Goal: Transaction & Acquisition: Purchase product/service

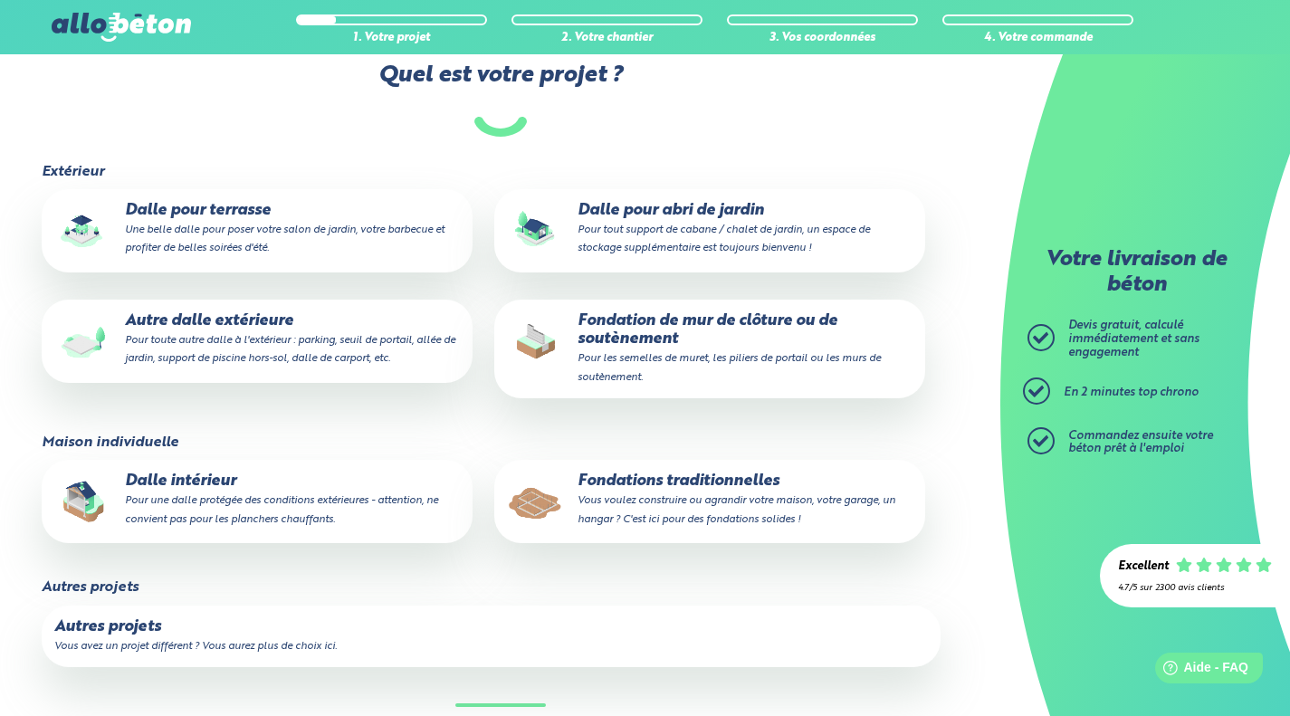
scroll to position [342, 0]
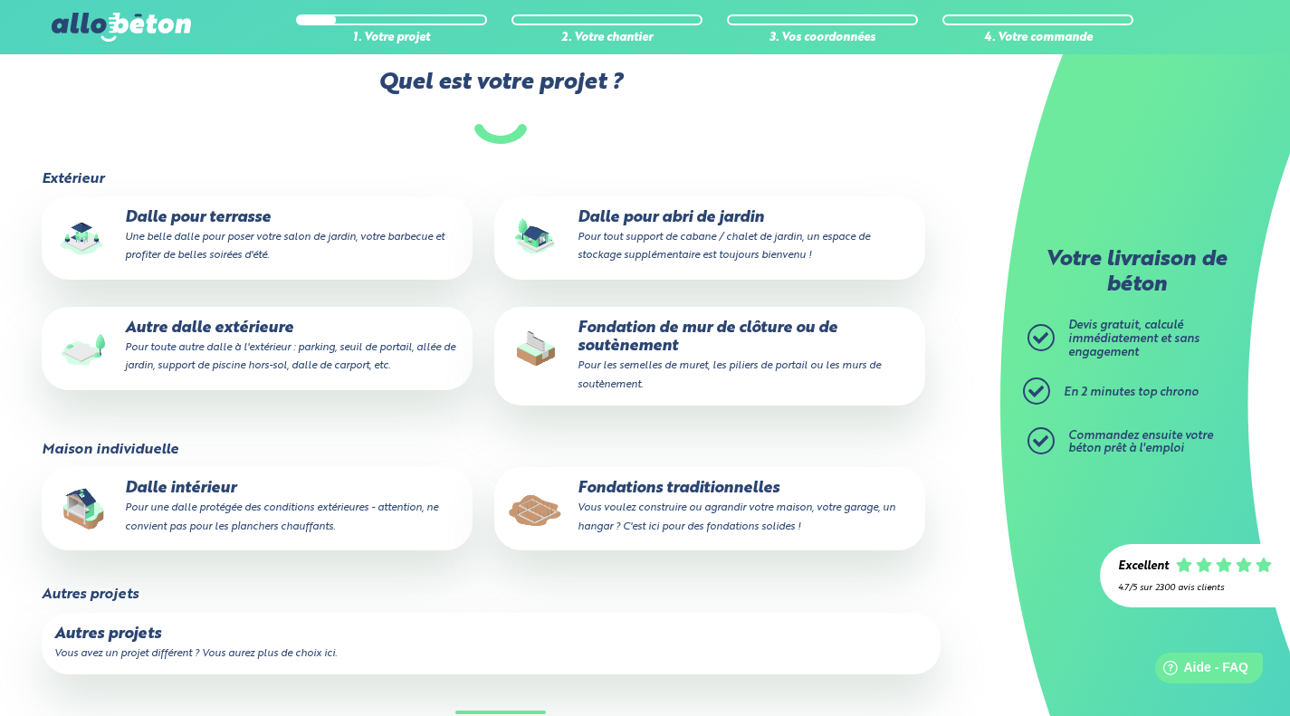
click at [126, 355] on small "Pour toute autre dalle à l'extérieur : parking, seuil de portail, allée de jard…" at bounding box center [290, 356] width 330 height 29
click at [0, 0] on input "Autre dalle extérieure Pour toute autre dalle à l'extérieur : parking, seuil de…" at bounding box center [0, 0] width 0 height 0
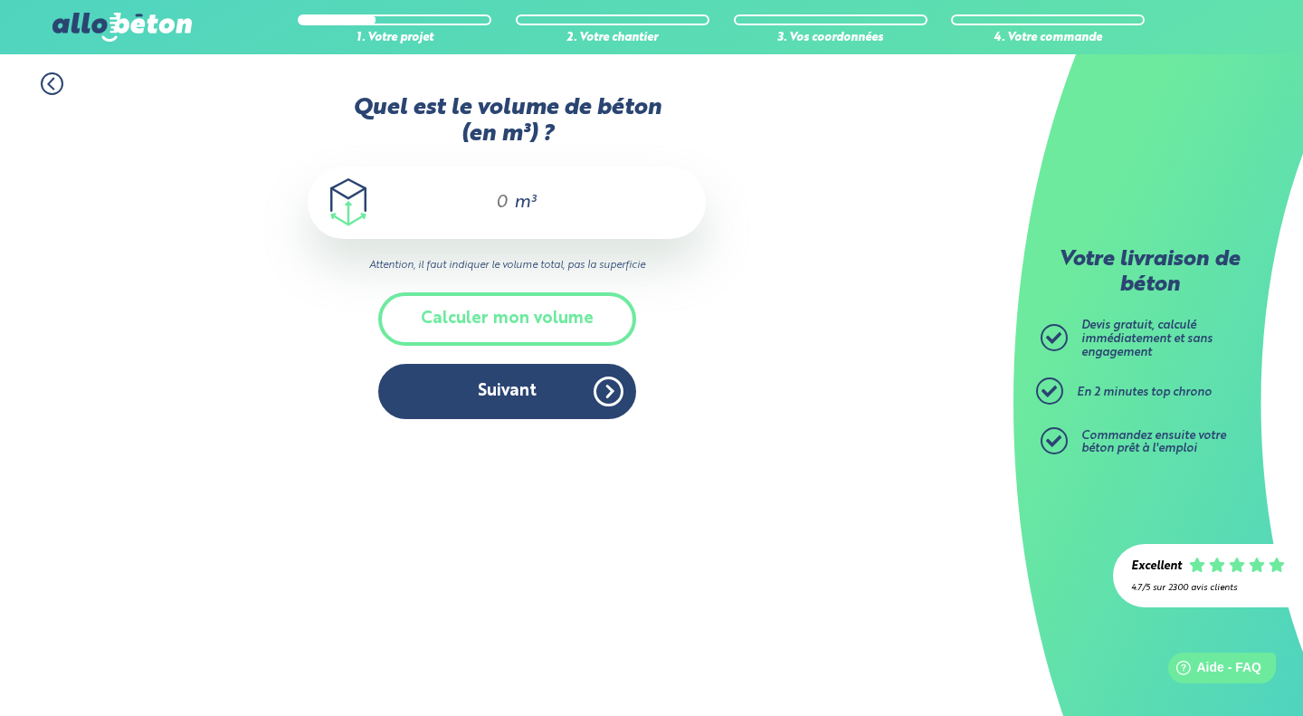
click at [484, 200] on input "Quel est le volume de béton (en m³) ?" at bounding box center [494, 203] width 31 height 22
type input "7,5"
click at [516, 394] on button "Suivant" at bounding box center [507, 391] width 258 height 55
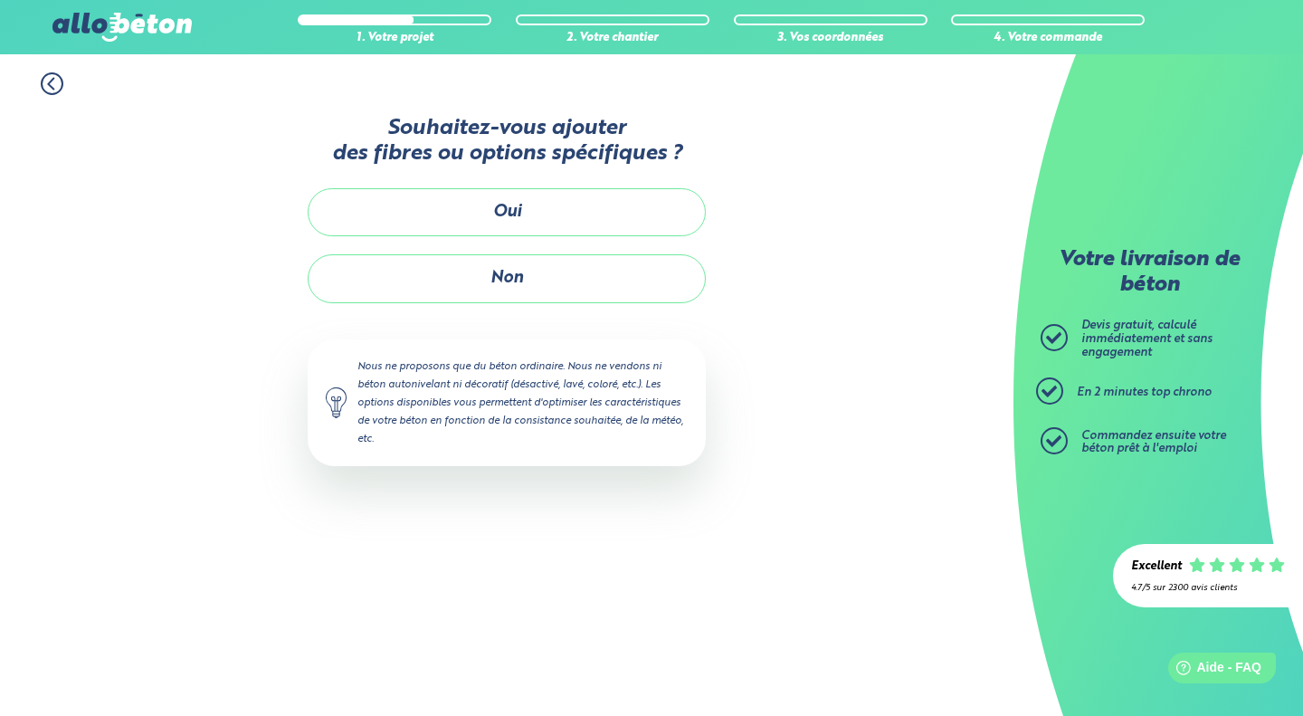
click at [471, 275] on button "Non" at bounding box center [507, 278] width 398 height 48
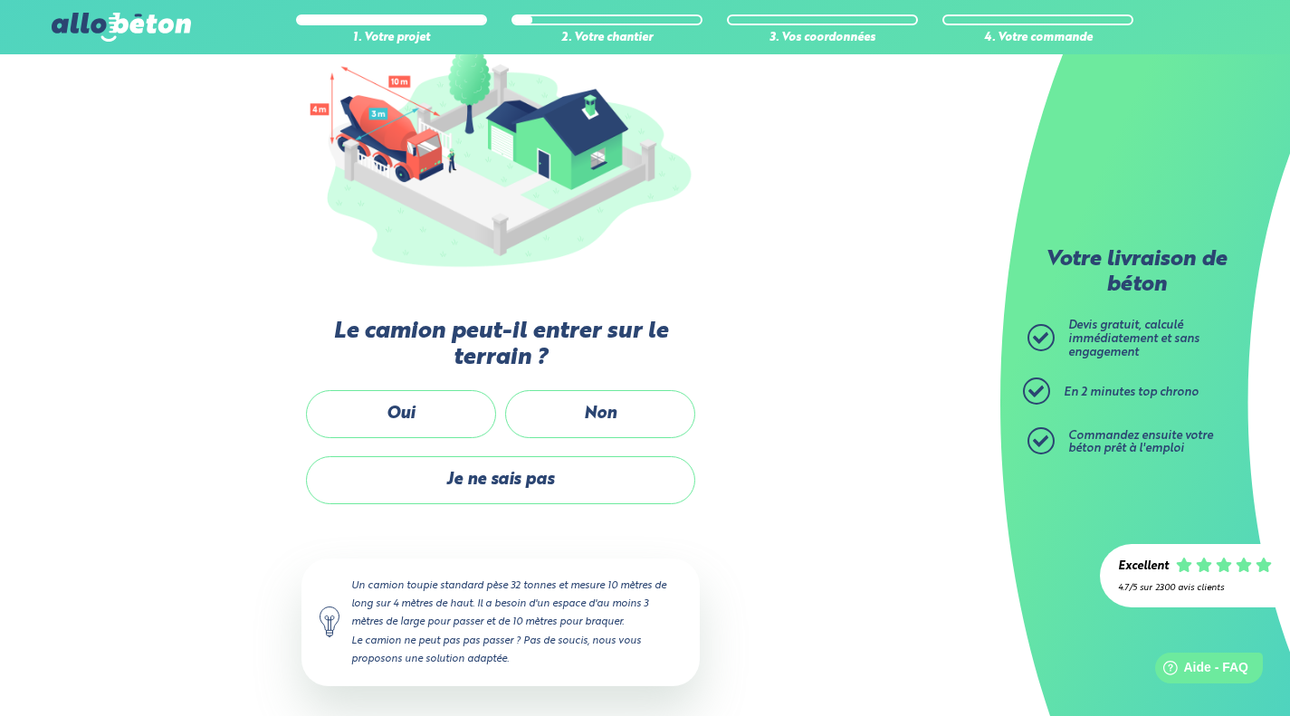
scroll to position [242, 0]
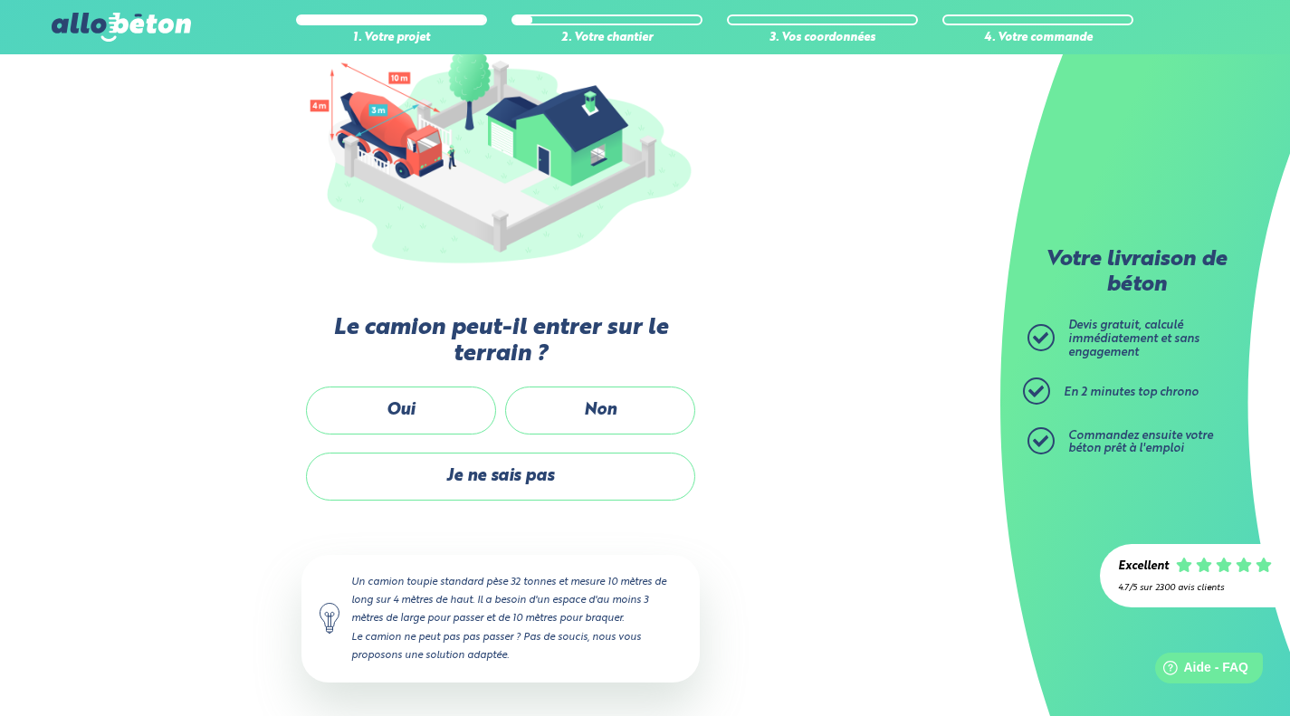
click at [452, 411] on label "Oui" at bounding box center [401, 410] width 190 height 48
click at [0, 0] on input "Oui" at bounding box center [0, 0] width 0 height 0
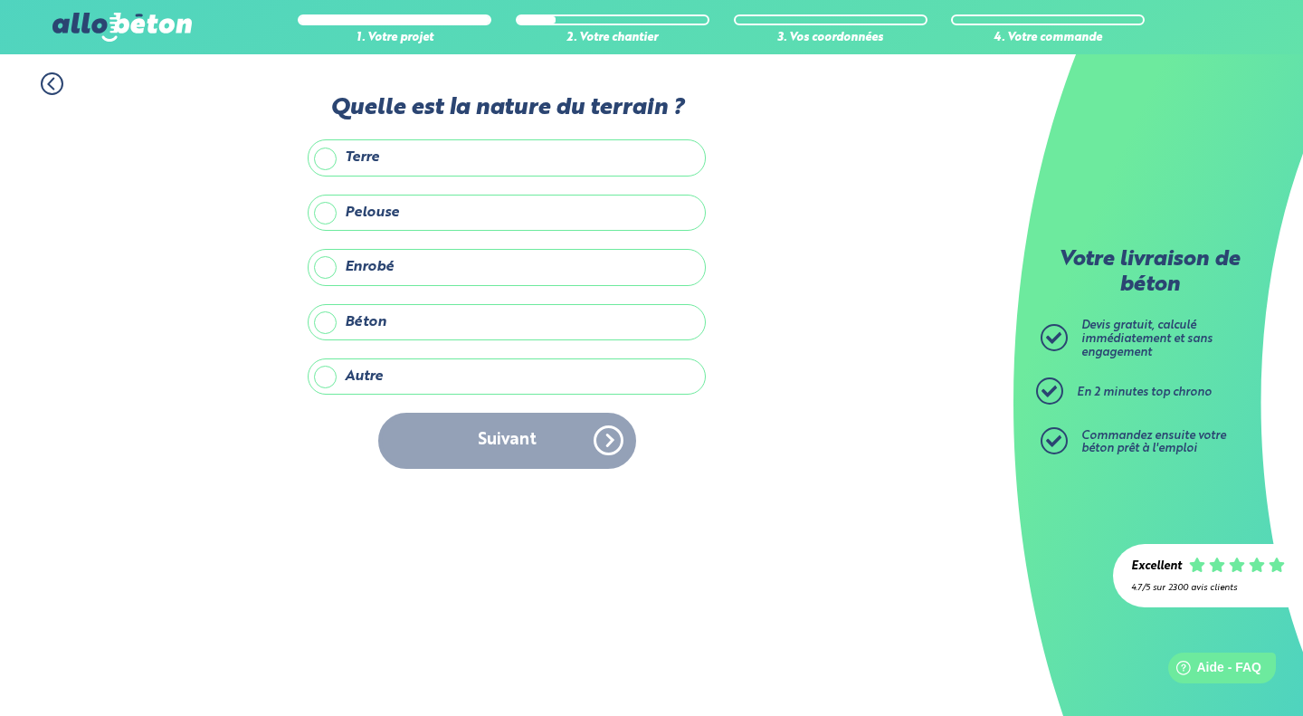
click at [366, 375] on label "Autre" at bounding box center [507, 376] width 398 height 36
click at [0, 0] on input "Autre" at bounding box center [0, 0] width 0 height 0
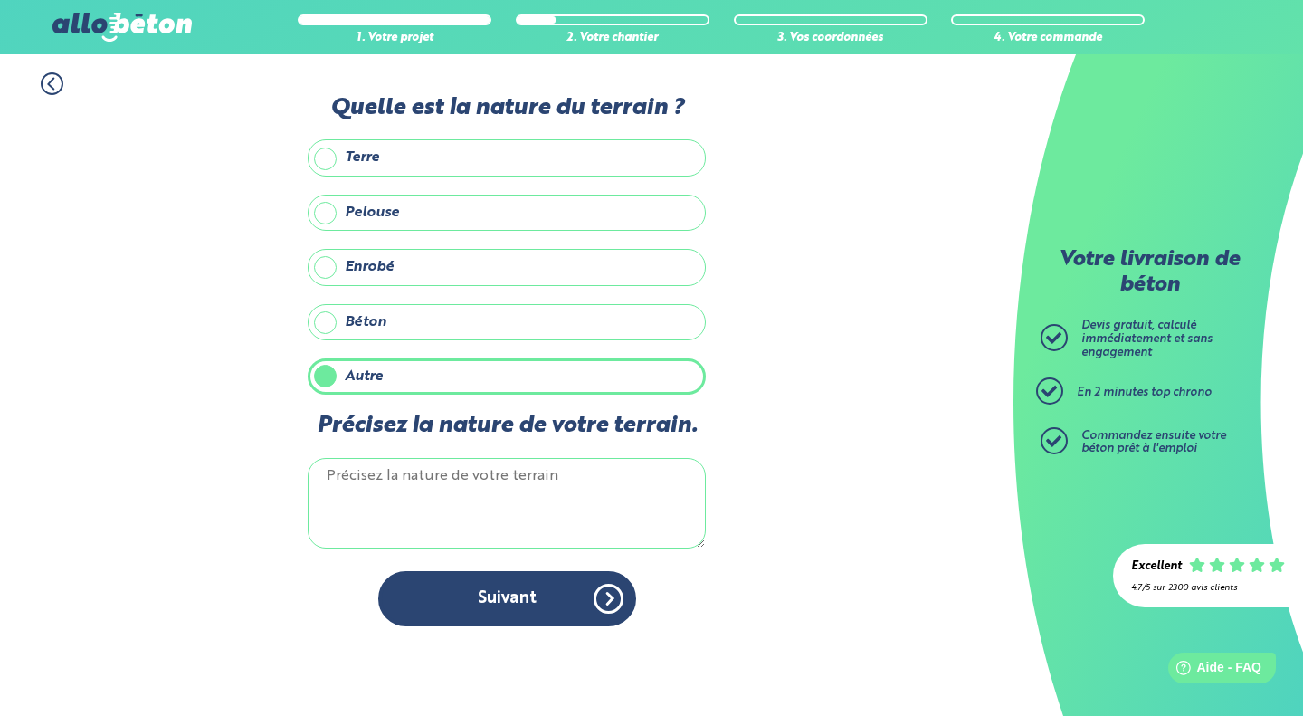
click at [389, 488] on textarea "Précisez la nature de votre terrain." at bounding box center [507, 503] width 398 height 90
type textarea "Gravier"
click at [470, 596] on button "Suivant" at bounding box center [507, 598] width 258 height 55
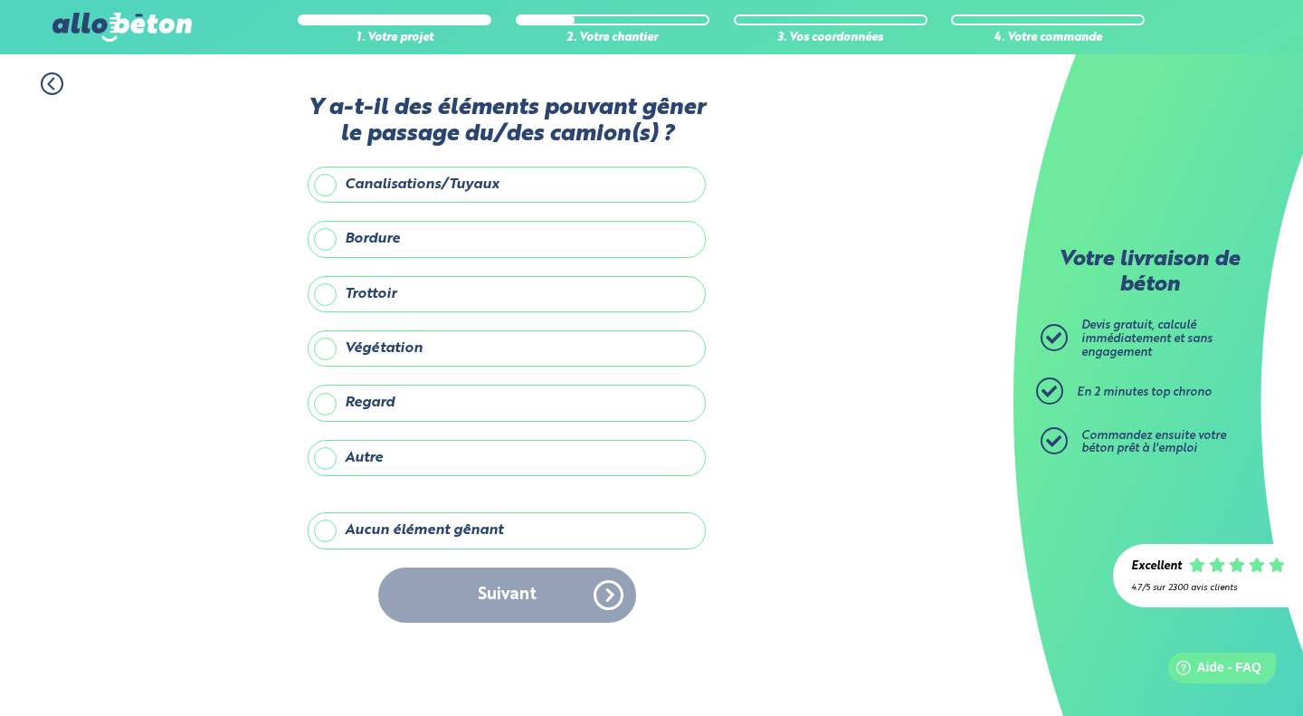
click at [458, 464] on label "Autre" at bounding box center [507, 458] width 398 height 36
click at [0, 0] on input "Autre" at bounding box center [0, 0] width 0 height 0
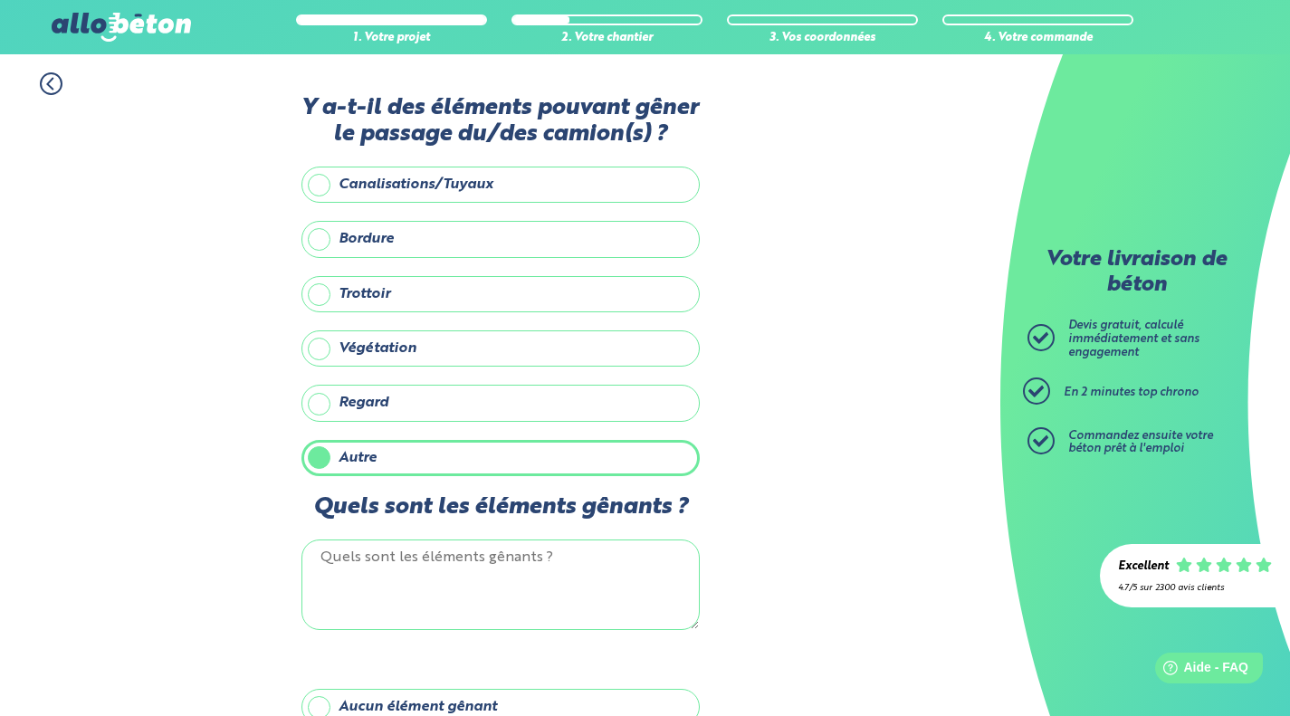
click at [478, 591] on textarea "Quels sont les éléments gênants ?" at bounding box center [500, 584] width 398 height 90
type textarea "Impossibilité d'accès à l'arrière du terrain (Terre). Le pumi sera nécessaire"
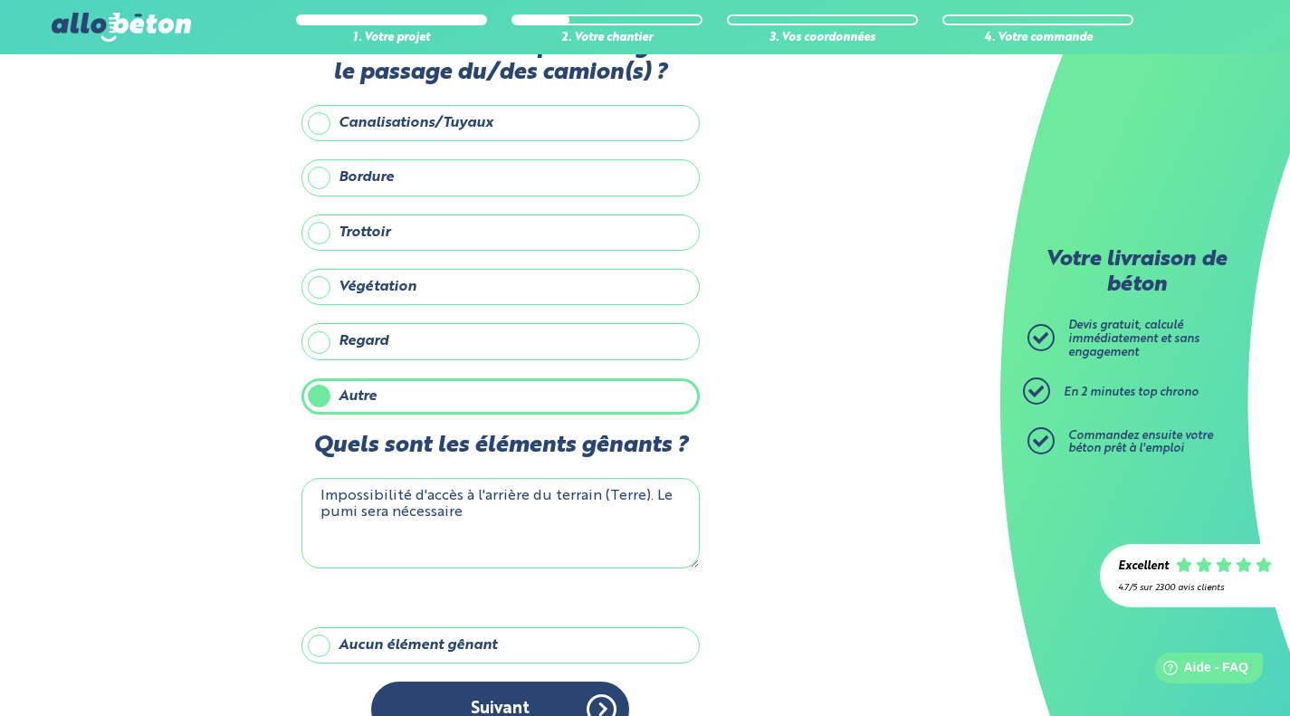
scroll to position [99, 0]
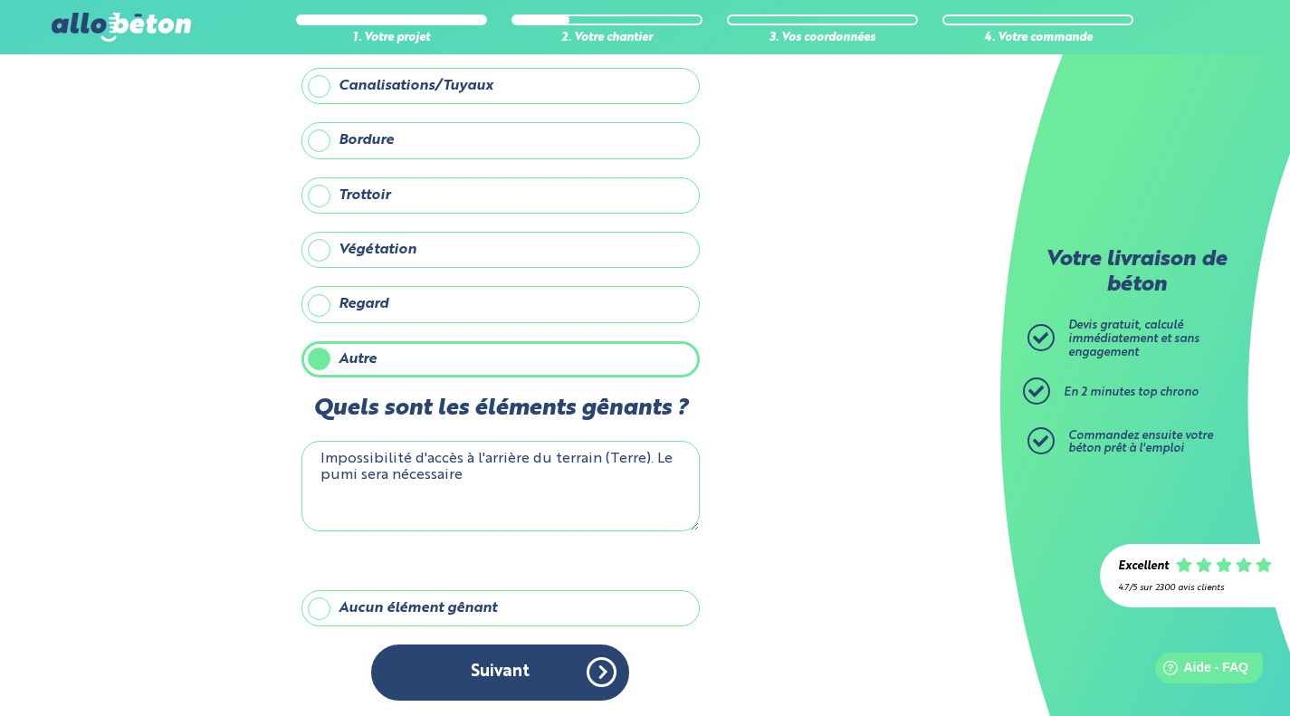
click at [525, 666] on button "Suivant" at bounding box center [500, 671] width 258 height 55
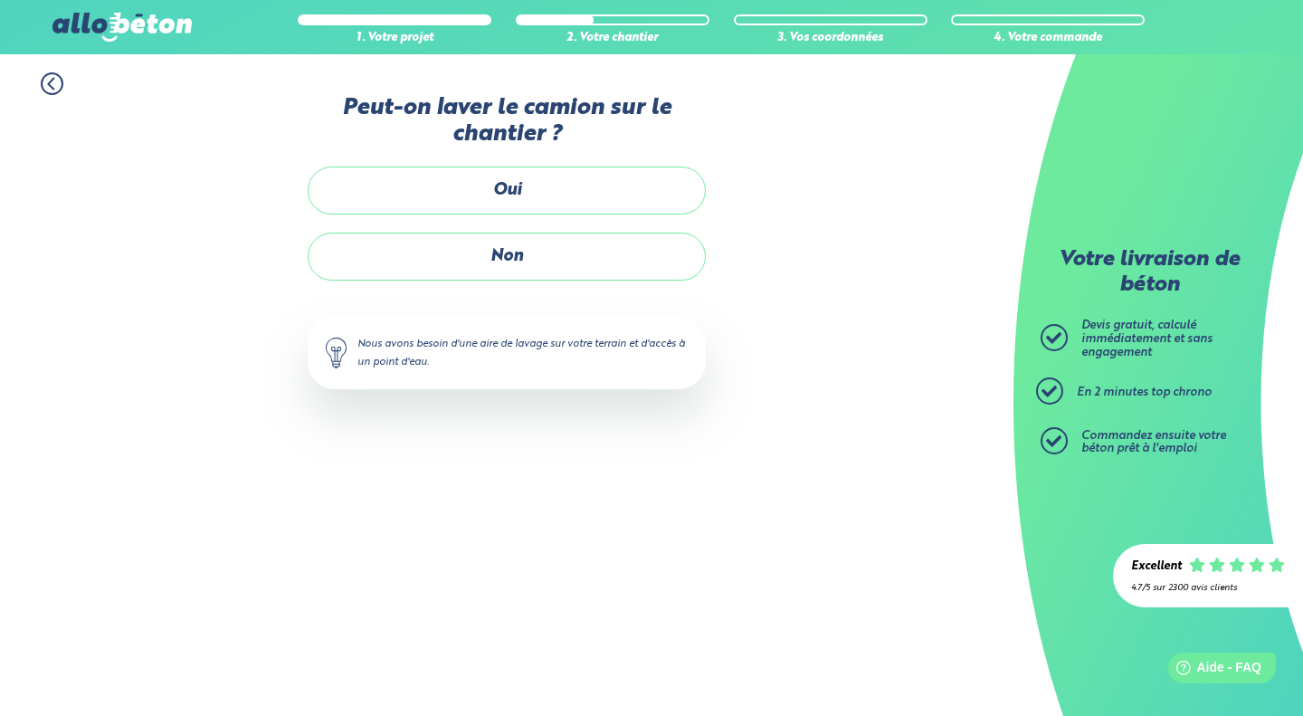
click at [647, 178] on label "Oui" at bounding box center [507, 191] width 398 height 48
click at [0, 0] on input "Oui" at bounding box center [0, 0] width 0 height 0
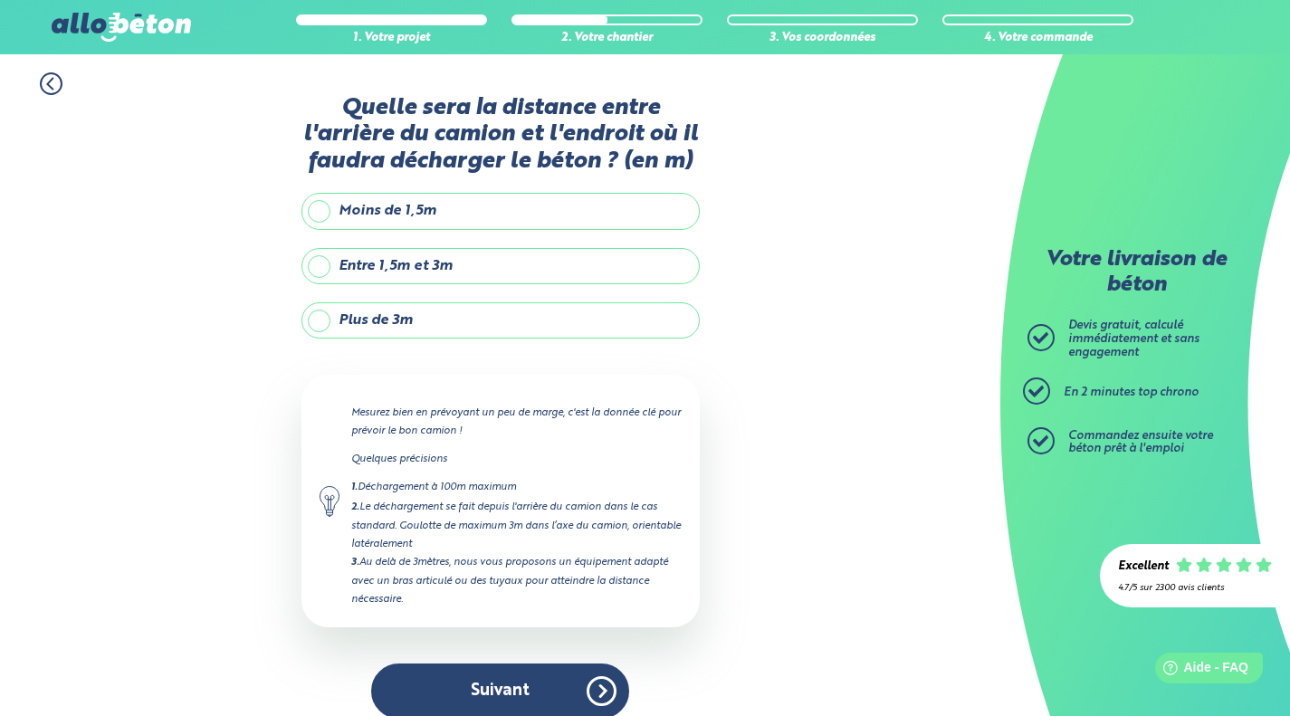
click at [629, 330] on label "Plus de 3m" at bounding box center [500, 320] width 398 height 36
click at [0, 0] on input "Plus de 3m" at bounding box center [0, 0] width 0 height 0
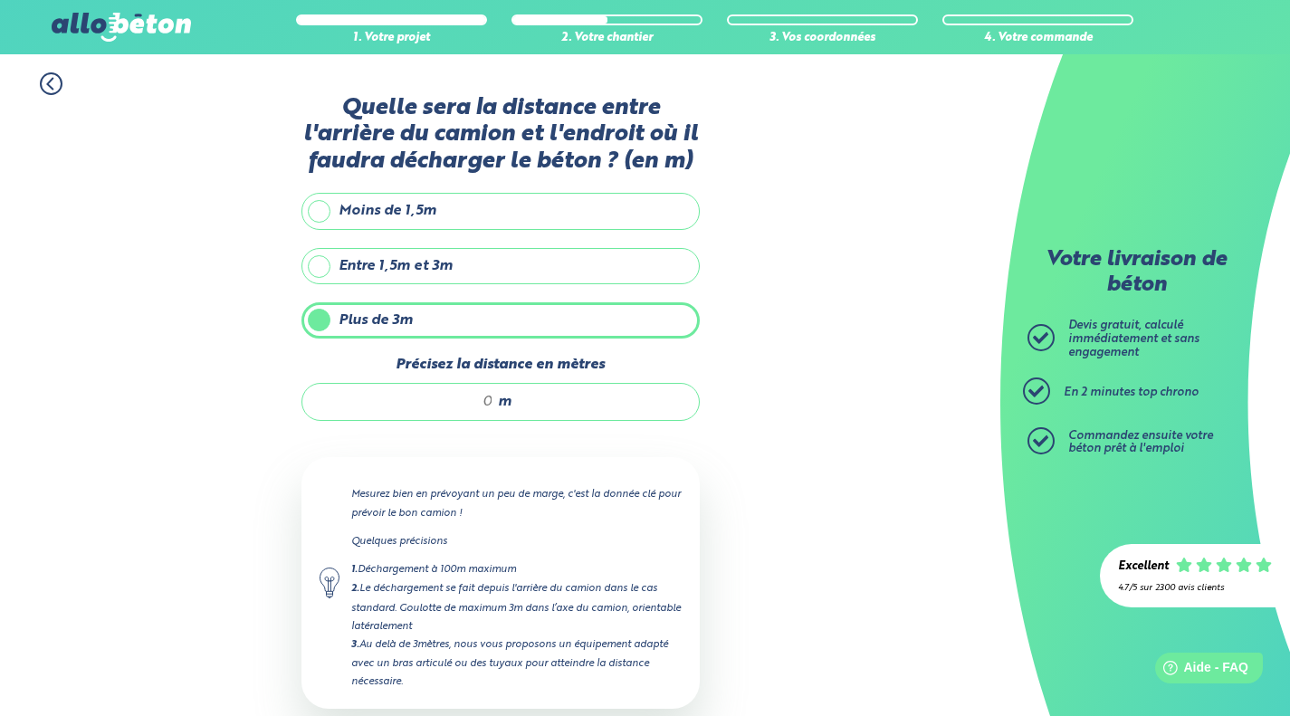
click at [578, 414] on div "m" at bounding box center [500, 402] width 398 height 38
type input "é"
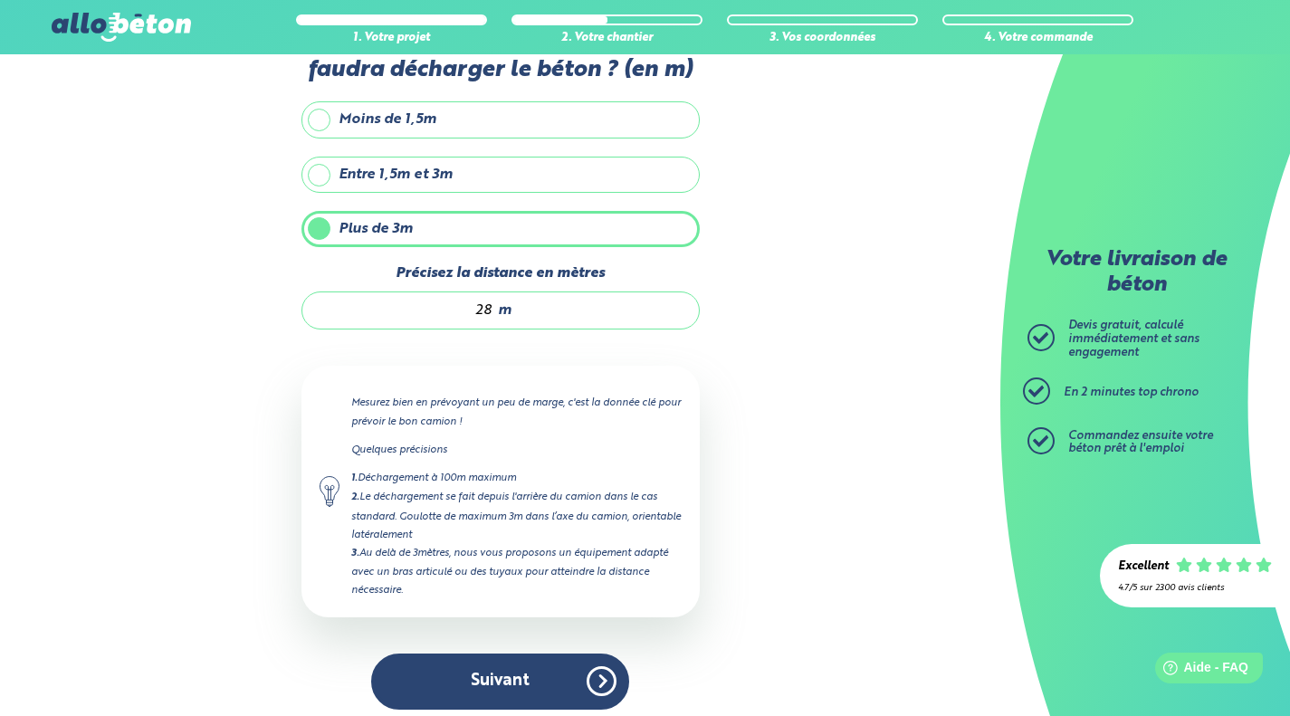
scroll to position [100, 0]
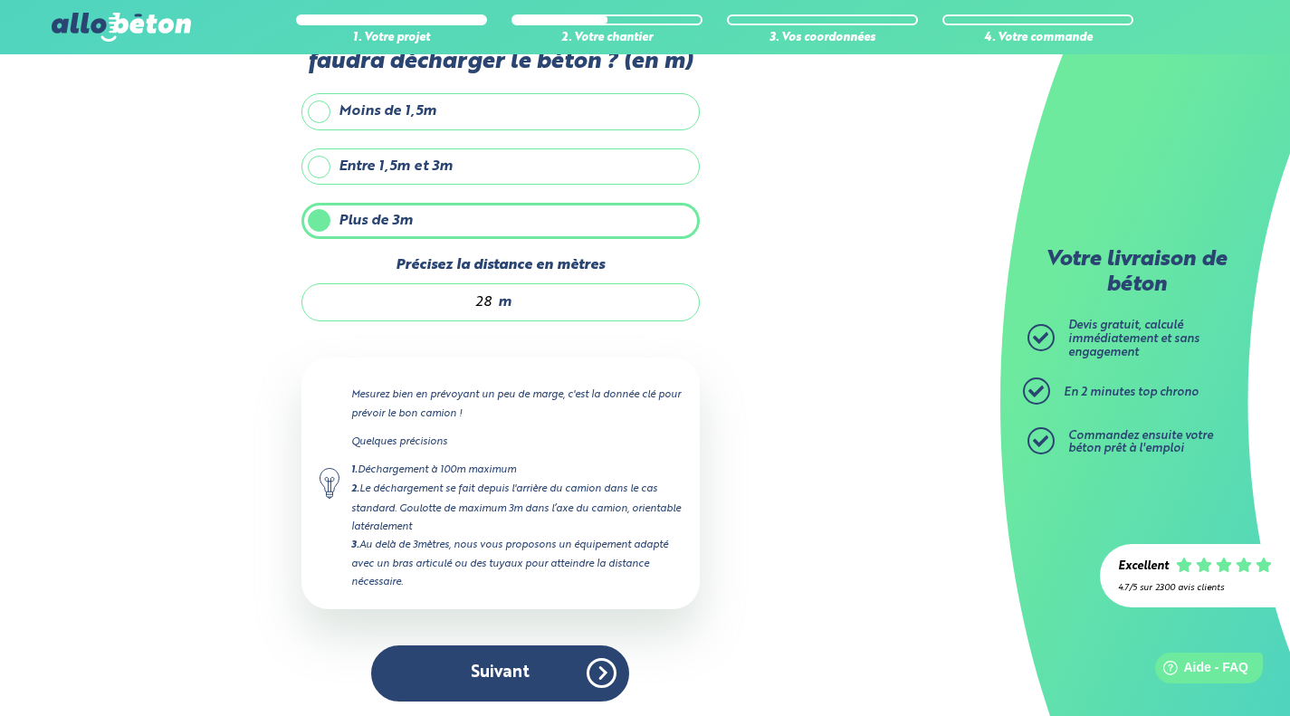
type input "28"
click at [534, 661] on button "Suivant" at bounding box center [500, 672] width 258 height 55
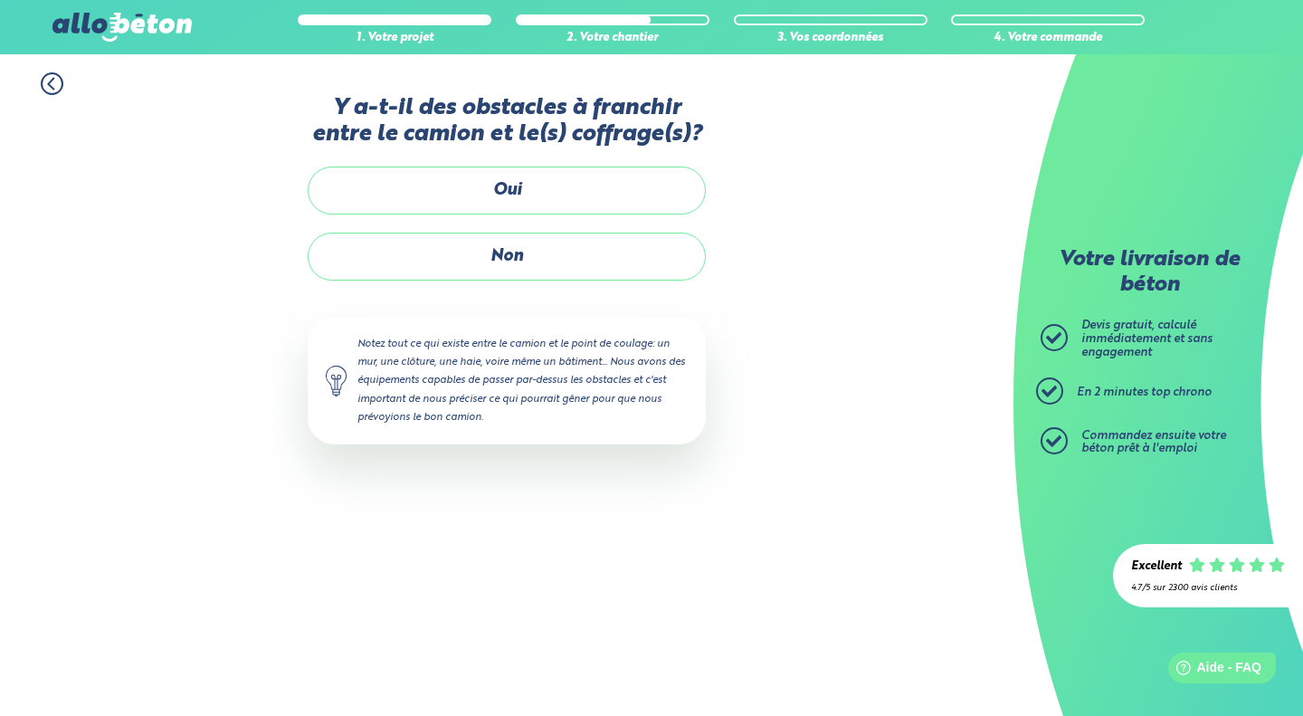
click at [602, 200] on label "Oui" at bounding box center [507, 191] width 398 height 48
click at [0, 0] on input "Oui" at bounding box center [0, 0] width 0 height 0
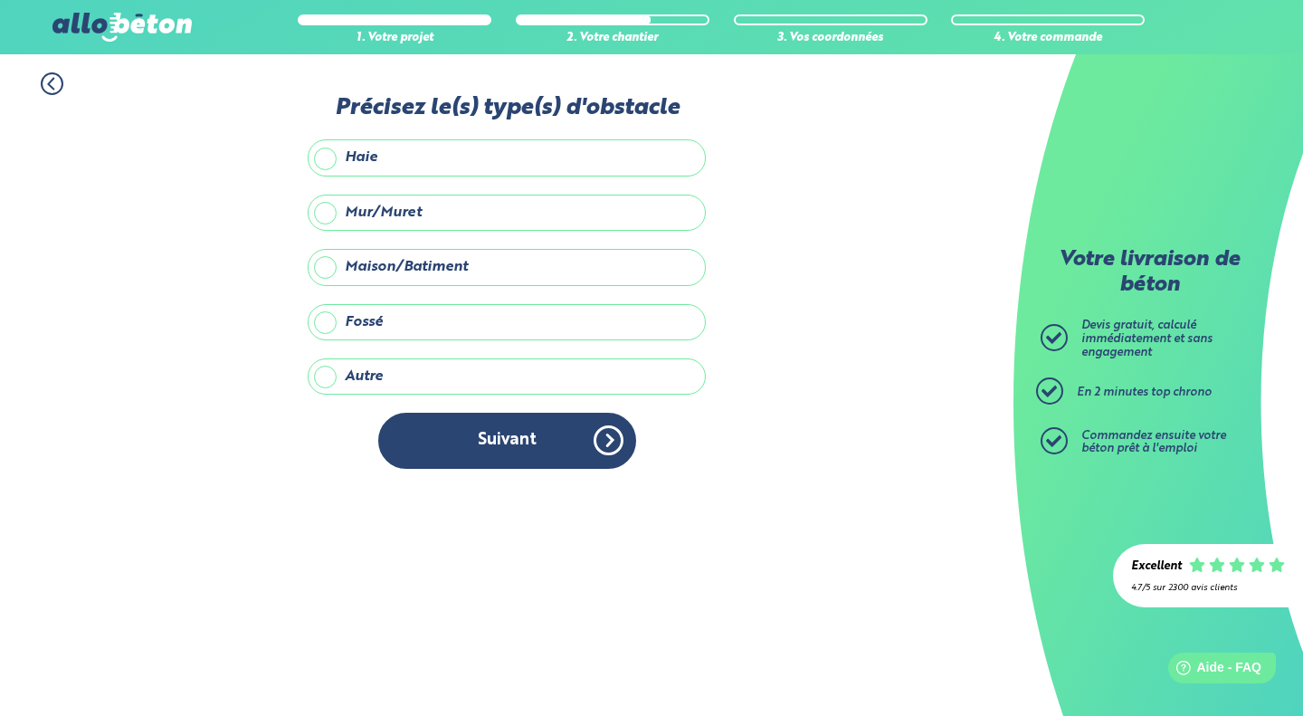
click at [57, 83] on icon at bounding box center [52, 83] width 23 height 23
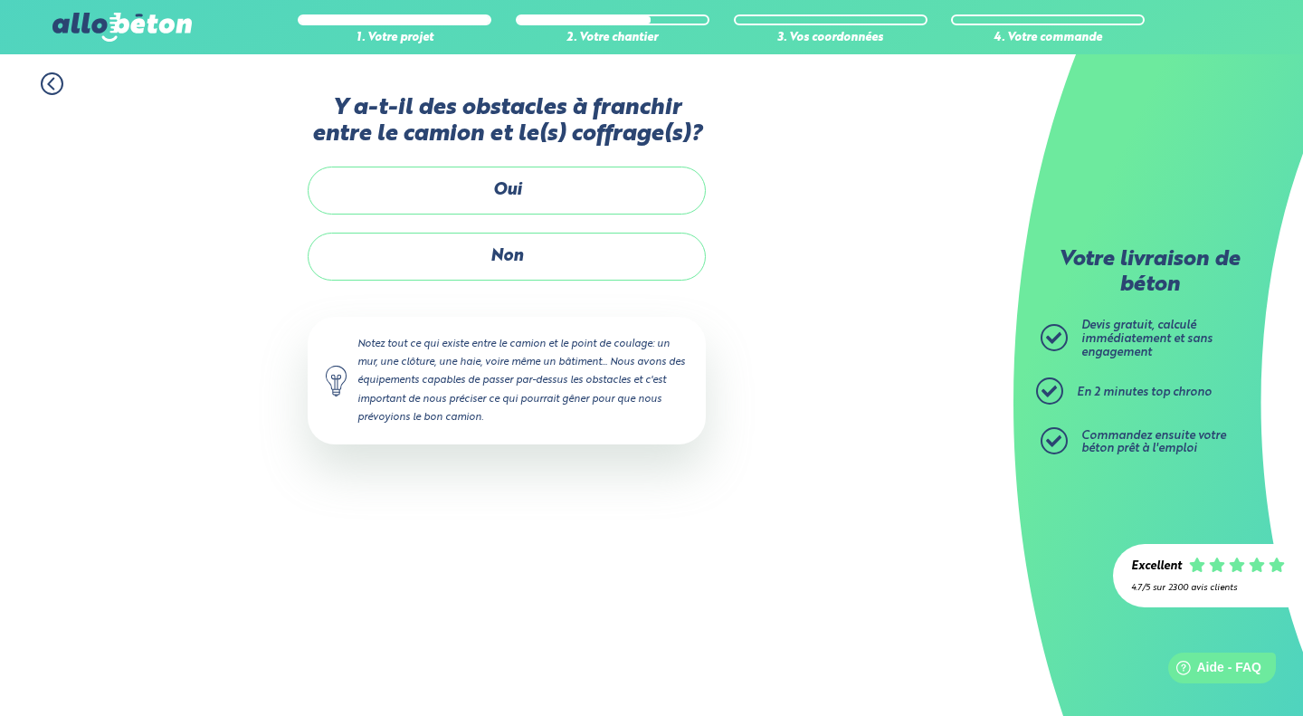
click at [630, 205] on label "Oui" at bounding box center [507, 191] width 398 height 48
click at [0, 0] on input "Oui" at bounding box center [0, 0] width 0 height 0
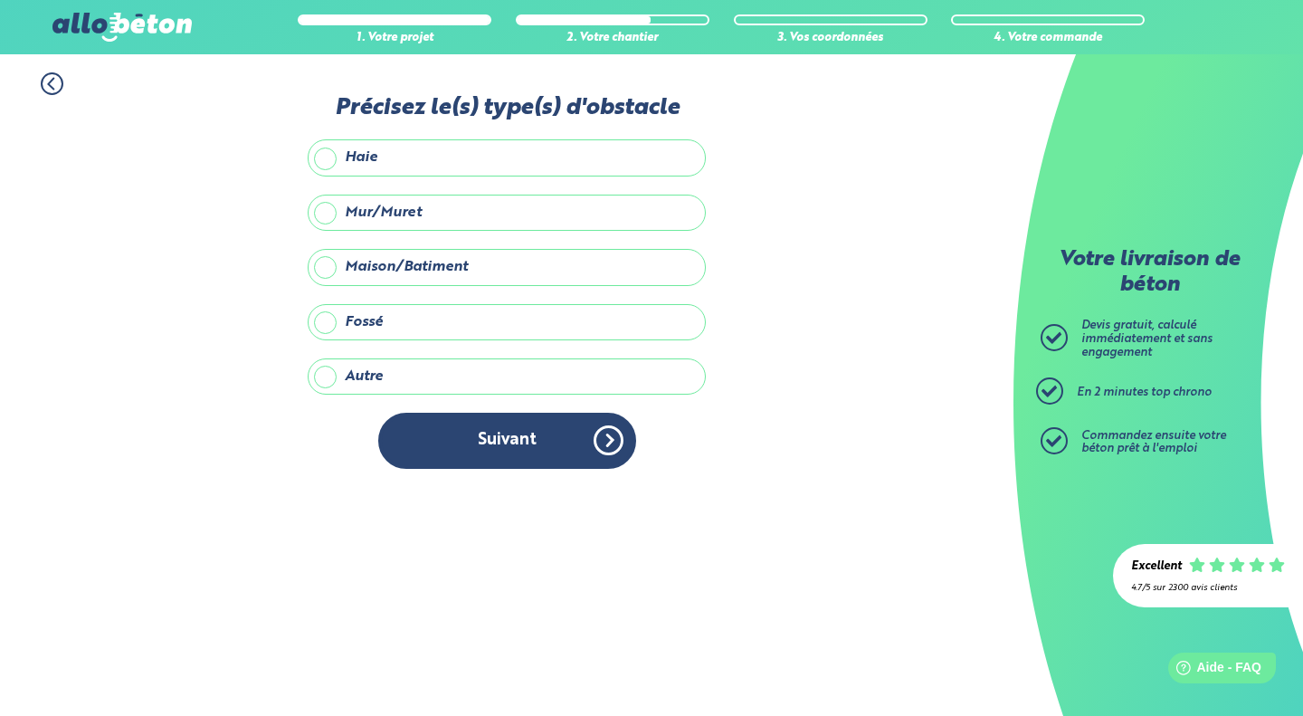
click at [563, 266] on label "Maison/Batiment" at bounding box center [507, 267] width 398 height 36
click at [0, 0] on input "Maison/Batiment" at bounding box center [0, 0] width 0 height 0
click at [568, 446] on button "Suivant" at bounding box center [507, 440] width 258 height 55
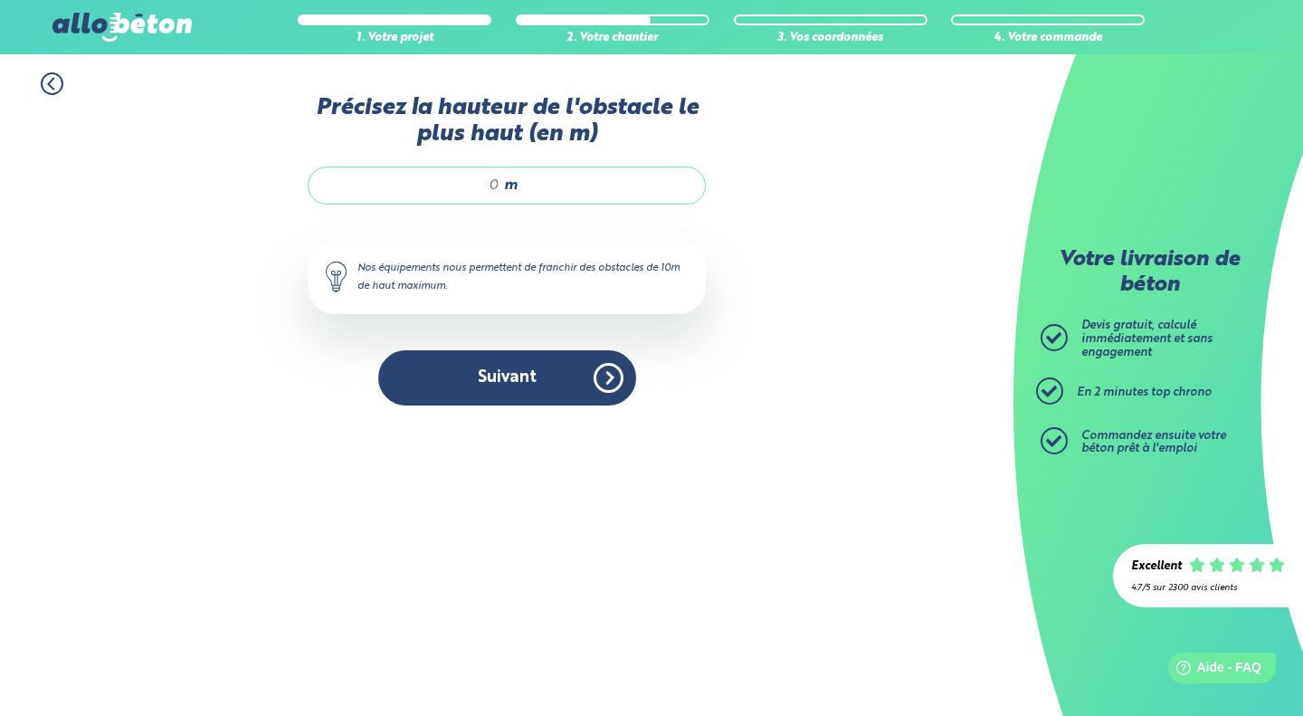
click at [576, 184] on div "m" at bounding box center [507, 186] width 398 height 38
type input "7"
click at [536, 372] on button "Suivant" at bounding box center [507, 377] width 258 height 55
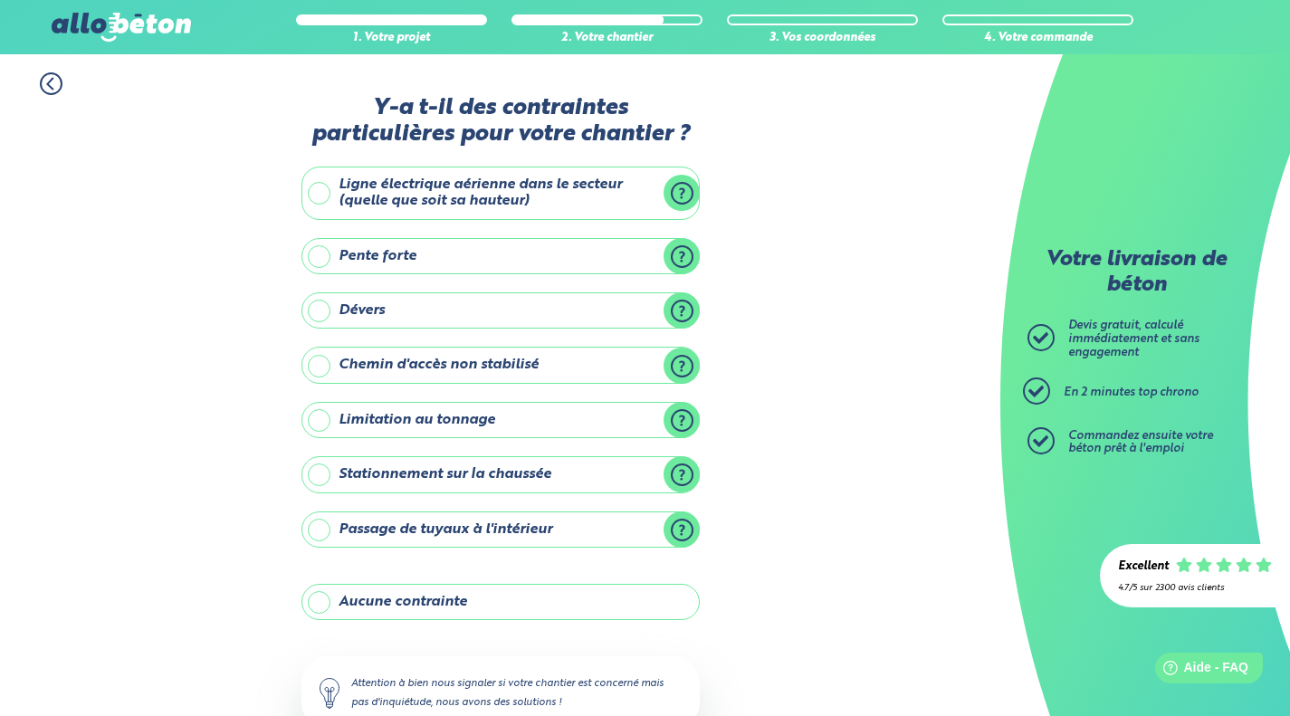
click at [616, 366] on label "Chemin d'accès non stabilisé" at bounding box center [500, 365] width 398 height 36
click at [0, 0] on input "Chemin d'accès non stabilisé" at bounding box center [0, 0] width 0 height 0
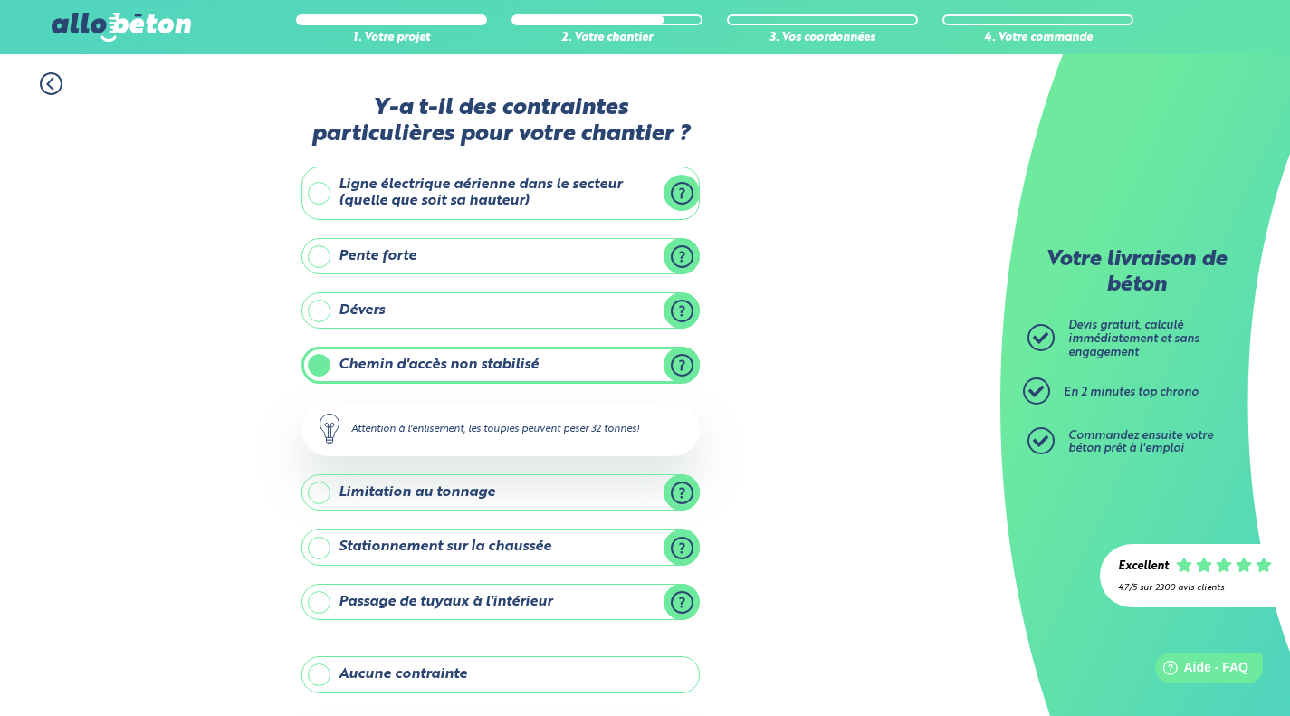
click at [509, 368] on label "Chemin d'accès non stabilisé" at bounding box center [500, 365] width 398 height 36
click at [0, 0] on input "Chemin d'accès non stabilisé" at bounding box center [0, 0] width 0 height 0
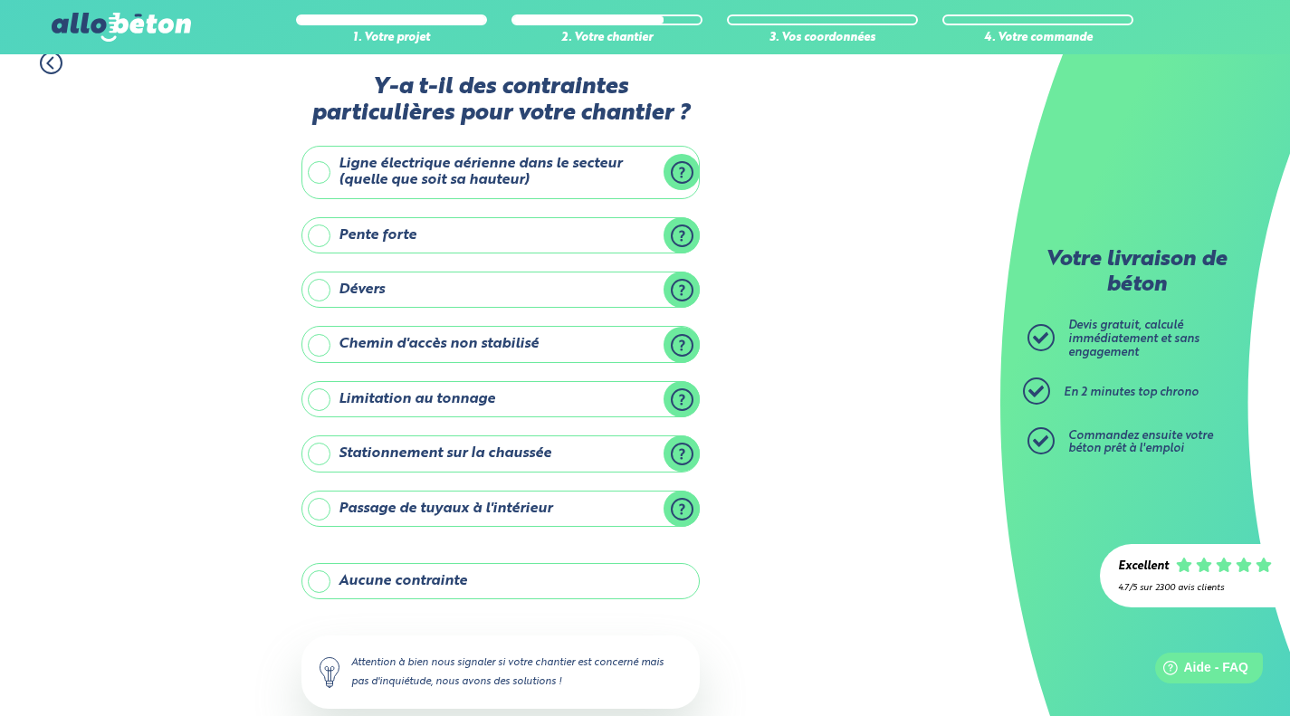
scroll to position [23, 0]
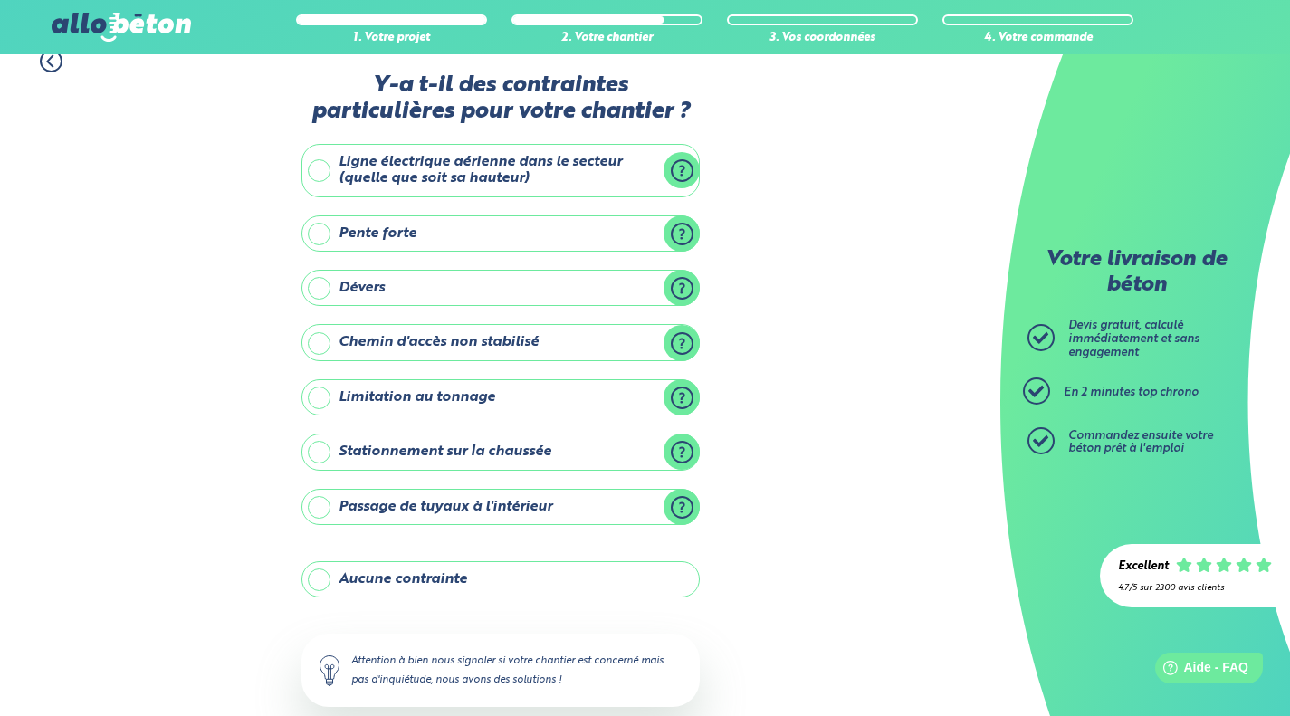
click at [566, 570] on label "Aucune contrainte" at bounding box center [500, 579] width 398 height 36
click at [0, 0] on input "Aucune contrainte" at bounding box center [0, 0] width 0 height 0
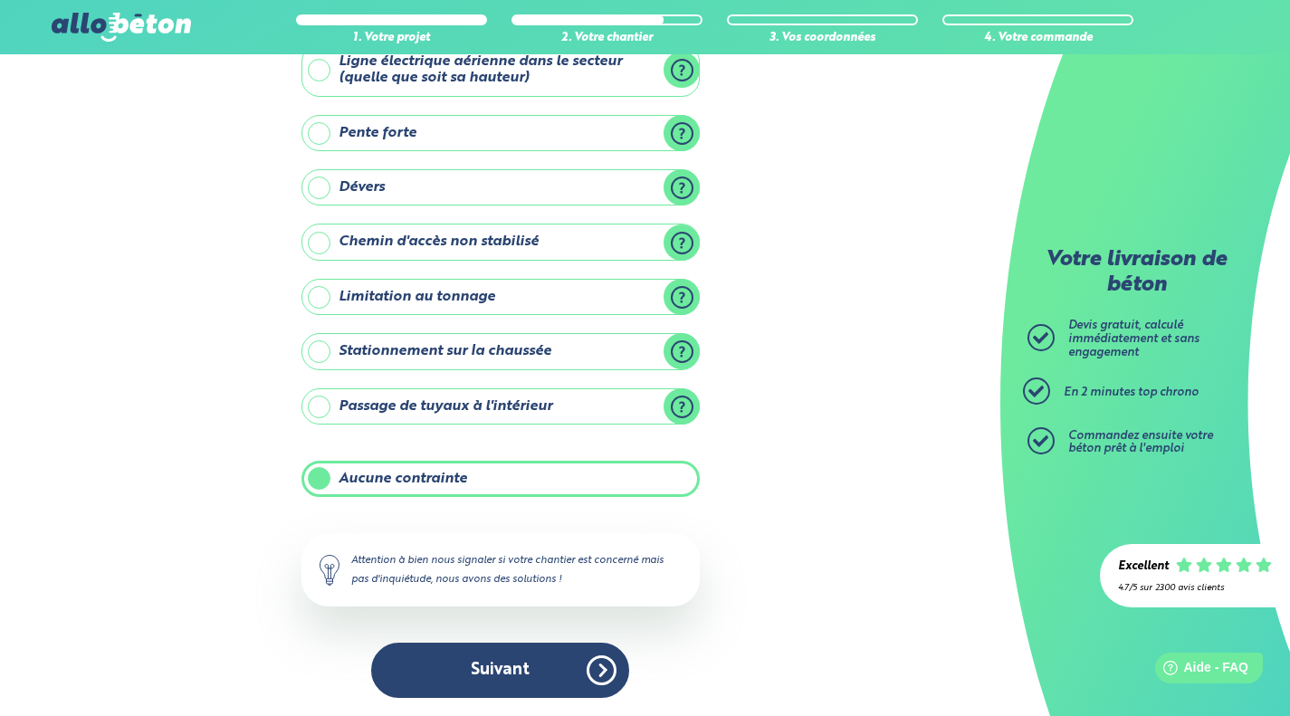
click at [558, 677] on button "Suivant" at bounding box center [500, 669] width 258 height 55
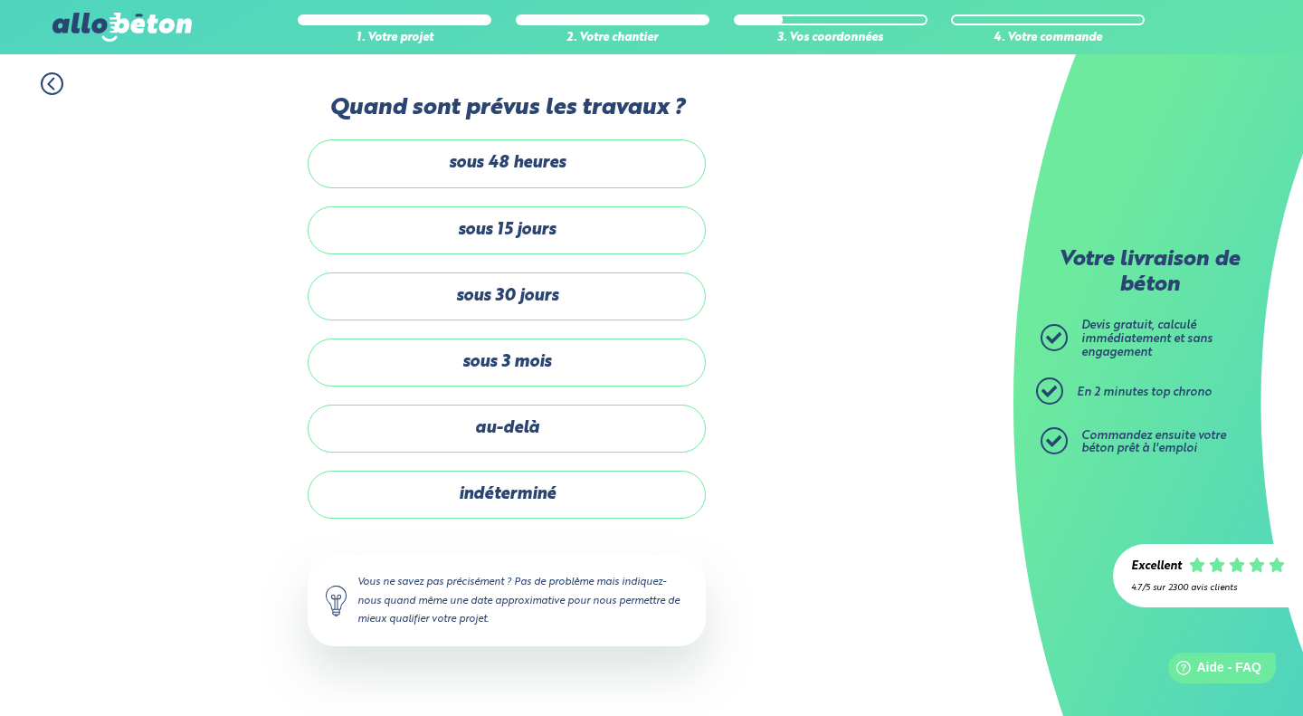
click at [603, 310] on label "sous 30 jours" at bounding box center [507, 296] width 398 height 48
click at [0, 0] on input "sous 30 jours" at bounding box center [0, 0] width 0 height 0
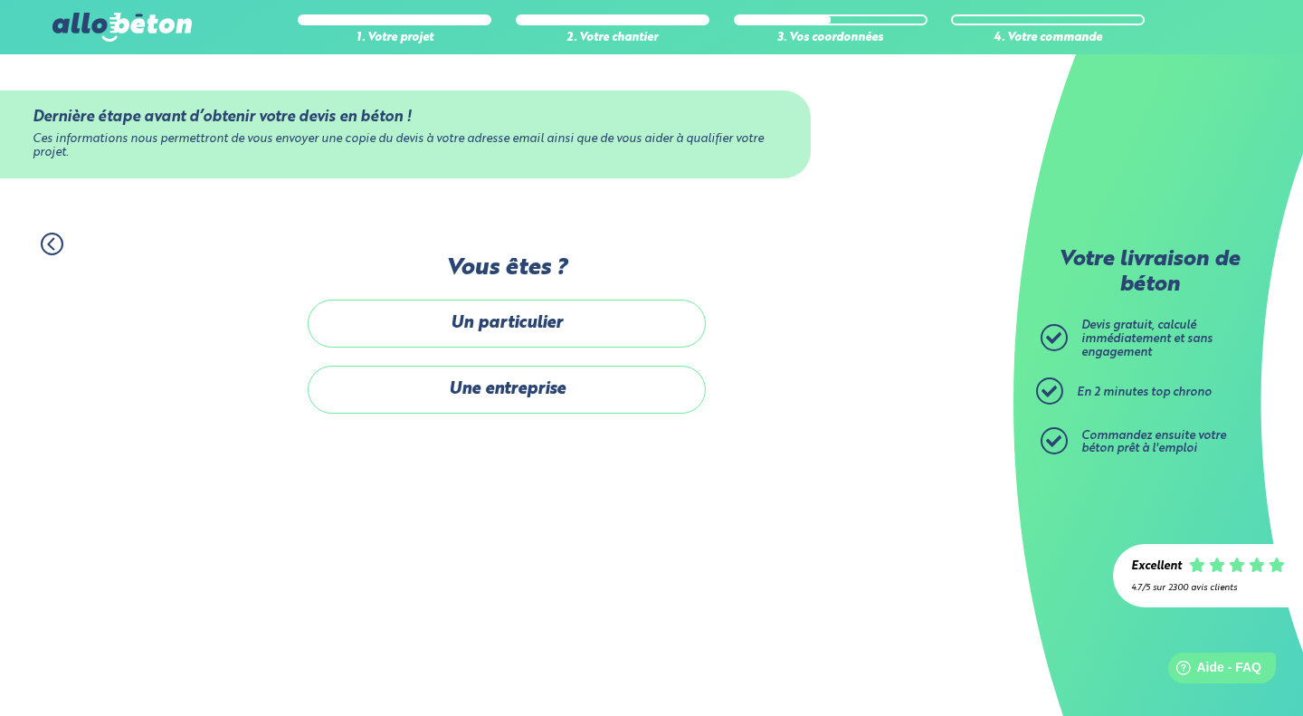
click at [623, 327] on label "Un particulier" at bounding box center [507, 324] width 398 height 48
click at [0, 0] on input "Un particulier" at bounding box center [0, 0] width 0 height 0
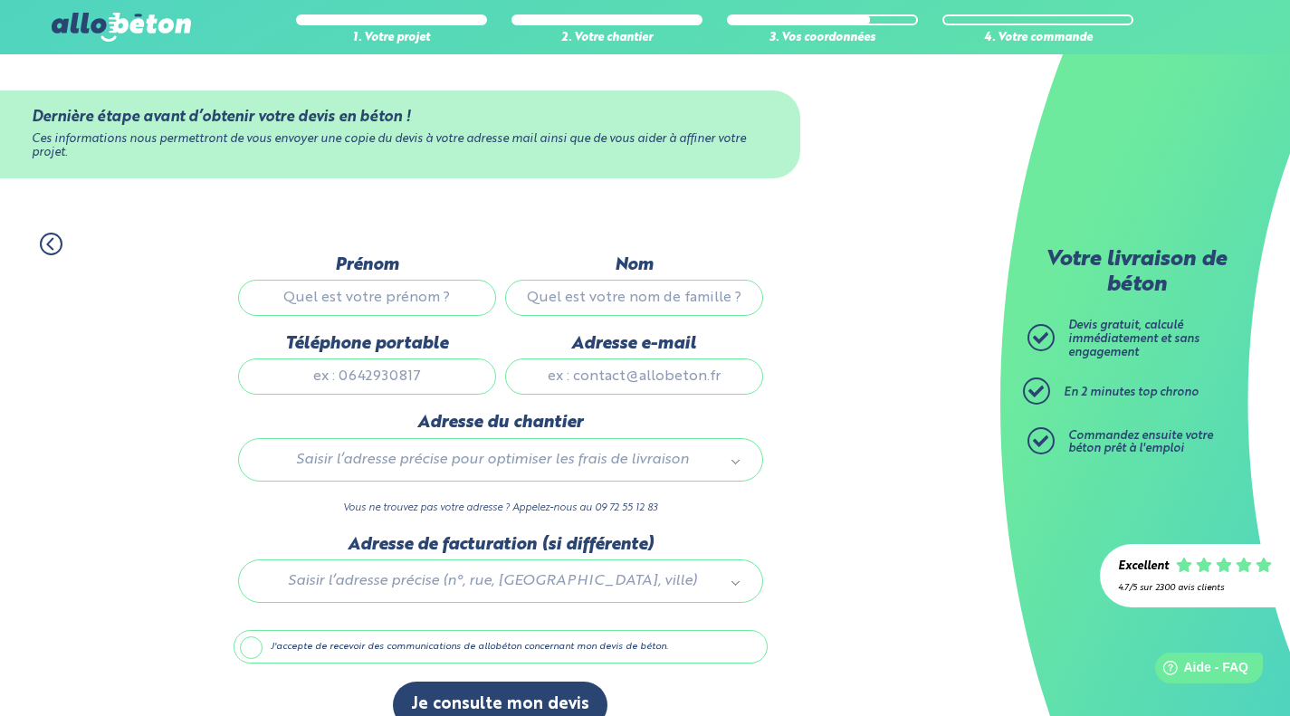
click at [467, 298] on input "Prénom" at bounding box center [367, 298] width 258 height 36
type input "GUILLAUME"
type input "GRANDJEAN"
type input "guillaumegrandjean@yahoo.fr"
type input "7 All. Bernard Dondon"
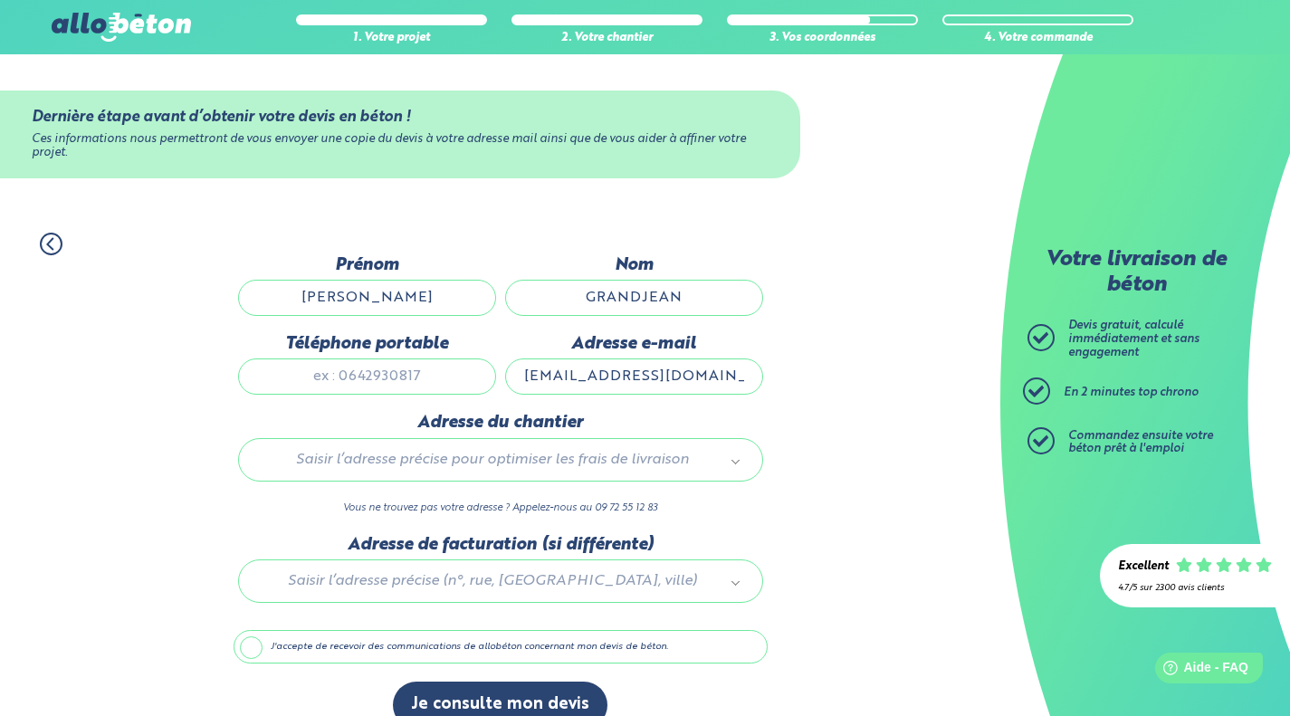
click at [424, 371] on input "Téléphone portable" at bounding box center [367, 376] width 258 height 36
type input "0645266397"
click at [842, 470] on div "1. Votre projet 2. Votre chantier 3. Vos coordonnées 4. Votre commande Dernière…" at bounding box center [500, 480] width 1000 height 532
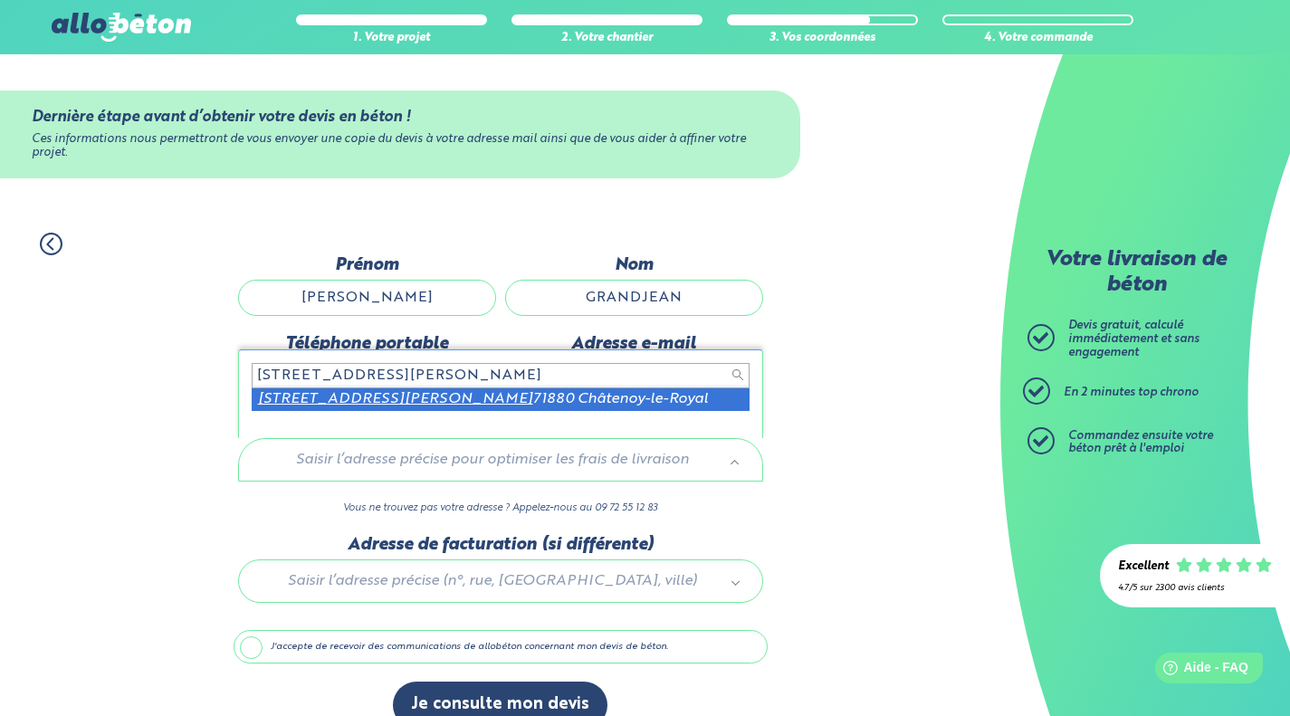
type input "7 allée bernard dondon"
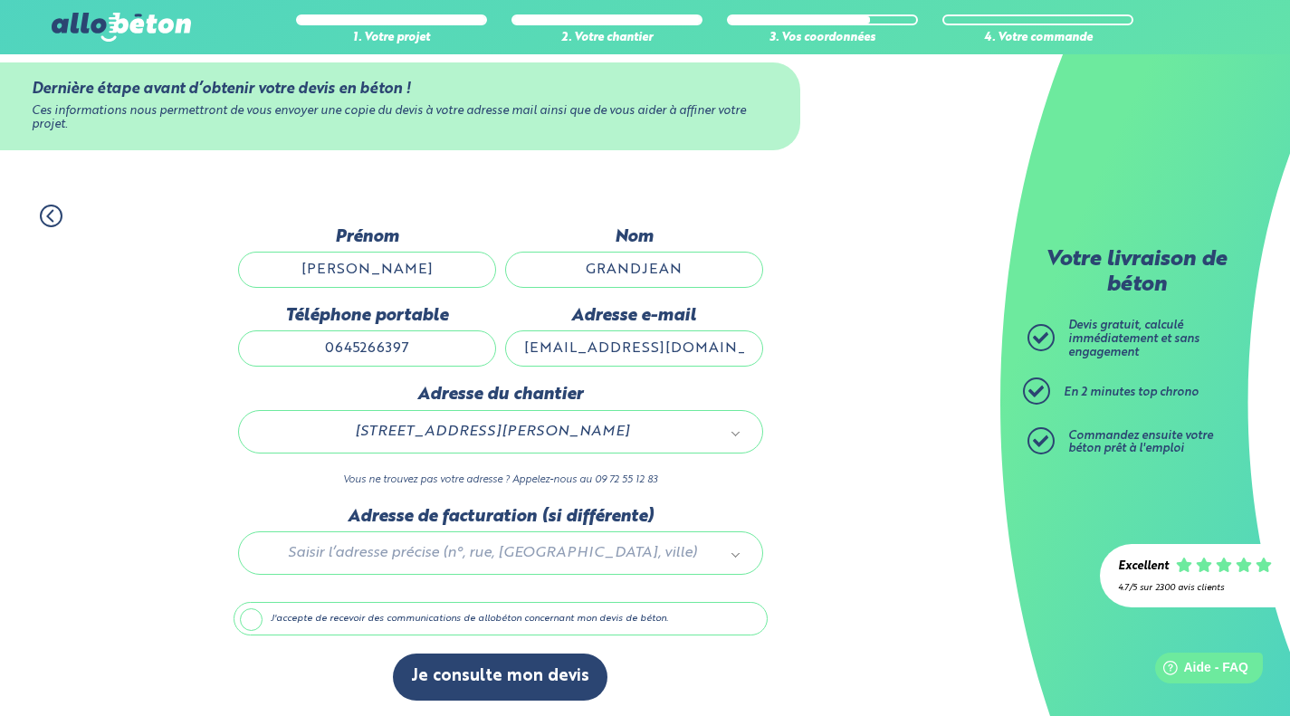
scroll to position [30, 0]
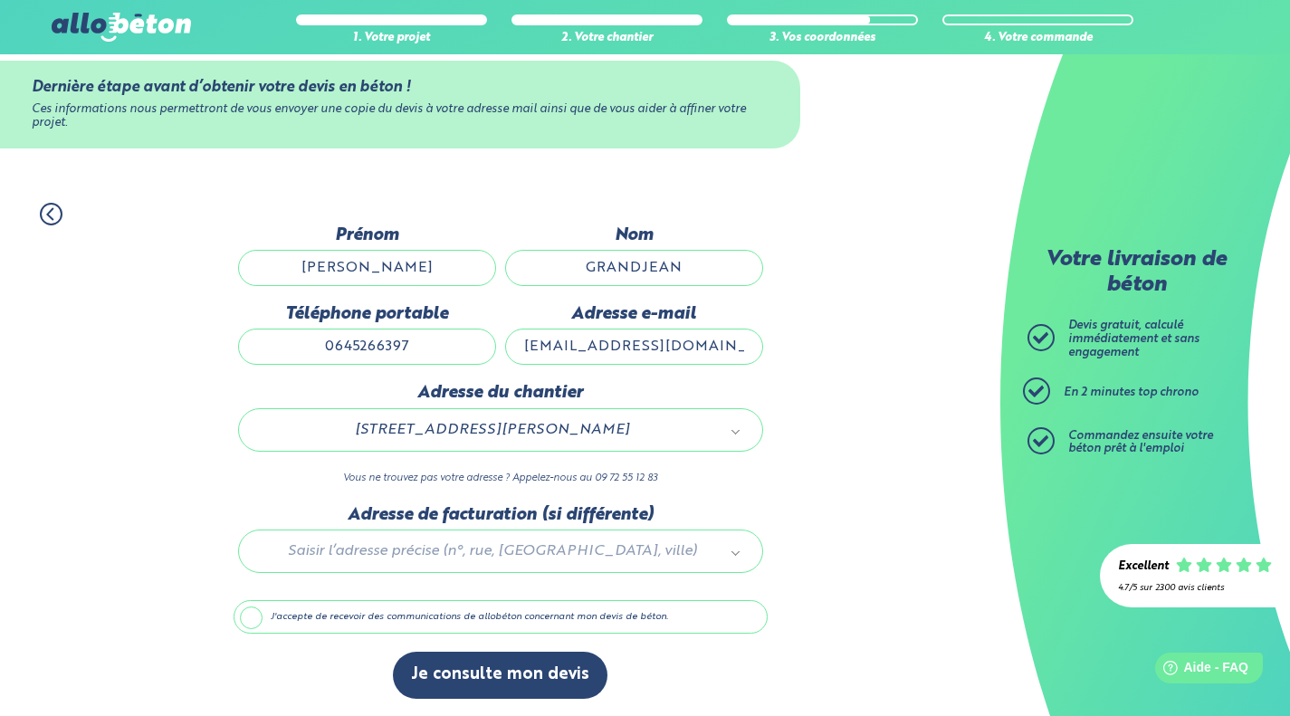
click at [509, 665] on button "Je consulte mon devis" at bounding box center [500, 675] width 214 height 46
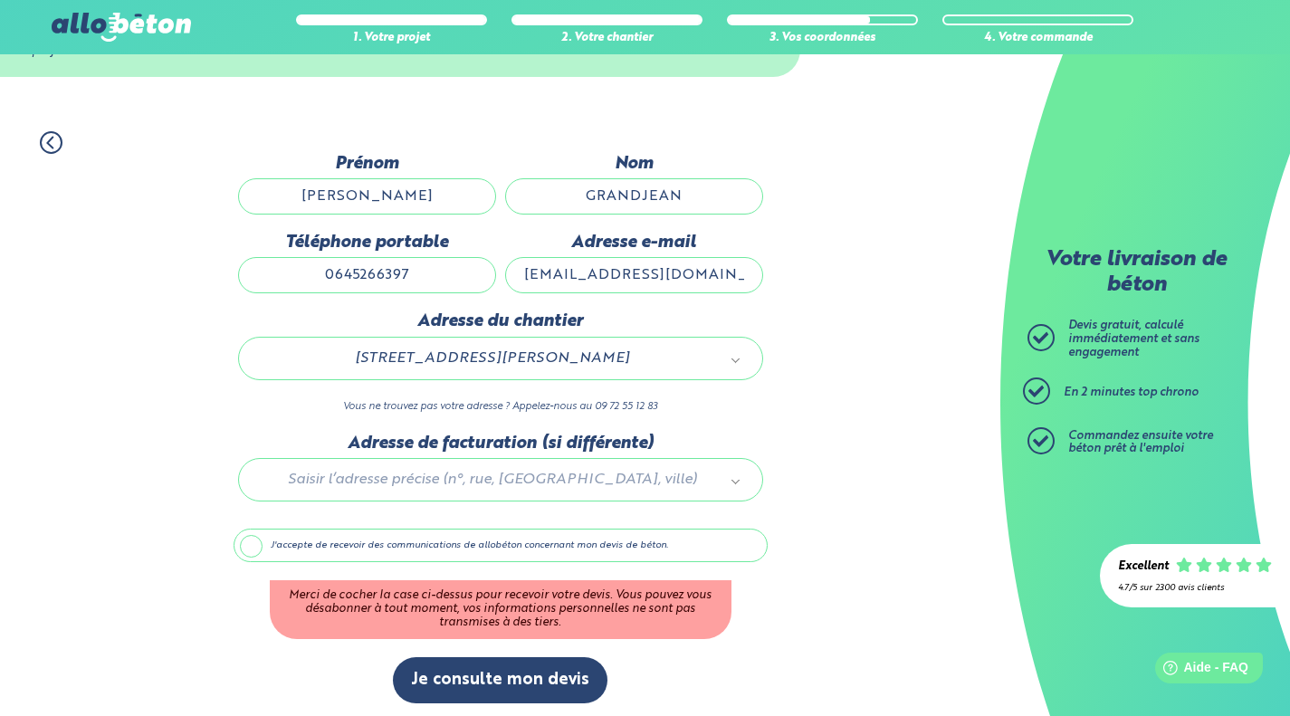
scroll to position [100, 0]
click at [241, 544] on label "J'accepte de recevoir des communications de allobéton concernant mon devis de b…" at bounding box center [500, 546] width 534 height 34
click at [0, 0] on input "J'accepte de recevoir des communications de allobéton concernant mon devis de b…" at bounding box center [0, 0] width 0 height 0
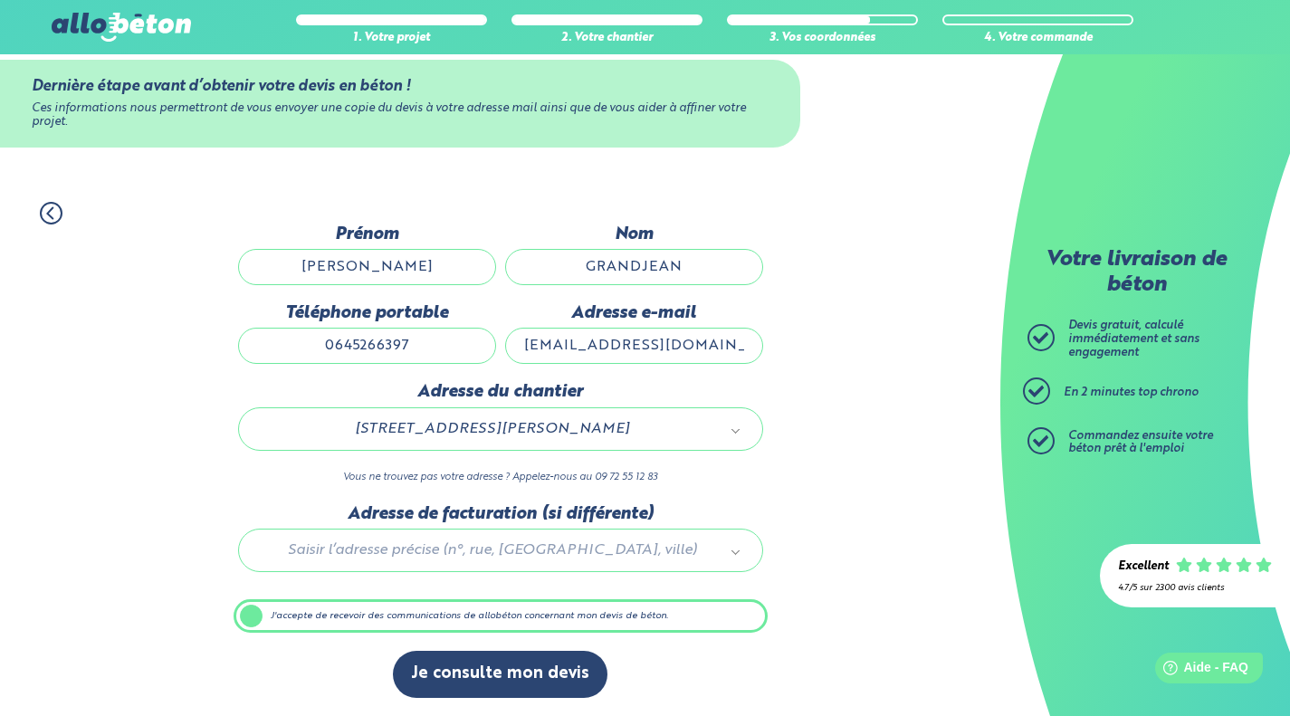
scroll to position [30, 0]
click at [511, 671] on button "Je consulte mon devis" at bounding box center [500, 675] width 214 height 46
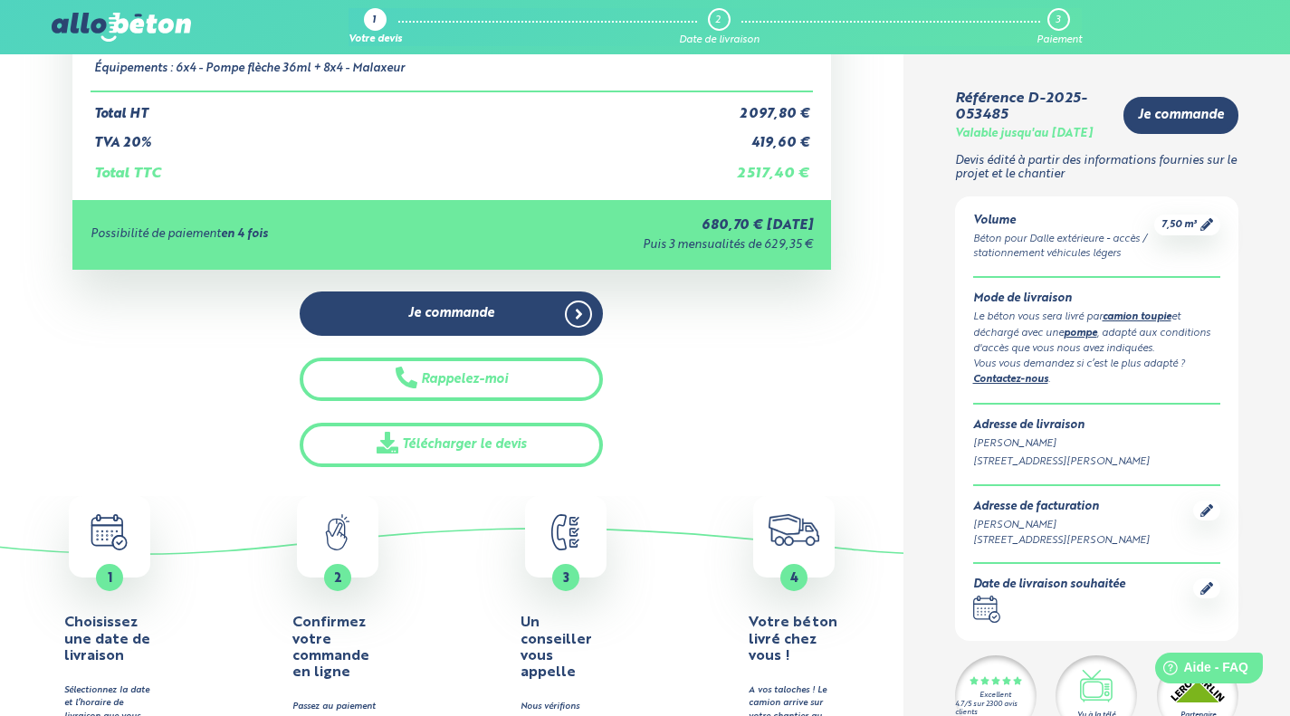
scroll to position [427, 0]
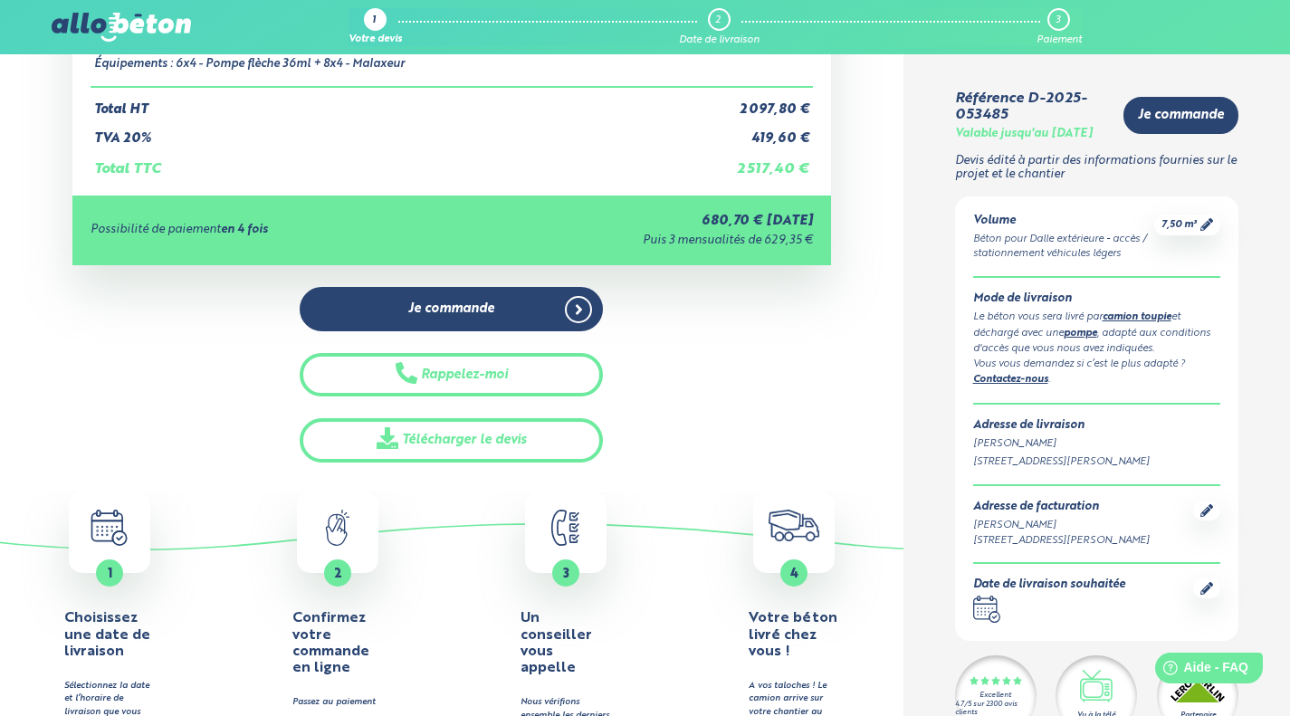
click at [408, 433] on link "Télécharger le devis" at bounding box center [451, 440] width 303 height 44
click at [1186, 232] on span "7,50 m³" at bounding box center [1178, 225] width 35 height 14
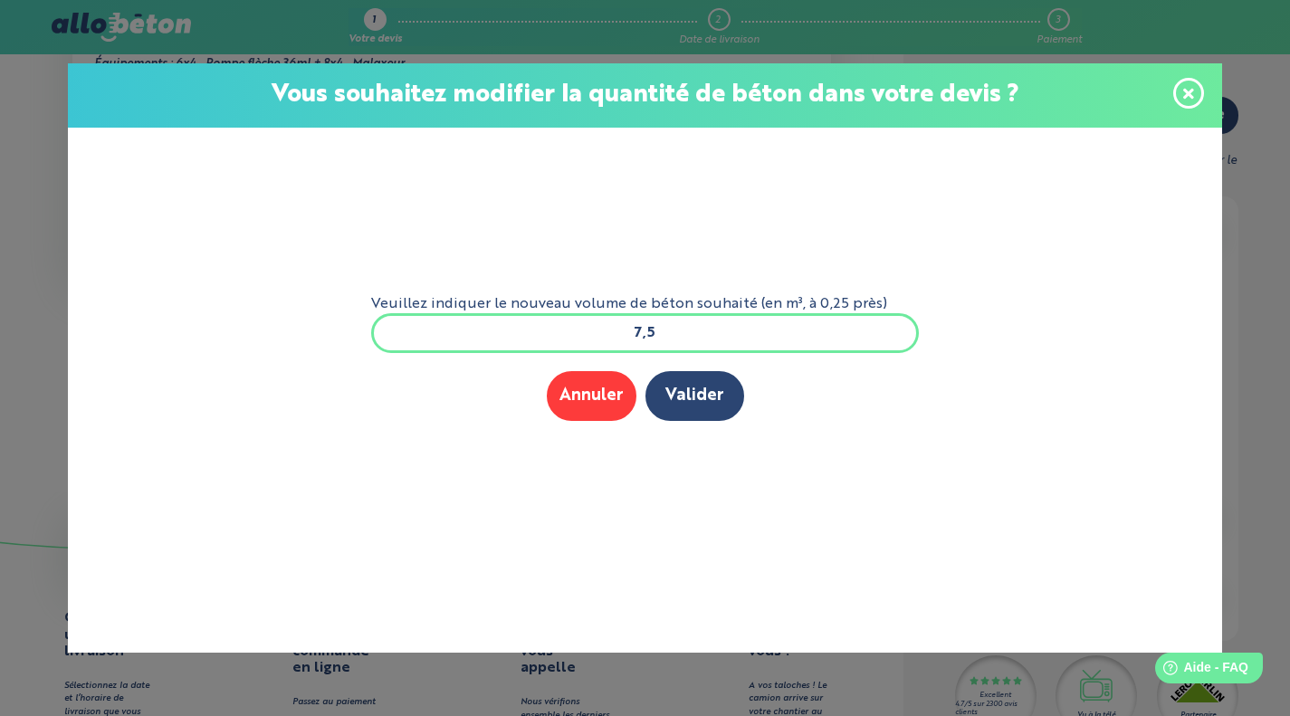
click at [634, 339] on input "7,5" at bounding box center [645, 333] width 548 height 40
type input "ç"
type input "9"
click at [722, 383] on button "Valider" at bounding box center [694, 396] width 99 height 50
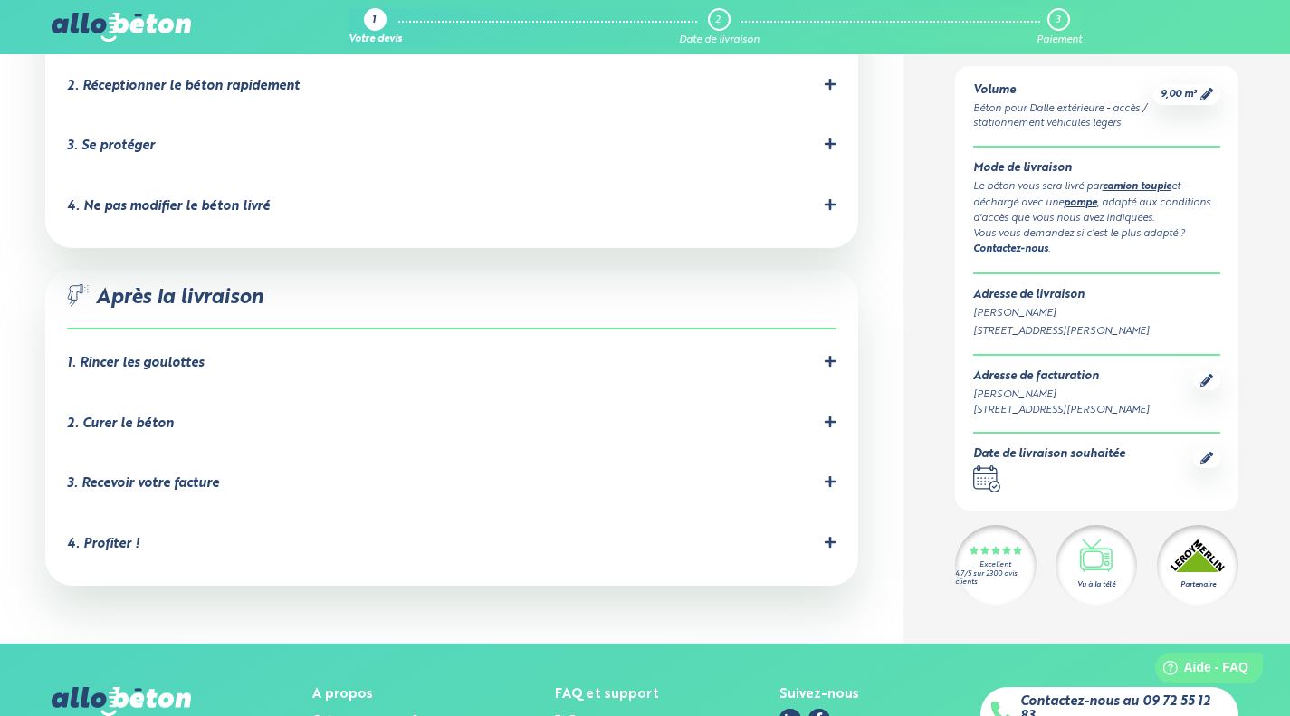
scroll to position [1905, 0]
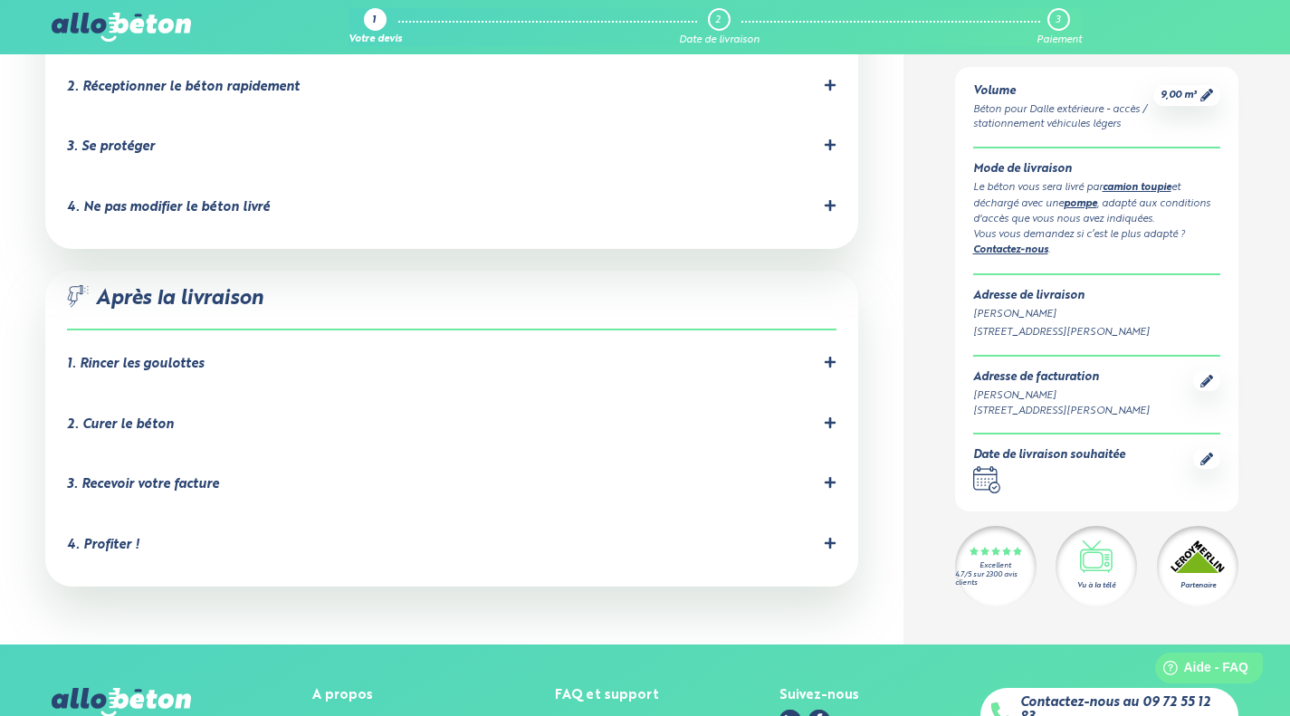
click at [99, 357] on div "1. Rincer les goulottes" at bounding box center [135, 364] width 137 height 15
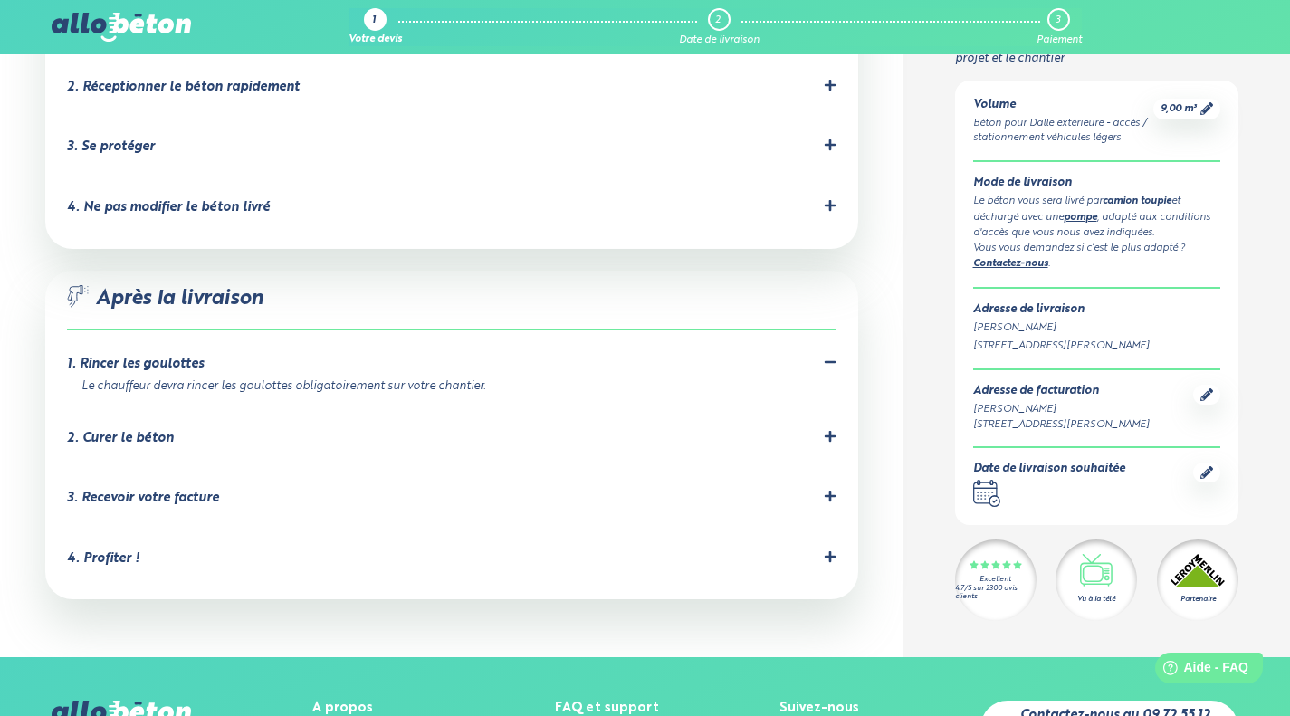
click at [135, 431] on div "2. Curer le béton" at bounding box center [120, 438] width 107 height 15
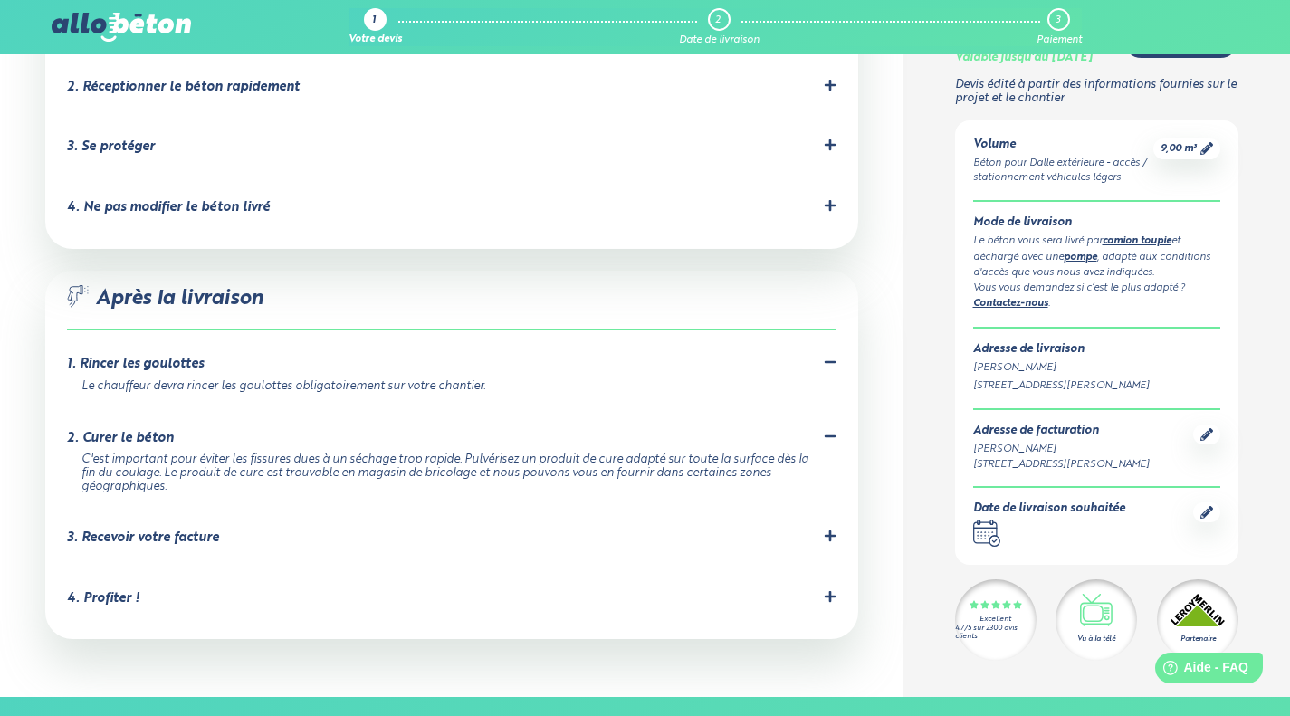
click at [129, 530] on div "3. Recevoir votre facture" at bounding box center [143, 537] width 152 height 15
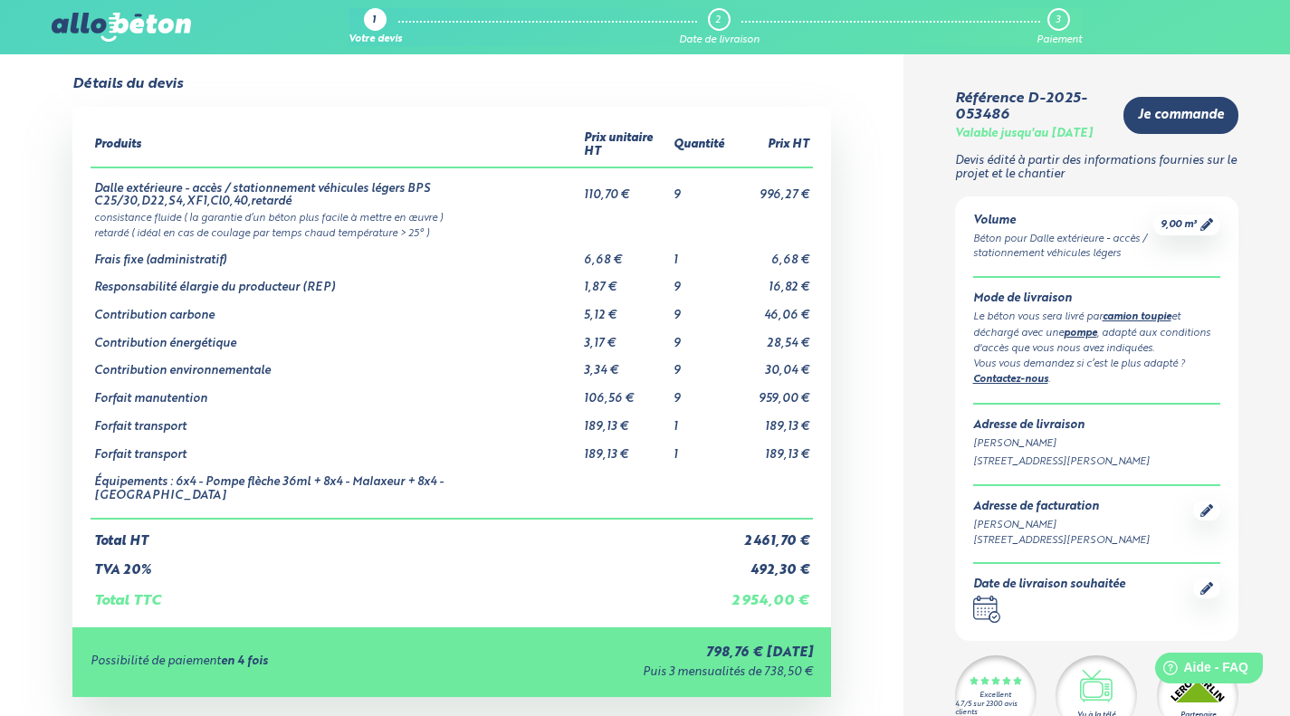
scroll to position [0, 0]
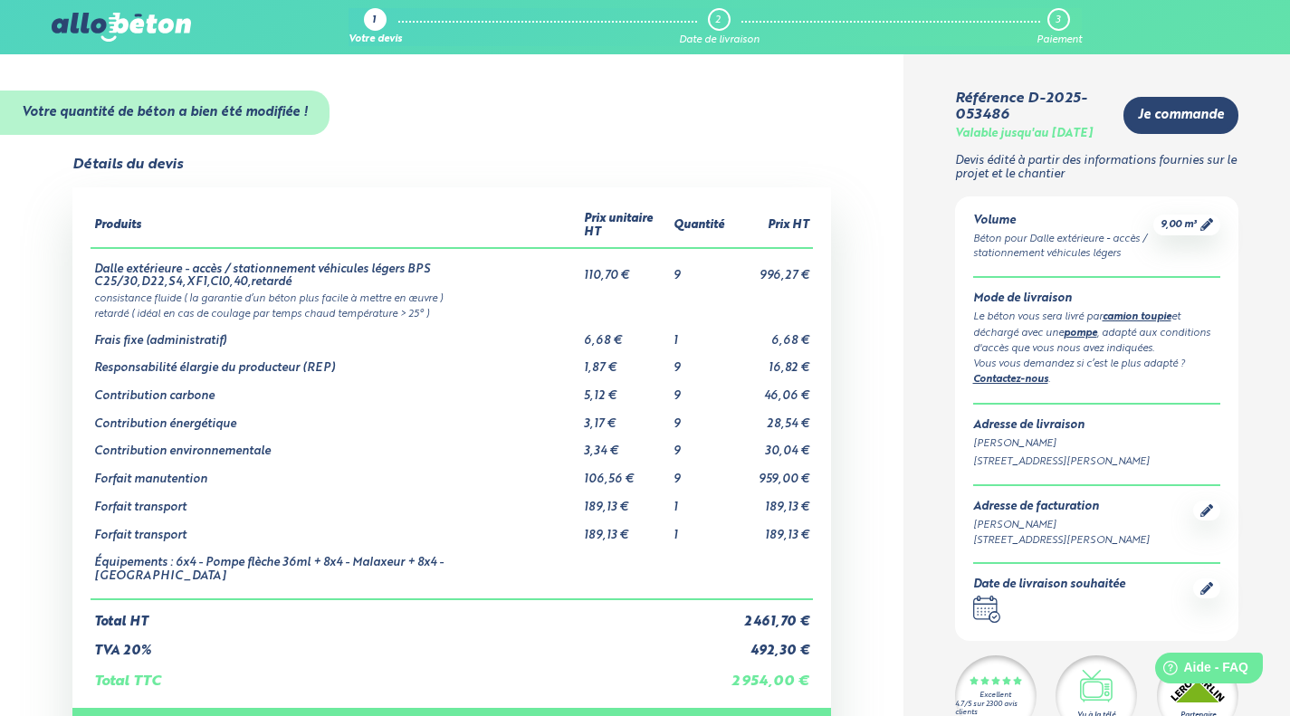
click at [371, 28] on div "1" at bounding box center [375, 19] width 23 height 23
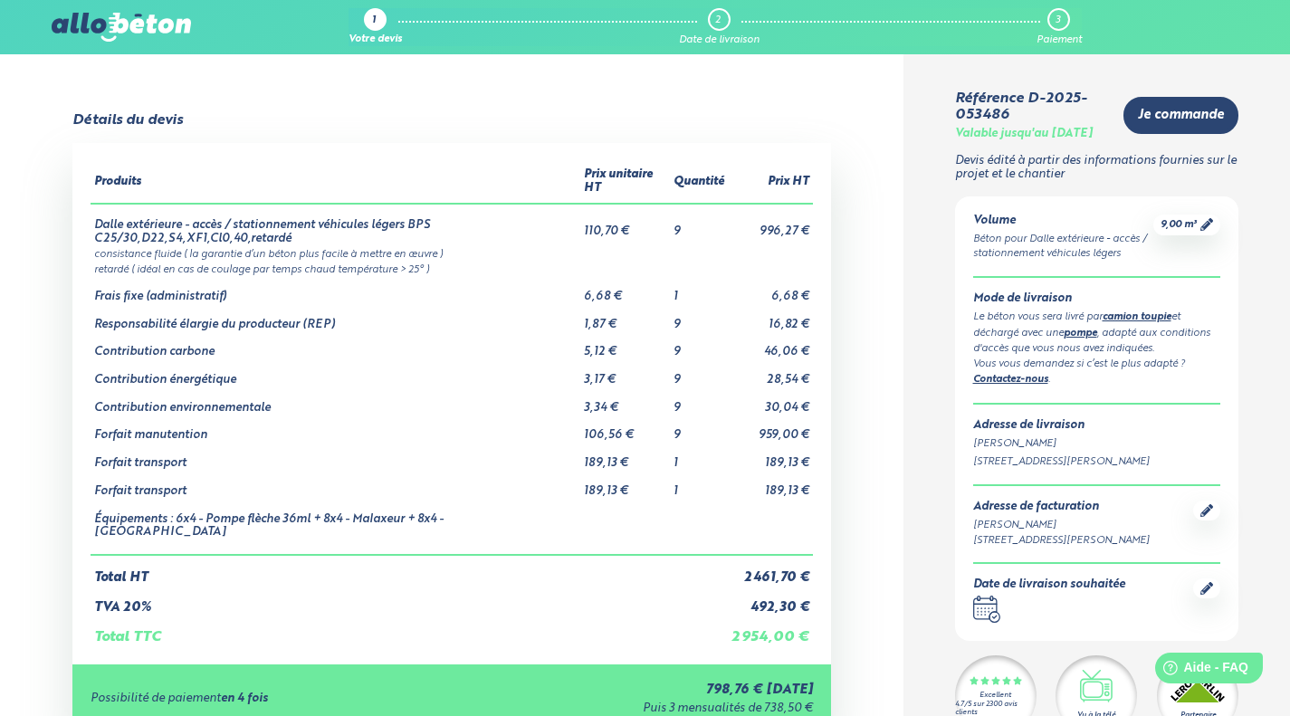
click at [379, 34] on div "Votre devis" at bounding box center [374, 40] width 53 height 12
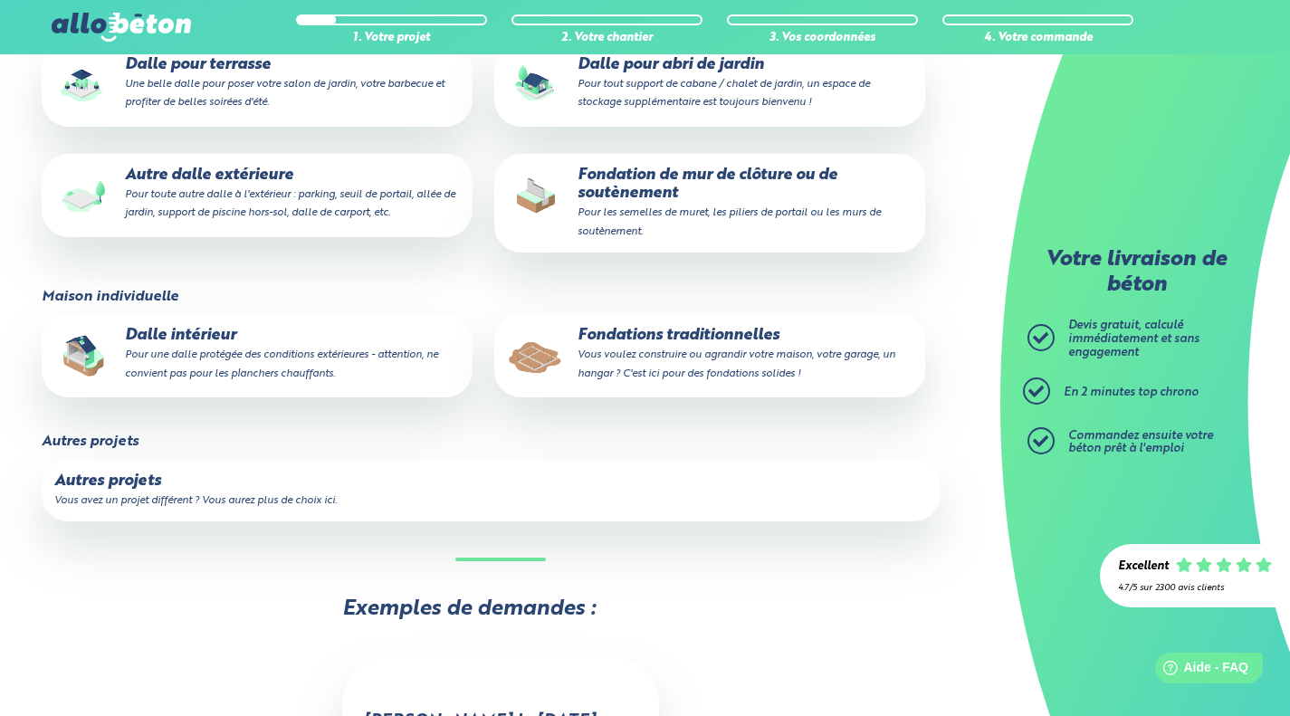
scroll to position [498, 0]
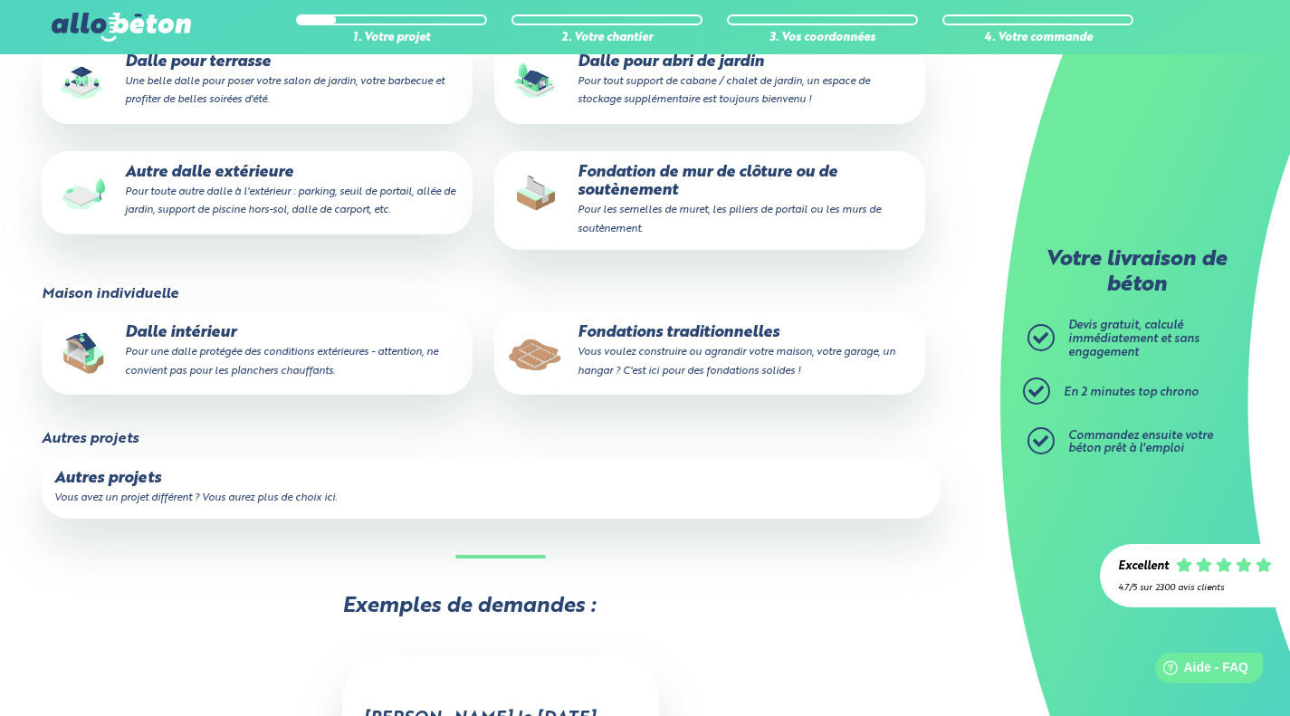
click at [131, 497] on small "Vous avez un projet différent ? Vous aurez plus de choix ici." at bounding box center [195, 497] width 282 height 11
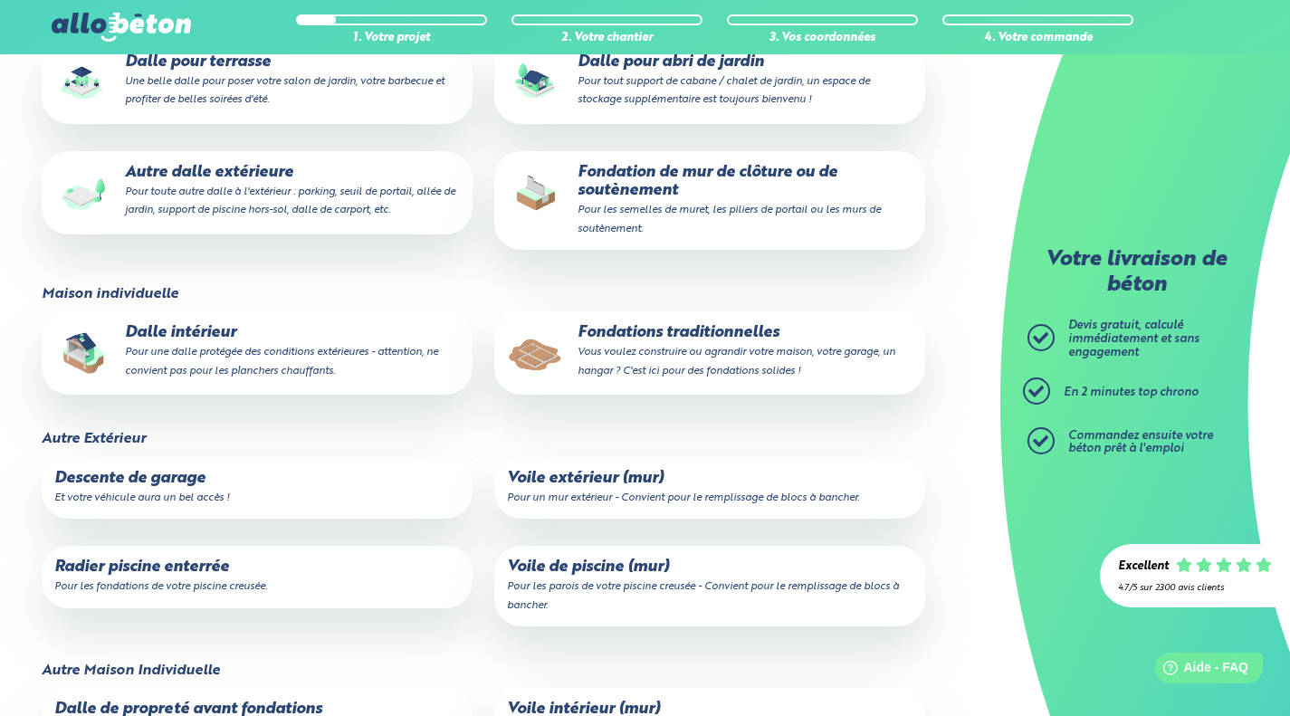
click at [128, 591] on small "Pour les fondations de votre piscine creusée." at bounding box center [160, 586] width 213 height 11
click at [0, 0] on input "Radier piscine enterrée Pour les fondations de votre piscine creusée." at bounding box center [0, 0] width 0 height 0
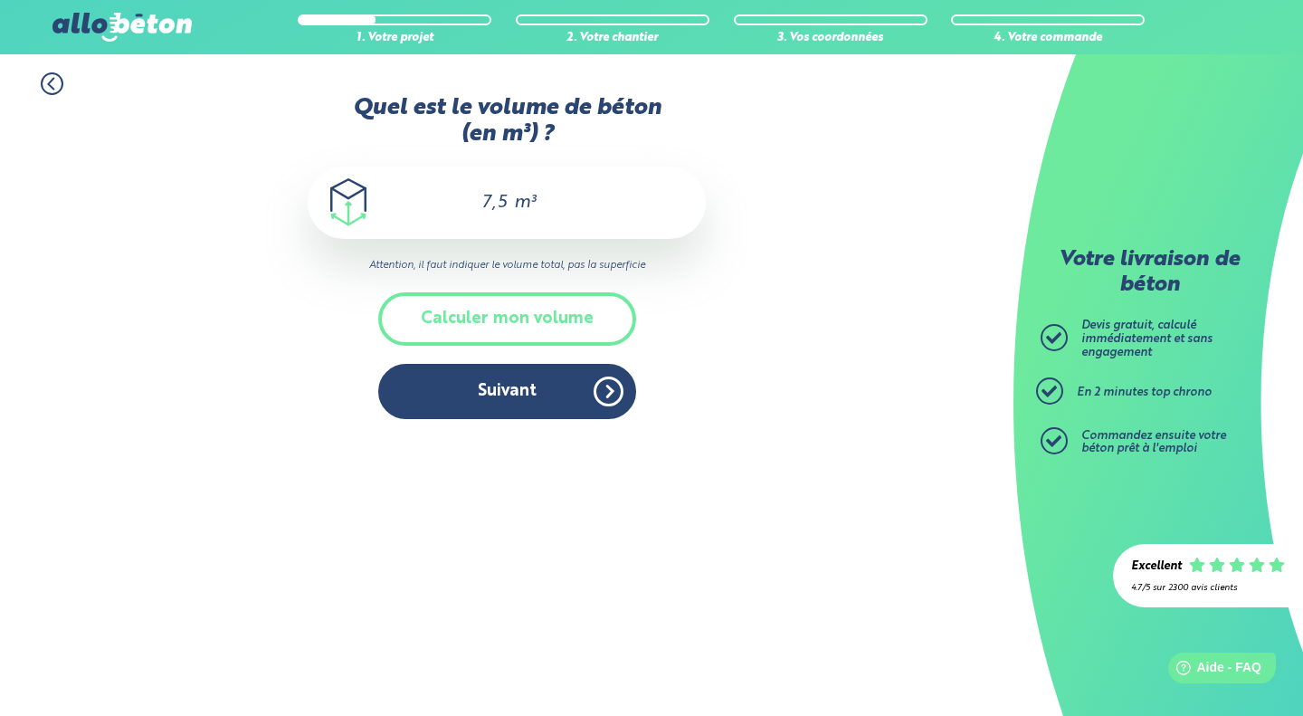
click at [499, 386] on button "Suivant" at bounding box center [507, 391] width 258 height 55
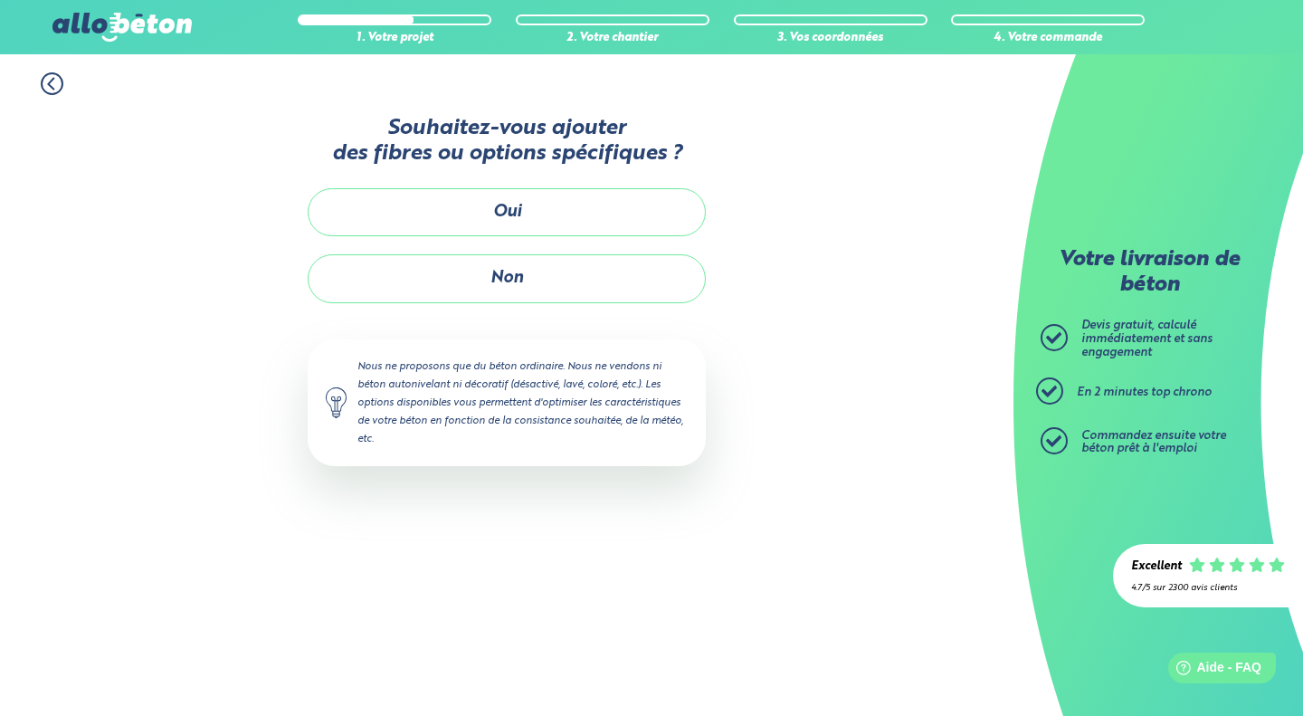
click at [506, 205] on button "Oui" at bounding box center [507, 212] width 398 height 48
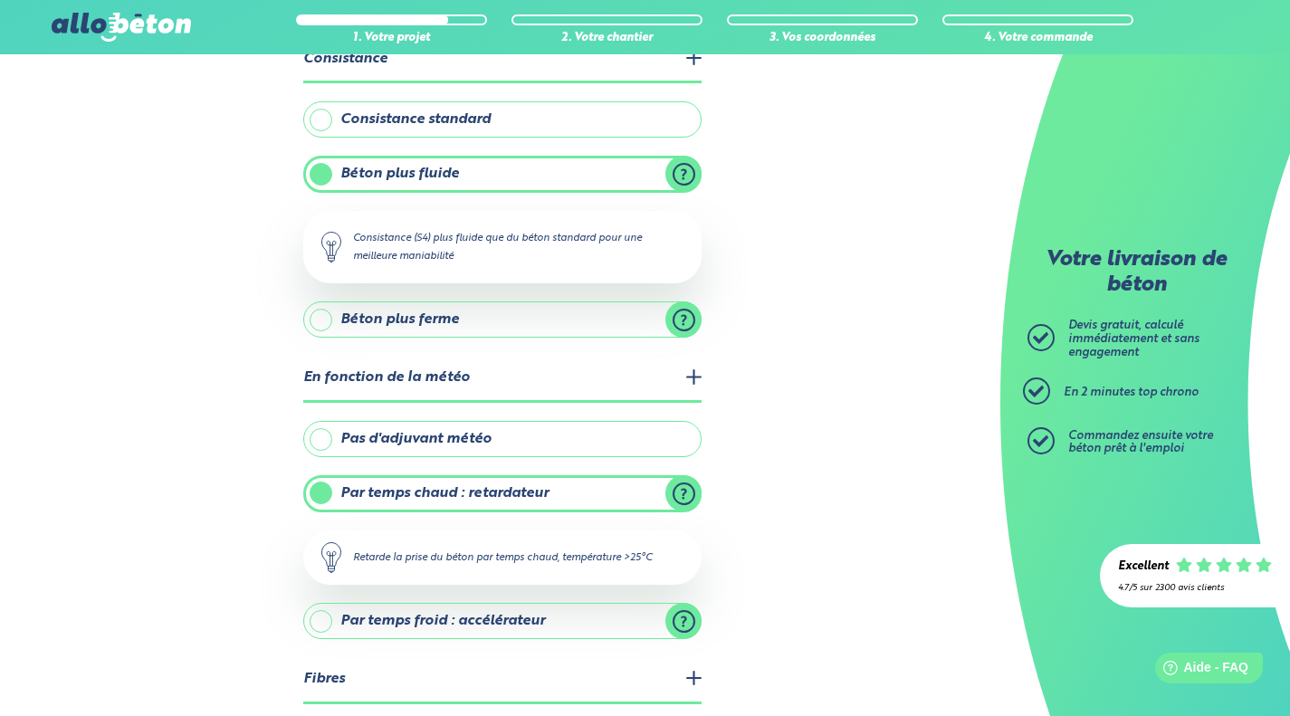
scroll to position [128, 0]
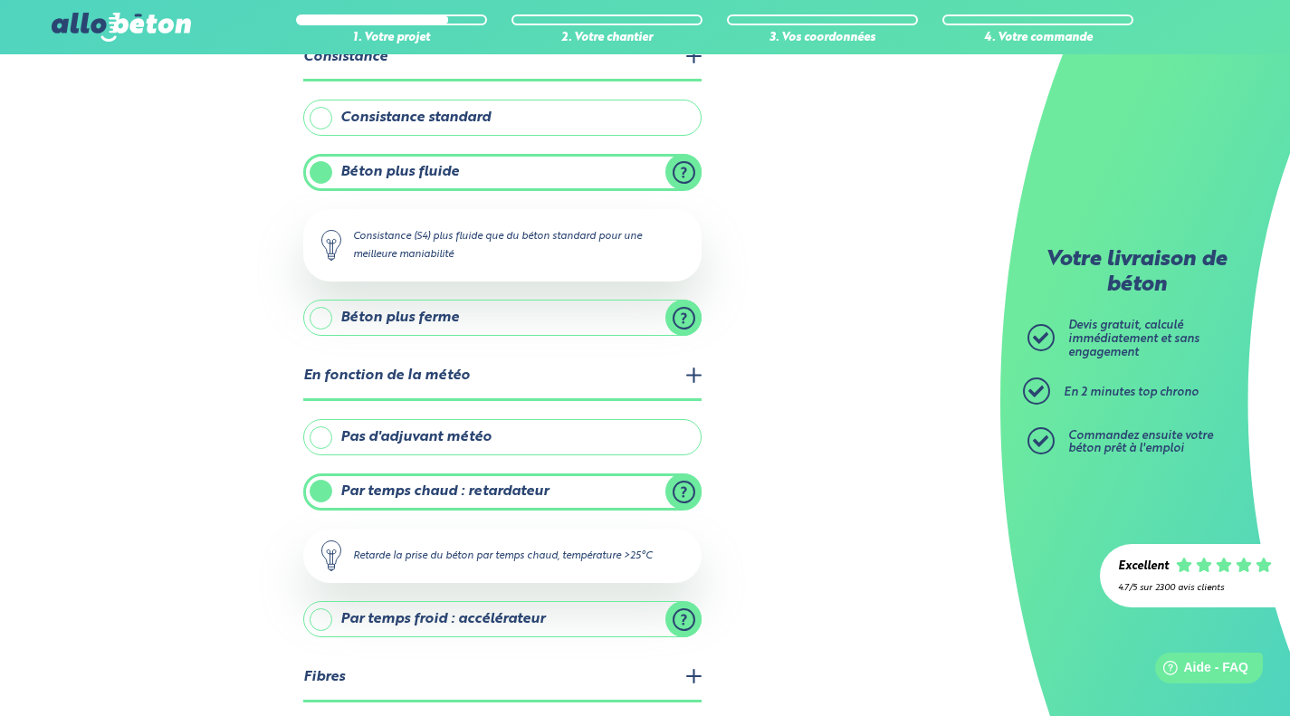
click at [405, 438] on label "Pas d'adjuvant météo" at bounding box center [502, 437] width 398 height 36
click at [0, 0] on input "Pas d'adjuvant météo" at bounding box center [0, 0] width 0 height 0
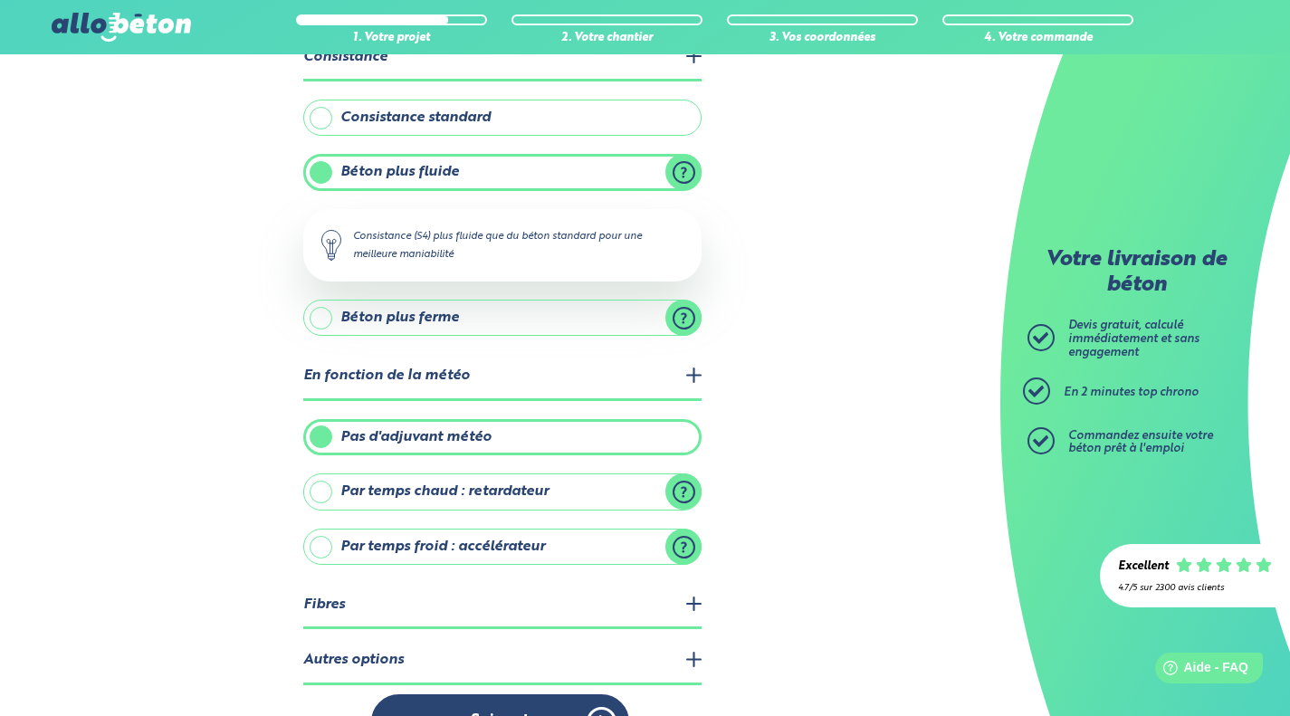
click at [405, 438] on label "Pas d'adjuvant météo" at bounding box center [502, 437] width 398 height 36
click at [0, 0] on input "Pas d'adjuvant météo" at bounding box center [0, 0] width 0 height 0
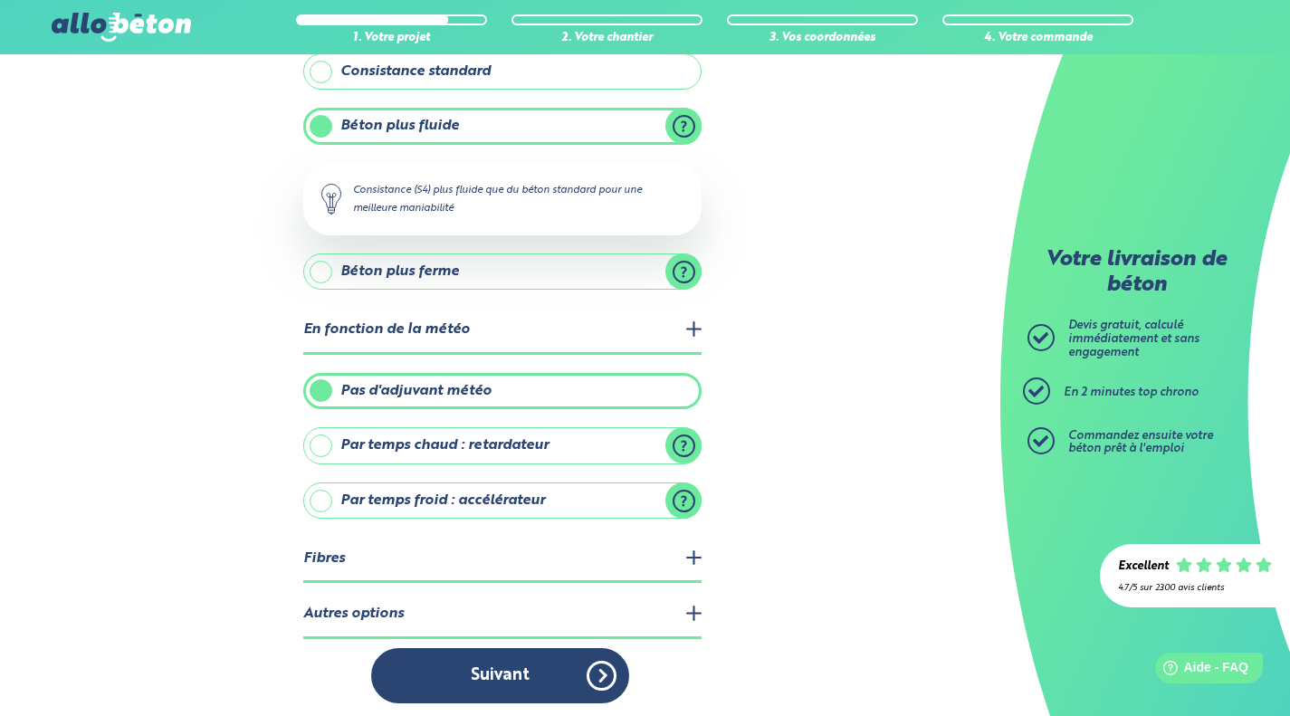
scroll to position [180, 0]
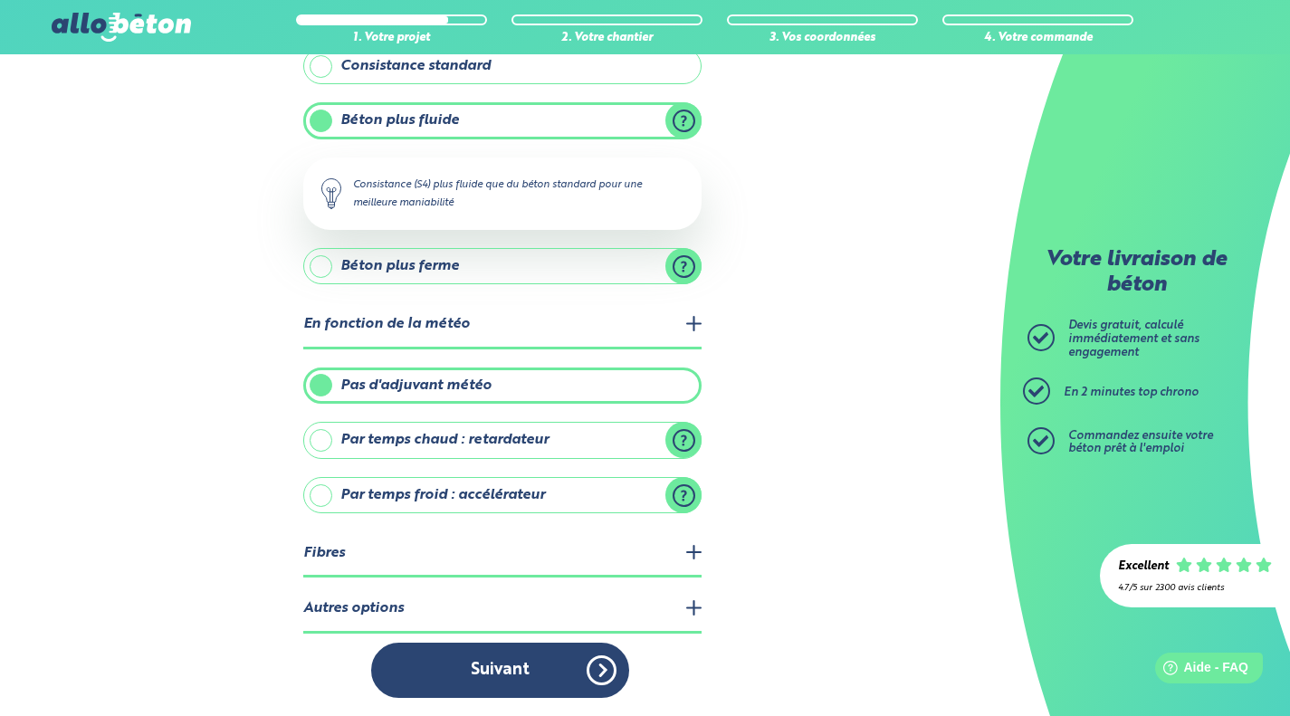
click at [404, 588] on legend "Autres options" at bounding box center [502, 609] width 398 height 46
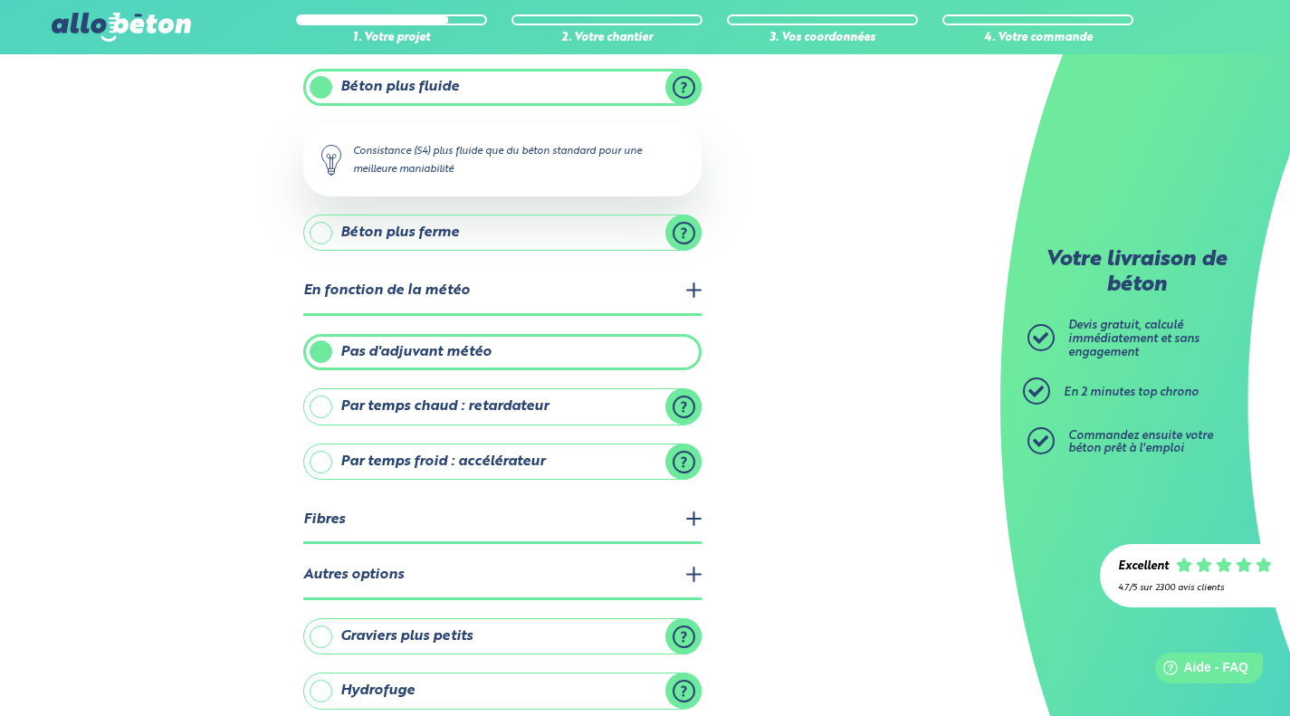
scroll to position [299, 0]
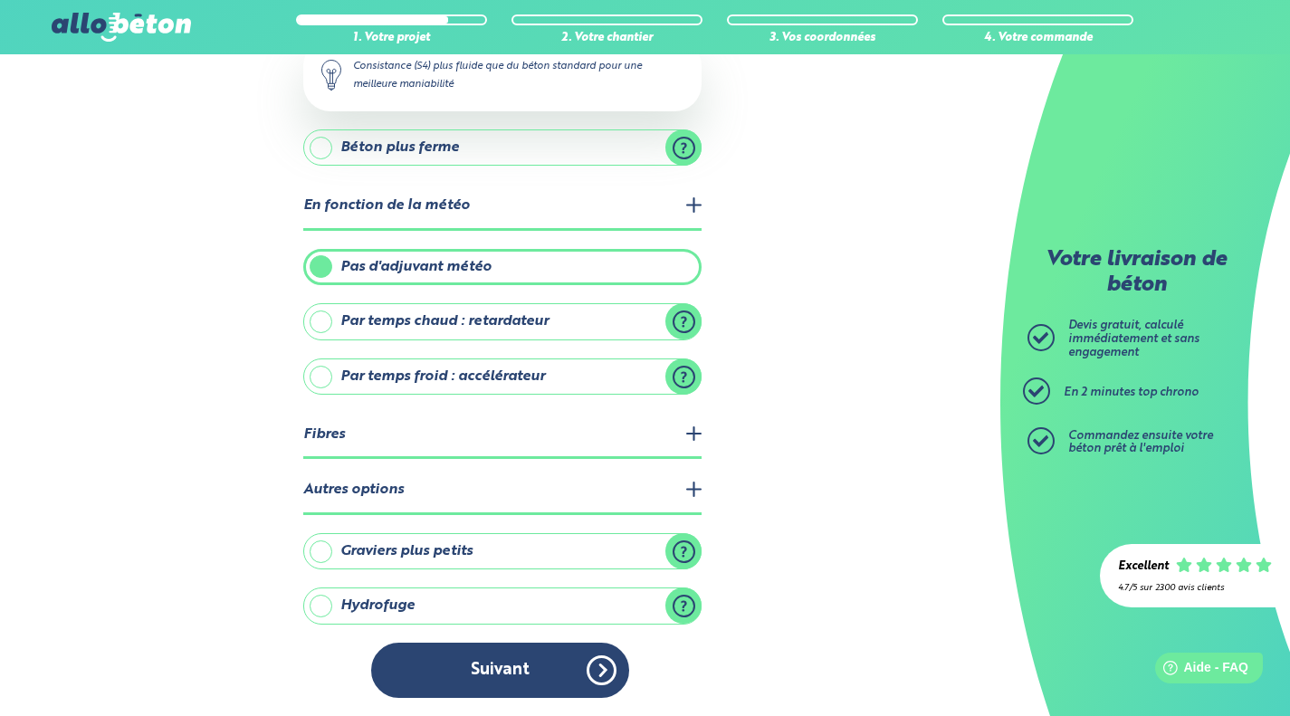
click at [519, 662] on button "Suivant" at bounding box center [500, 669] width 258 height 55
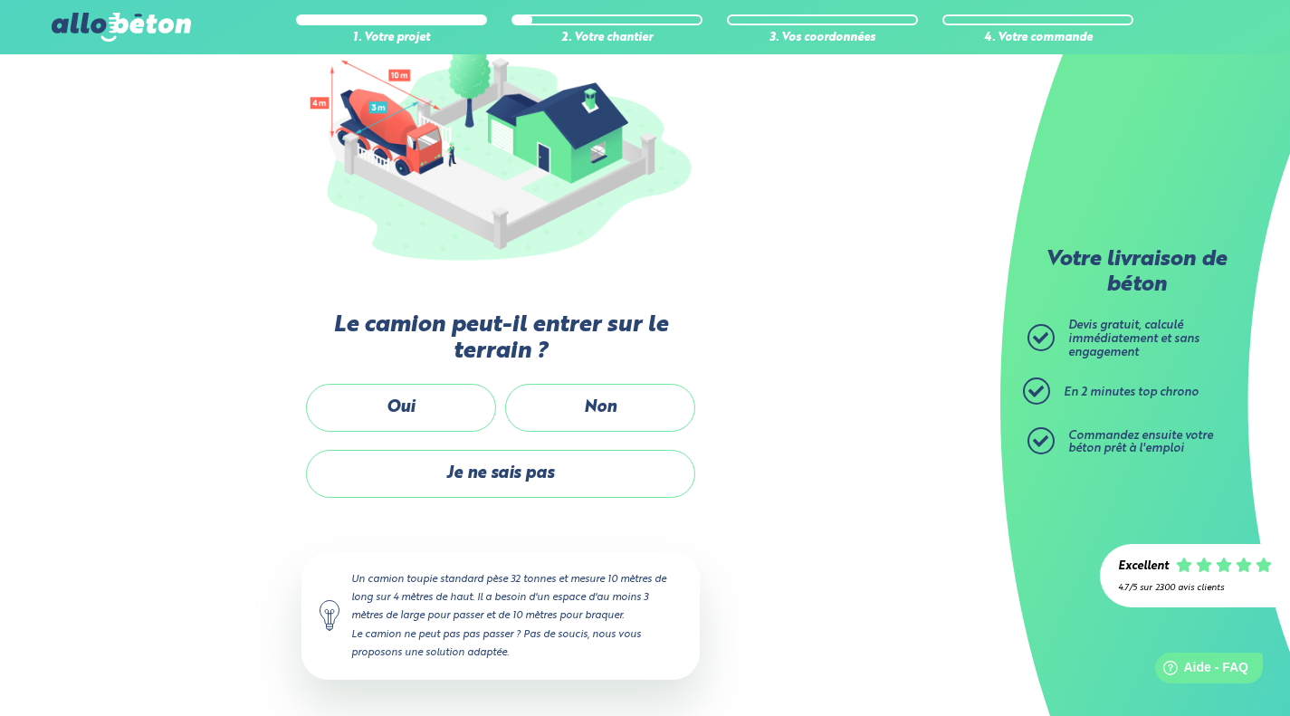
scroll to position [242, 0]
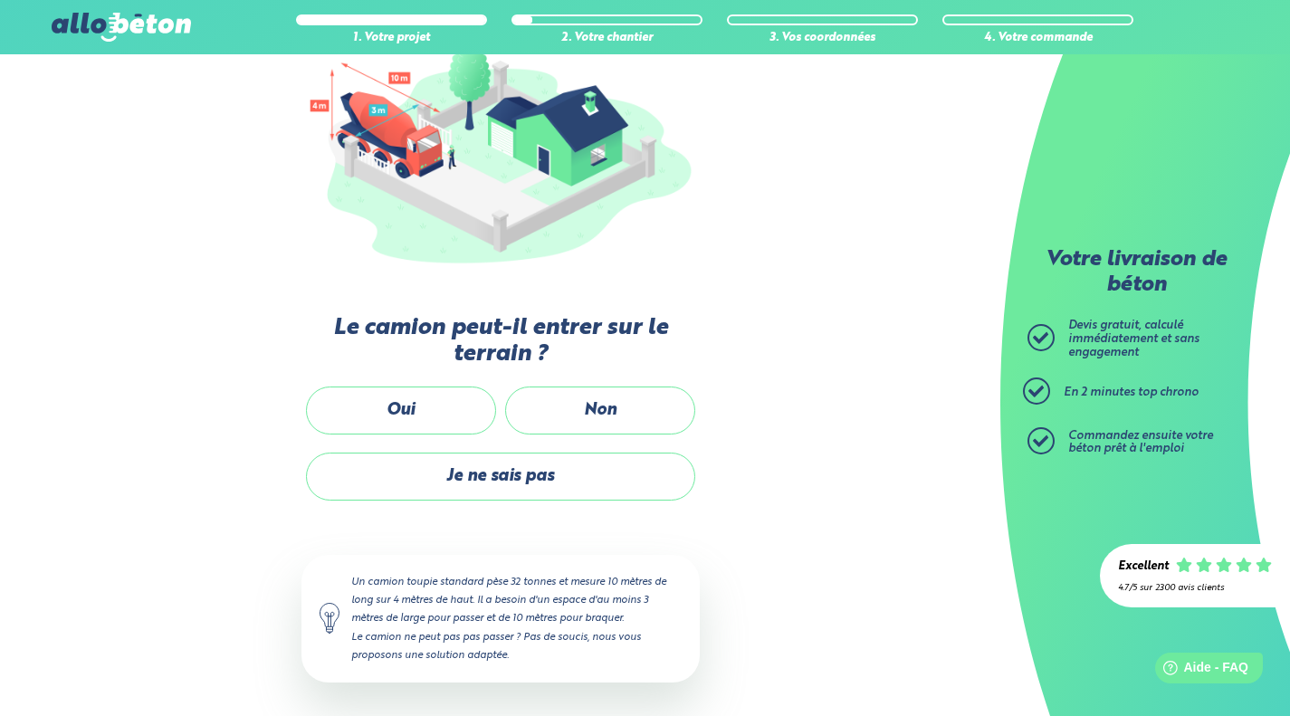
click at [440, 410] on label "Oui" at bounding box center [401, 410] width 190 height 48
click at [0, 0] on input "Oui" at bounding box center [0, 0] width 0 height 0
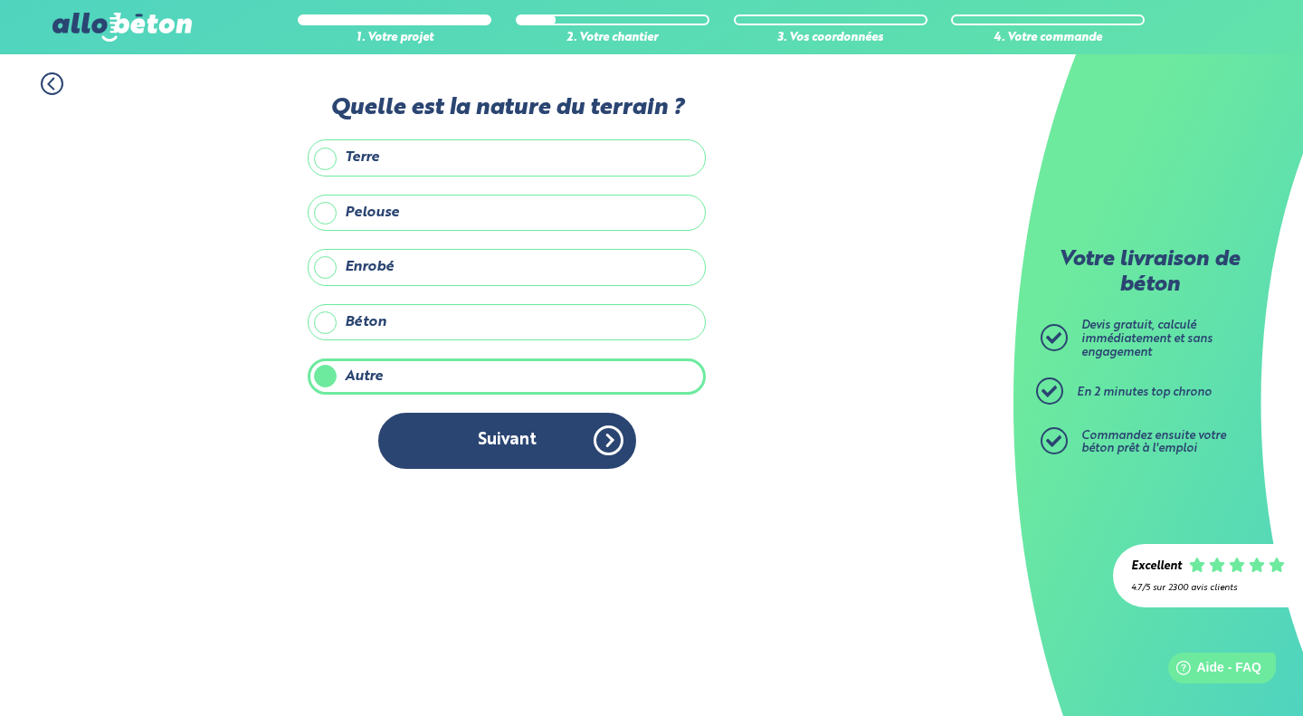
click at [387, 370] on label "Autre" at bounding box center [507, 376] width 398 height 36
click at [0, 0] on input "Autre" at bounding box center [0, 0] width 0 height 0
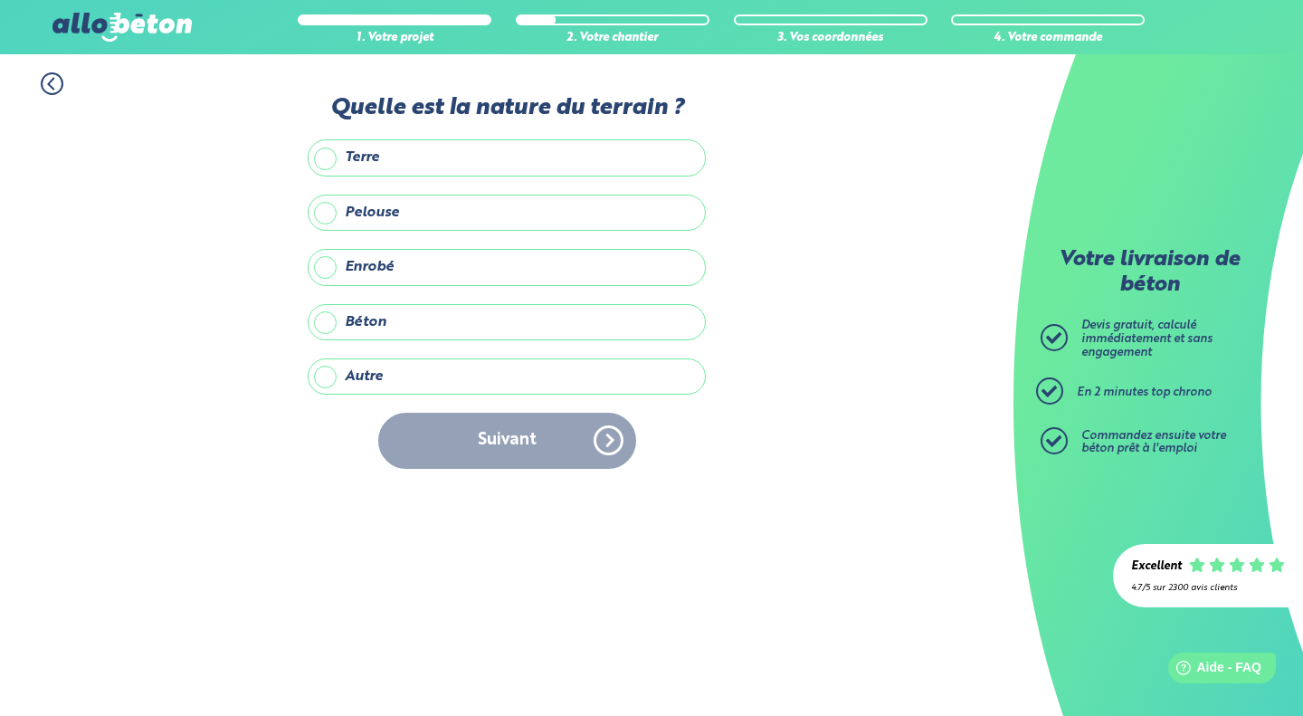
click at [387, 370] on label "Autre" at bounding box center [507, 376] width 398 height 36
click at [0, 0] on input "Autre" at bounding box center [0, 0] width 0 height 0
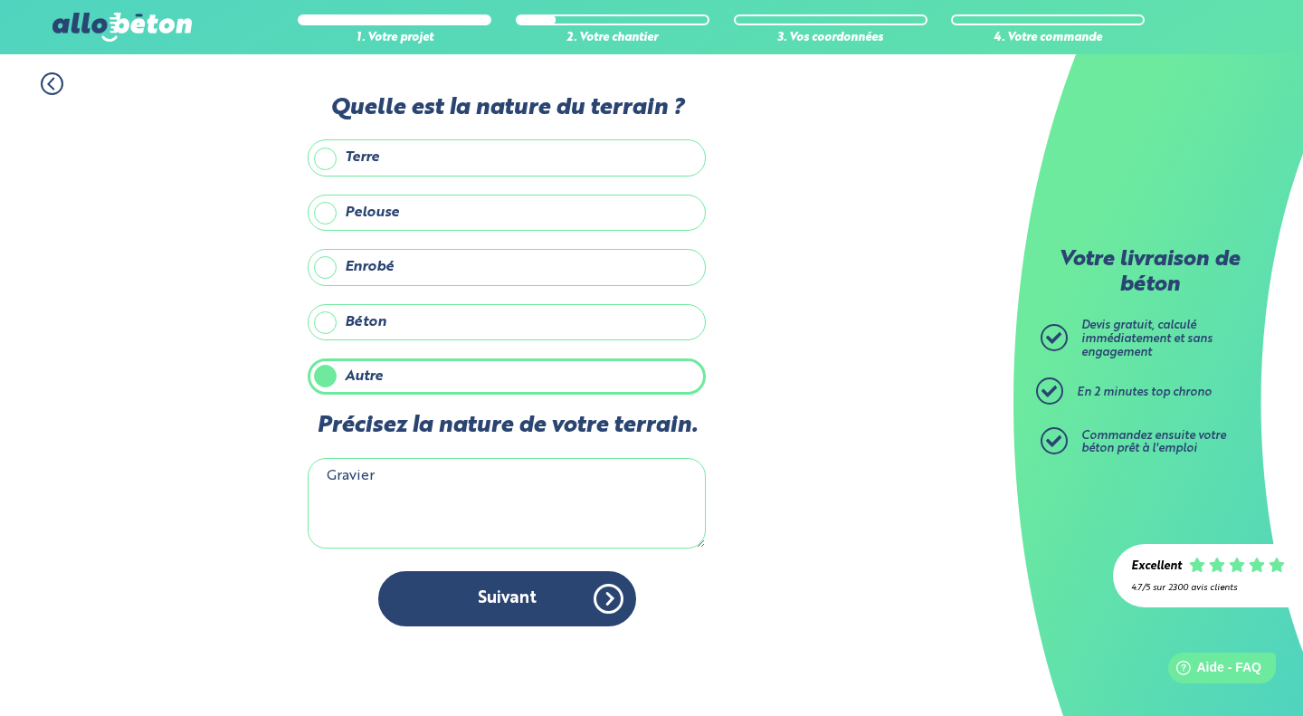
click at [491, 606] on button "Suivant" at bounding box center [507, 598] width 258 height 55
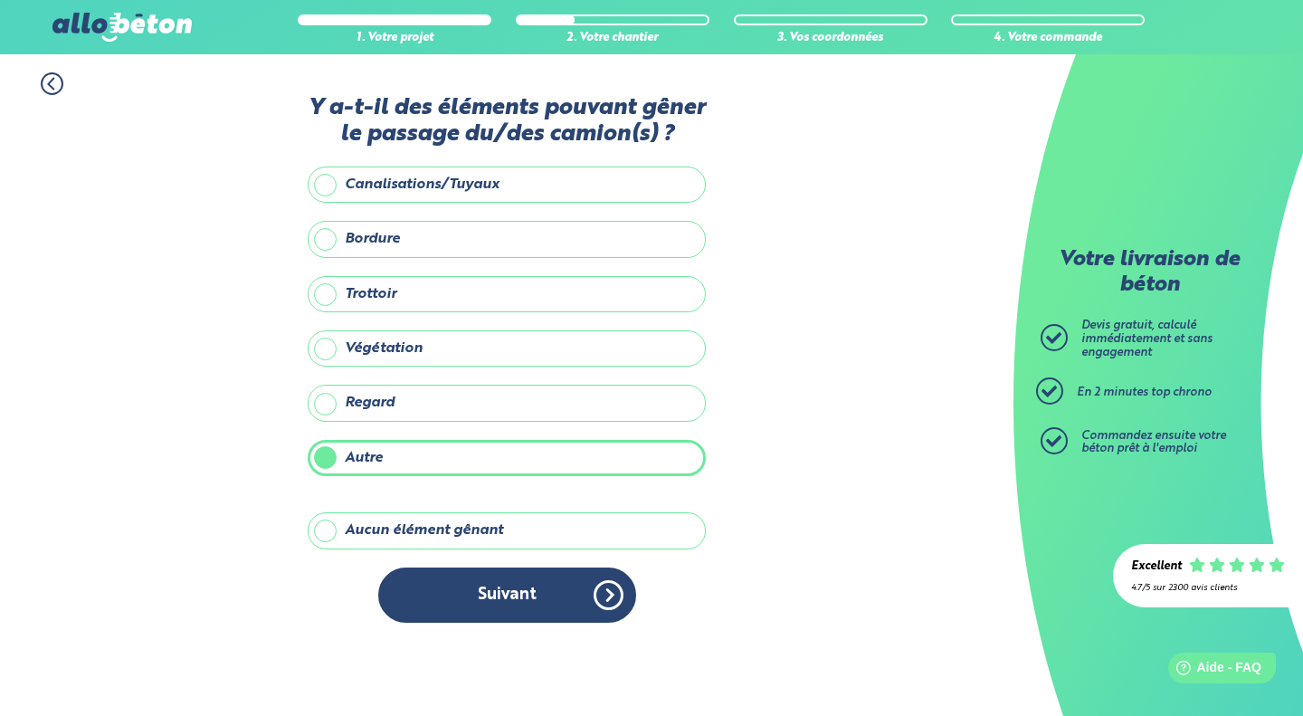
click at [452, 461] on label "Autre" at bounding box center [507, 458] width 398 height 36
click at [0, 0] on input "Autre" at bounding box center [0, 0] width 0 height 0
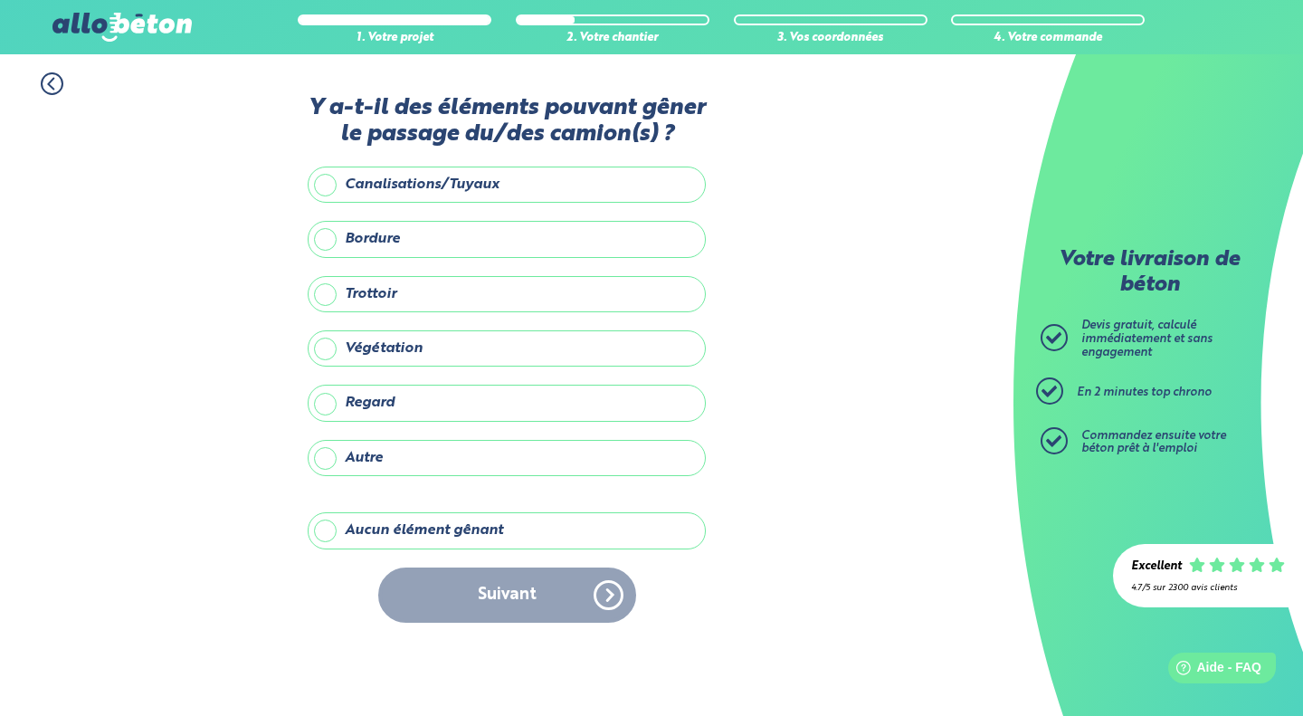
click at [452, 461] on label "Autre" at bounding box center [507, 458] width 398 height 36
click at [0, 0] on input "Autre" at bounding box center [0, 0] width 0 height 0
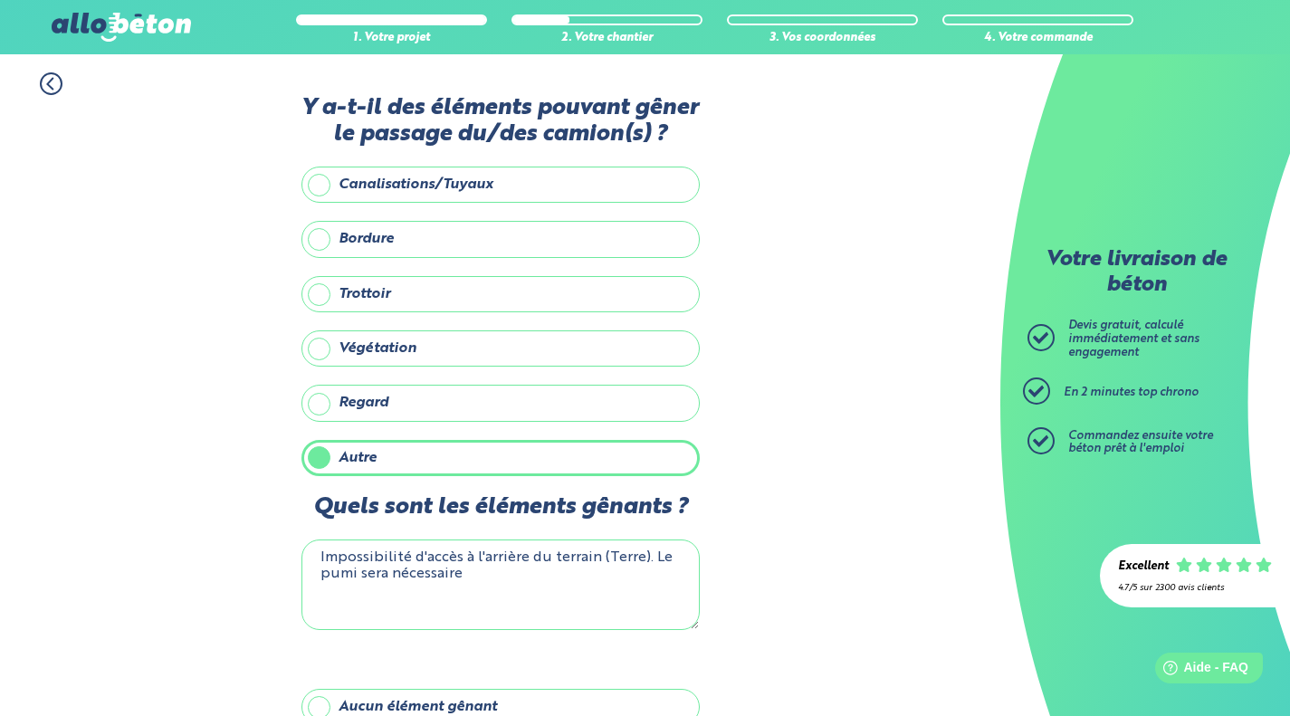
click at [480, 576] on textarea "Impossibilité d'accès à l'arrière du terrain (Terre). Le pumi sera nécessaire" at bounding box center [500, 584] width 398 height 90
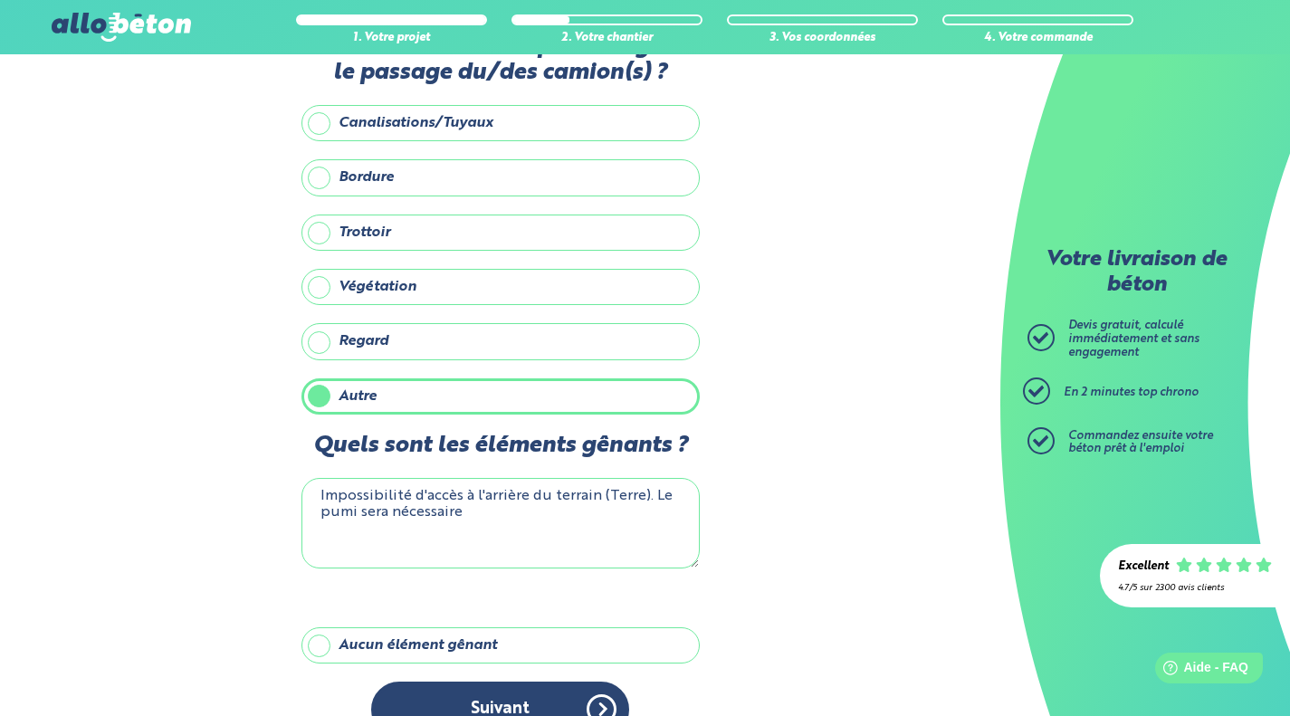
scroll to position [99, 0]
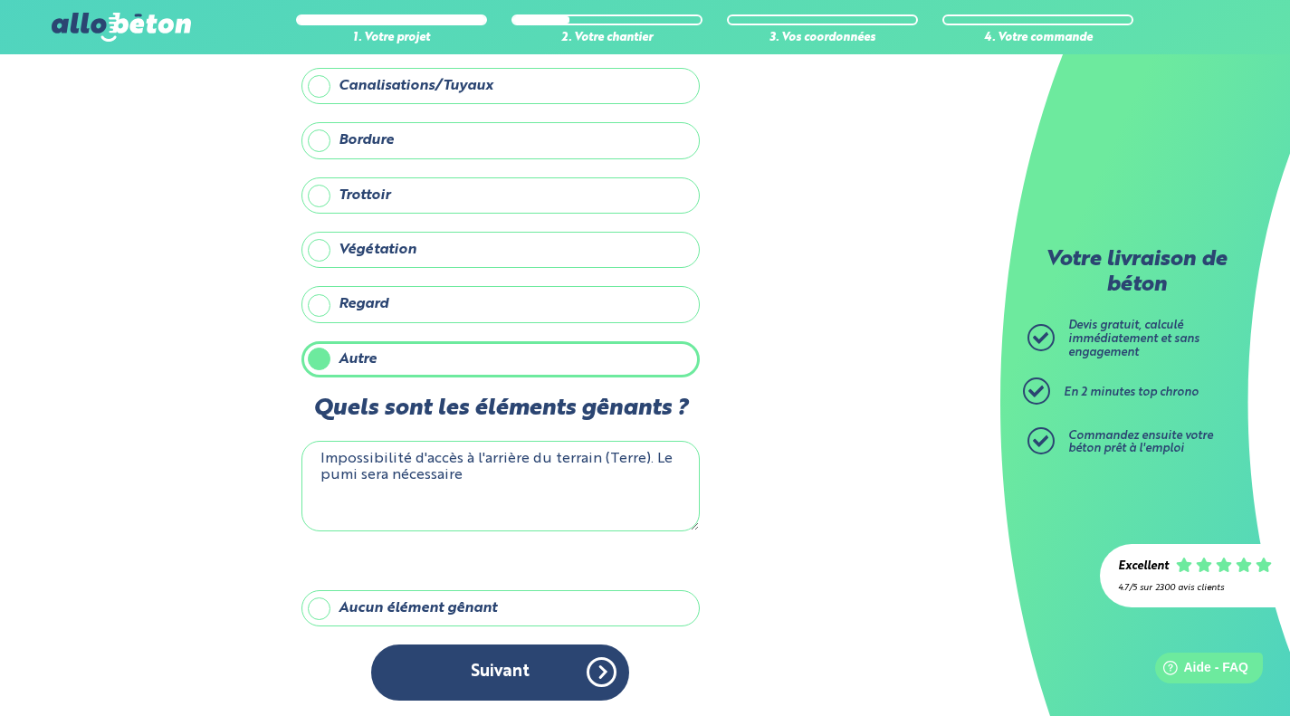
click at [512, 663] on button "Suivant" at bounding box center [500, 671] width 258 height 55
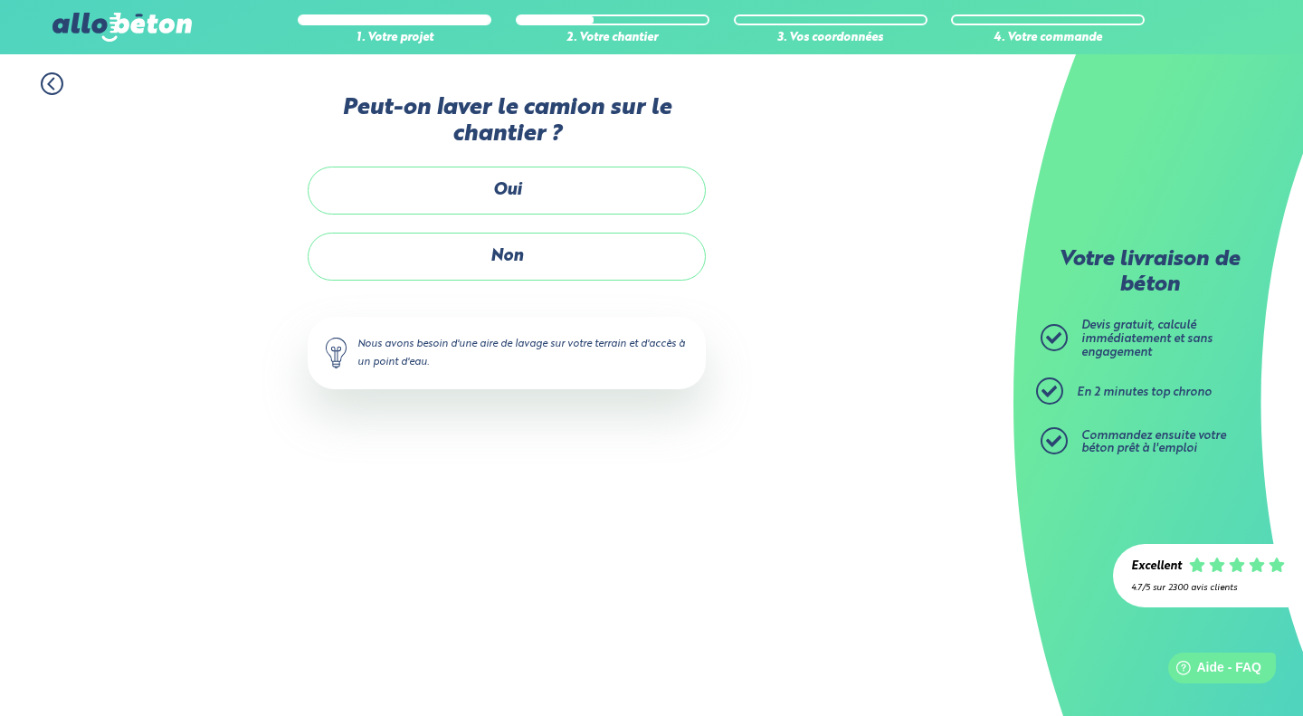
click at [538, 203] on label "Oui" at bounding box center [507, 191] width 398 height 48
click at [0, 0] on input "Oui" at bounding box center [0, 0] width 0 height 0
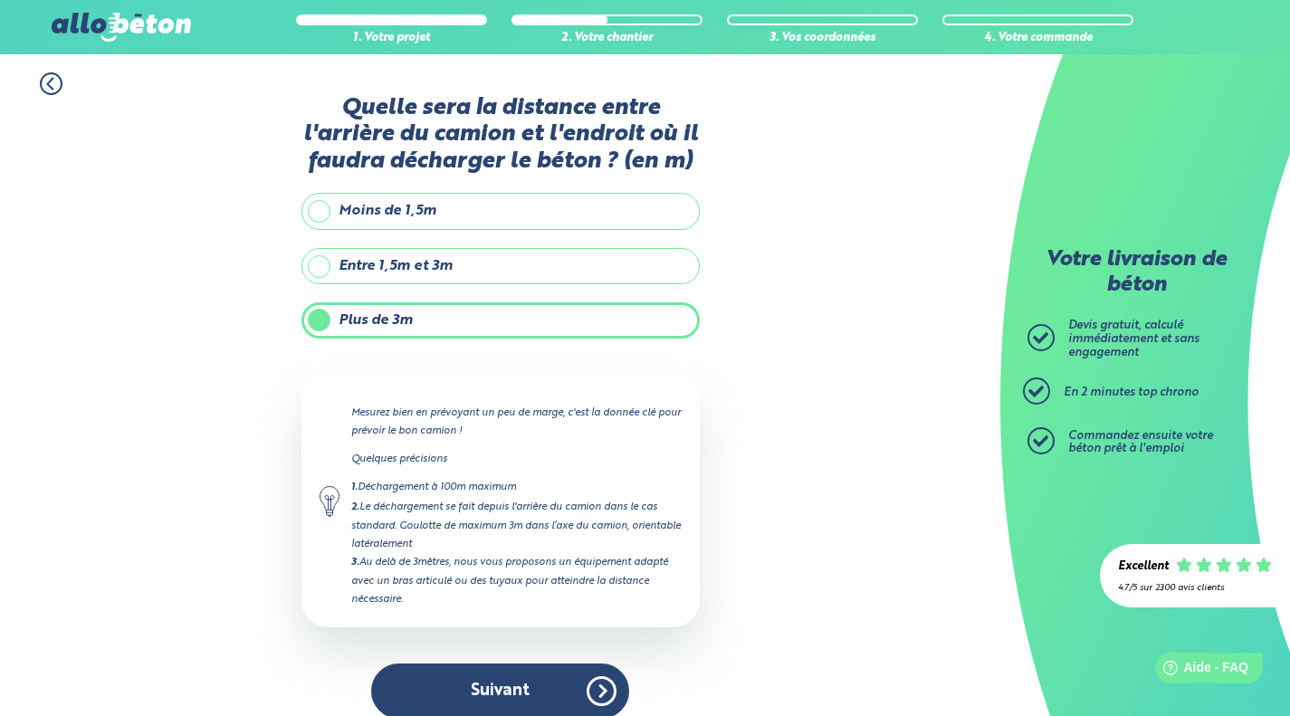
click at [444, 318] on label "Plus de 3m" at bounding box center [500, 320] width 398 height 36
click at [0, 0] on input "Plus de 3m" at bounding box center [0, 0] width 0 height 0
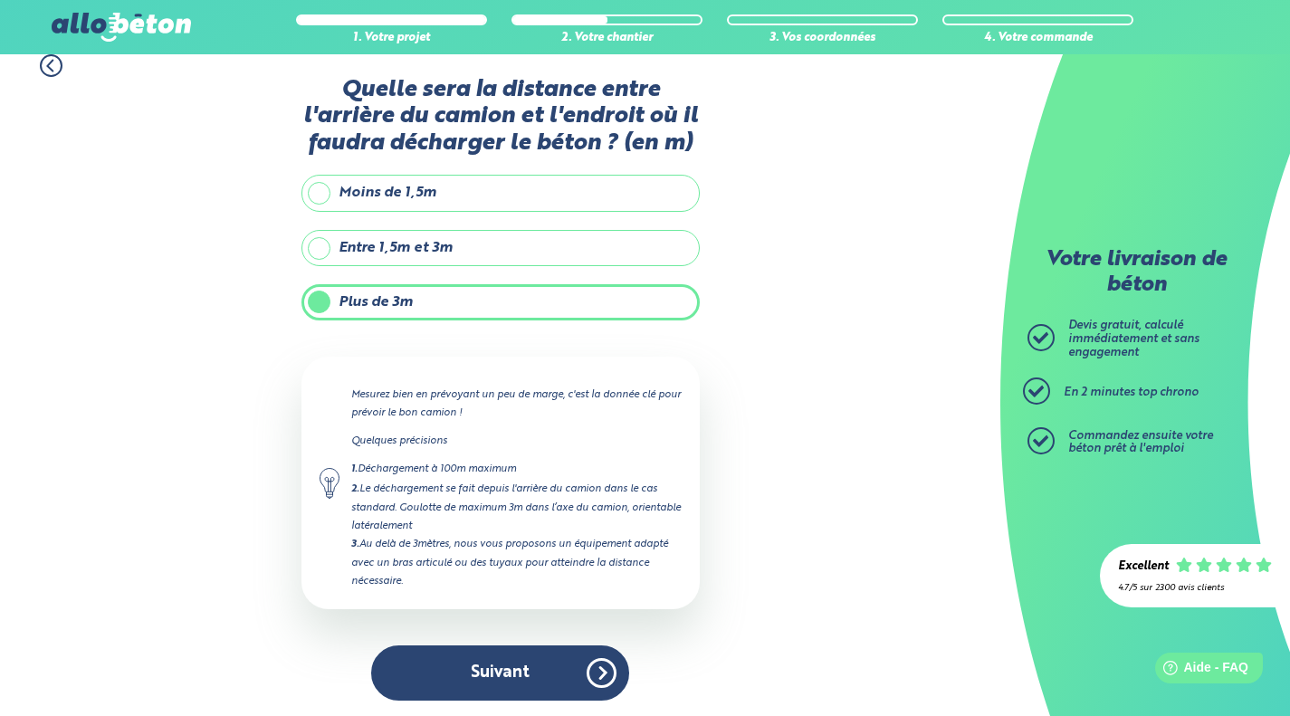
click at [482, 656] on button "Suivant" at bounding box center [500, 672] width 258 height 55
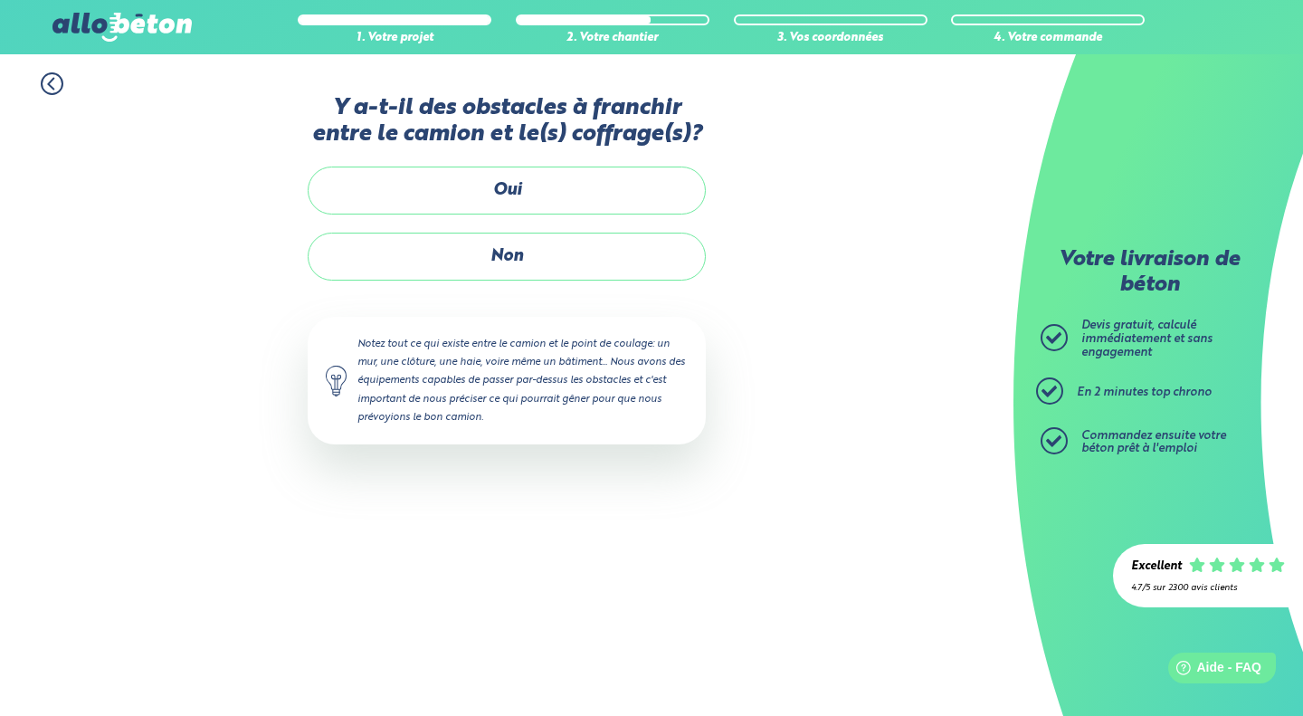
click at [500, 183] on label "Oui" at bounding box center [507, 191] width 398 height 48
click at [0, 0] on input "Oui" at bounding box center [0, 0] width 0 height 0
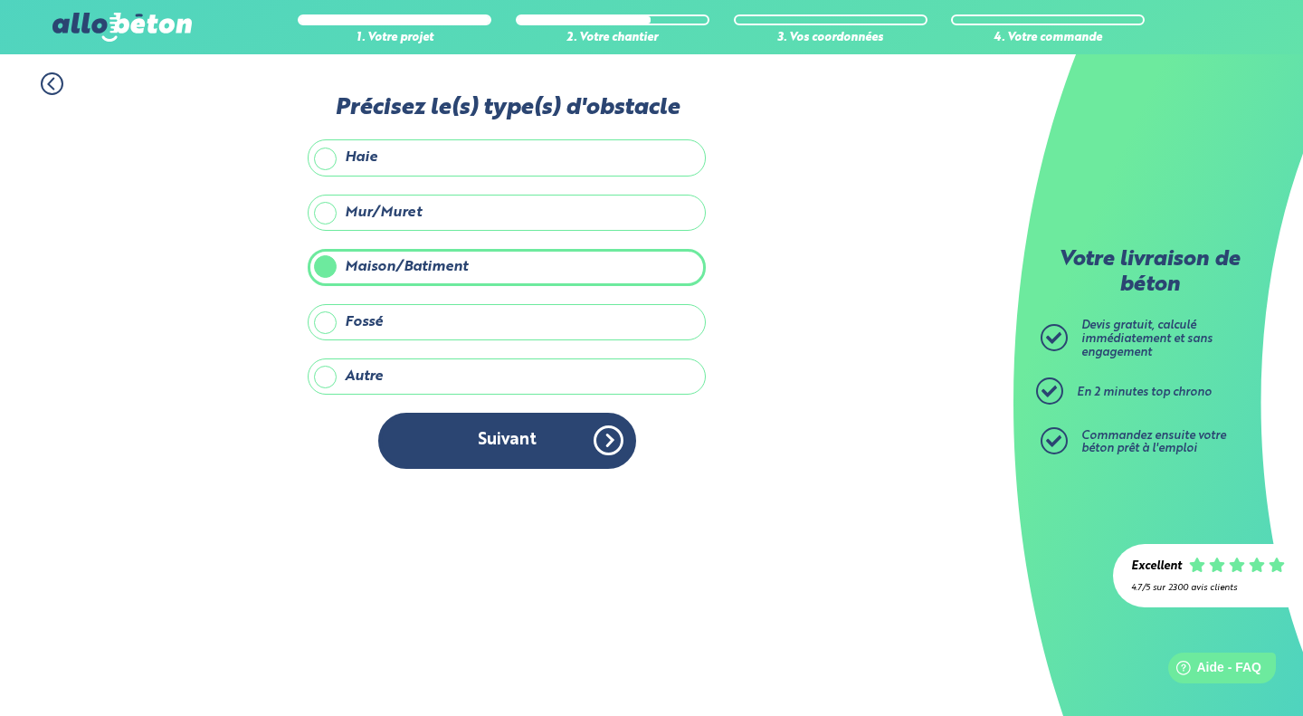
click at [490, 419] on button "Suivant" at bounding box center [507, 440] width 258 height 55
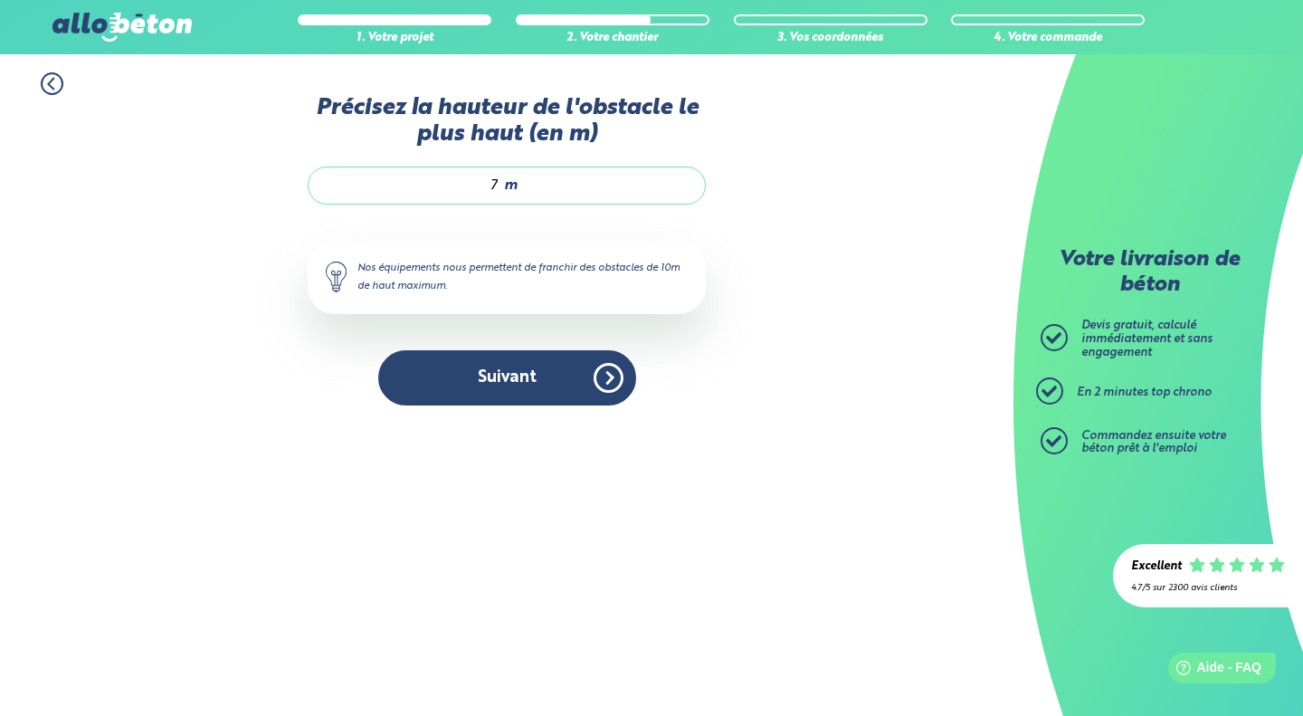
click at [485, 389] on button "Suivant" at bounding box center [507, 377] width 258 height 55
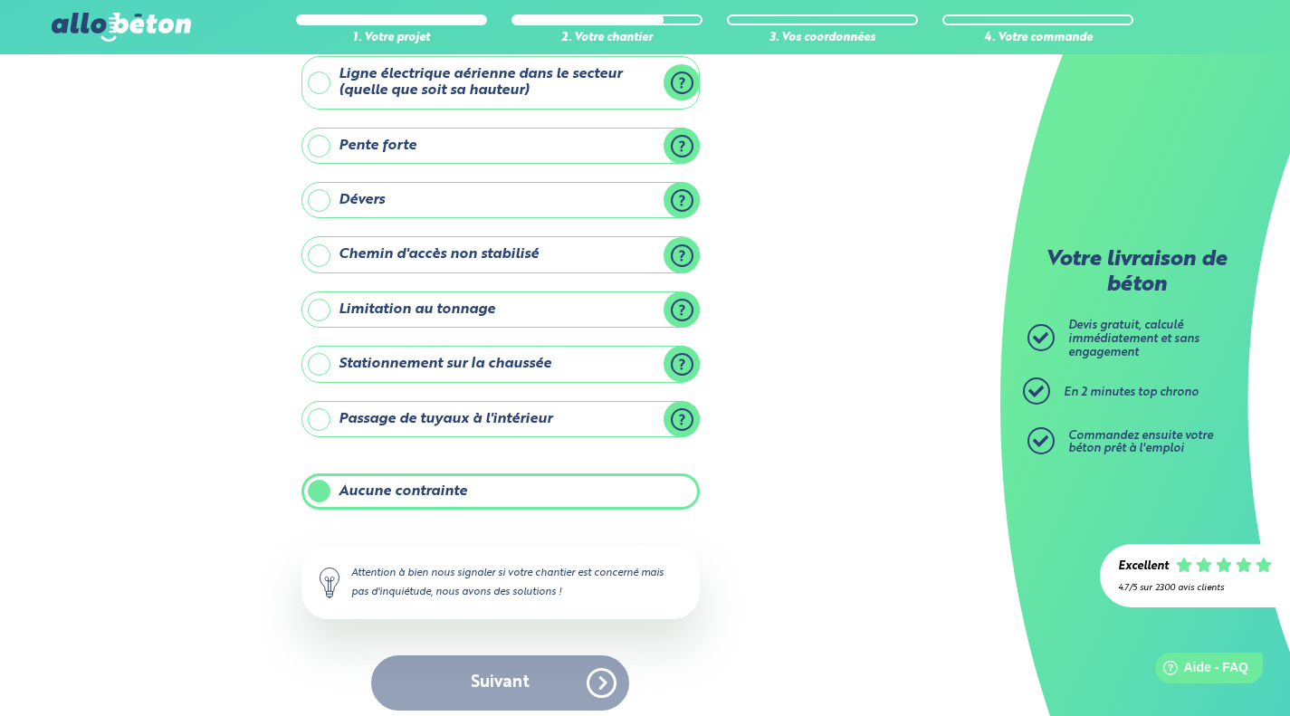
scroll to position [123, 0]
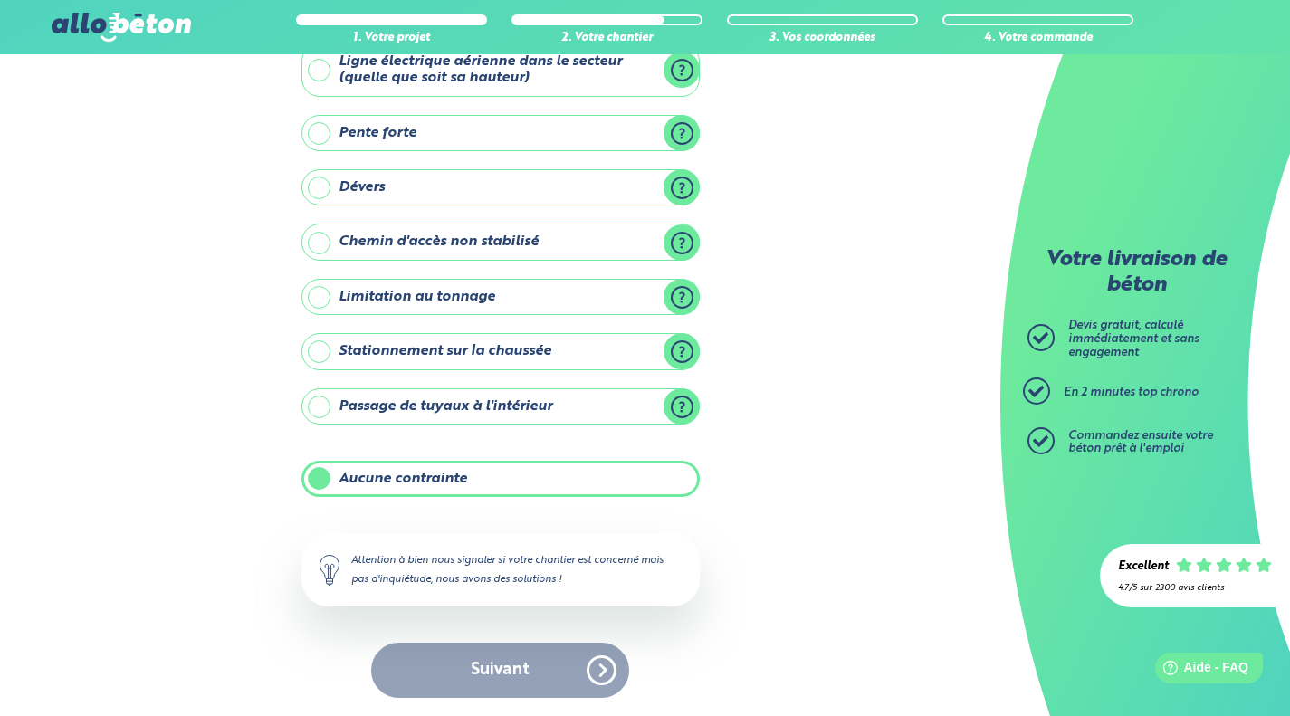
click at [386, 478] on label "Aucune contrainte" at bounding box center [500, 479] width 398 height 36
click at [0, 0] on input "Aucune contrainte" at bounding box center [0, 0] width 0 height 0
click at [386, 478] on label "Aucune contrainte" at bounding box center [500, 479] width 398 height 36
click at [0, 0] on input "Aucune contrainte" at bounding box center [0, 0] width 0 height 0
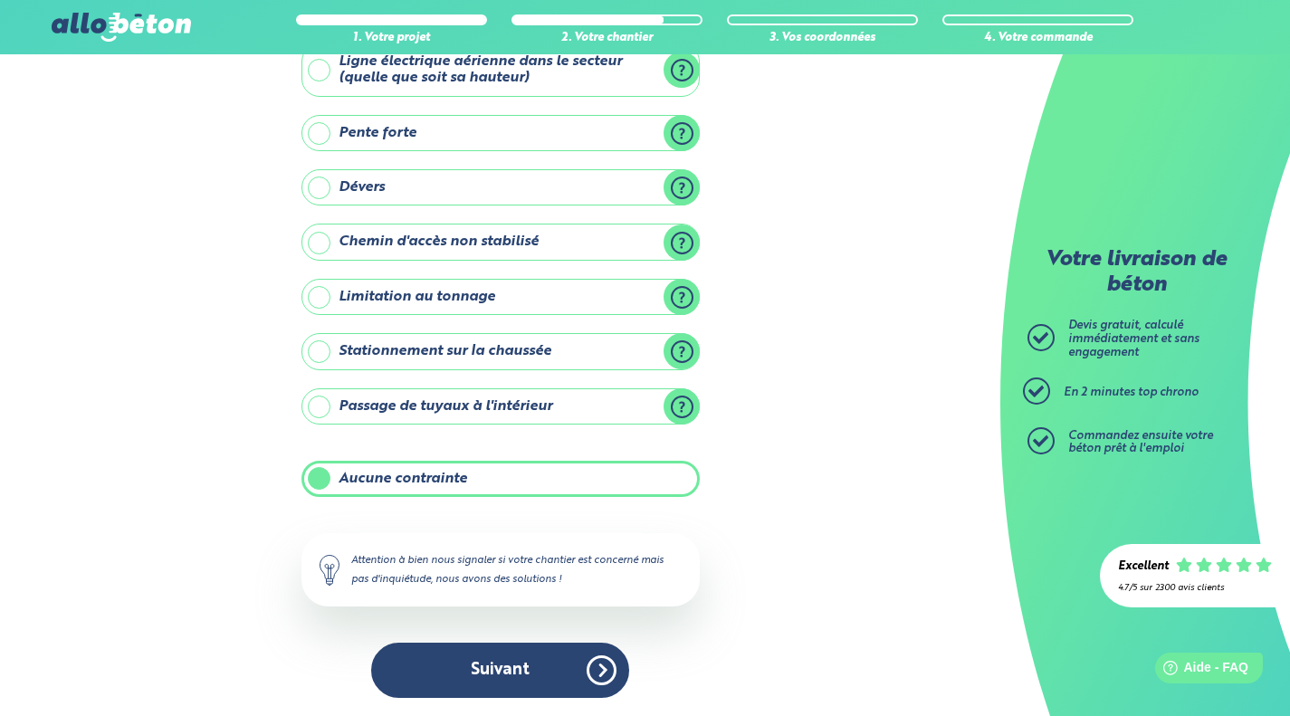
click at [494, 661] on button "Suivant" at bounding box center [500, 669] width 258 height 55
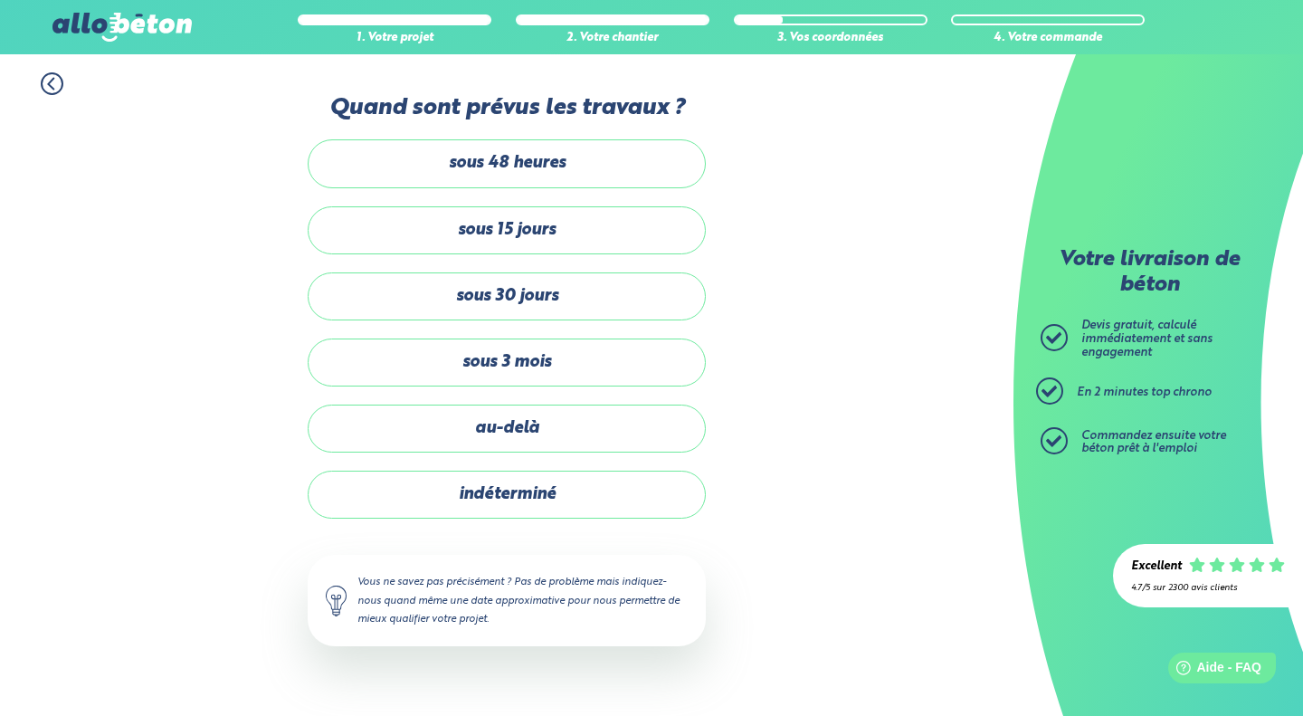
click at [485, 303] on label "sous 30 jours" at bounding box center [507, 296] width 398 height 48
click at [0, 0] on input "sous 30 jours" at bounding box center [0, 0] width 0 height 0
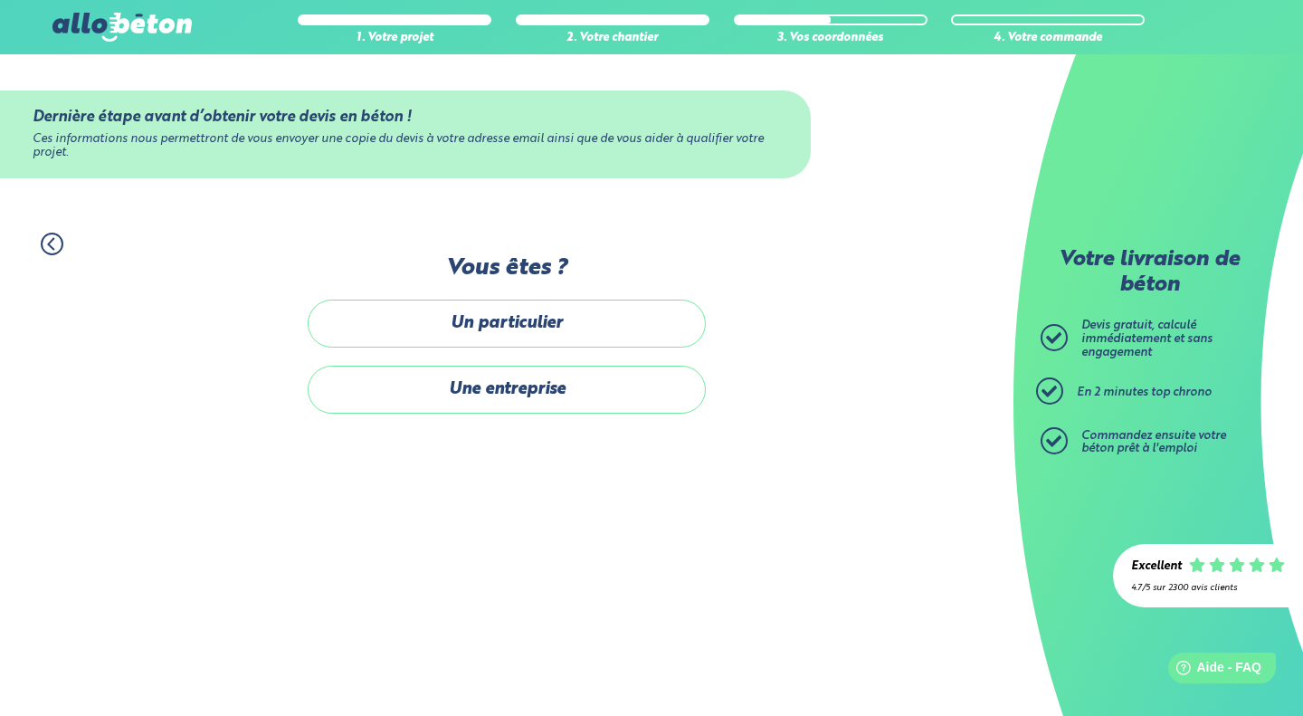
click at [523, 334] on label "Un particulier" at bounding box center [507, 324] width 398 height 48
click at [0, 0] on input "Un particulier" at bounding box center [0, 0] width 0 height 0
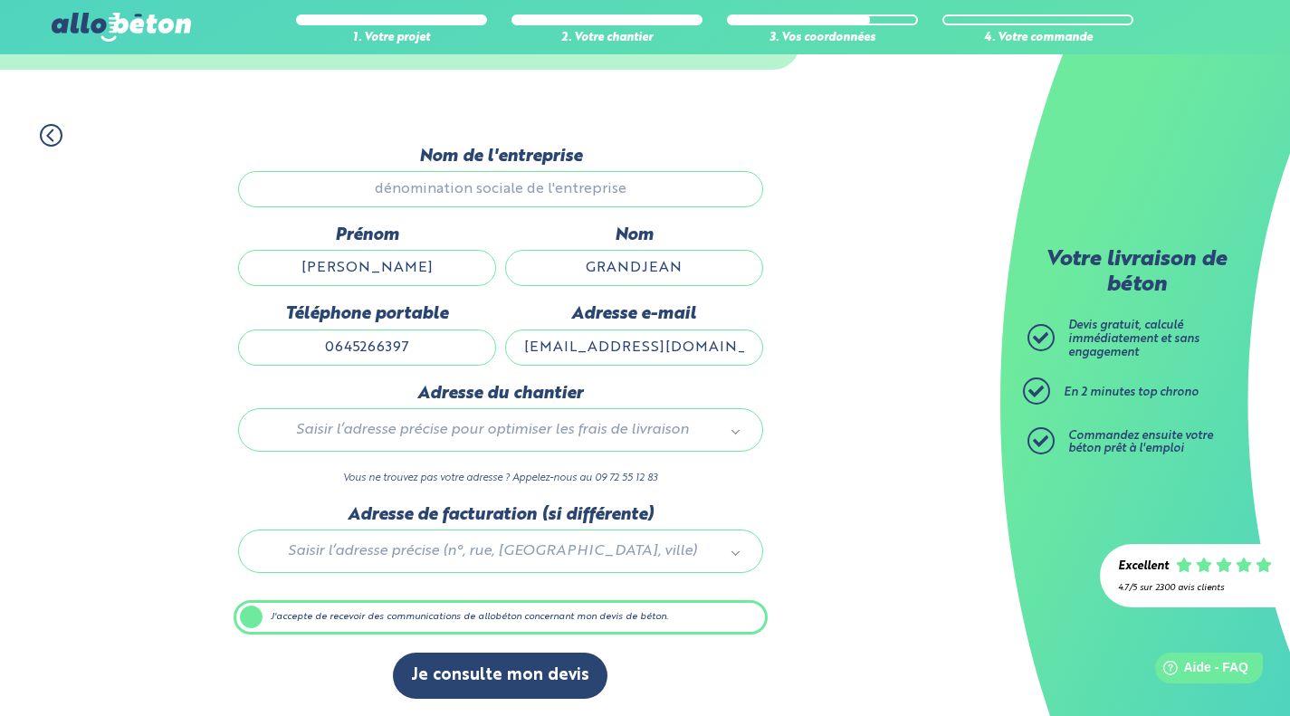
scroll to position [109, 0]
click at [537, 676] on button "Je consulte mon devis" at bounding box center [500, 675] width 214 height 46
click at [343, 619] on label "J'accepte de recevoir des communications de allobéton concernant mon devis de b…" at bounding box center [500, 616] width 534 height 34
click at [0, 0] on input "J'accepte de recevoir des communications de allobéton concernant mon devis de b…" at bounding box center [0, 0] width 0 height 0
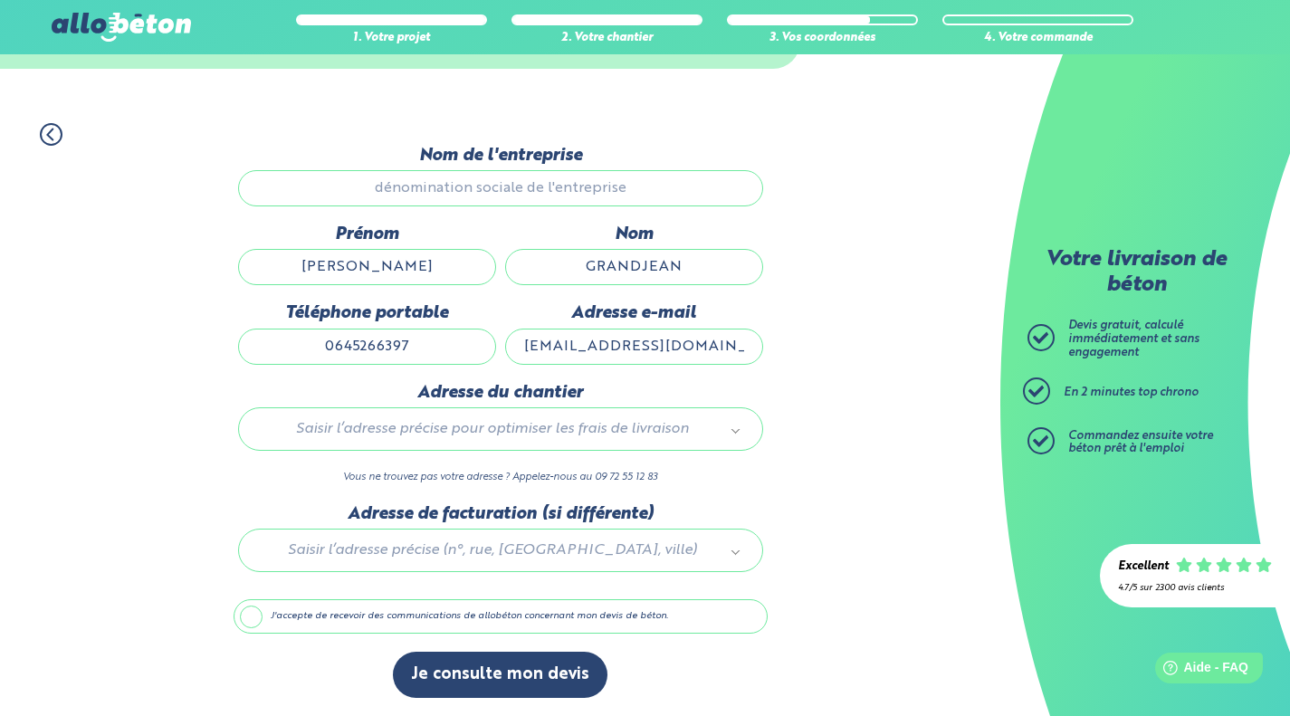
click at [343, 619] on label "J'accepte de recevoir des communications de allobéton concernant mon devis de b…" at bounding box center [500, 616] width 534 height 34
click at [0, 0] on input "J'accepte de recevoir des communications de allobéton concernant mon devis de b…" at bounding box center [0, 0] width 0 height 0
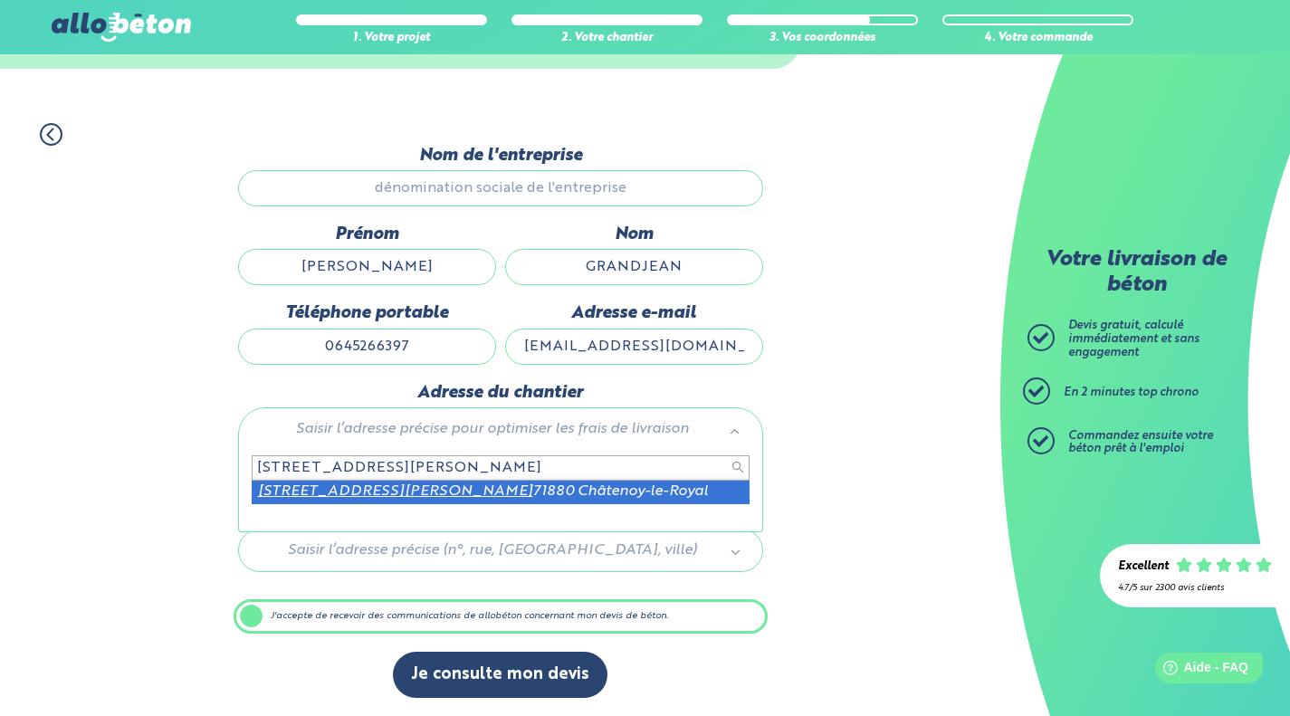
type input "[STREET_ADDRESS][PERSON_NAME]"
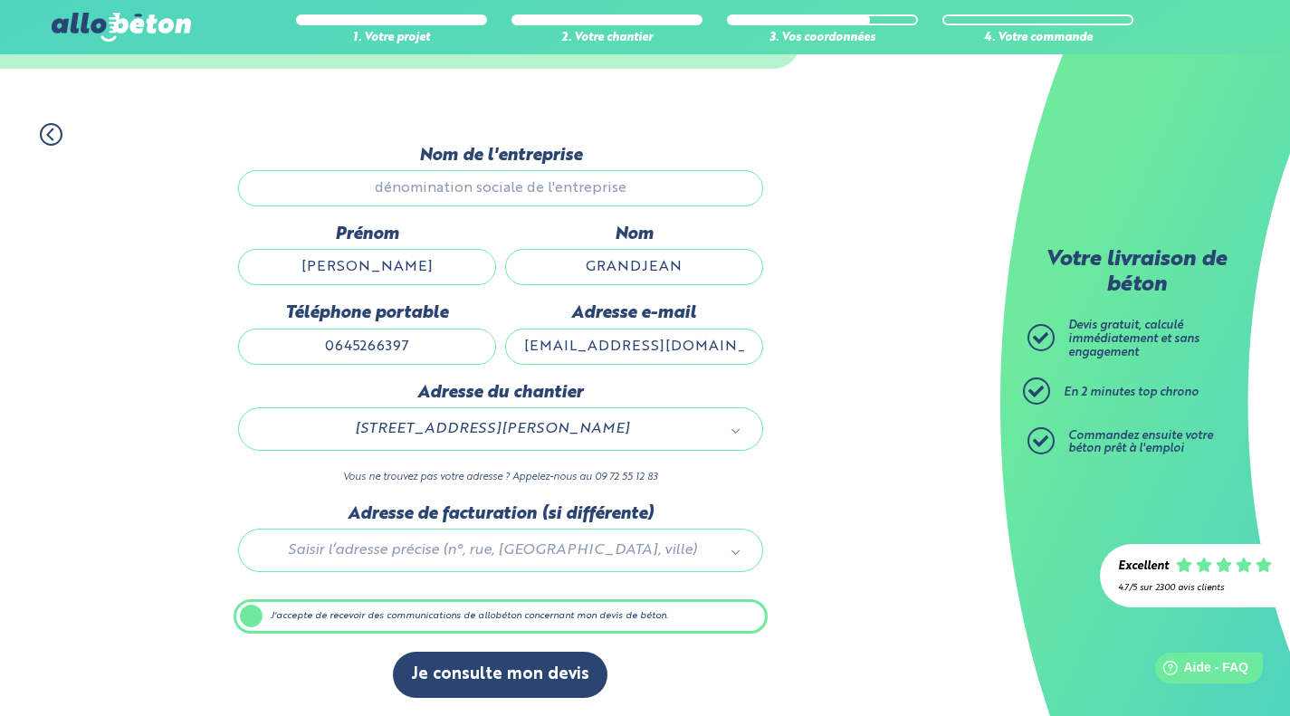
click at [396, 556] on div at bounding box center [500, 547] width 534 height 86
click at [47, 138] on icon at bounding box center [51, 134] width 23 height 23
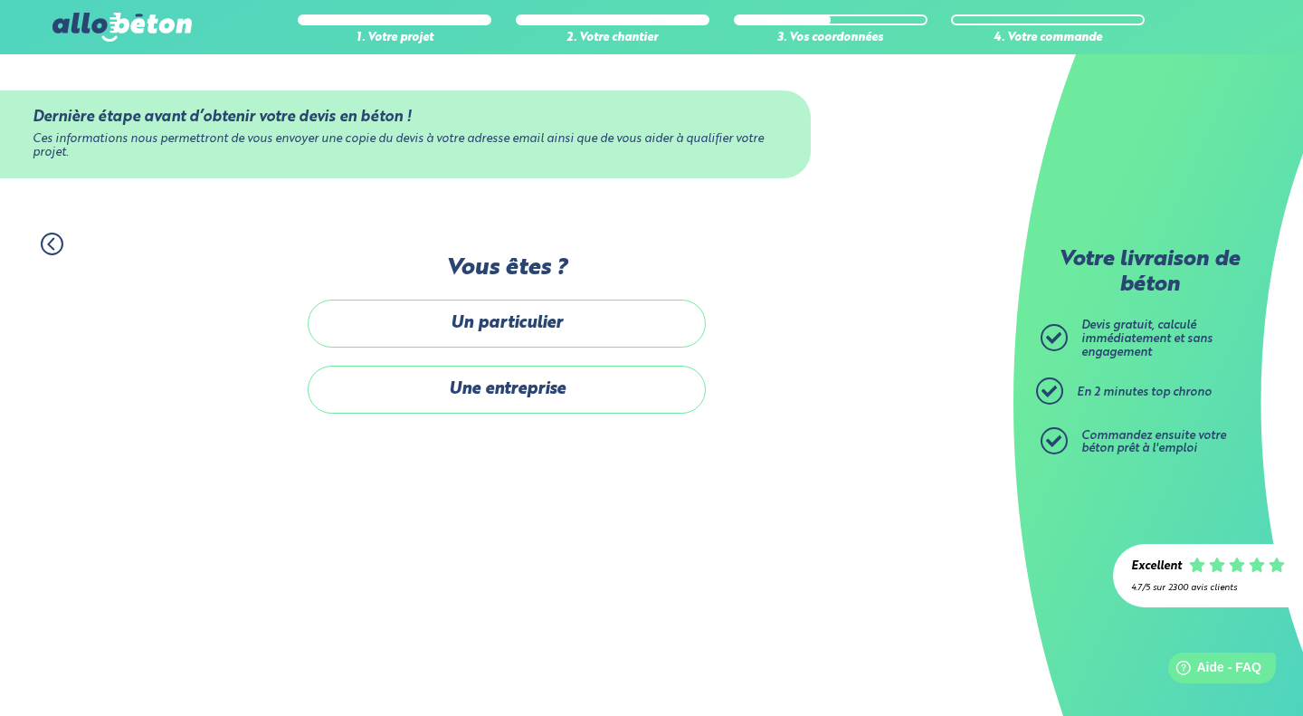
click at [452, 314] on label "Un particulier" at bounding box center [507, 324] width 398 height 48
click at [0, 0] on input "Un particulier" at bounding box center [0, 0] width 0 height 0
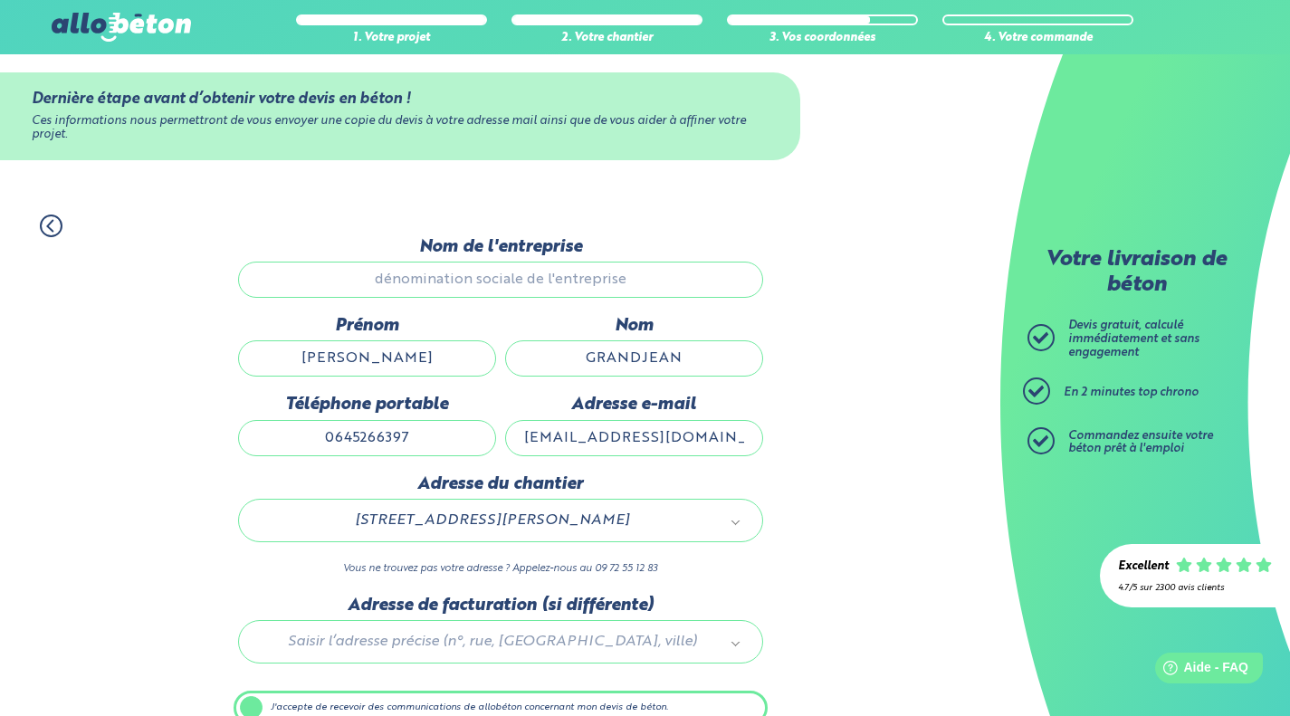
scroll to position [109, 0]
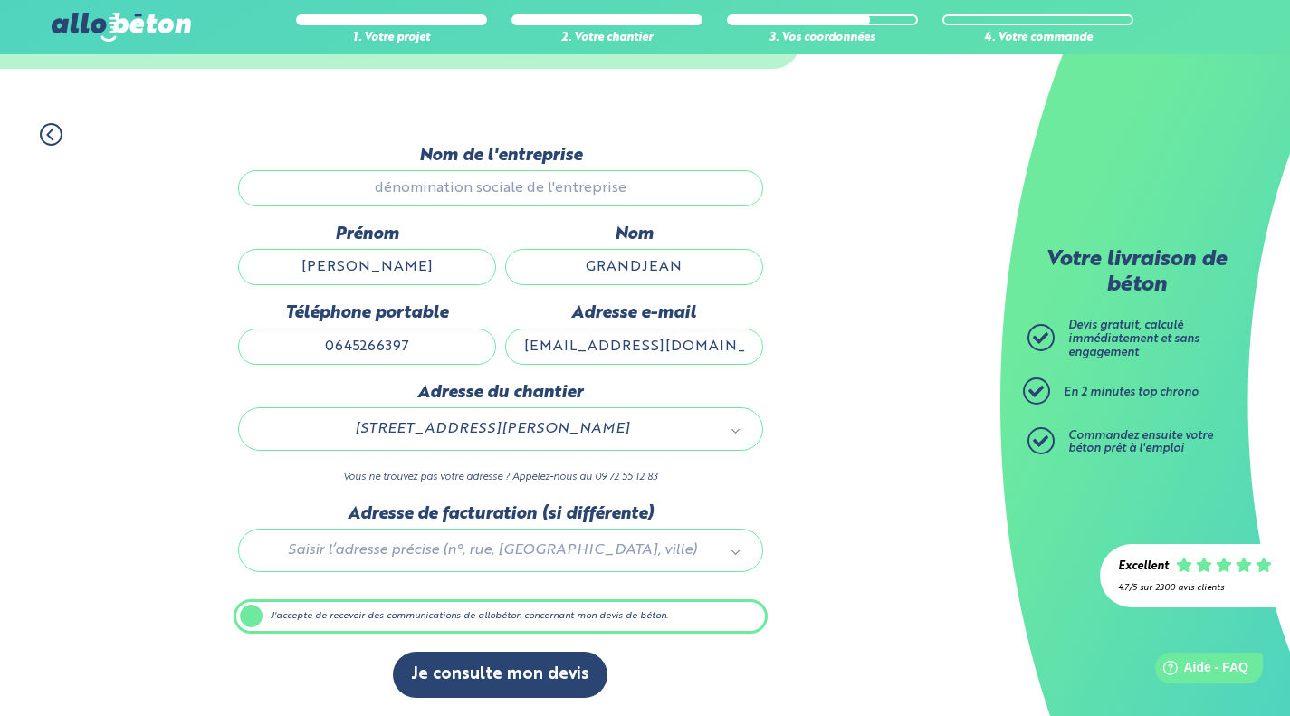
click at [526, 684] on button "Je consulte mon devis" at bounding box center [500, 675] width 214 height 46
click at [487, 672] on button "Je consulte mon devis" at bounding box center [500, 675] width 214 height 46
click at [484, 682] on button "Je consulte mon devis" at bounding box center [500, 675] width 214 height 46
click at [438, 266] on input "[PERSON_NAME]" at bounding box center [367, 267] width 258 height 36
click at [520, 667] on button "Je consulte mon devis" at bounding box center [500, 675] width 214 height 46
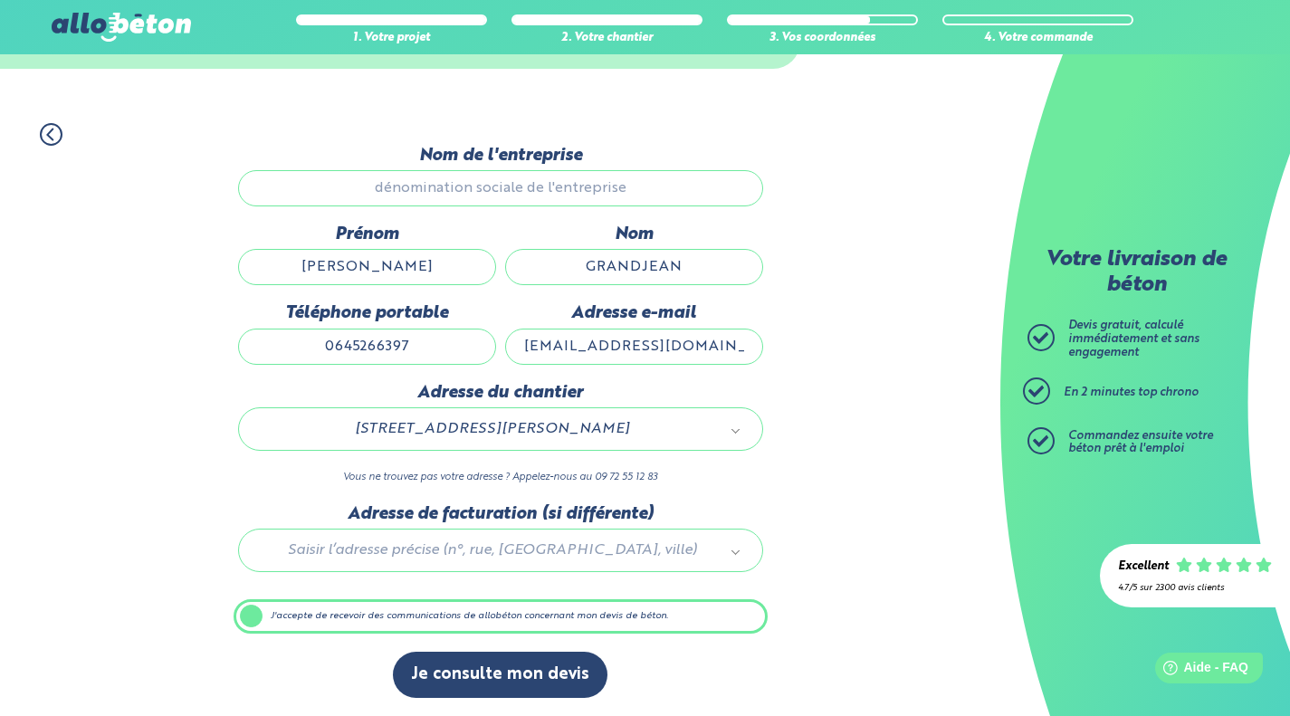
click at [242, 614] on label "J'accepte de recevoir des communications de allobéton concernant mon devis de b…" at bounding box center [500, 616] width 534 height 34
click at [0, 0] on input "J'accepte de recevoir des communications de allobéton concernant mon devis de b…" at bounding box center [0, 0] width 0 height 0
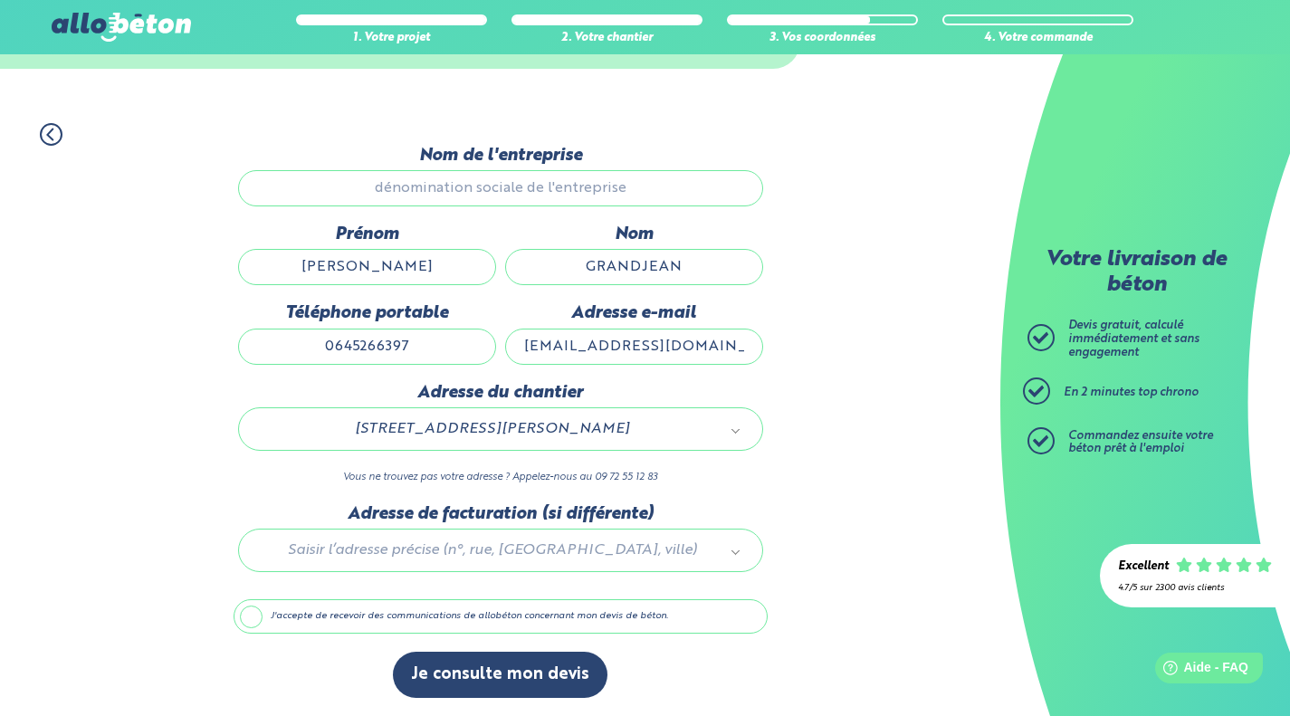
click at [239, 620] on label "J'accepte de recevoir des communications de allobéton concernant mon devis de b…" at bounding box center [500, 616] width 534 height 34
click at [0, 0] on input "J'accepte de recevoir des communications de allobéton concernant mon devis de b…" at bounding box center [0, 0] width 0 height 0
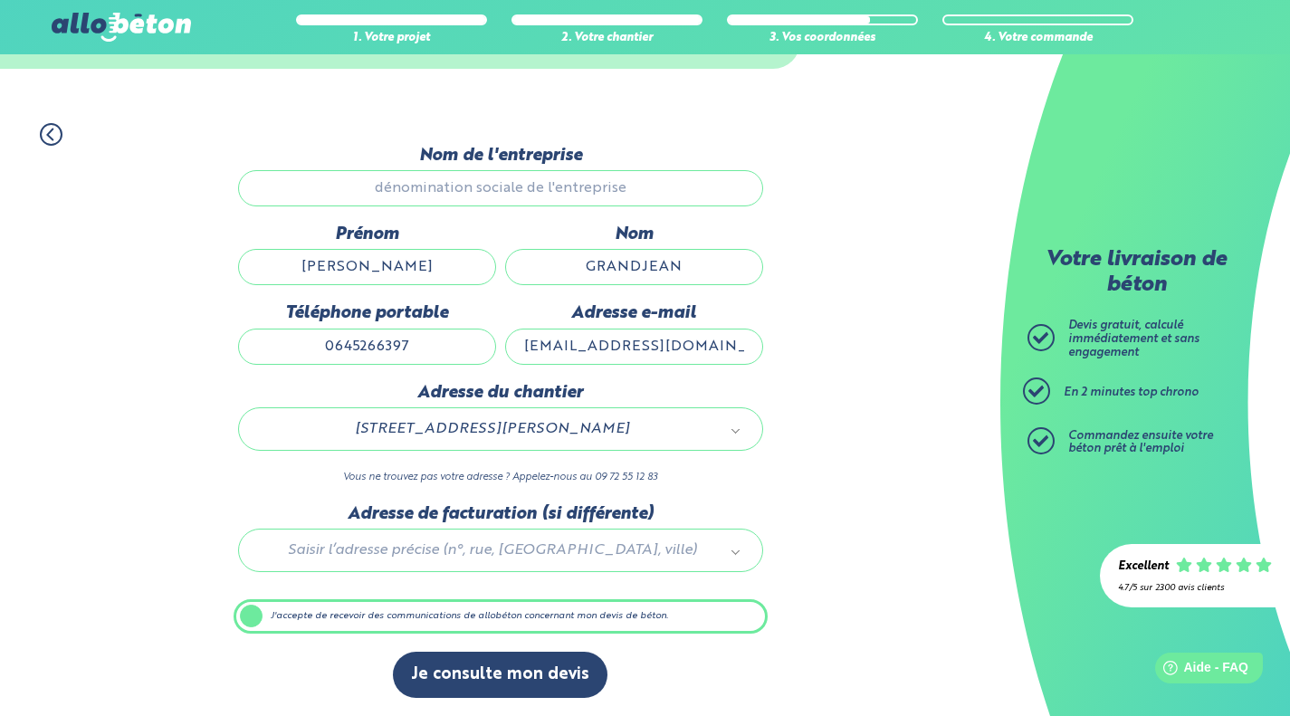
click at [472, 663] on button "Je consulte mon devis" at bounding box center [500, 675] width 214 height 46
click at [204, 642] on div "1. Votre projet 2. Votre chantier 3. Vos coordonnées 4. Votre commande Dernière…" at bounding box center [500, 411] width 1000 height 612
click at [244, 615] on label "J'accepte de recevoir des communications de allobéton concernant mon devis de b…" at bounding box center [500, 616] width 534 height 34
click at [0, 0] on input "J'accepte de recevoir des communications de allobéton concernant mon devis de b…" at bounding box center [0, 0] width 0 height 0
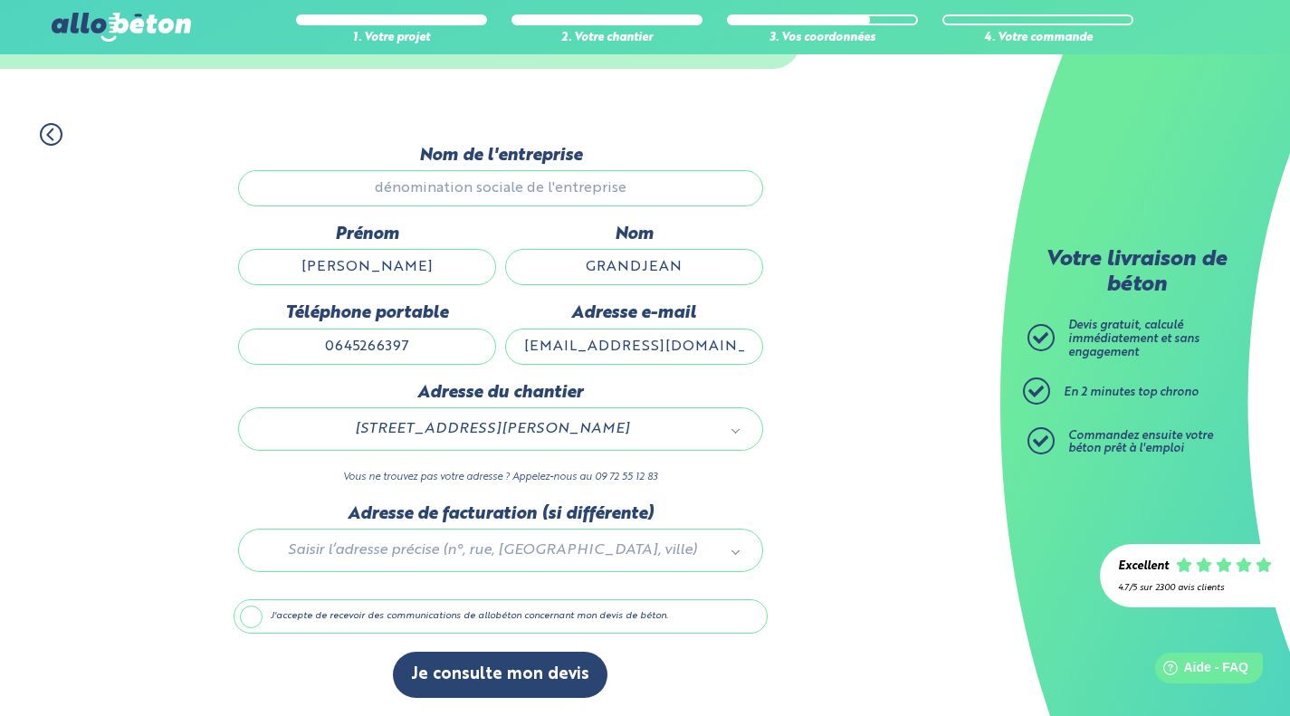
click at [517, 671] on button "Je consulte mon devis" at bounding box center [500, 675] width 214 height 46
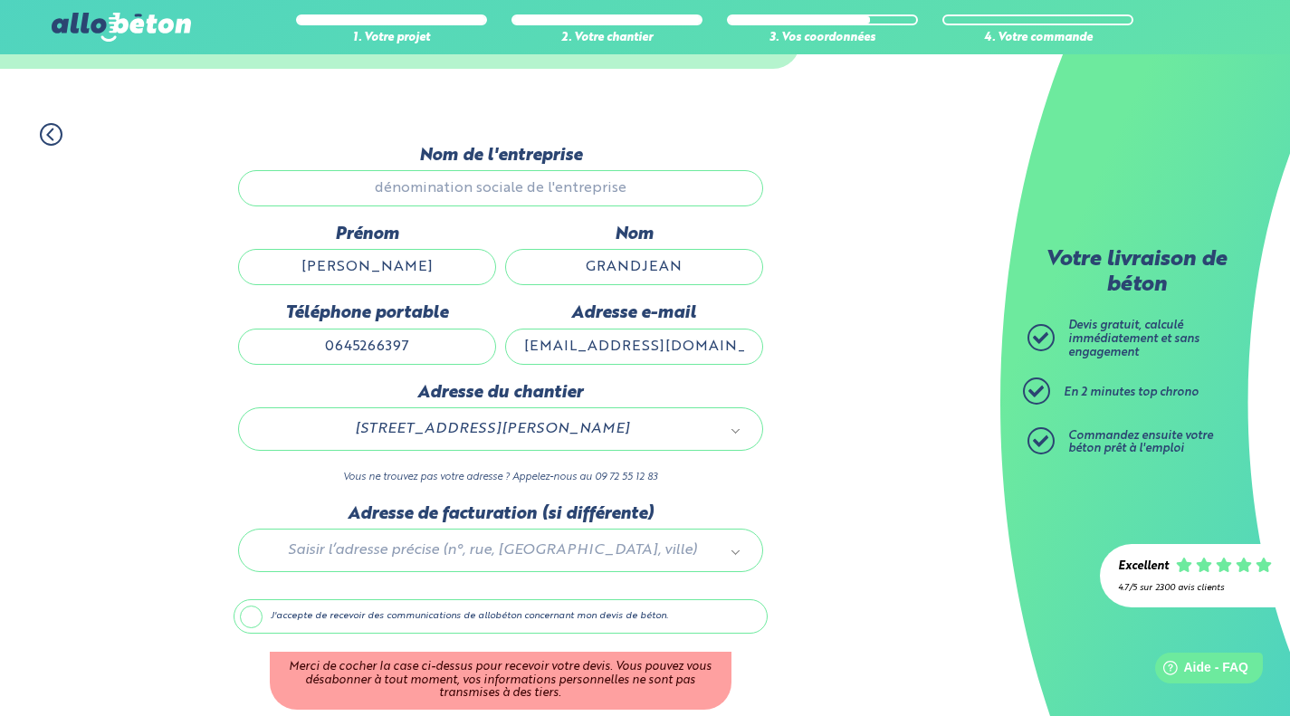
click at [251, 627] on label "J'accepte de recevoir des communications de allobéton concernant mon devis de b…" at bounding box center [500, 616] width 534 height 34
click at [0, 0] on input "J'accepte de recevoir des communications de allobéton concernant mon devis de b…" at bounding box center [0, 0] width 0 height 0
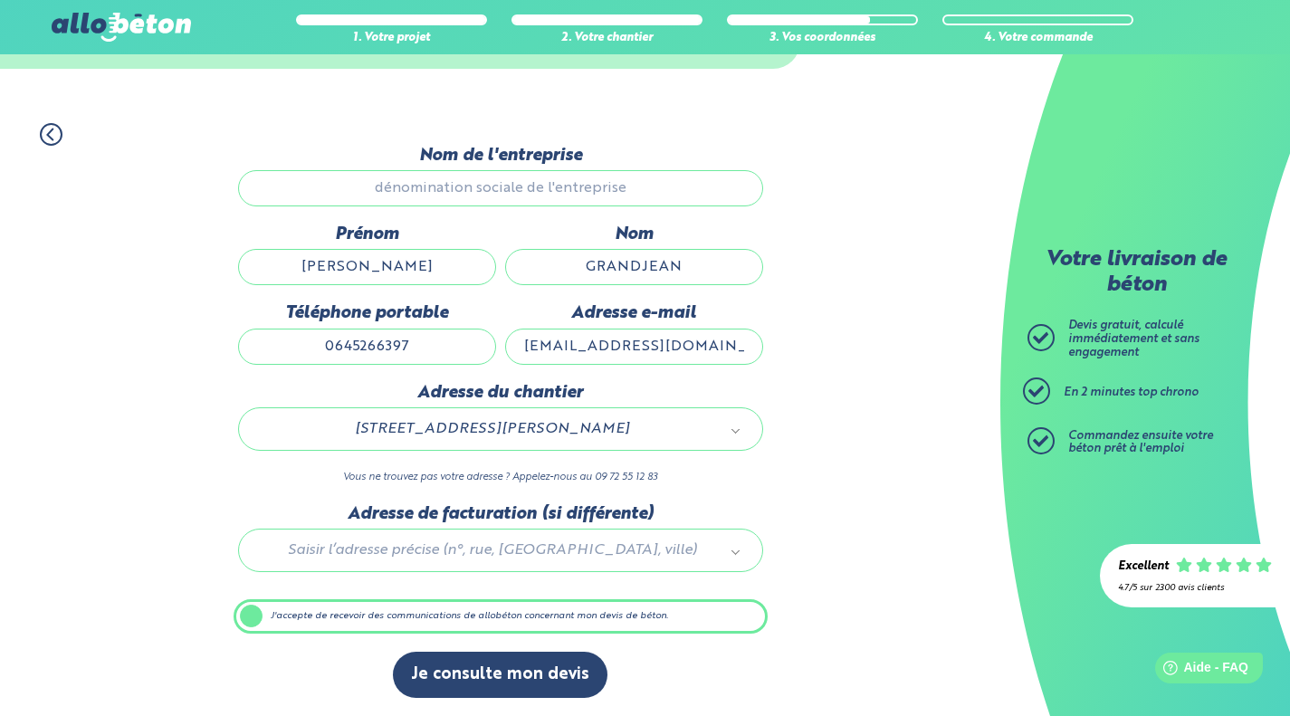
click at [503, 686] on button "Je consulte mon devis" at bounding box center [500, 675] width 214 height 46
click at [569, 662] on button "Je consulte mon devis" at bounding box center [500, 675] width 214 height 46
click at [528, 673] on button "Je consulte mon devis" at bounding box center [500, 675] width 214 height 46
click at [551, 681] on button "Je consulte mon devis" at bounding box center [500, 675] width 214 height 46
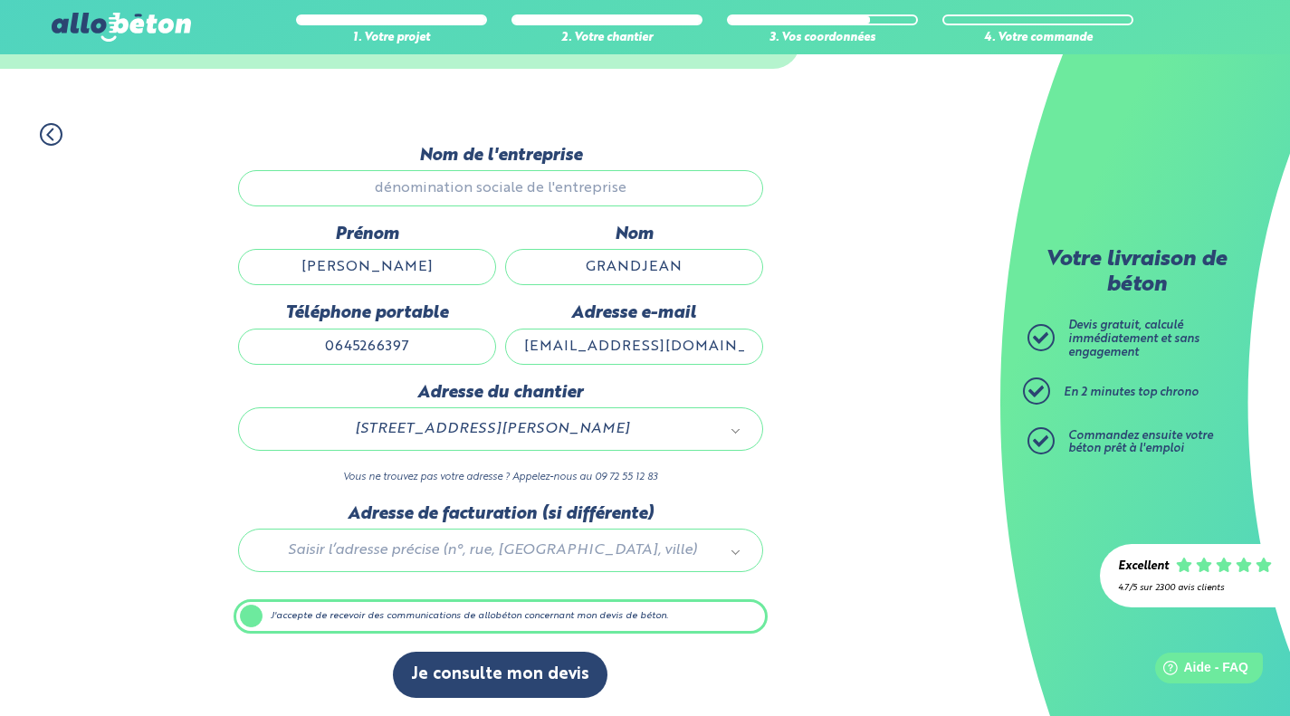
click at [450, 679] on button "Je consulte mon devis" at bounding box center [500, 675] width 214 height 46
click at [433, 674] on button "Je consulte mon devis" at bounding box center [500, 675] width 214 height 46
click at [522, 697] on button "Je consulte mon devis" at bounding box center [500, 675] width 214 height 46
click at [50, 140] on icon at bounding box center [51, 134] width 23 height 23
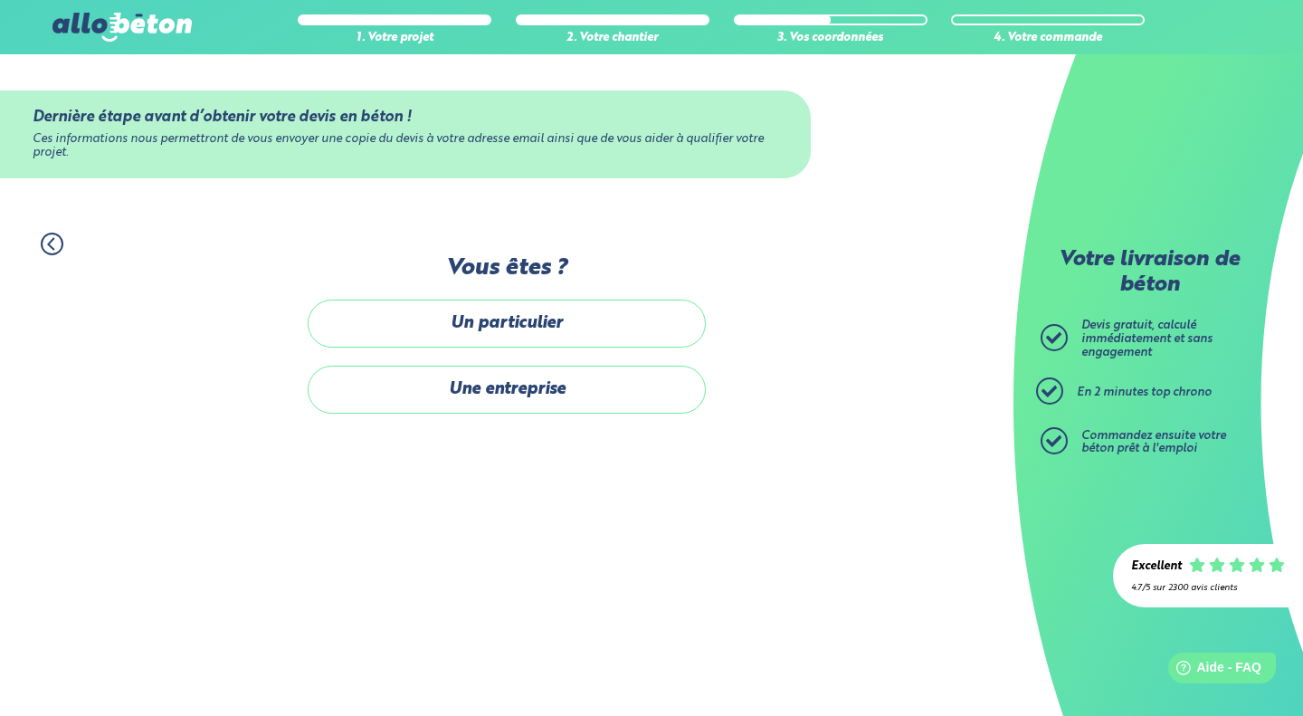
click at [57, 242] on icon at bounding box center [52, 244] width 23 height 23
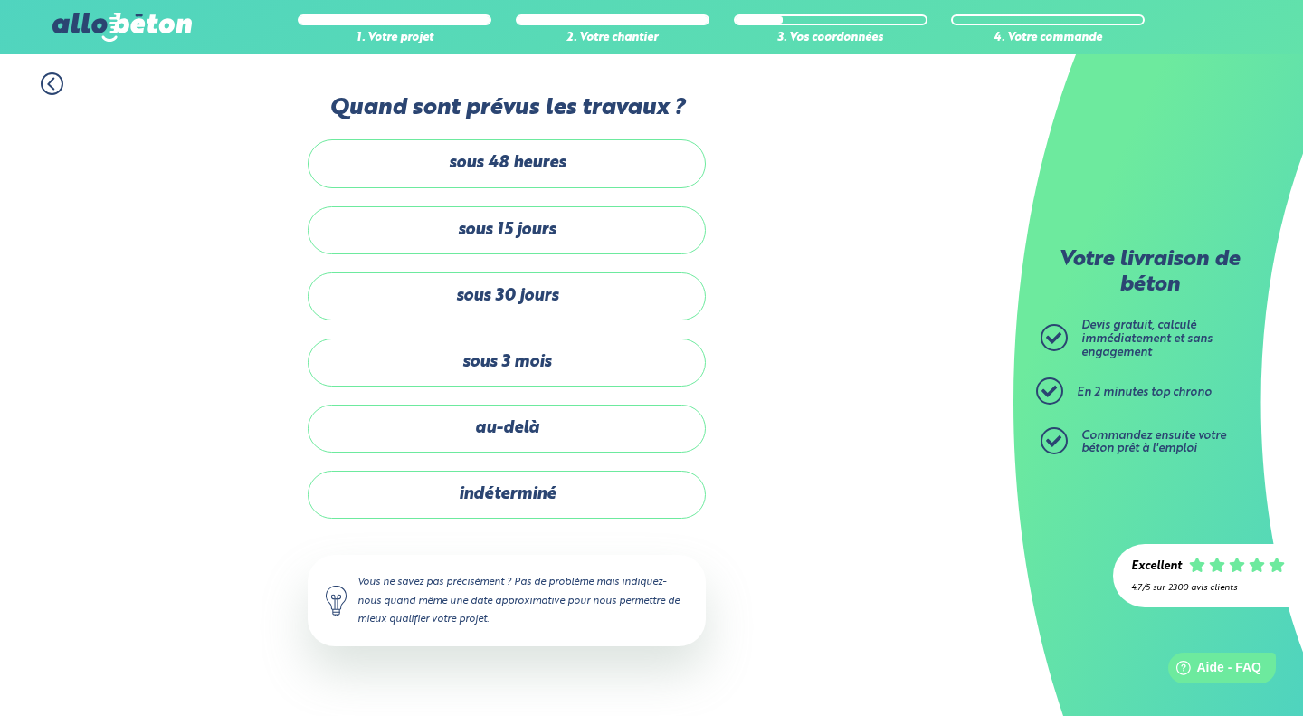
click at [489, 305] on label "sous 30 jours" at bounding box center [507, 296] width 398 height 48
click at [0, 0] on input "sous 30 jours" at bounding box center [0, 0] width 0 height 0
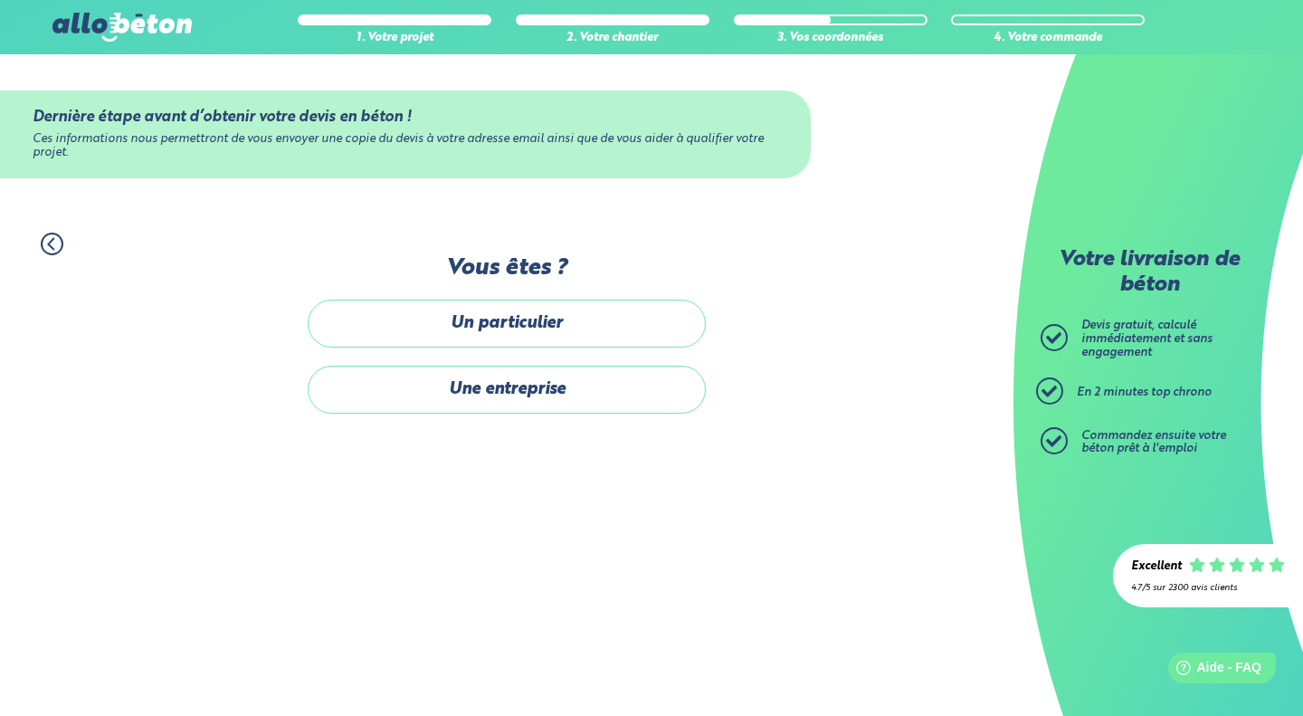
click at [473, 311] on label "Un particulier" at bounding box center [507, 324] width 398 height 48
click at [0, 0] on input "Un particulier" at bounding box center [0, 0] width 0 height 0
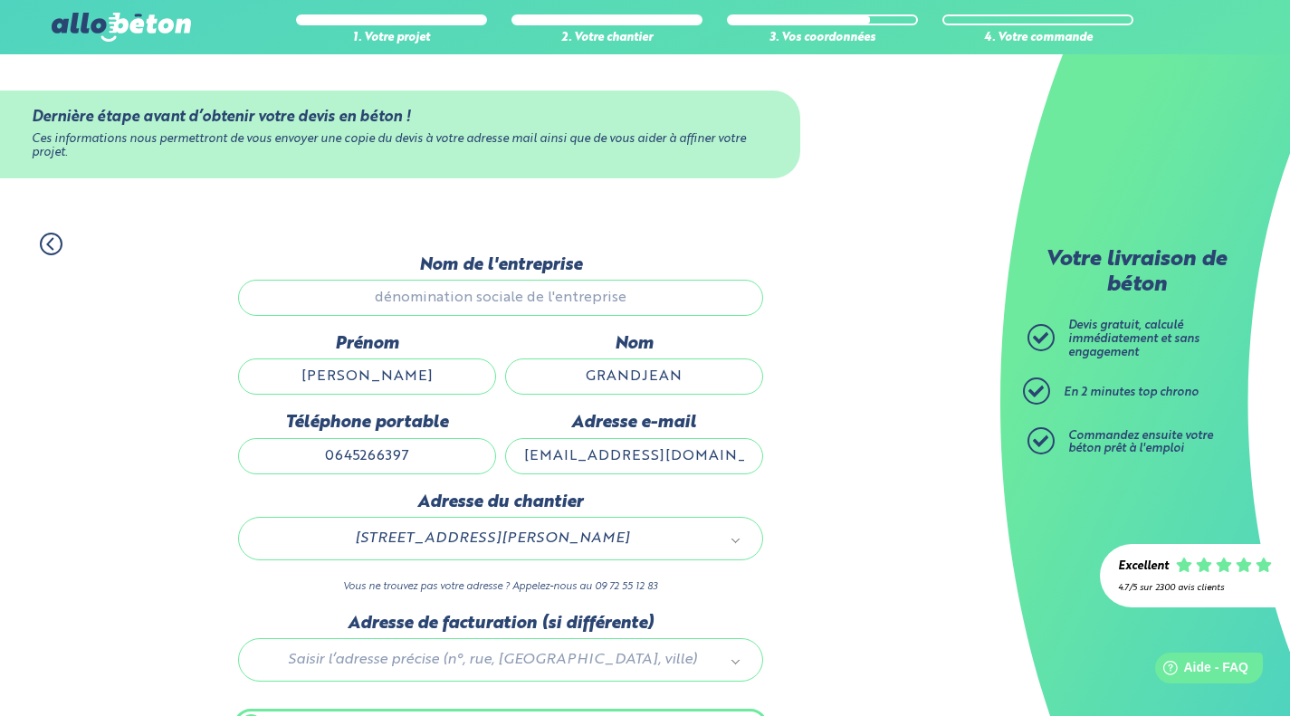
click at [483, 306] on input "Nom de l'entreprise" at bounding box center [500, 298] width 525 height 36
click at [360, 299] on input "Nom de l'entreprise" at bounding box center [500, 298] width 525 height 36
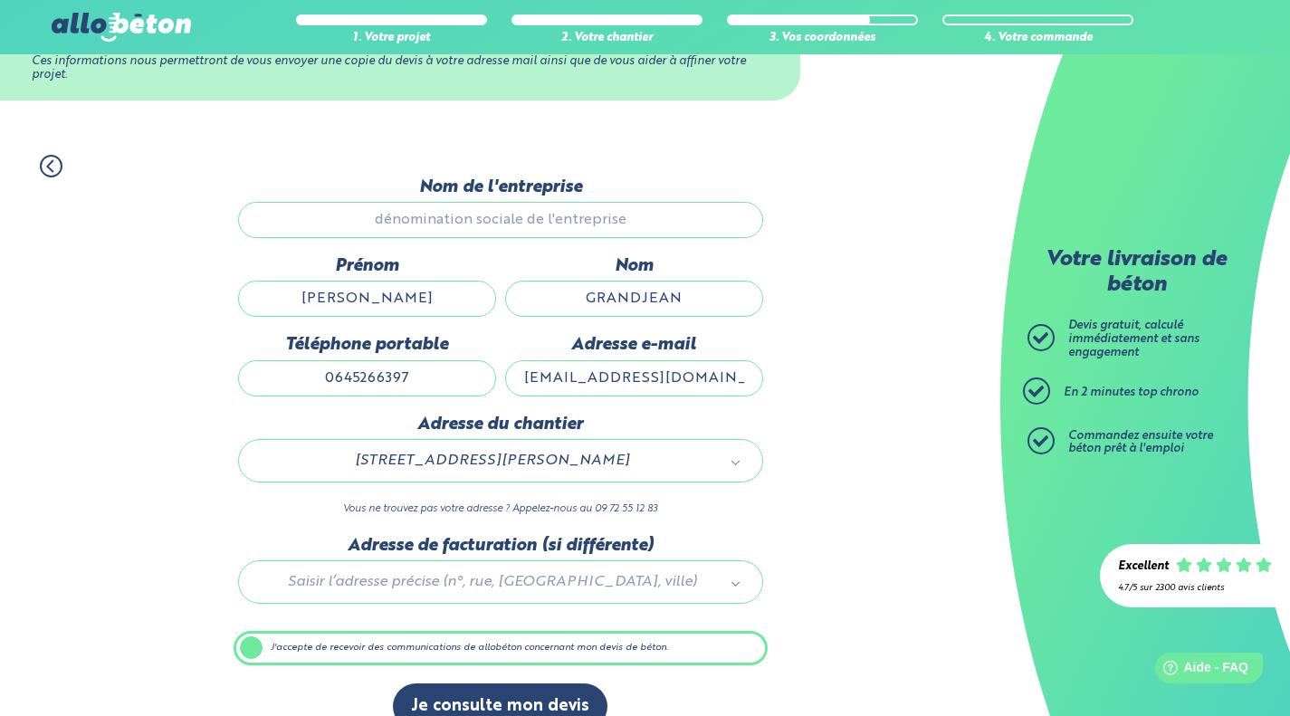
scroll to position [109, 0]
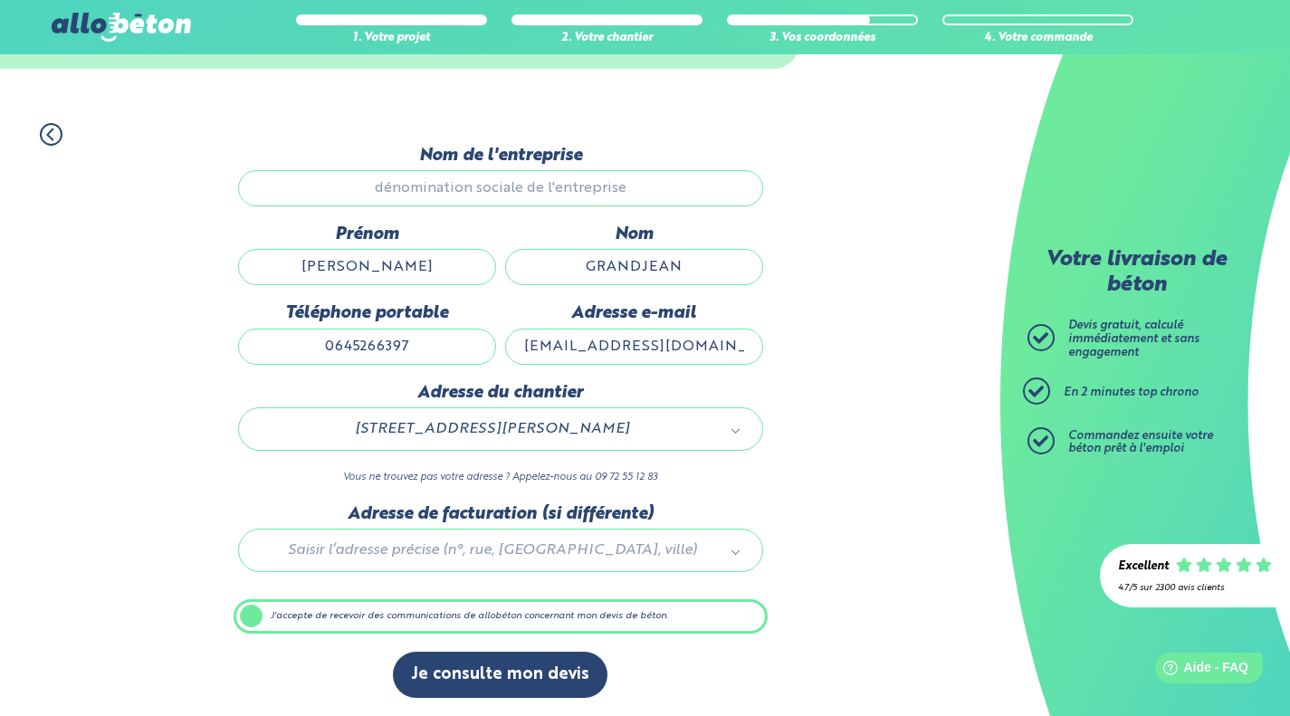
click at [535, 679] on button "Je consulte mon devis" at bounding box center [500, 675] width 214 height 46
click at [508, 680] on button "Je consulte mon devis" at bounding box center [500, 675] width 214 height 46
click at [603, 353] on input "[EMAIL_ADDRESS][DOMAIN_NAME]" at bounding box center [634, 346] width 258 height 36
click at [143, 22] on img at bounding box center [121, 27] width 139 height 29
click at [94, 24] on img at bounding box center [121, 27] width 139 height 29
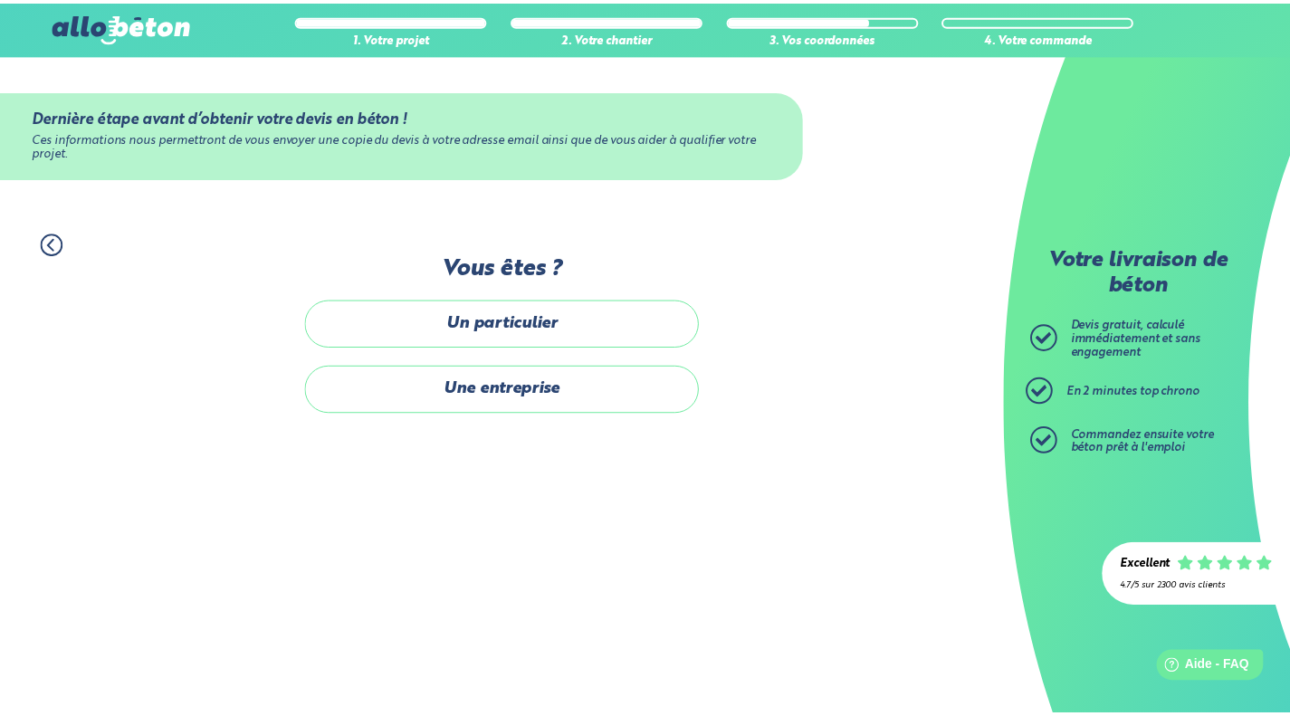
scroll to position [109, 0]
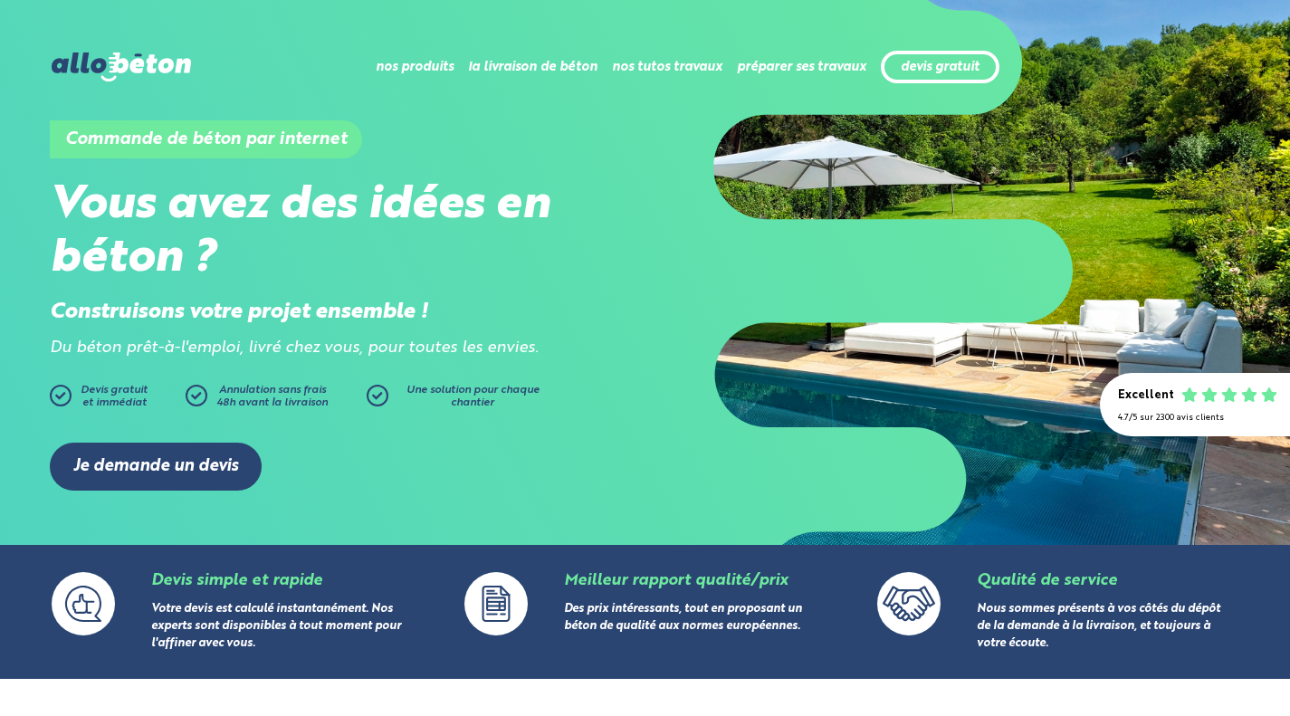
click at [142, 453] on link "Je demande un devis" at bounding box center [156, 467] width 212 height 48
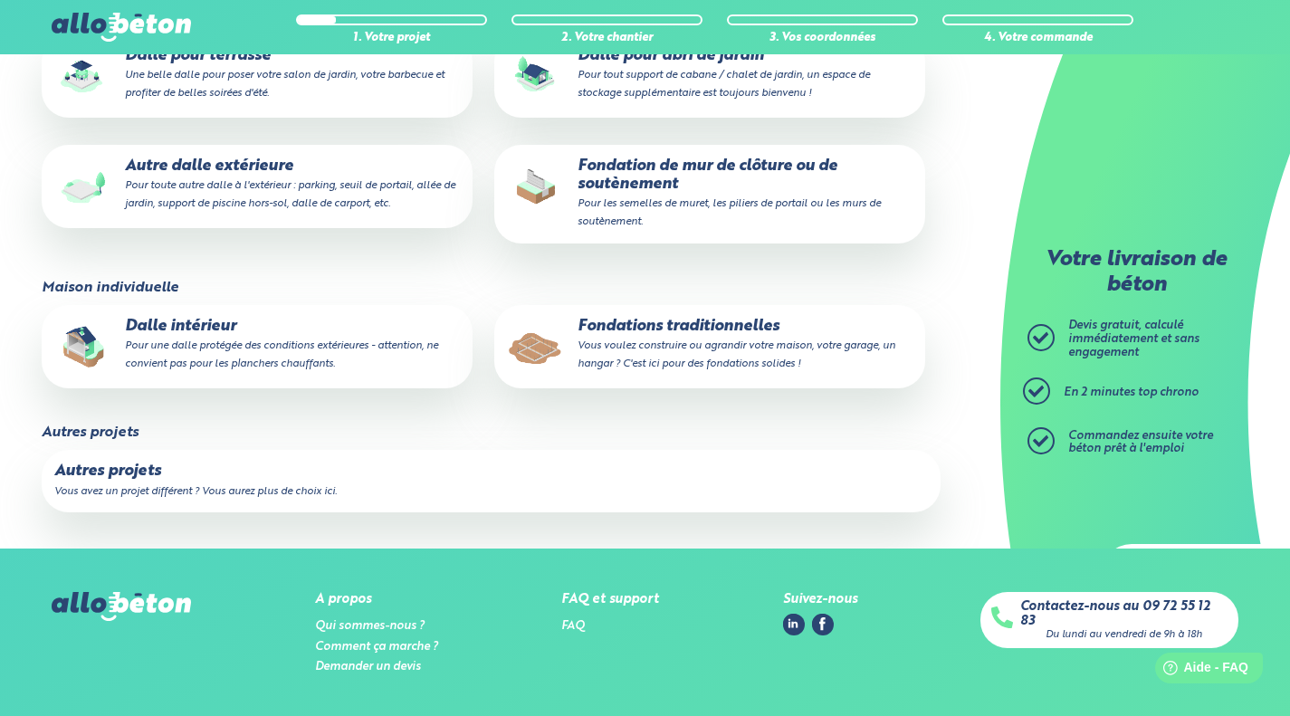
click at [334, 490] on small "Vous avez un projet différent ? Vous aurez plus de choix ici." at bounding box center [195, 491] width 282 height 11
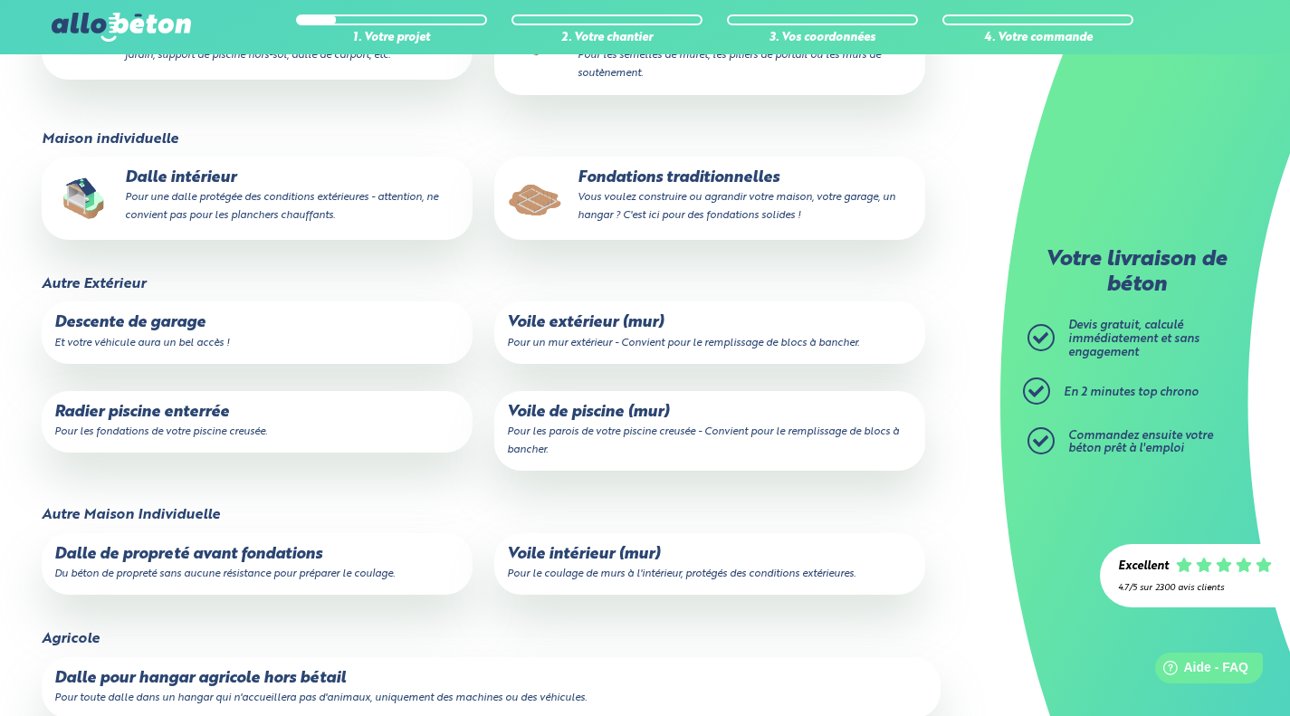
scroll to position [485, 0]
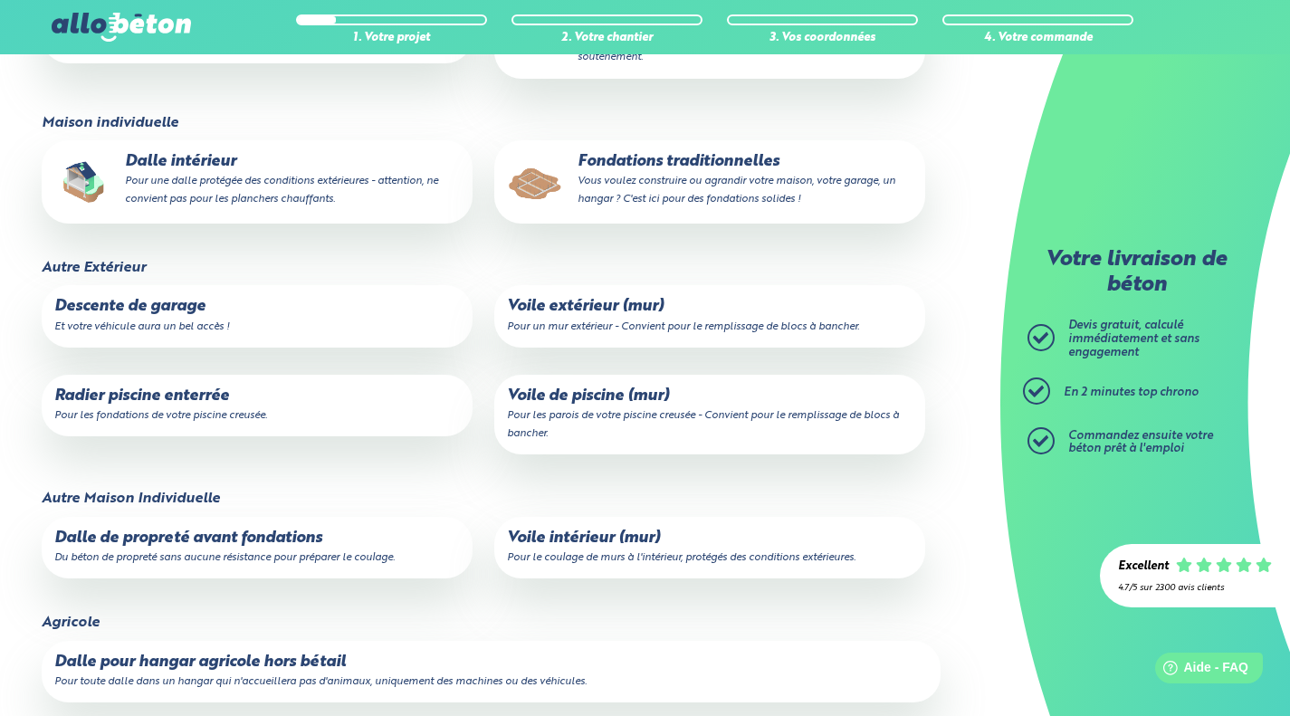
click at [340, 426] on label "Radier piscine enterrée Pour les fondations de votre piscine creusée." at bounding box center [257, 406] width 431 height 62
click at [0, 0] on input "Radier piscine enterrée Pour les fondations de votre piscine creusée." at bounding box center [0, 0] width 0 height 0
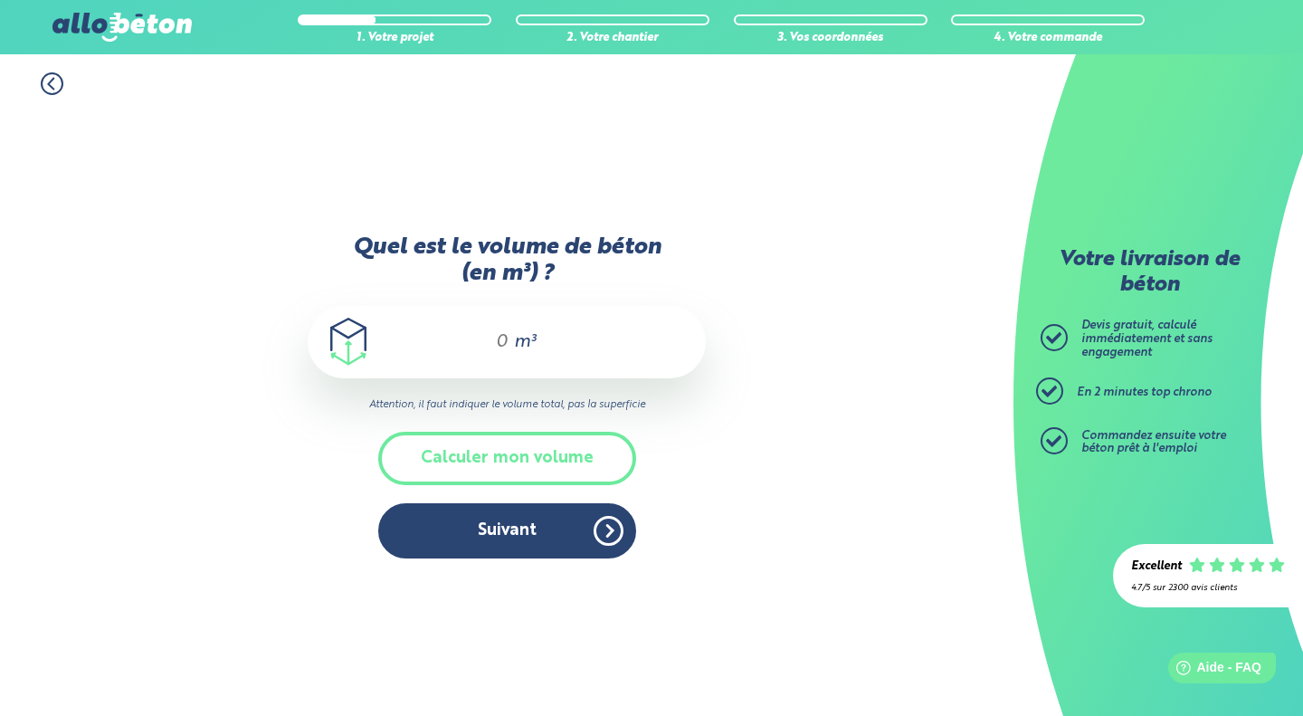
click at [504, 341] on input "Quel est le volume de béton (en m³) ?" at bounding box center [494, 342] width 31 height 22
type input "7,5"
click at [479, 511] on button "Suivant" at bounding box center [507, 530] width 258 height 55
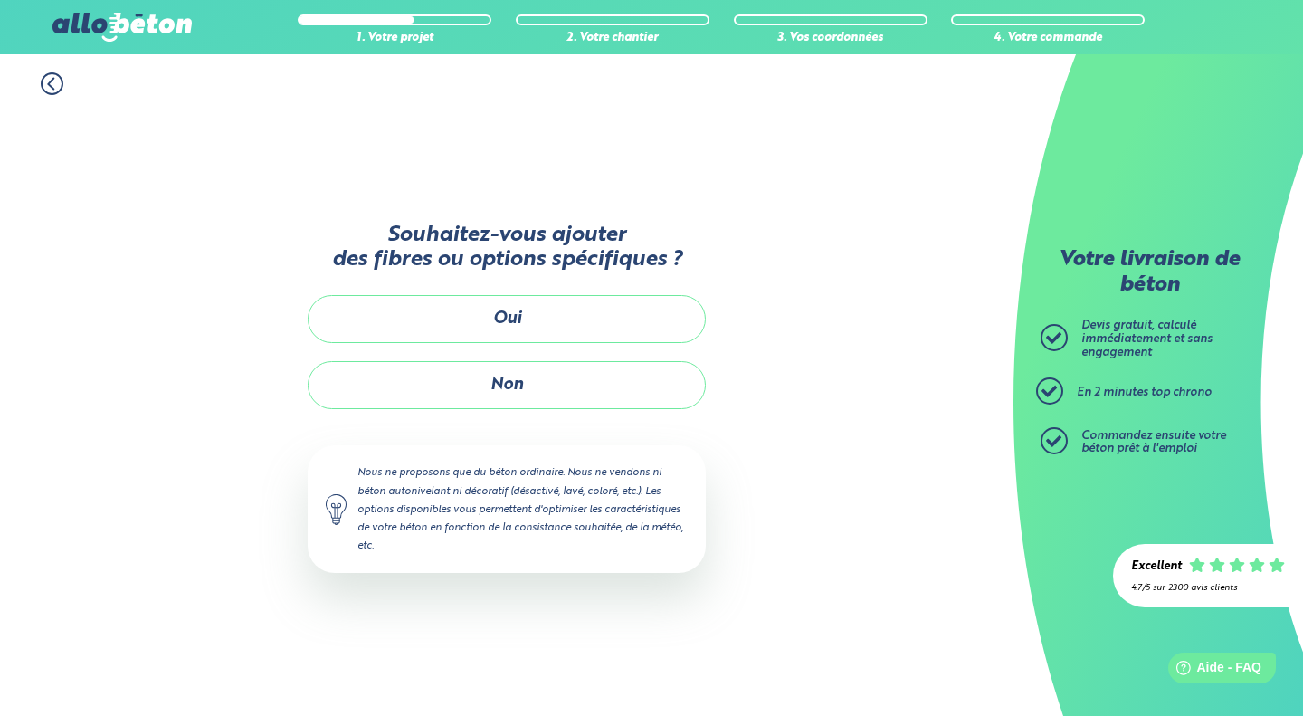
click at [385, 394] on button "Non" at bounding box center [507, 385] width 398 height 48
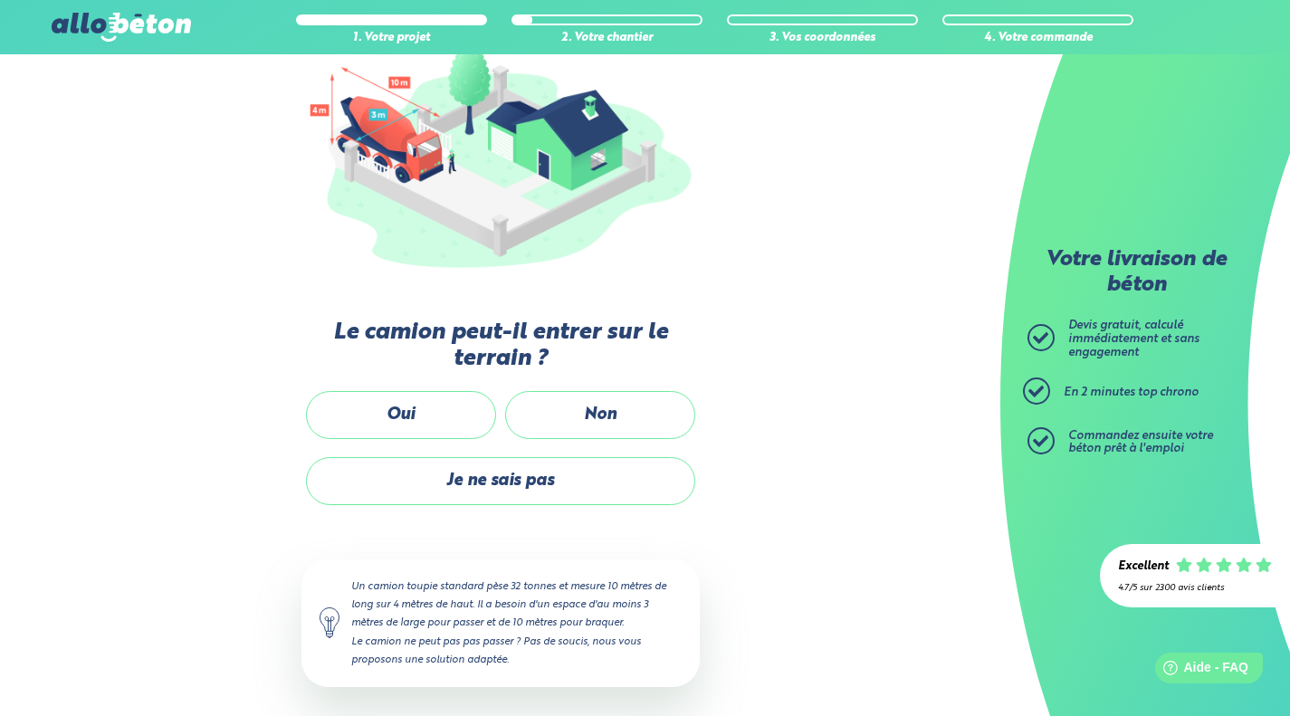
scroll to position [242, 0]
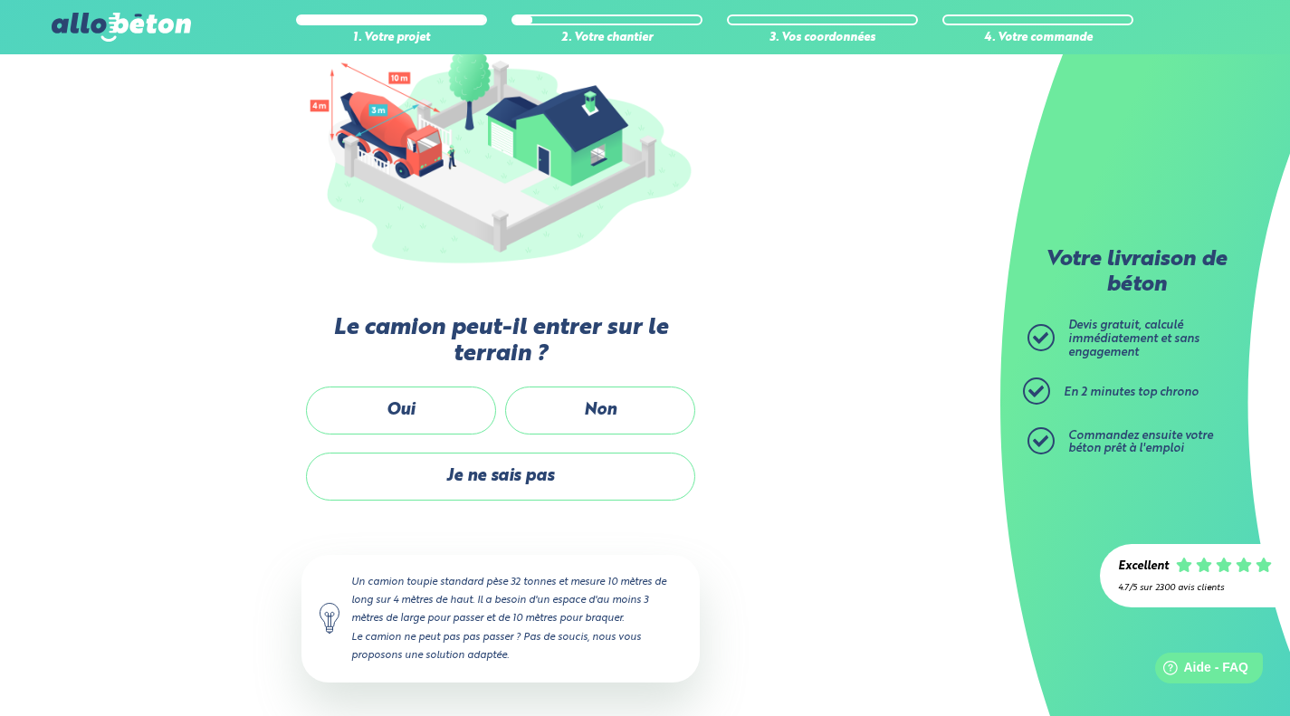
click at [443, 417] on label "Oui" at bounding box center [401, 410] width 190 height 48
click at [0, 0] on input "Oui" at bounding box center [0, 0] width 0 height 0
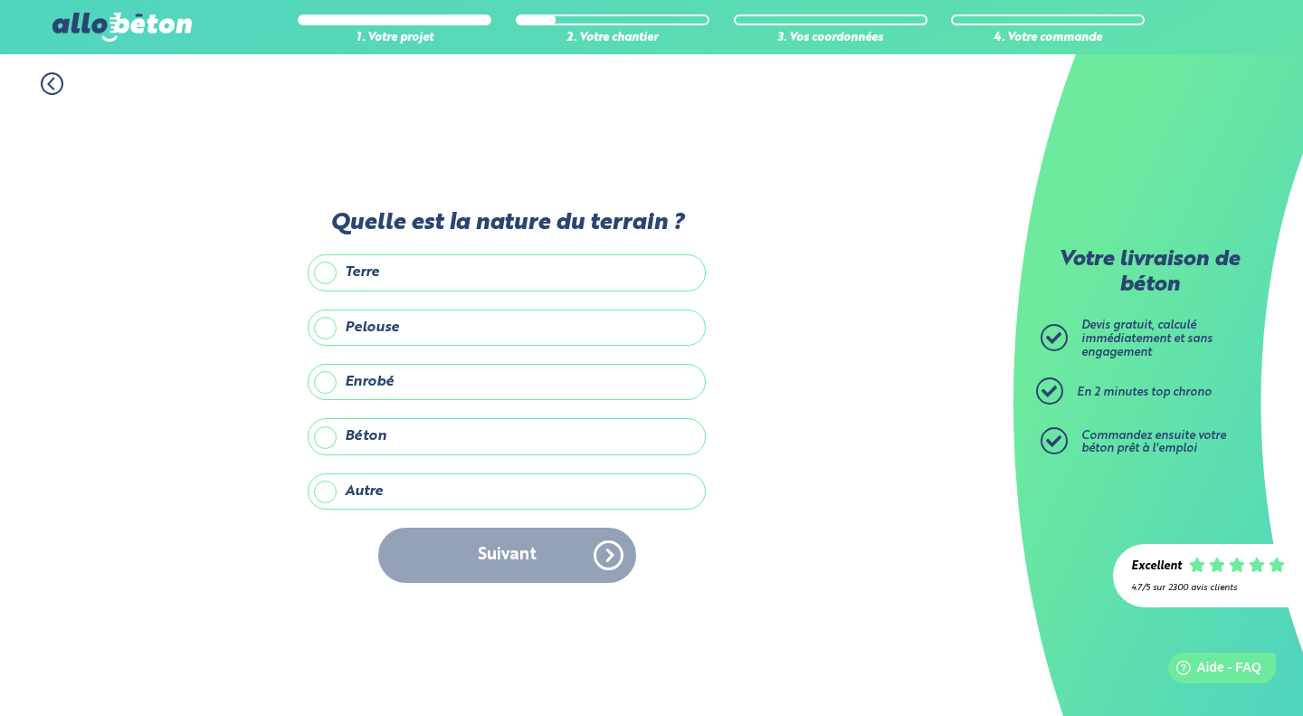
click at [545, 481] on label "Autre" at bounding box center [507, 491] width 398 height 36
click at [0, 0] on input "Autre" at bounding box center [0, 0] width 0 height 0
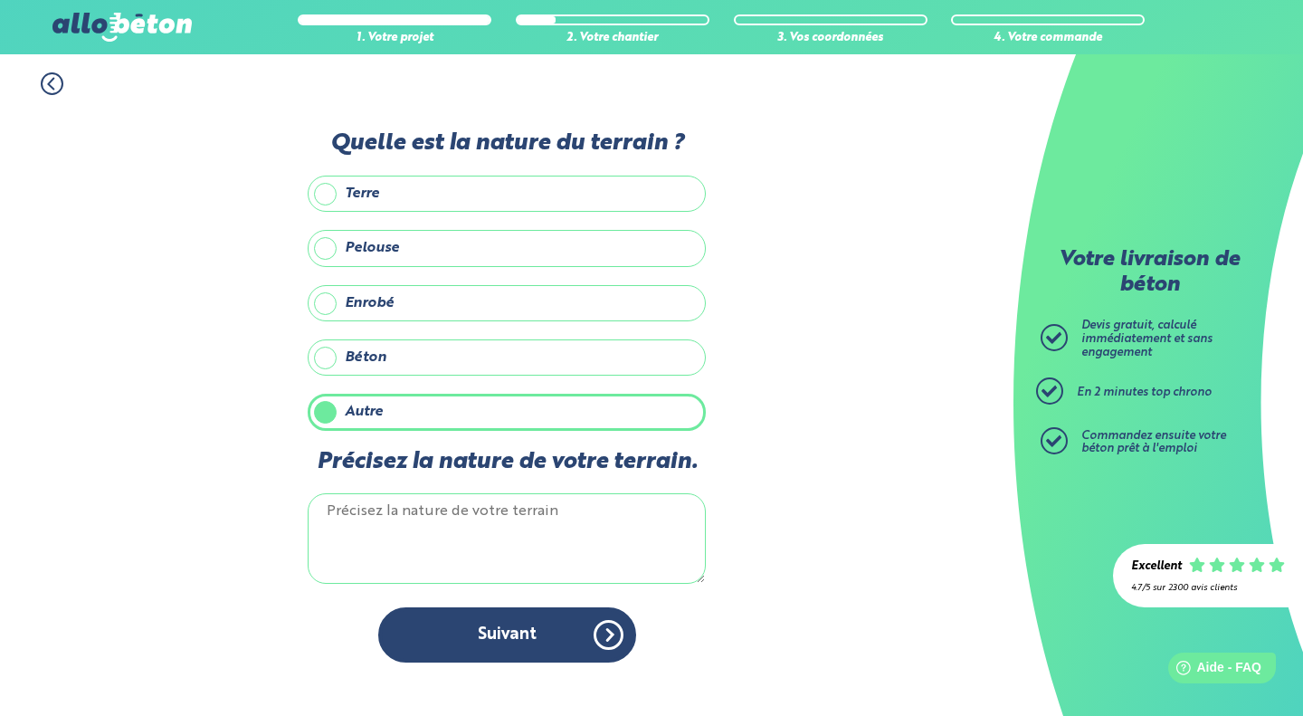
click at [574, 519] on textarea "Précisez la nature de votre terrain." at bounding box center [507, 538] width 398 height 90
type textarea "Gravier"
click at [500, 654] on button "Suivant" at bounding box center [507, 634] width 258 height 55
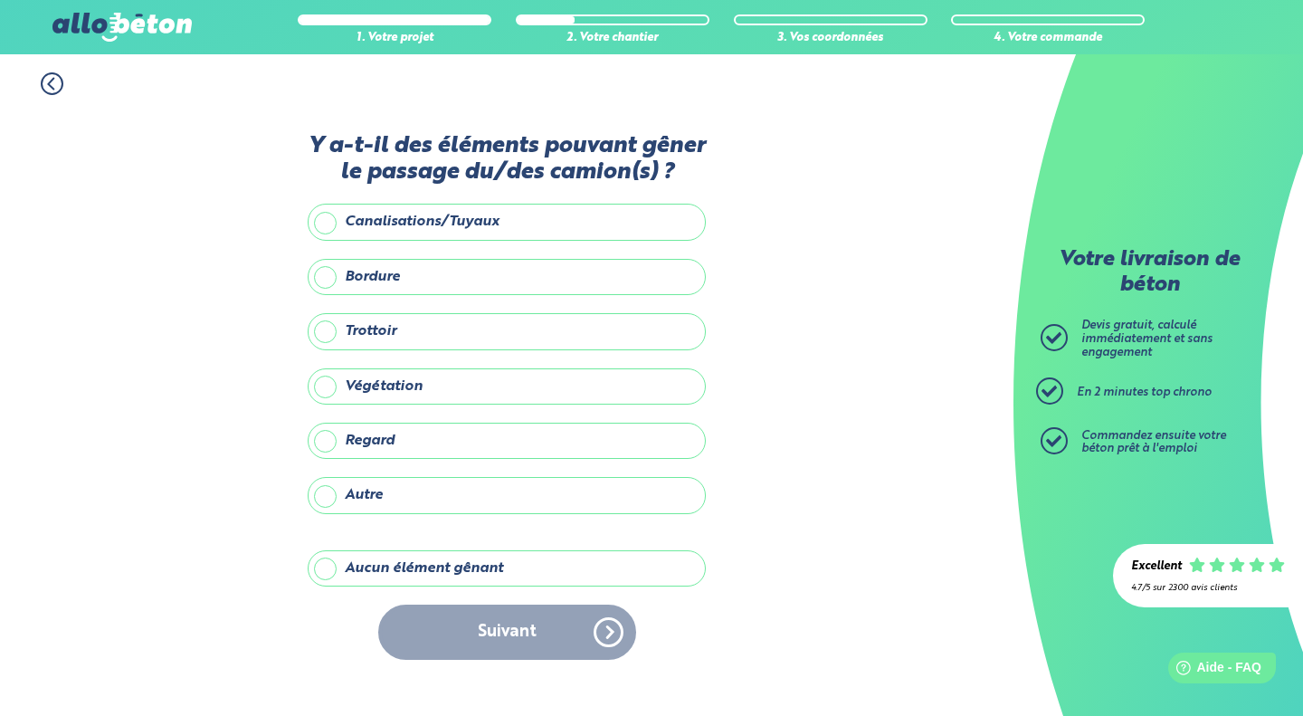
click at [621, 489] on label "Autre" at bounding box center [507, 495] width 398 height 36
click at [0, 0] on input "Autre" at bounding box center [0, 0] width 0 height 0
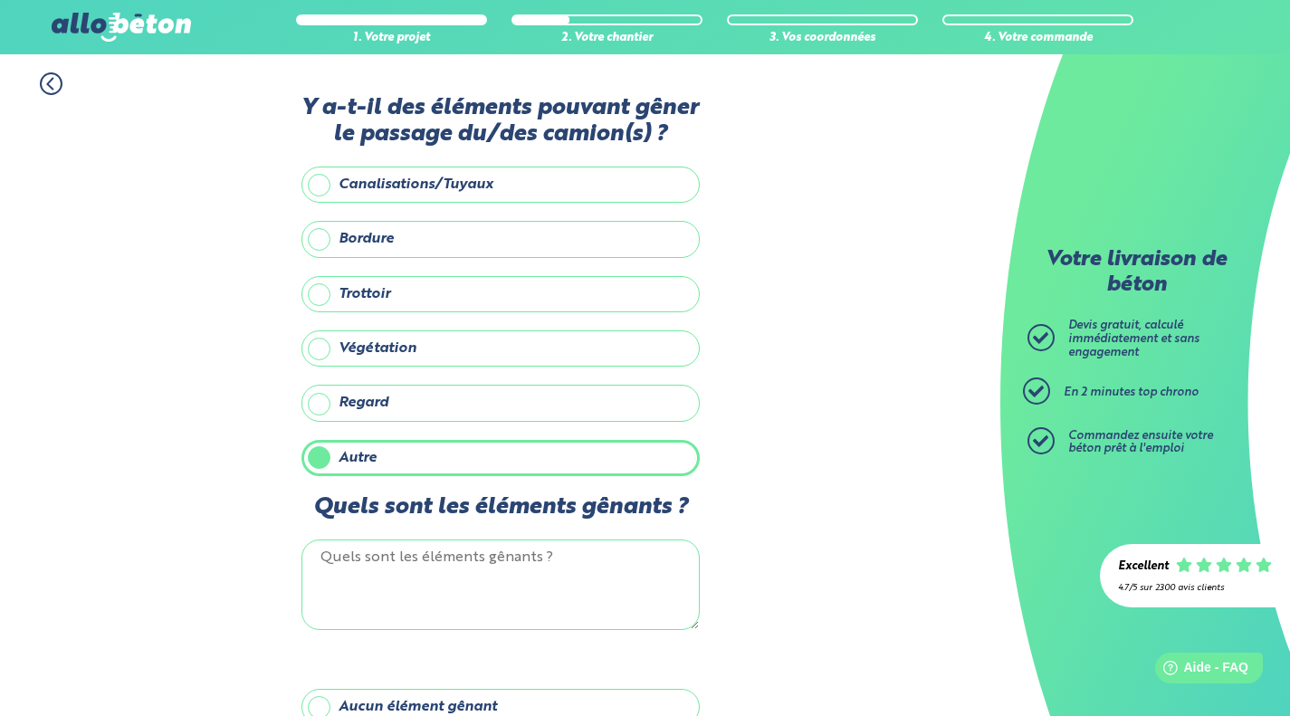
click at [609, 562] on textarea "Quels sont les éléments gênants ?" at bounding box center [500, 584] width 398 height 90
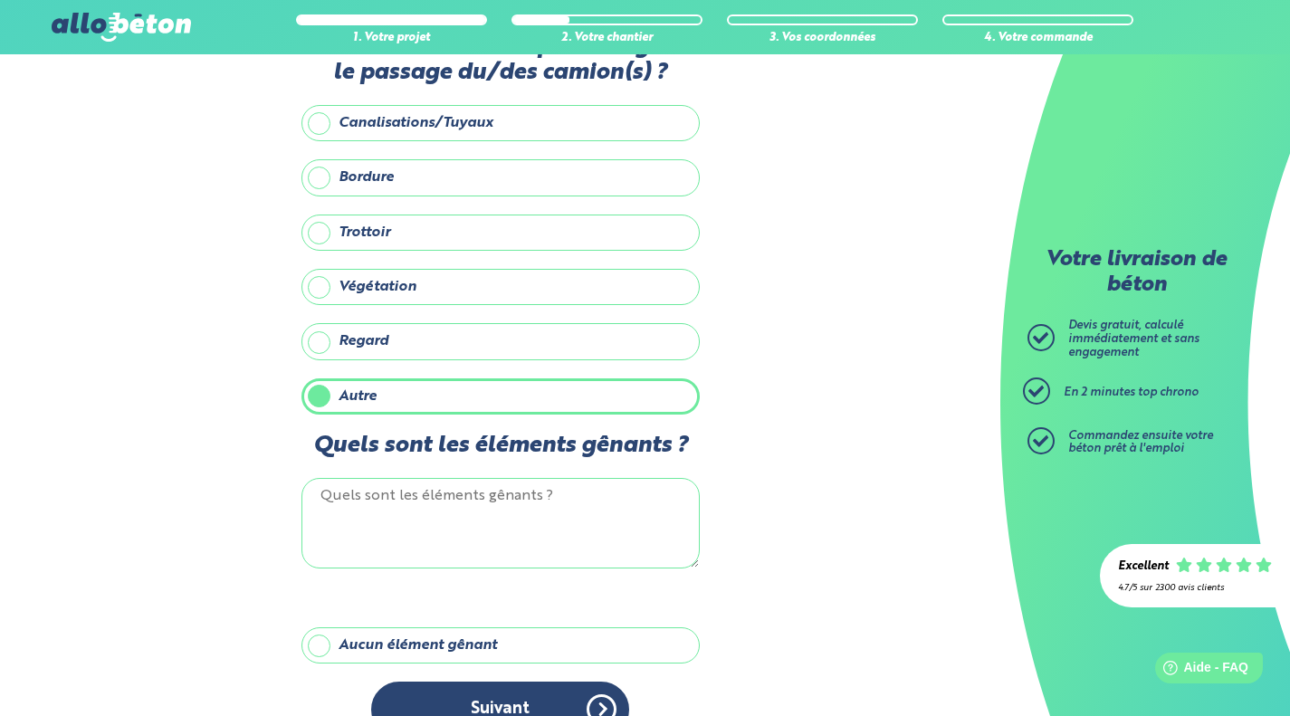
scroll to position [60, 0]
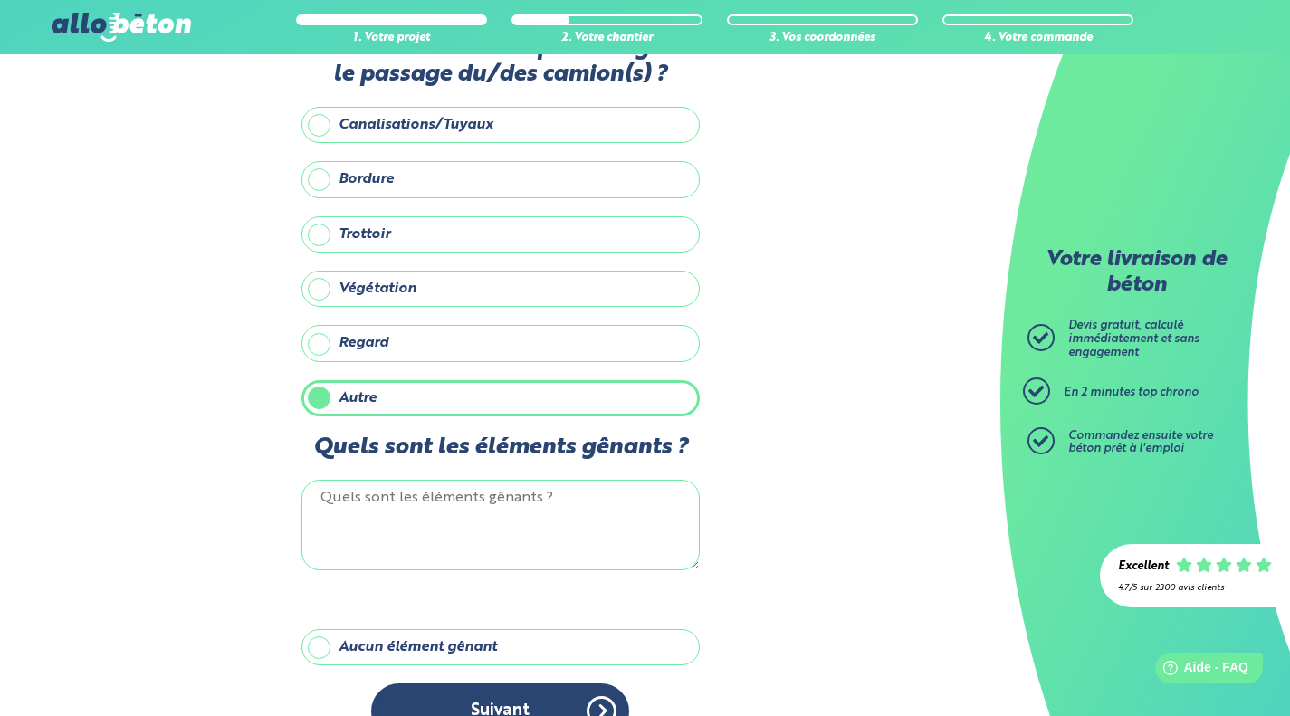
click at [597, 636] on label "Aucun élément gênant" at bounding box center [500, 647] width 398 height 36
click at [0, 0] on input "Aucun élément gênant" at bounding box center [0, 0] width 0 height 0
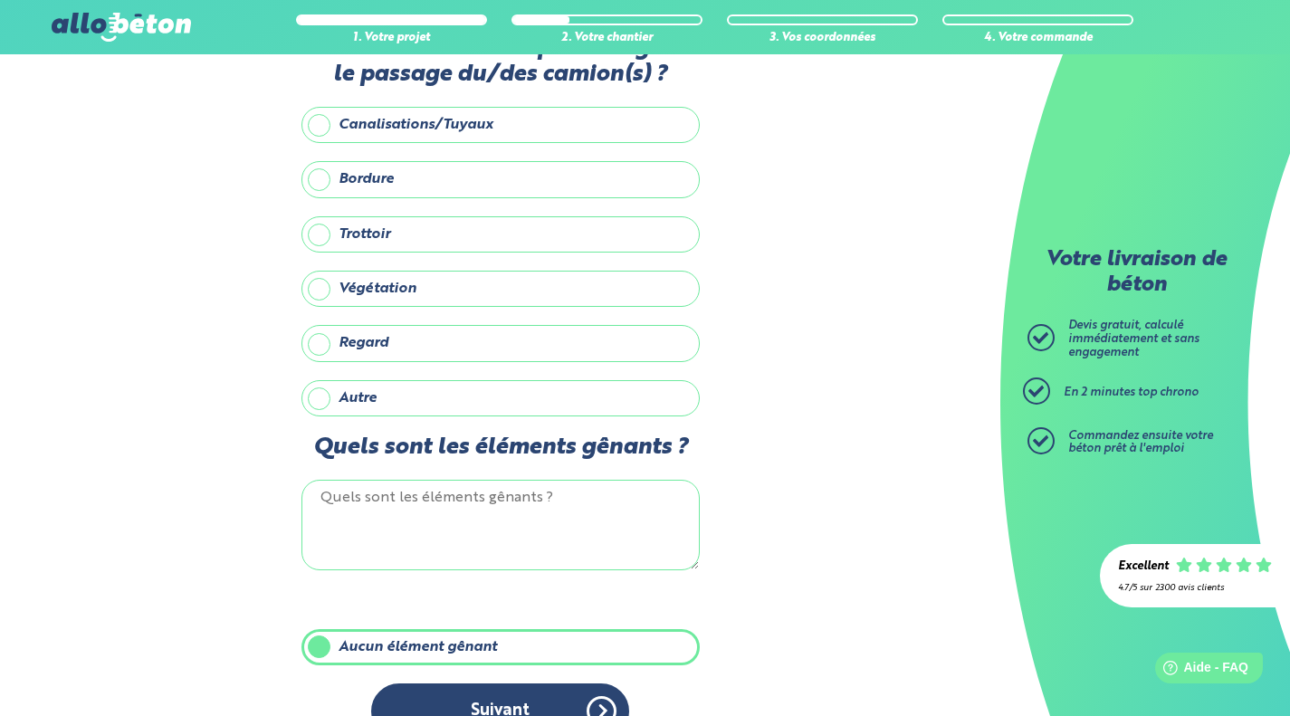
scroll to position [0, 0]
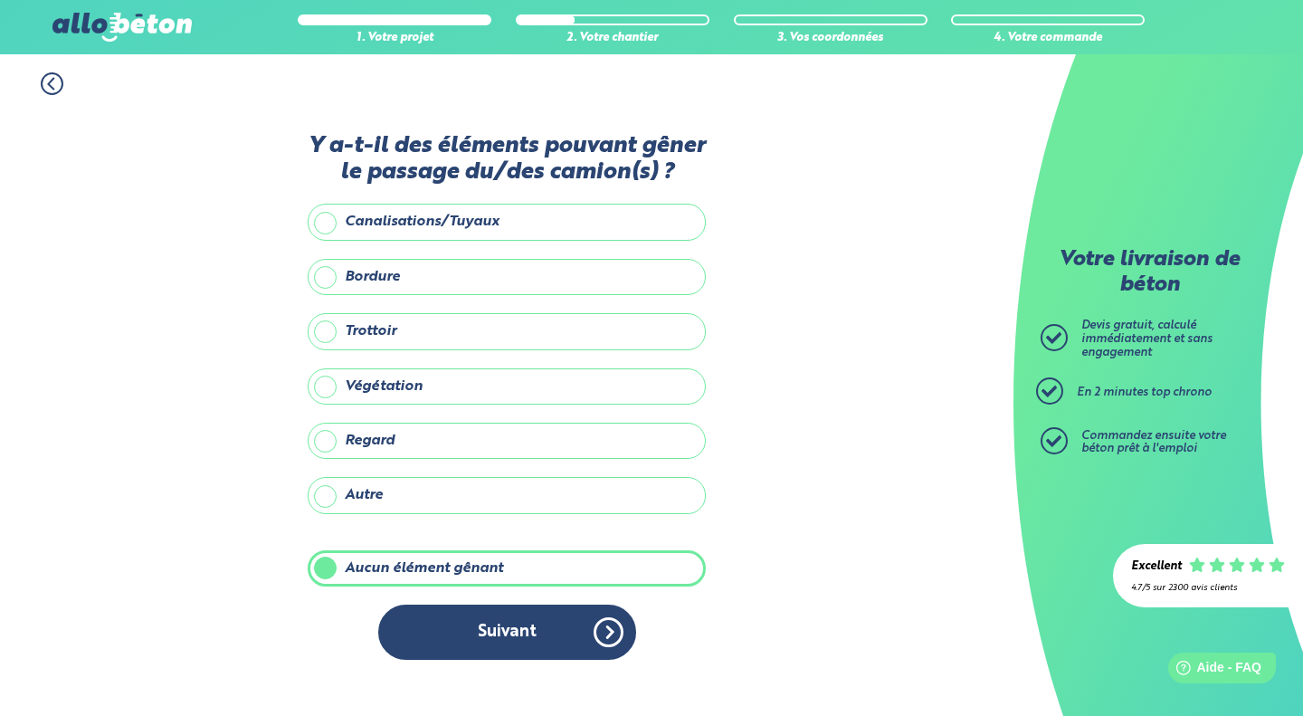
click at [560, 630] on button "Suivant" at bounding box center [507, 631] width 258 height 55
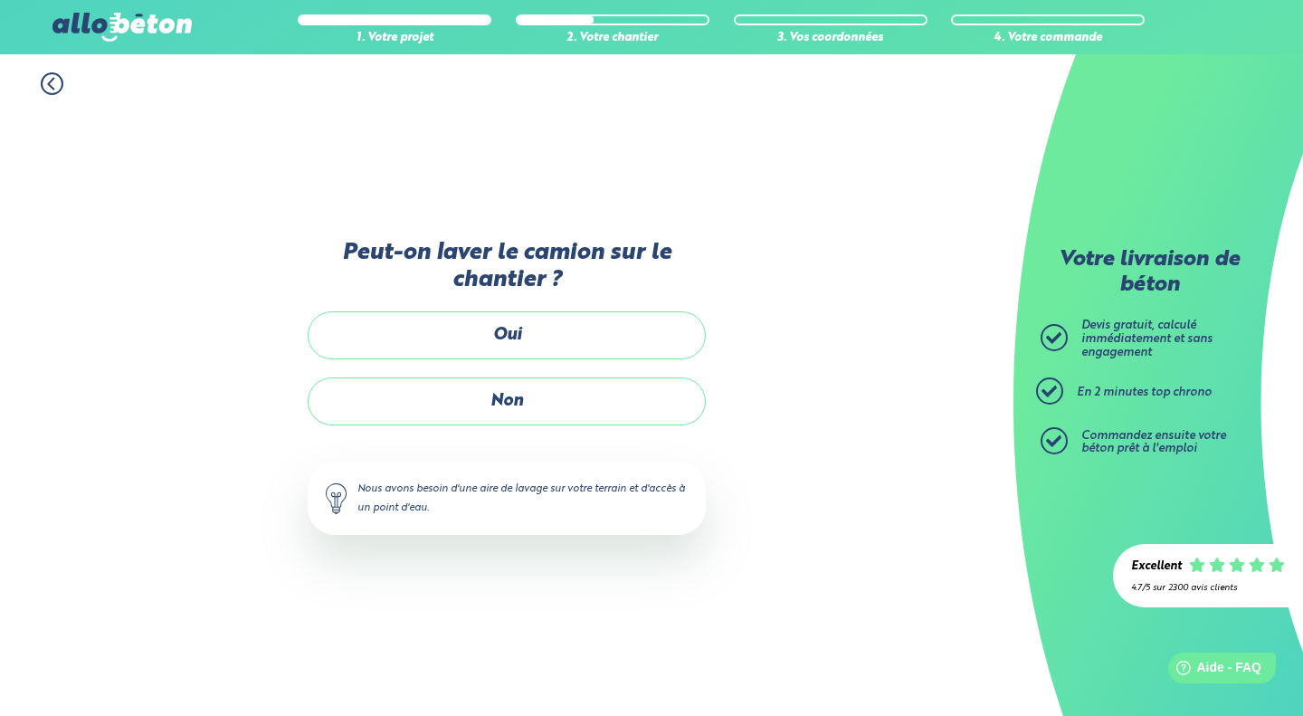
click at [643, 328] on label "Oui" at bounding box center [507, 335] width 398 height 48
click at [0, 0] on input "Oui" at bounding box center [0, 0] width 0 height 0
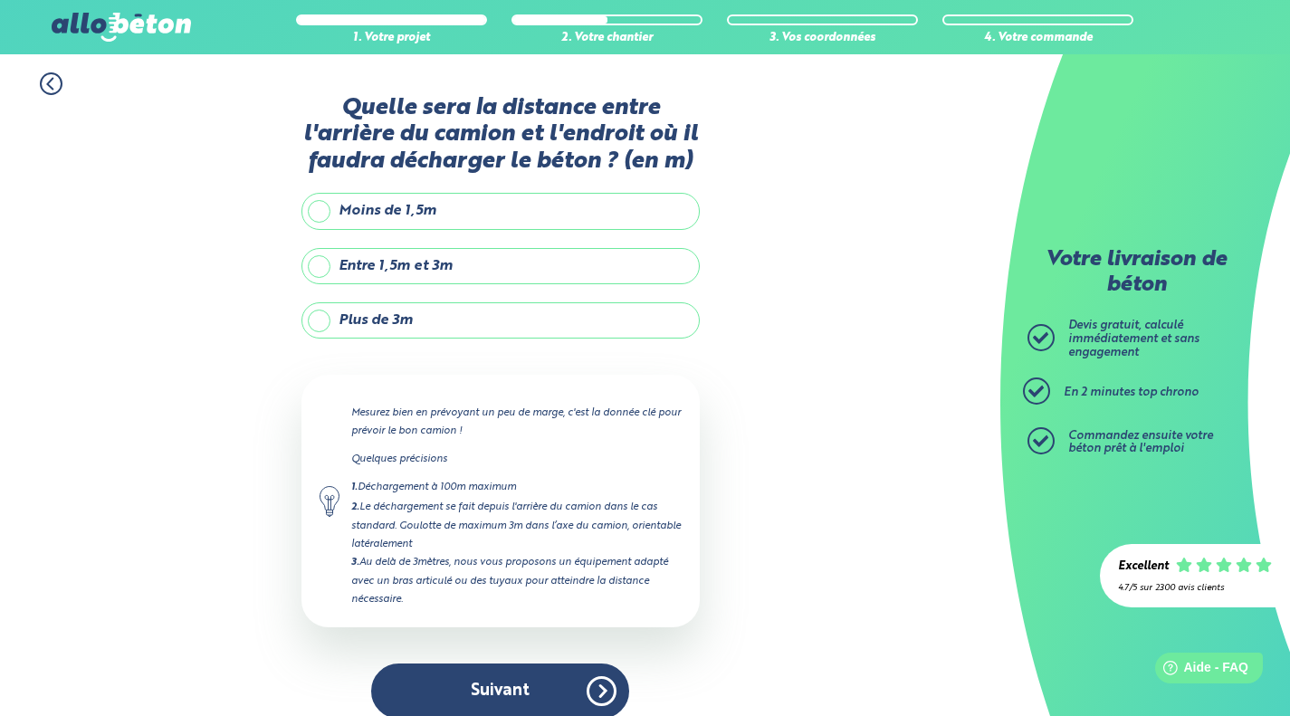
click at [486, 328] on label "Plus de 3m" at bounding box center [500, 320] width 398 height 36
click at [0, 0] on input "Plus de 3m" at bounding box center [0, 0] width 0 height 0
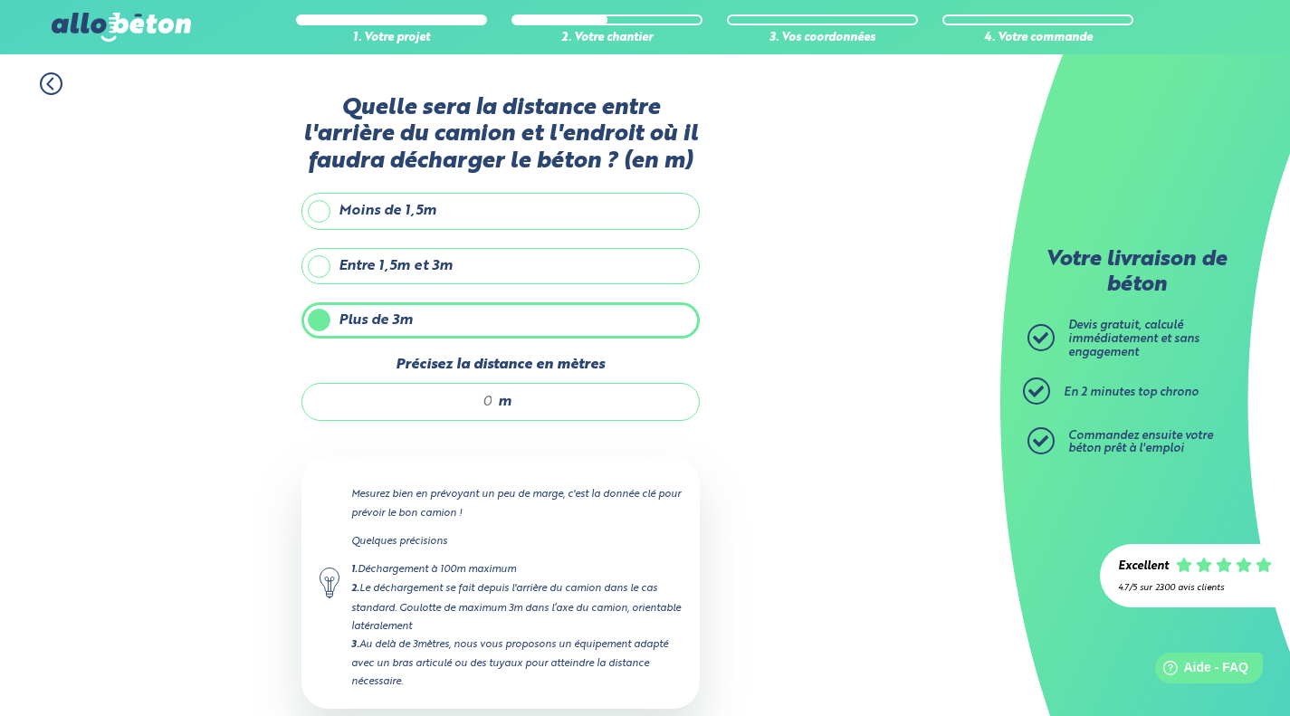
click at [611, 406] on div "m" at bounding box center [500, 402] width 398 height 38
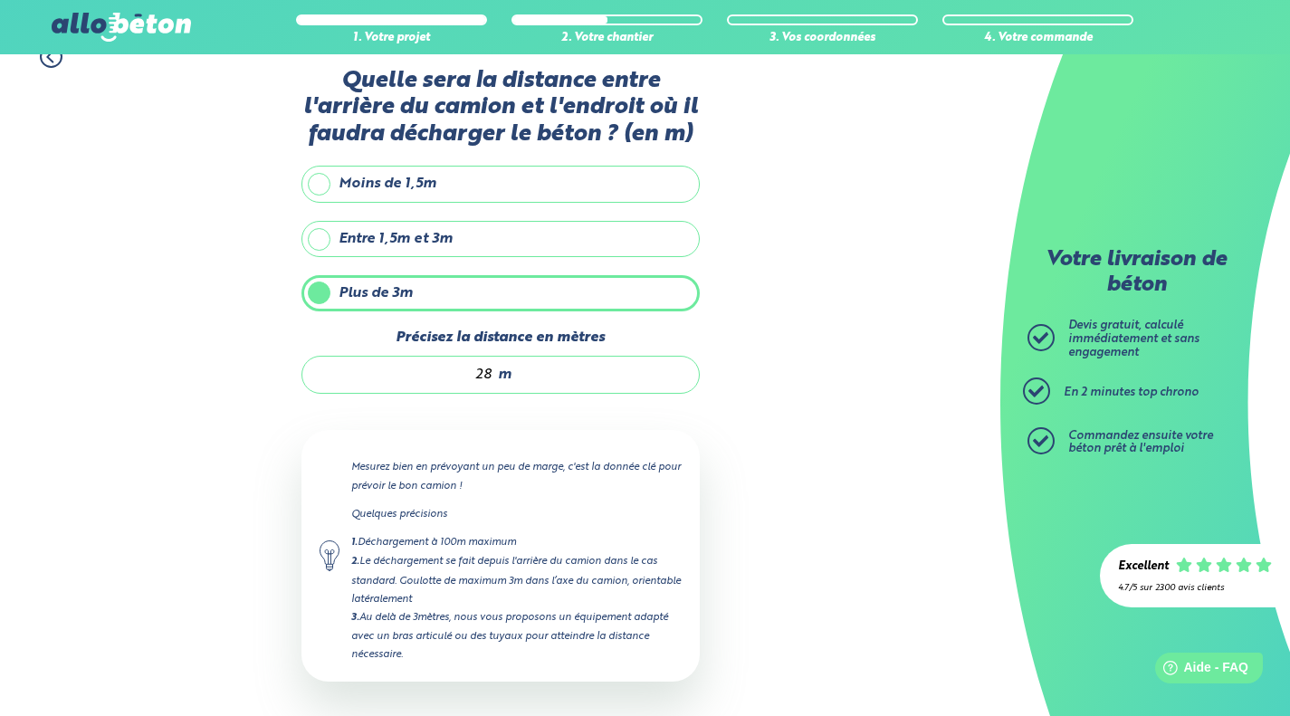
scroll to position [100, 0]
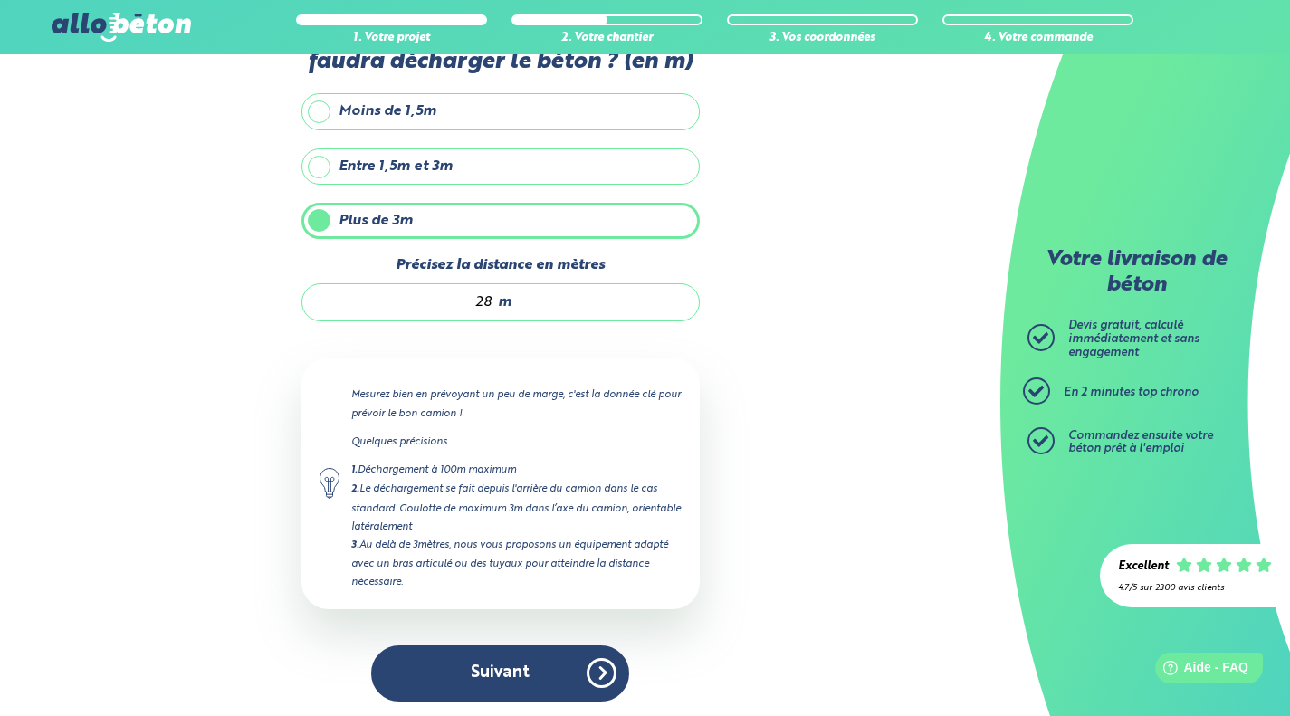
type input "28"
click at [522, 661] on button "Suivant" at bounding box center [500, 672] width 258 height 55
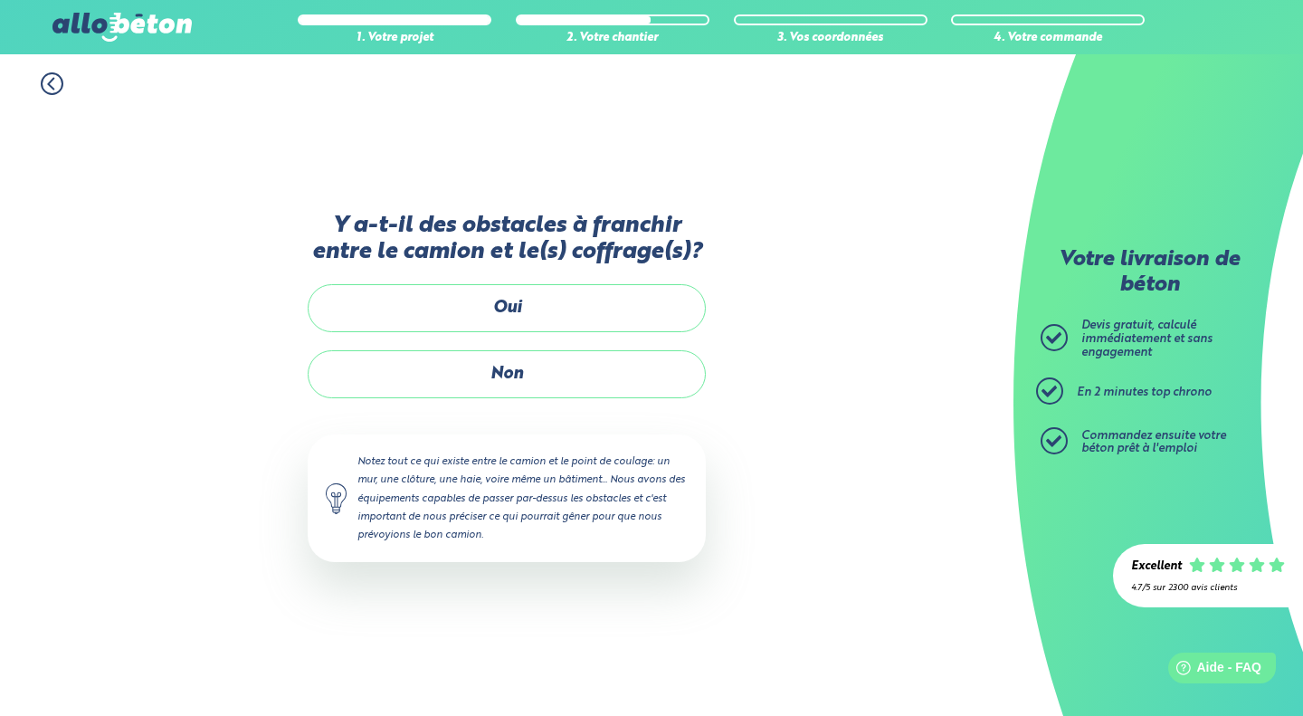
click at [635, 315] on label "Oui" at bounding box center [507, 308] width 398 height 48
click at [0, 0] on input "Oui" at bounding box center [0, 0] width 0 height 0
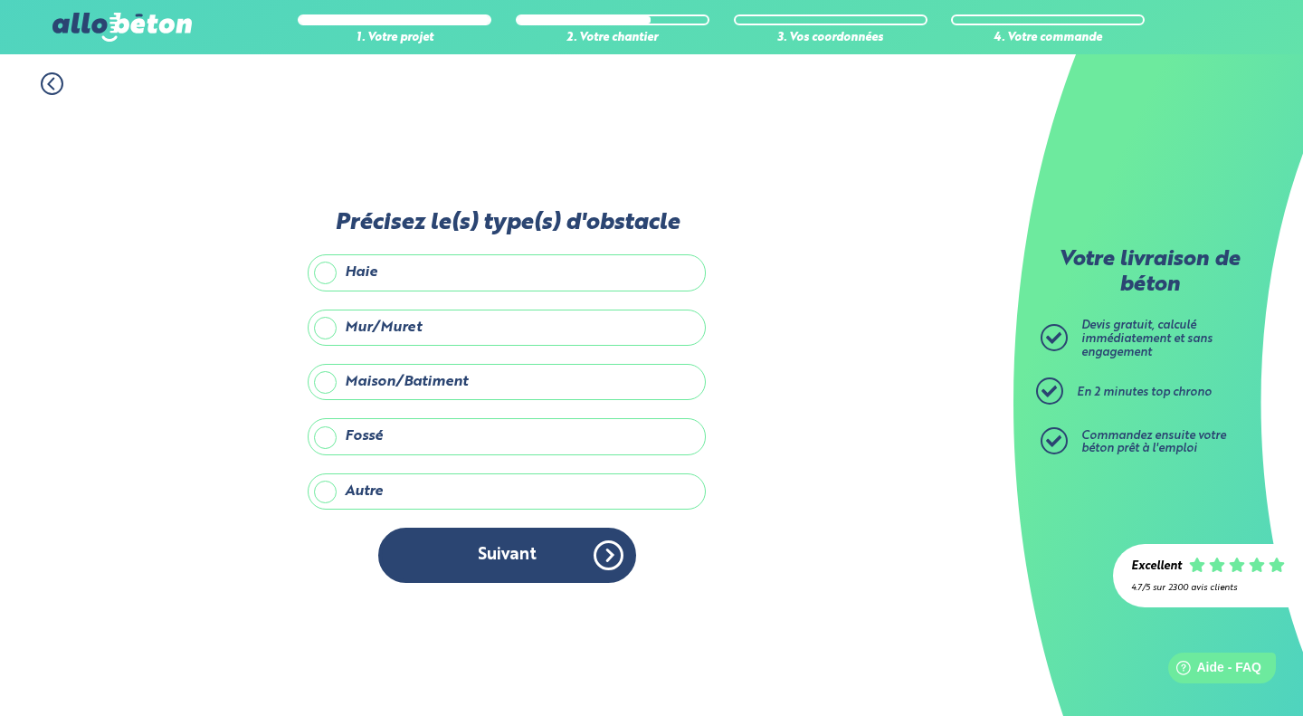
click at [582, 395] on label "Maison/Batiment" at bounding box center [507, 382] width 398 height 36
click at [0, 0] on input "Maison/Batiment" at bounding box center [0, 0] width 0 height 0
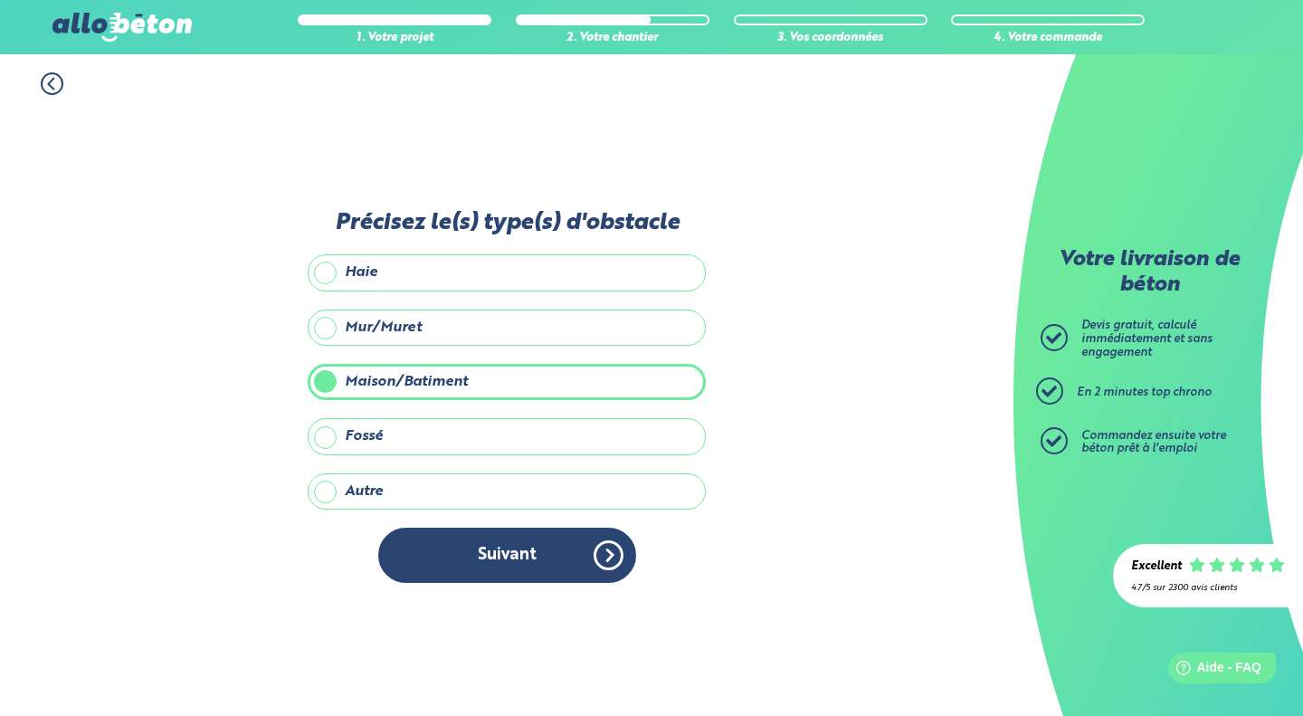
click at [537, 552] on button "Suivant" at bounding box center [507, 555] width 258 height 55
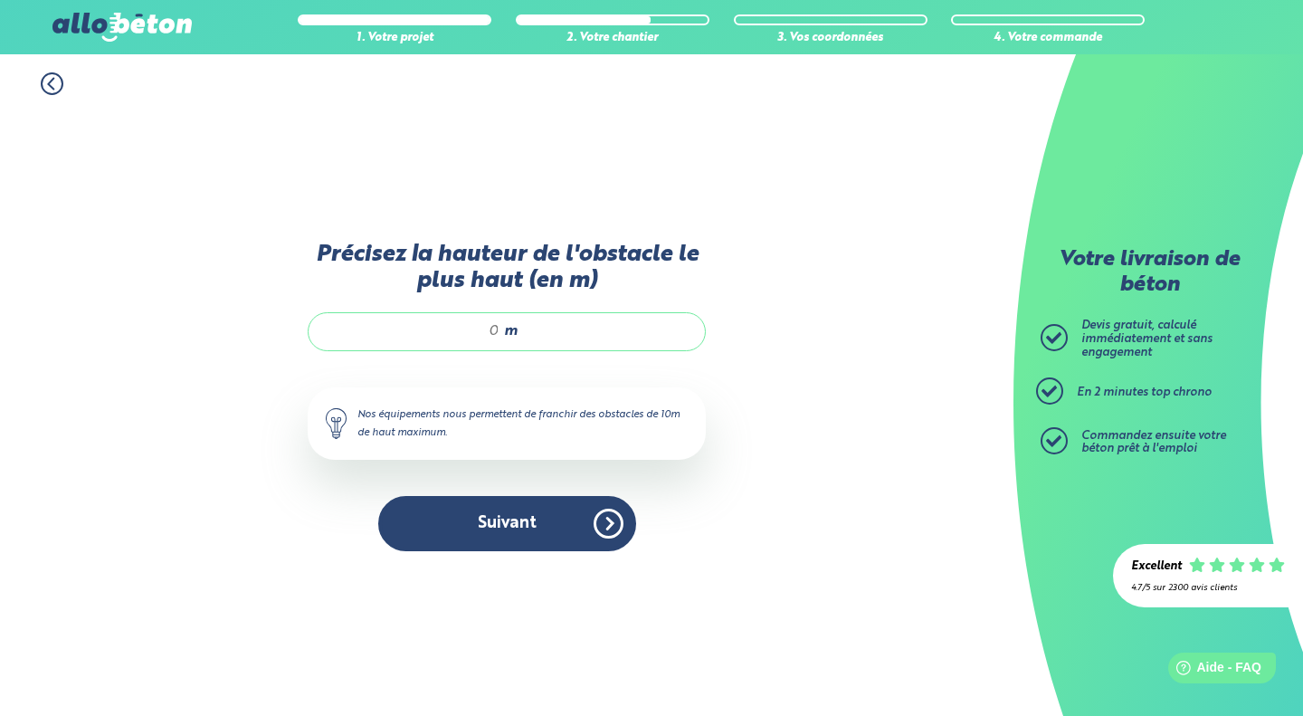
click at [490, 331] on input "Précisez la hauteur de l'obstacle le plus haut (en m)" at bounding box center [413, 331] width 173 height 18
type input "7"
click at [534, 538] on button "Suivant" at bounding box center [507, 523] width 258 height 55
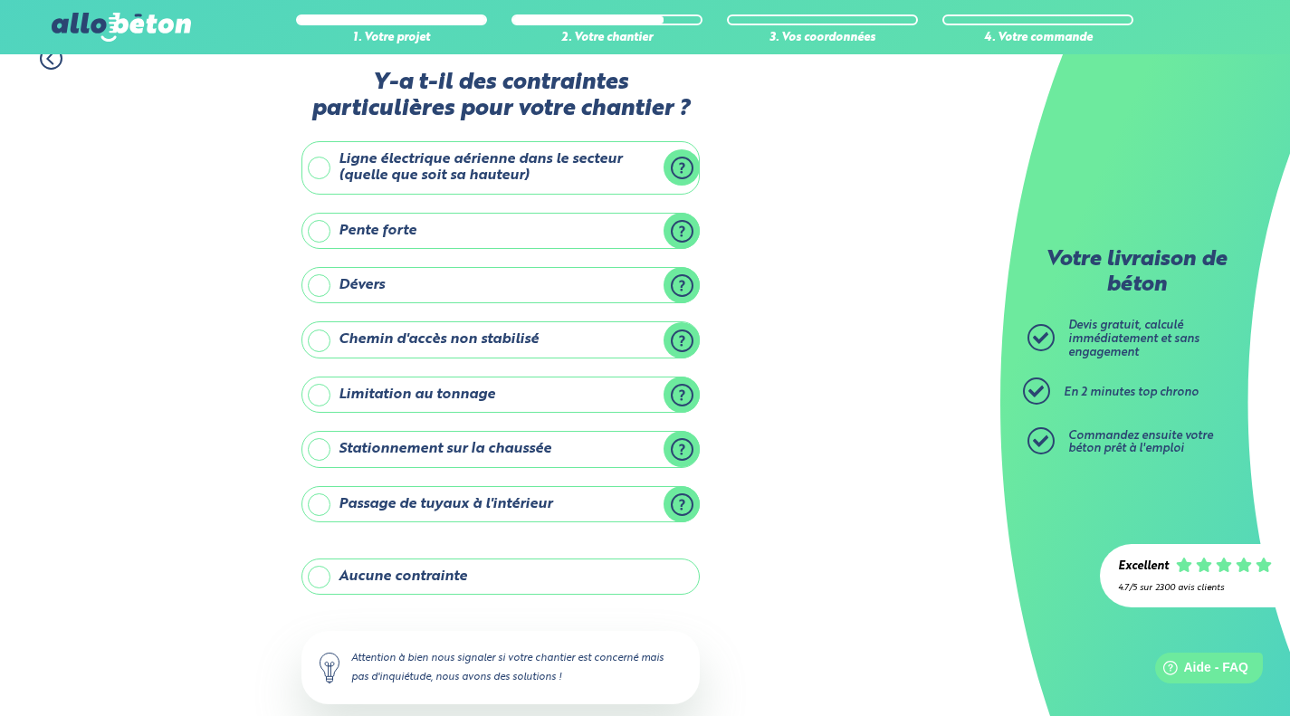
scroll to position [31, 0]
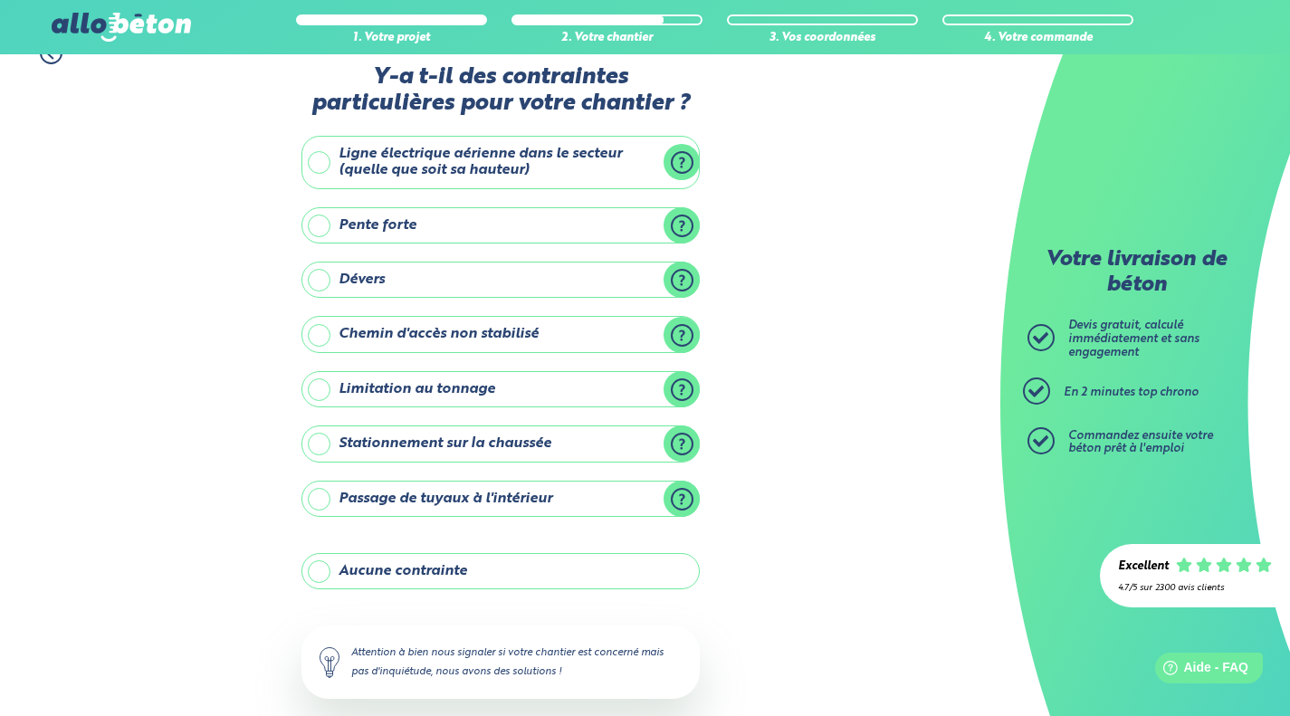
click at [526, 589] on label "Aucune contrainte" at bounding box center [500, 571] width 398 height 36
click at [0, 0] on input "Aucune contrainte" at bounding box center [0, 0] width 0 height 0
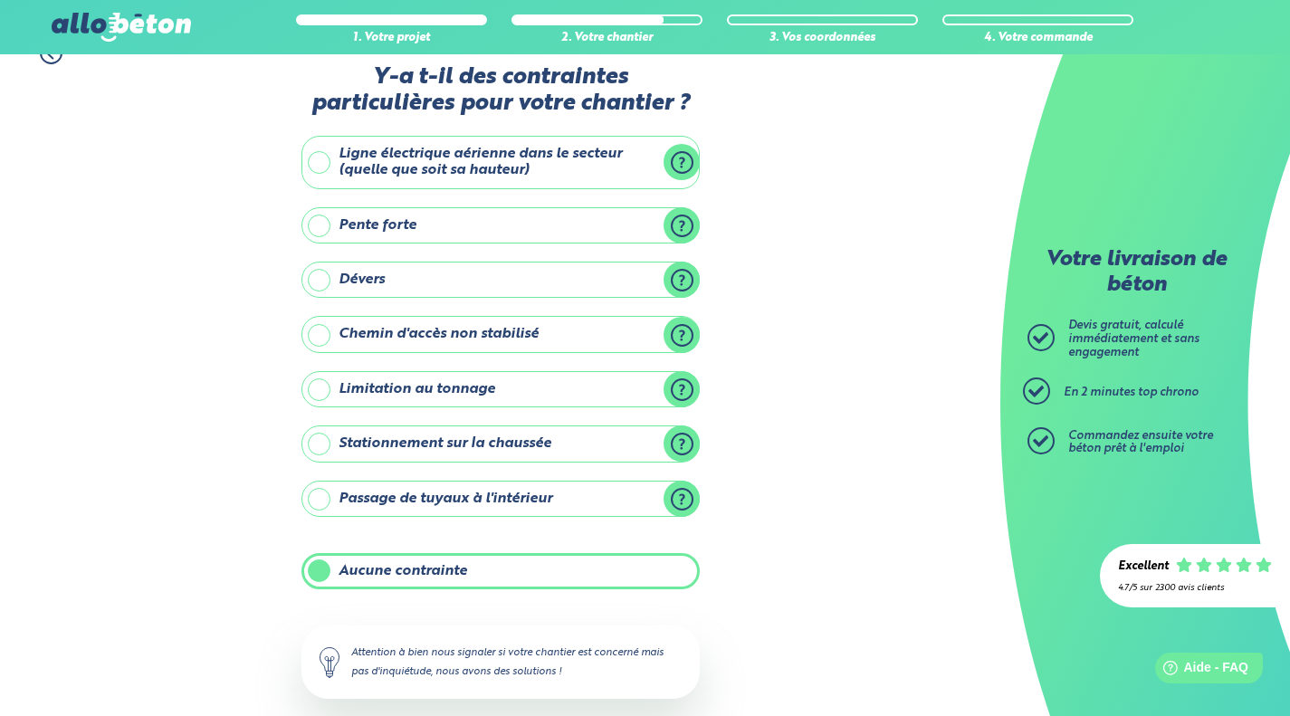
scroll to position [123, 0]
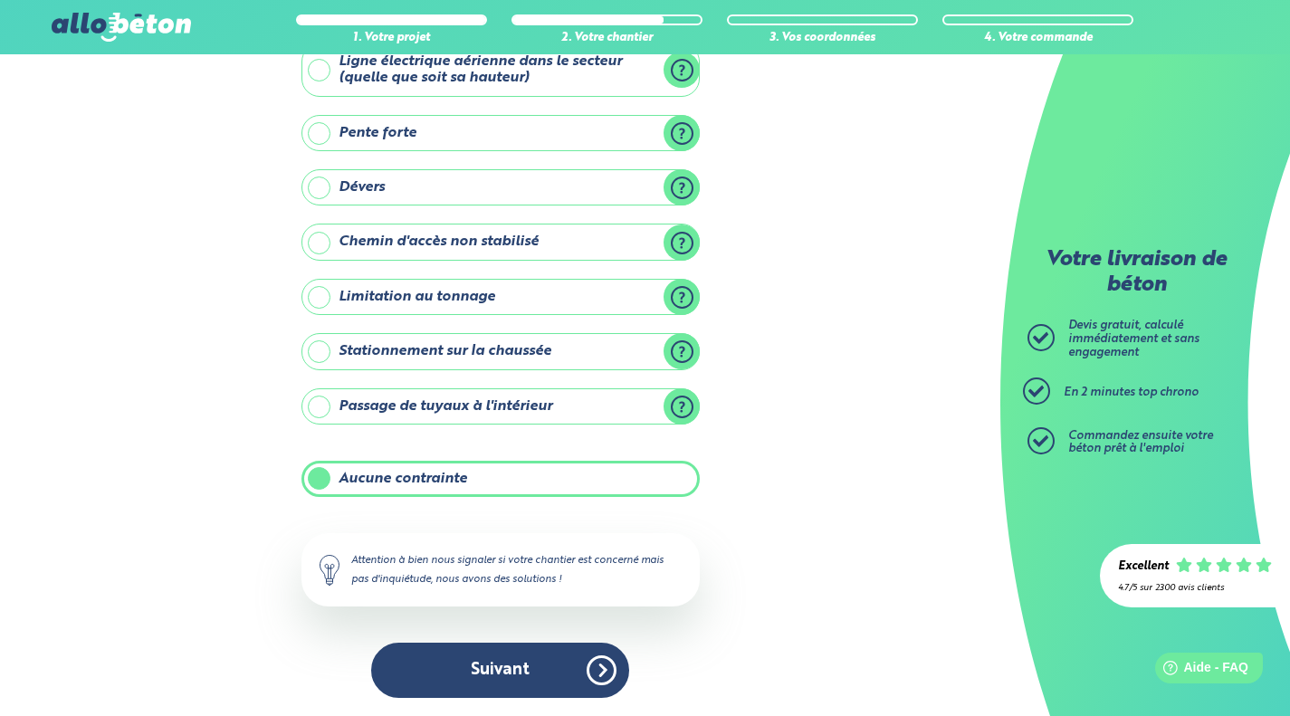
click at [537, 677] on button "Suivant" at bounding box center [500, 669] width 258 height 55
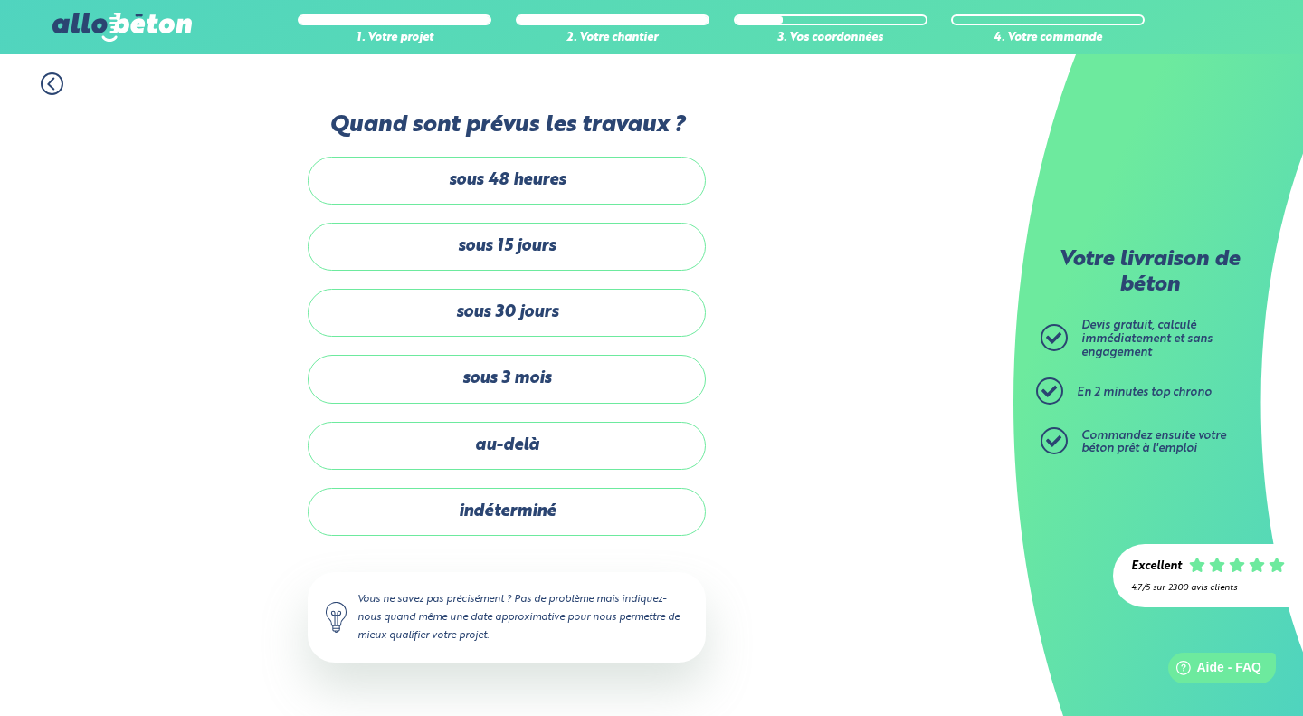
click at [597, 329] on label "sous 30 jours" at bounding box center [507, 313] width 398 height 48
click at [0, 0] on input "sous 30 jours" at bounding box center [0, 0] width 0 height 0
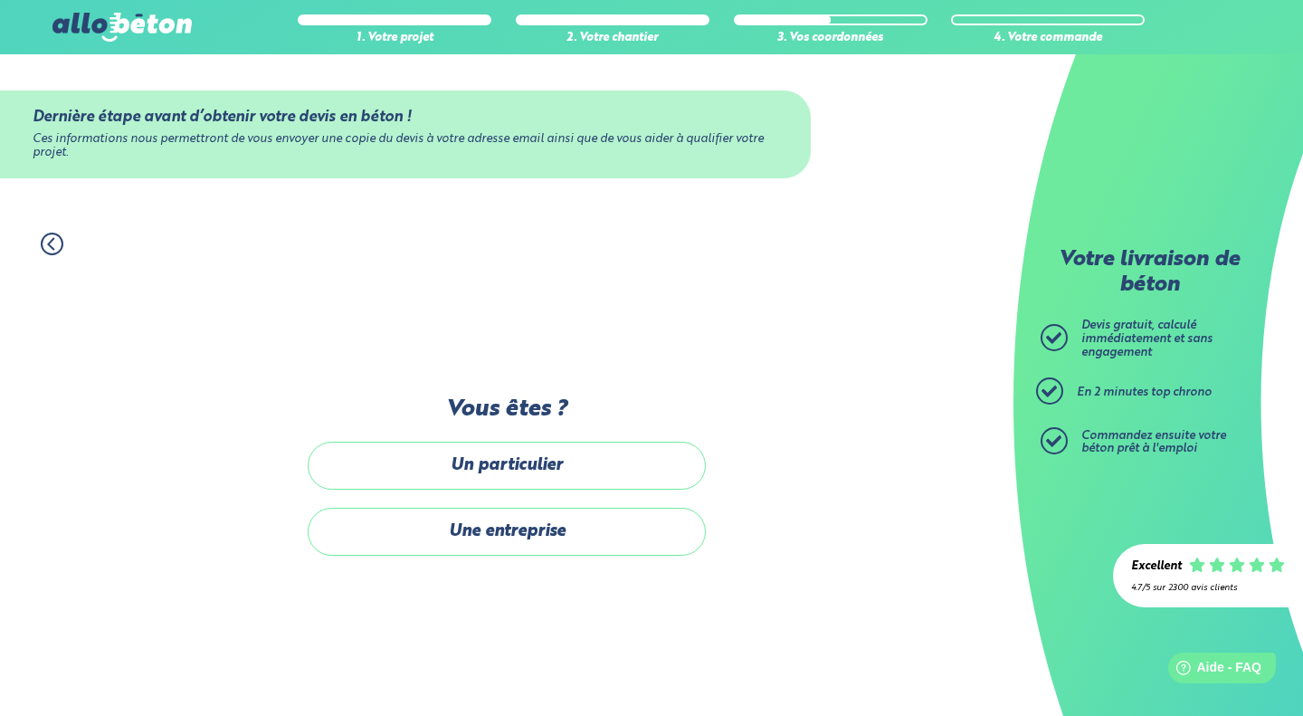
click at [589, 474] on label "Un particulier" at bounding box center [507, 466] width 398 height 48
click at [0, 0] on input "Un particulier" at bounding box center [0, 0] width 0 height 0
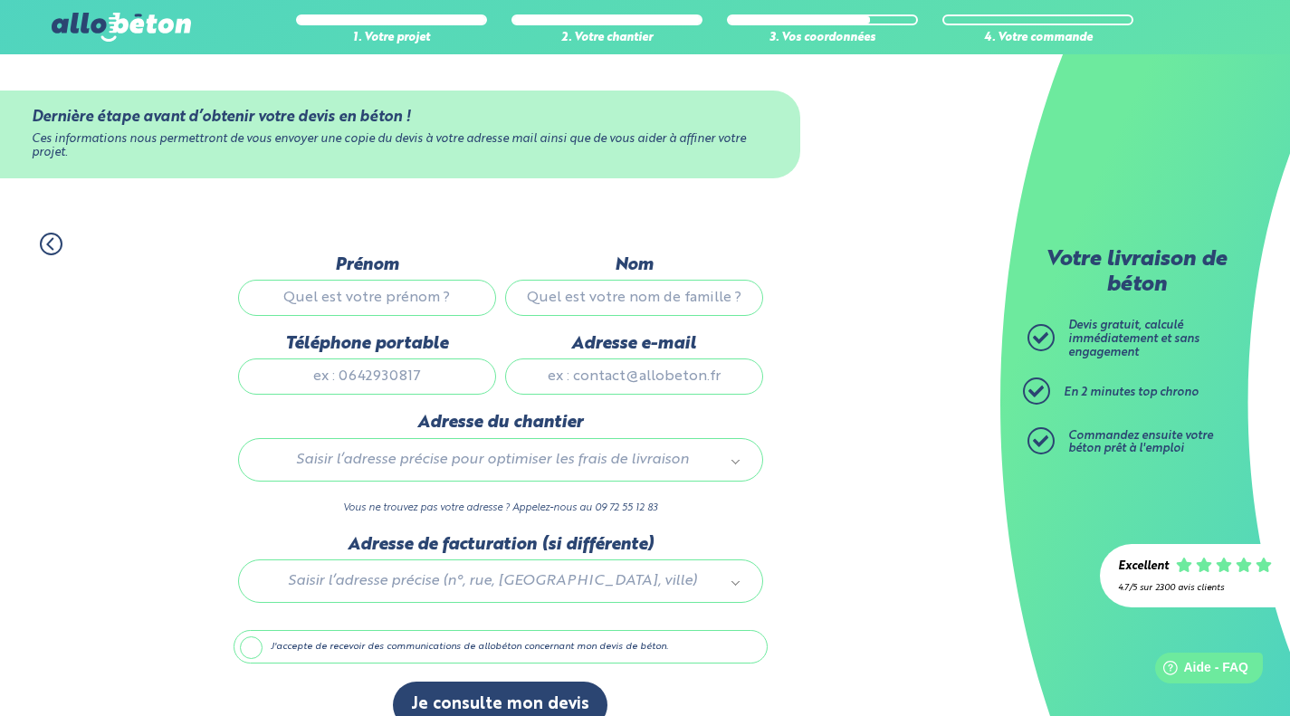
click at [429, 296] on input "Prénom" at bounding box center [367, 298] width 258 height 36
type input "GUILLAUME"
type input "GRANDJEAN"
type input "guillaumegrandjean@yahoo.fr"
type input "7 All. Bernard Dondon"
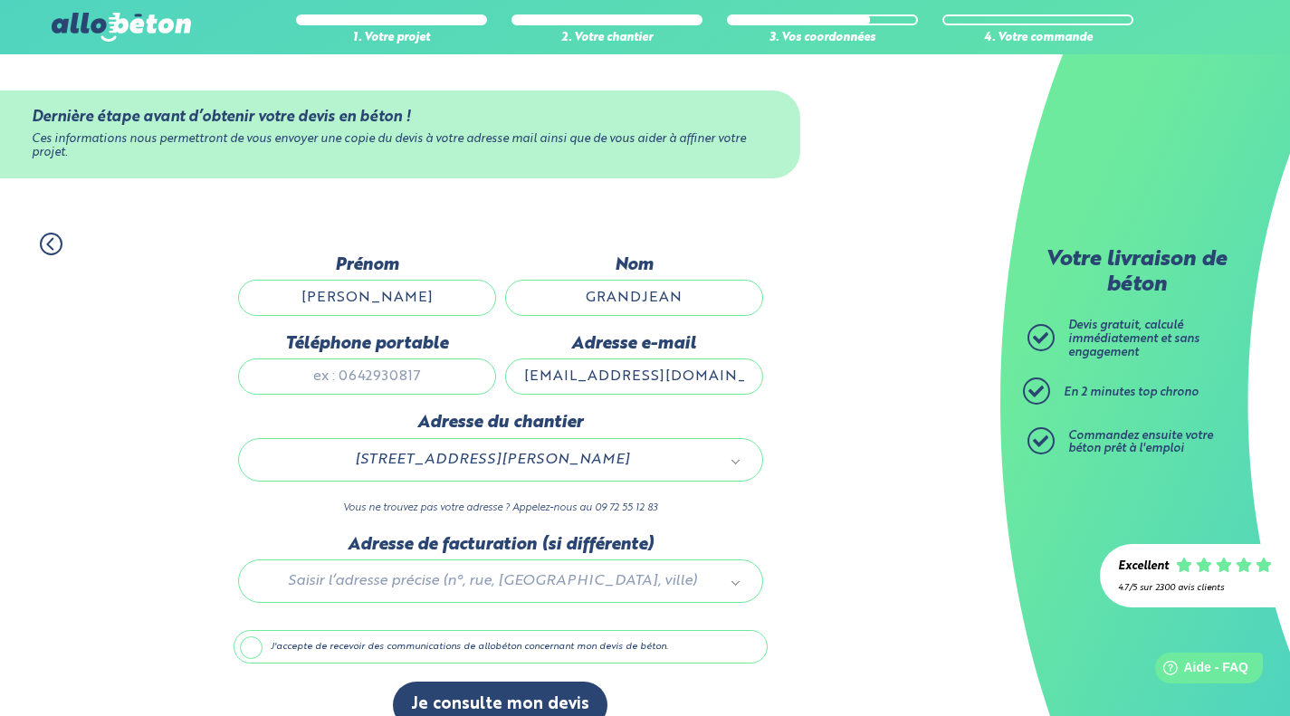
scroll to position [30, 0]
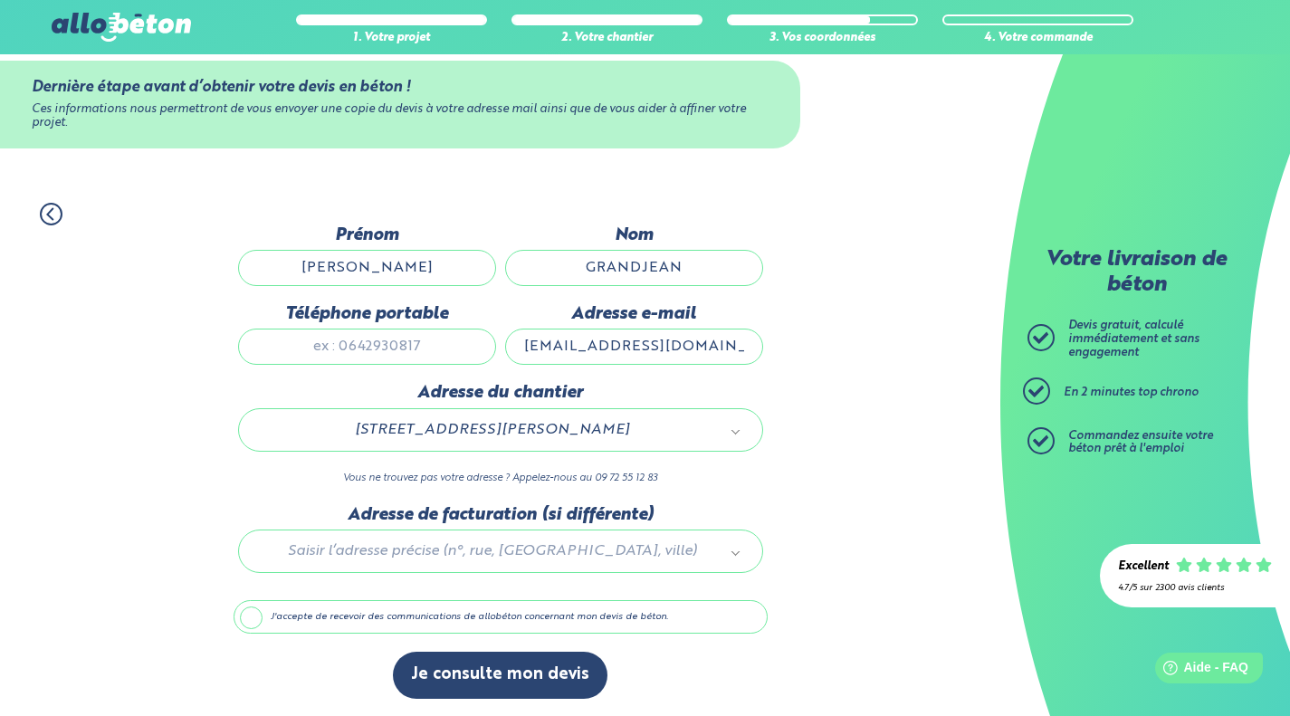
click at [401, 354] on input "Téléphone portable" at bounding box center [367, 346] width 258 height 36
type input "0645266397"
type input "22 rue Gaillard, Bureau Rdc Gauche"
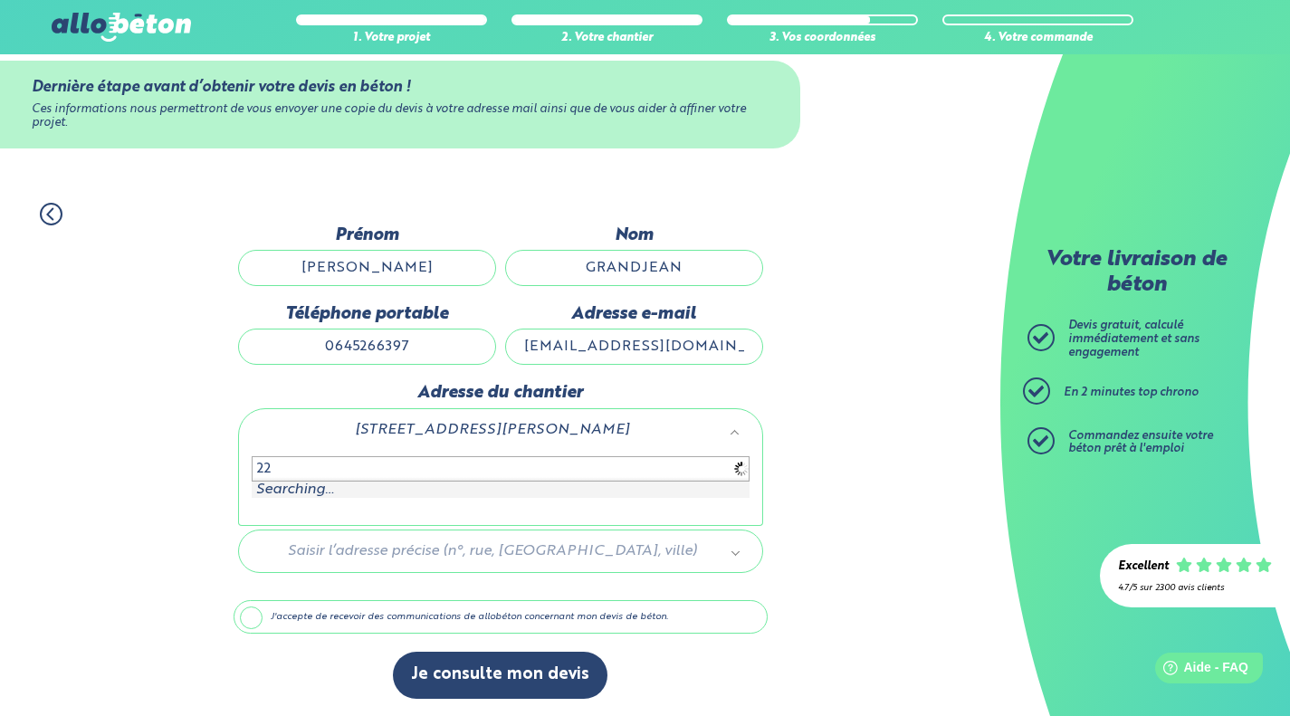
type input "2"
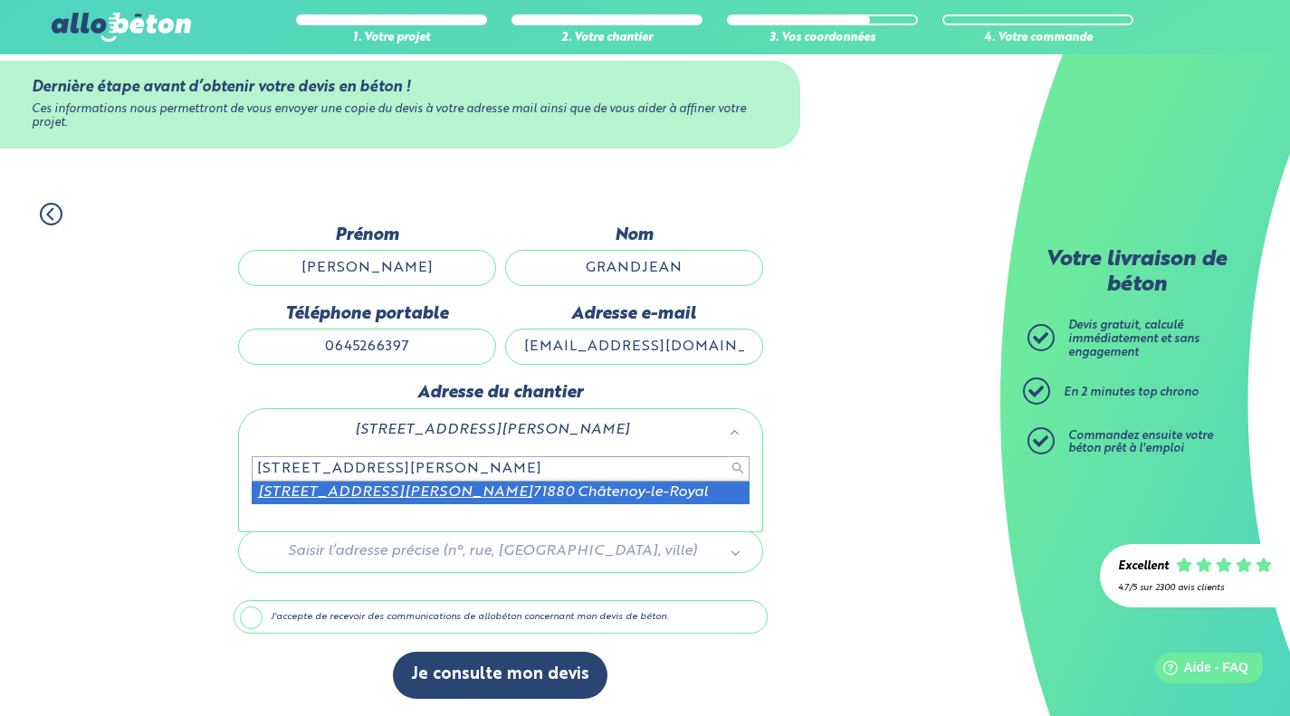
type input "7 allée bernard dondon"
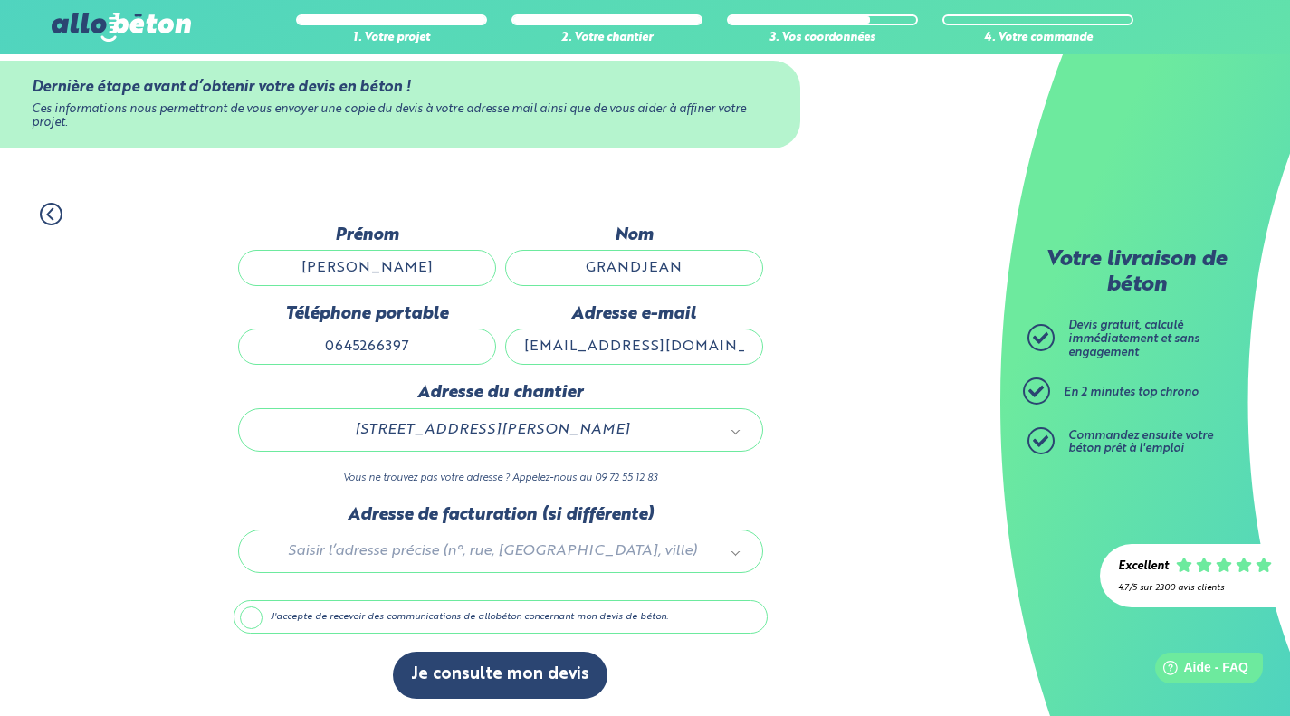
click at [300, 612] on label "J'accepte de recevoir des communications de allobéton concernant mon devis de b…" at bounding box center [500, 617] width 534 height 34
click at [0, 0] on input "J'accepte de recevoir des communications de allobéton concernant mon devis de b…" at bounding box center [0, 0] width 0 height 0
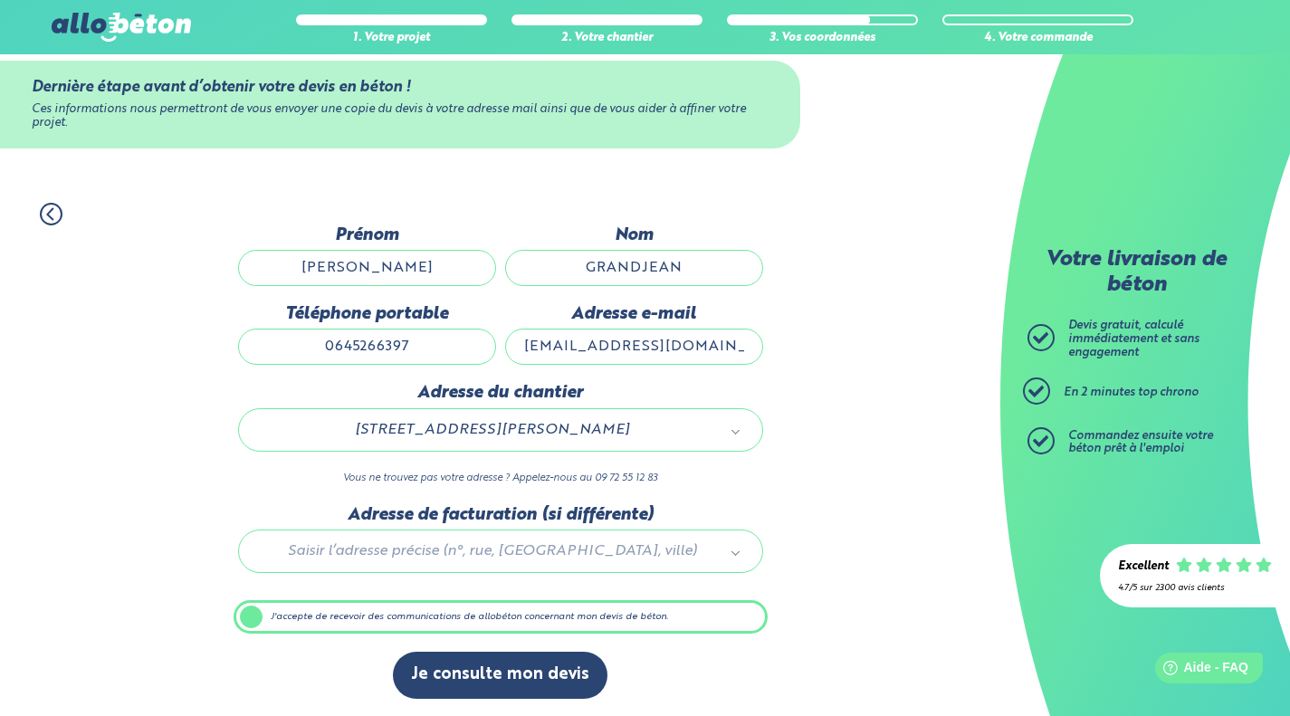
click at [489, 676] on button "Je consulte mon devis" at bounding box center [500, 675] width 214 height 46
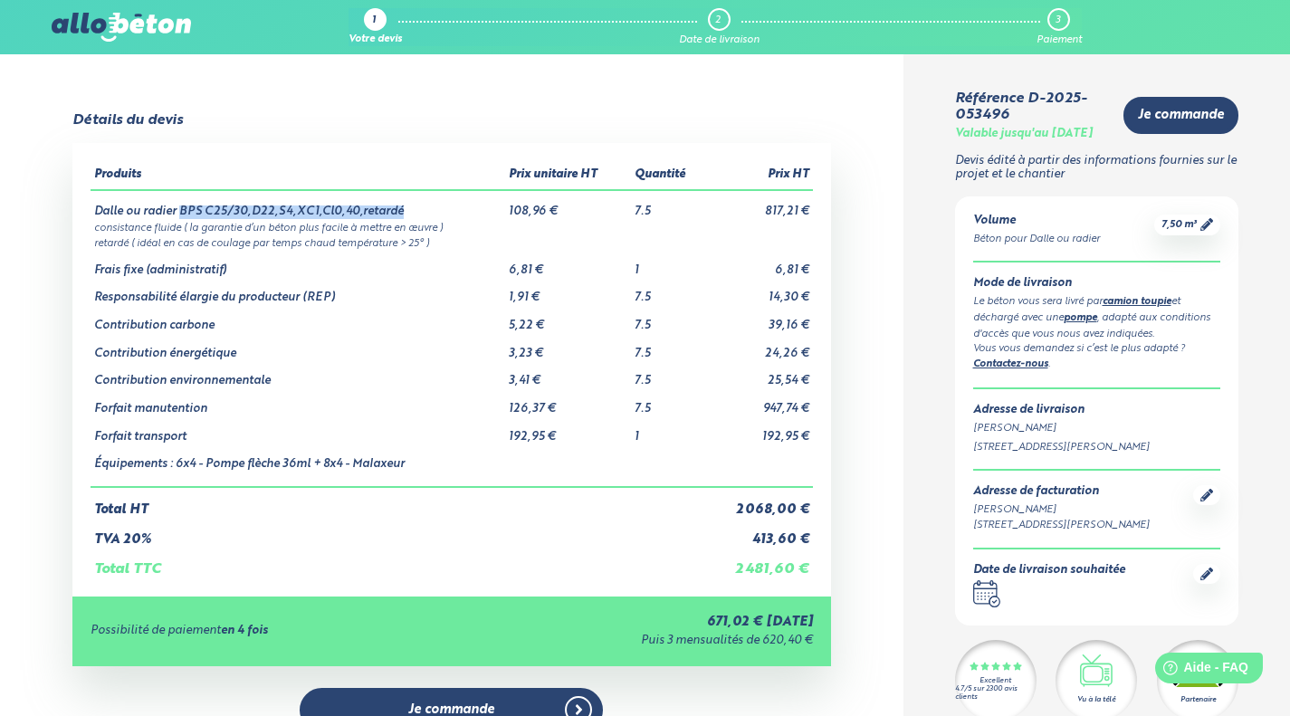
drag, startPoint x: 179, startPoint y: 211, endPoint x: 402, endPoint y: 214, distance: 222.6
click at [402, 214] on td "Dalle ou radier BPS C25/30,D22,S4,XC1,Cl0,40,retardé" at bounding box center [297, 204] width 414 height 29
click at [403, 214] on td "Dalle ou radier BPS C25/30,D22,S4,XC1,Cl0,40,retardé" at bounding box center [297, 204] width 414 height 29
drag, startPoint x: 207, startPoint y: 210, endPoint x: 420, endPoint y: 209, distance: 212.7
click at [420, 209] on td "Dalle ou radier BPS C25/30,D22,S4,XC1,Cl0,40,retardé" at bounding box center [297, 204] width 414 height 29
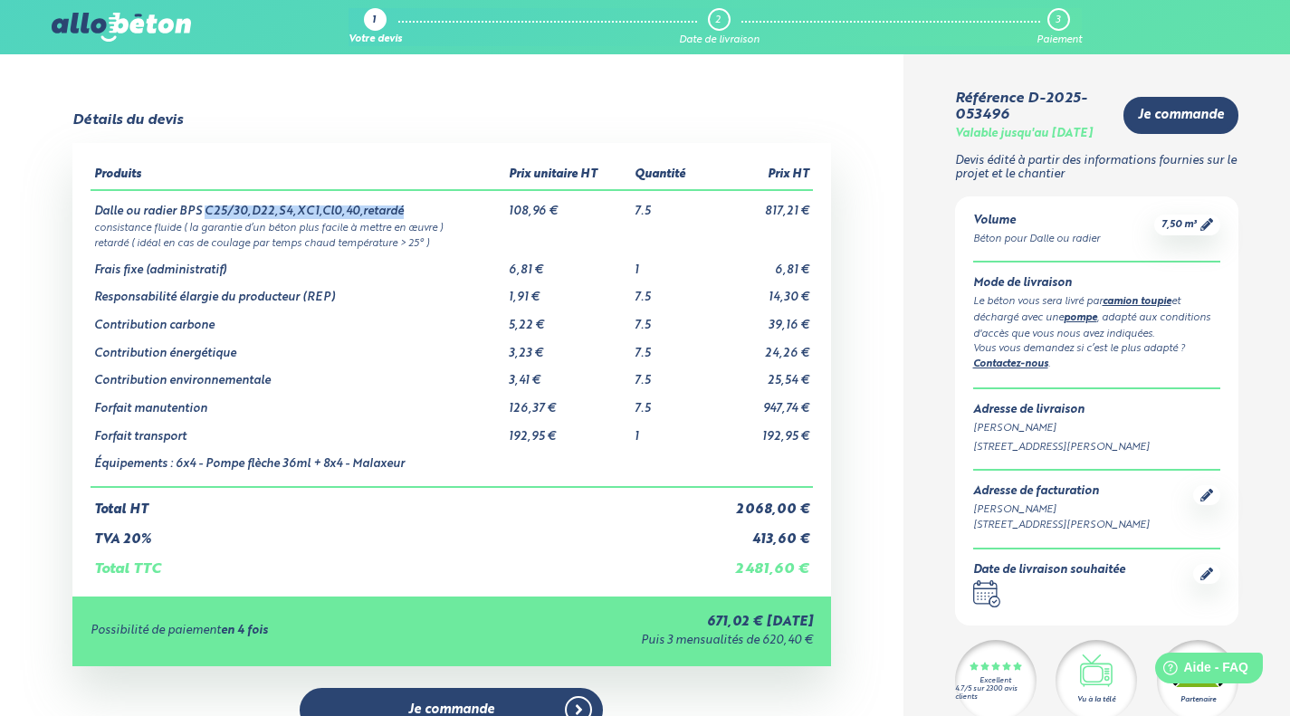
copy td "C25/30,D22,S4,XC1,Cl0,40,retardé"
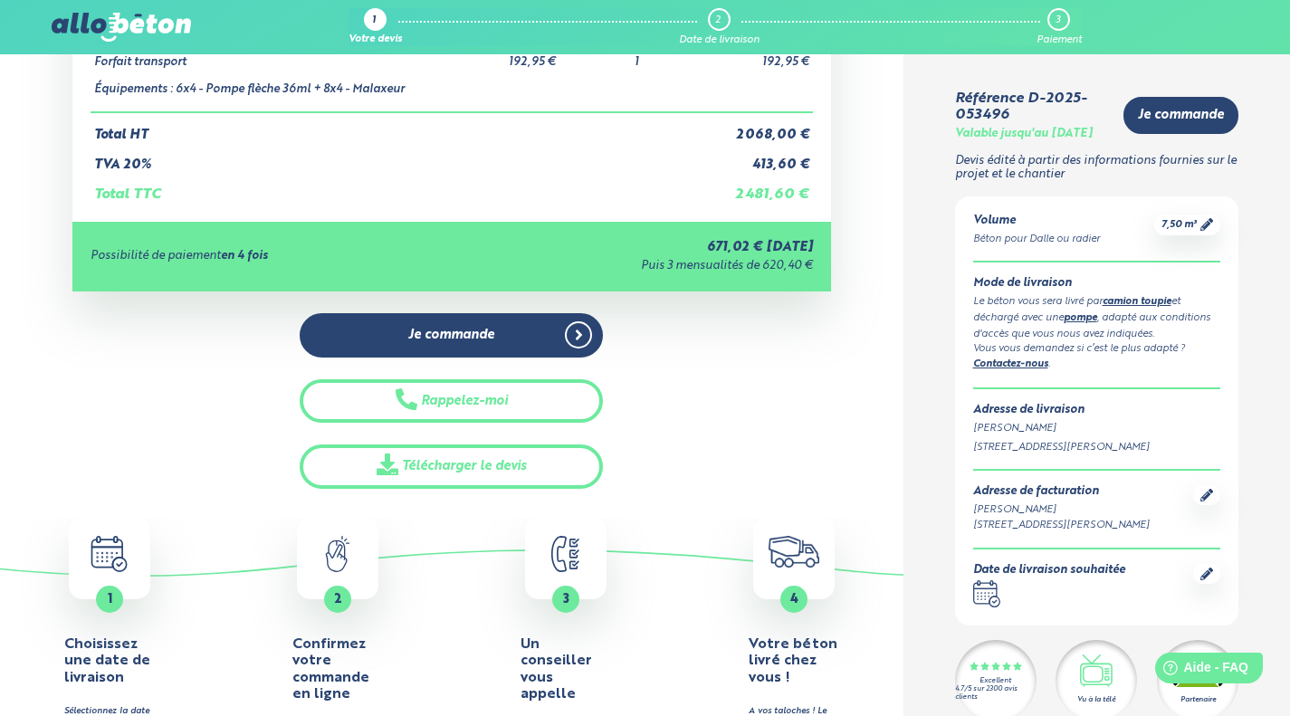
scroll to position [371, 0]
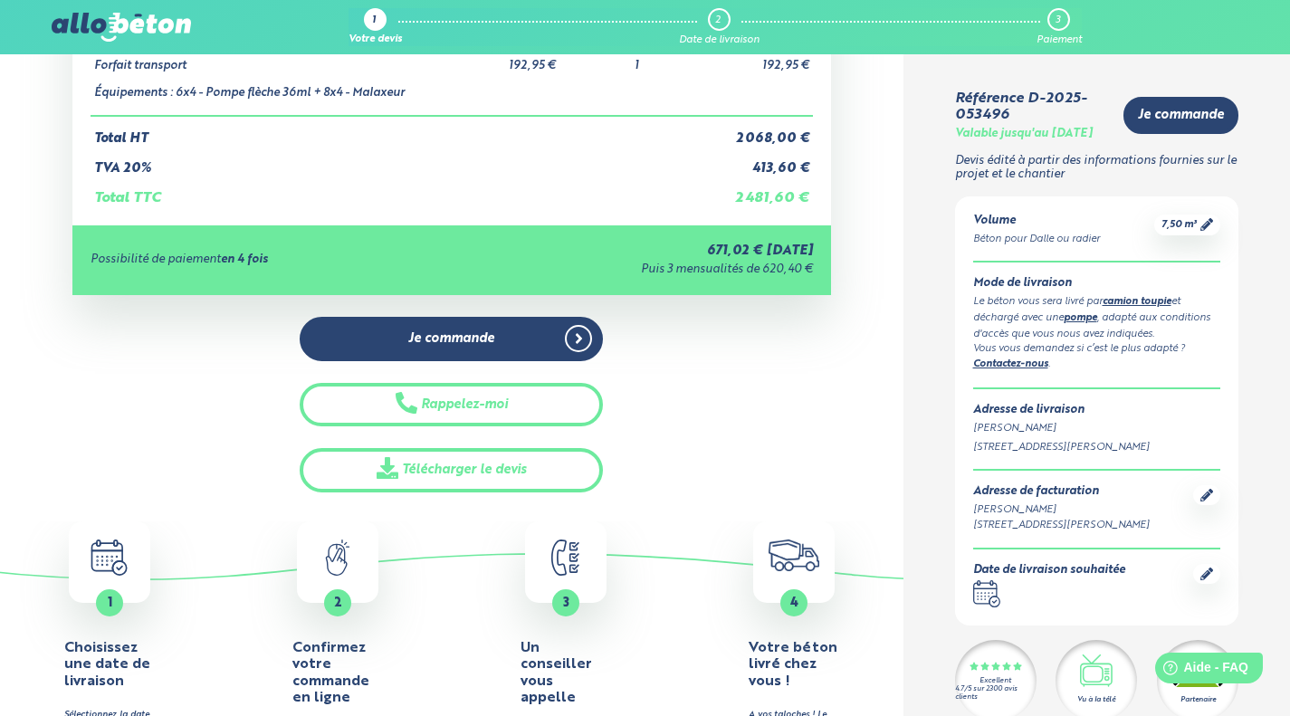
click at [546, 481] on link "Télécharger le devis" at bounding box center [451, 470] width 303 height 44
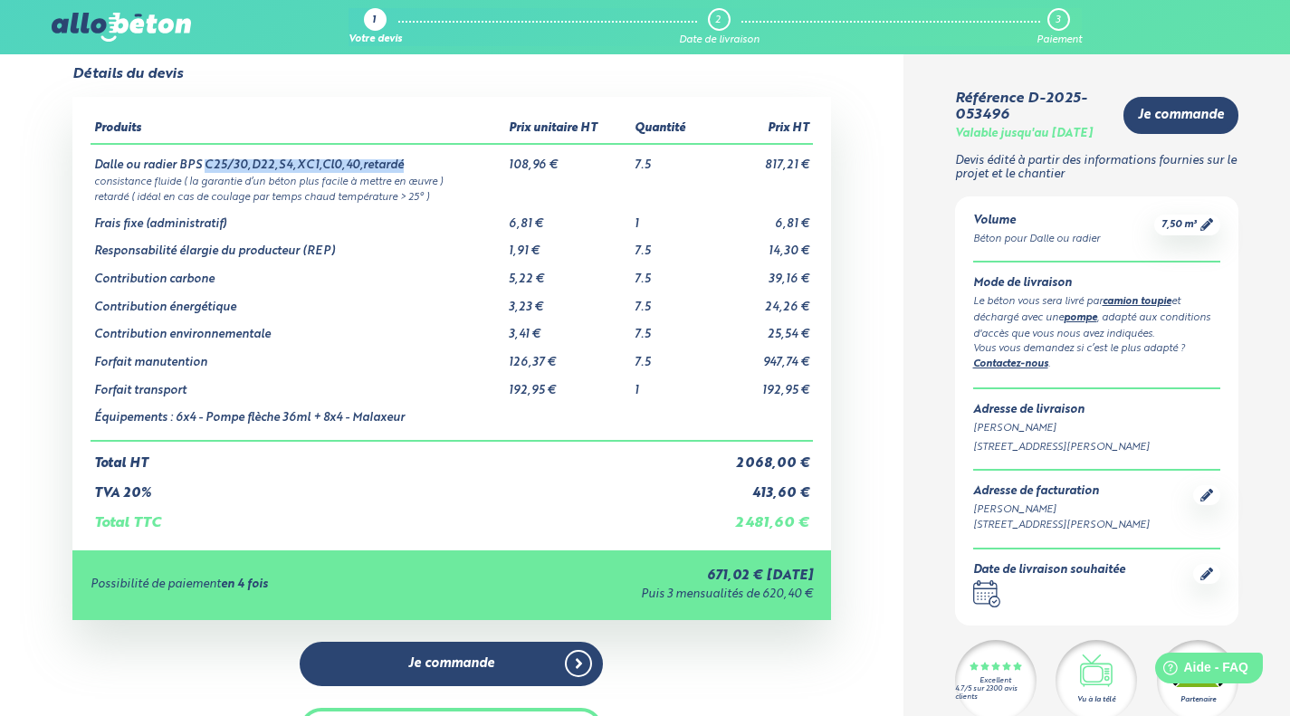
scroll to position [0, 0]
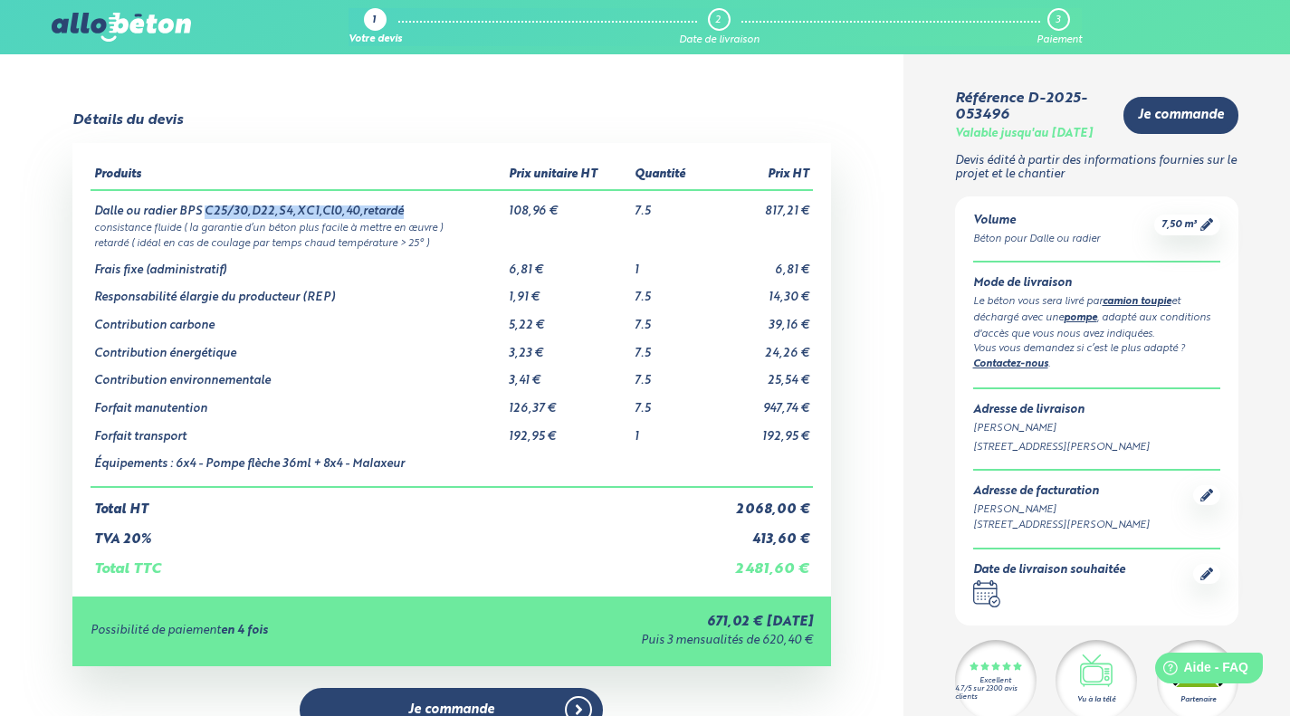
click at [1190, 232] on span "7,50 m³" at bounding box center [1178, 225] width 35 height 14
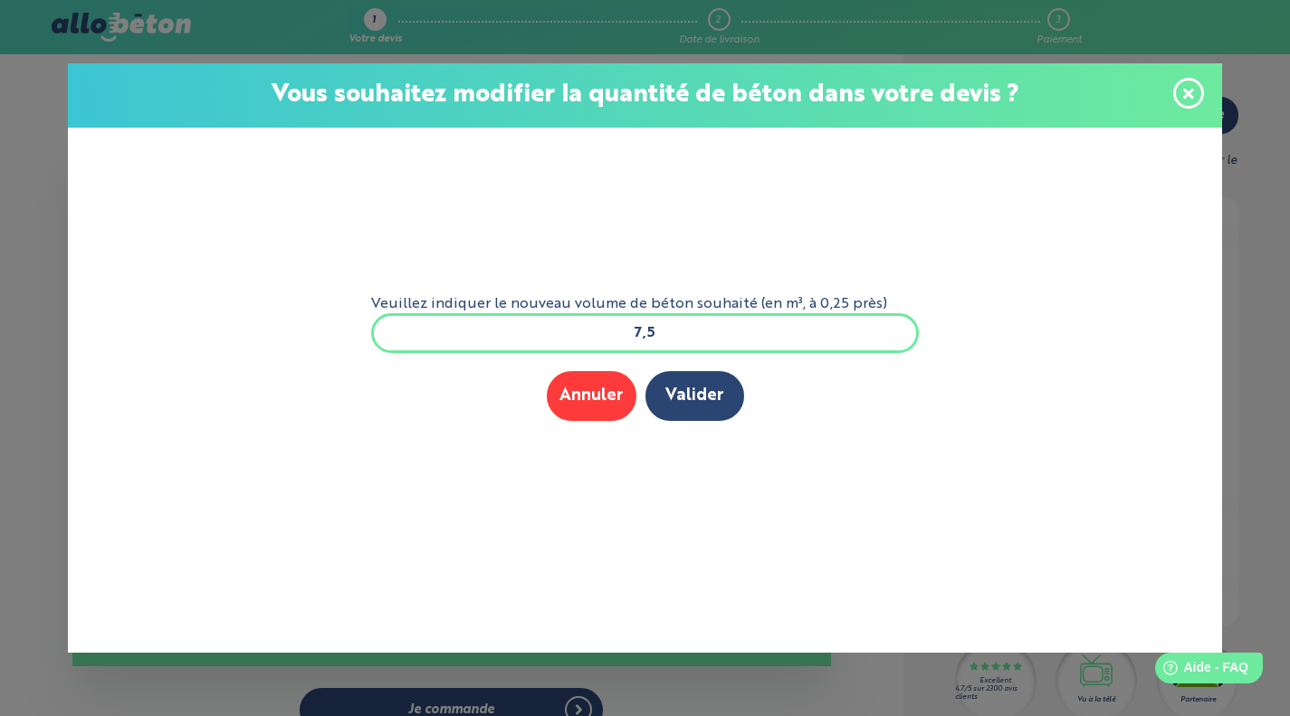
click at [822, 338] on input "7,5" at bounding box center [645, 333] width 548 height 40
type input "7"
type input "9"
click at [689, 406] on button "Valider" at bounding box center [694, 396] width 99 height 50
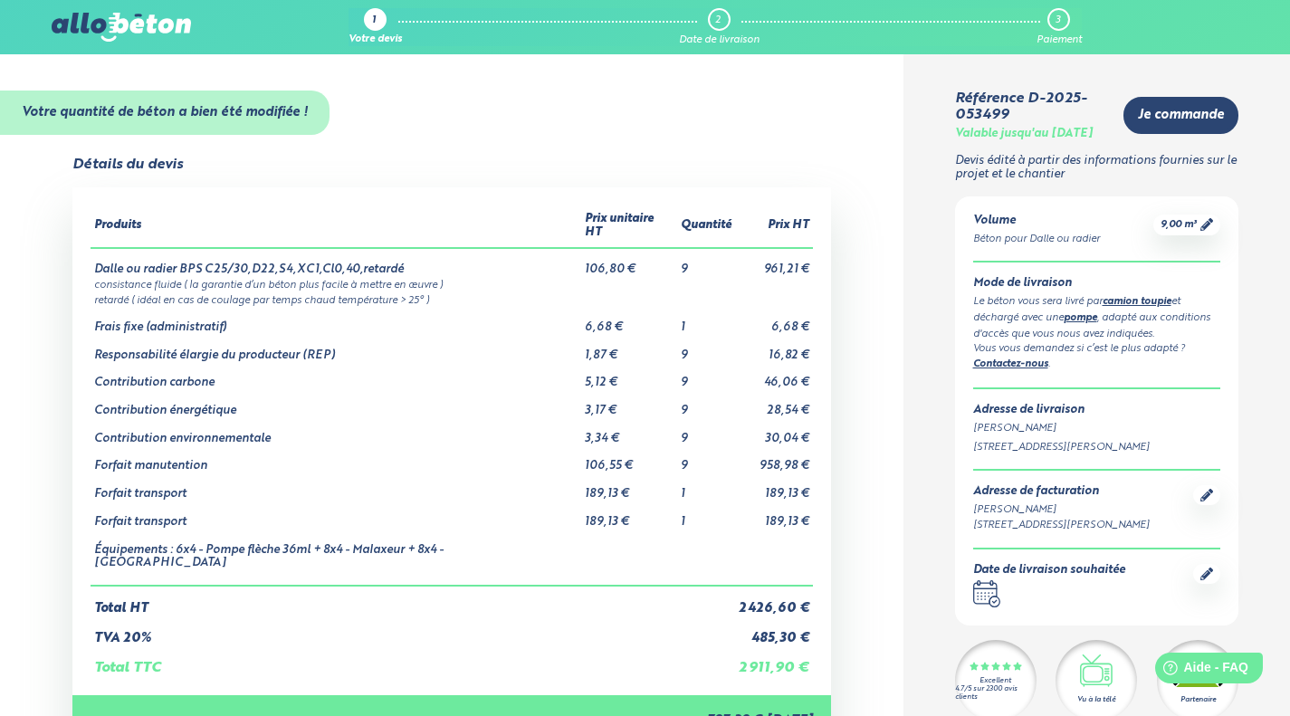
click at [164, 106] on strong "Votre quantité de béton a bien été modifiée !" at bounding box center [165, 112] width 286 height 13
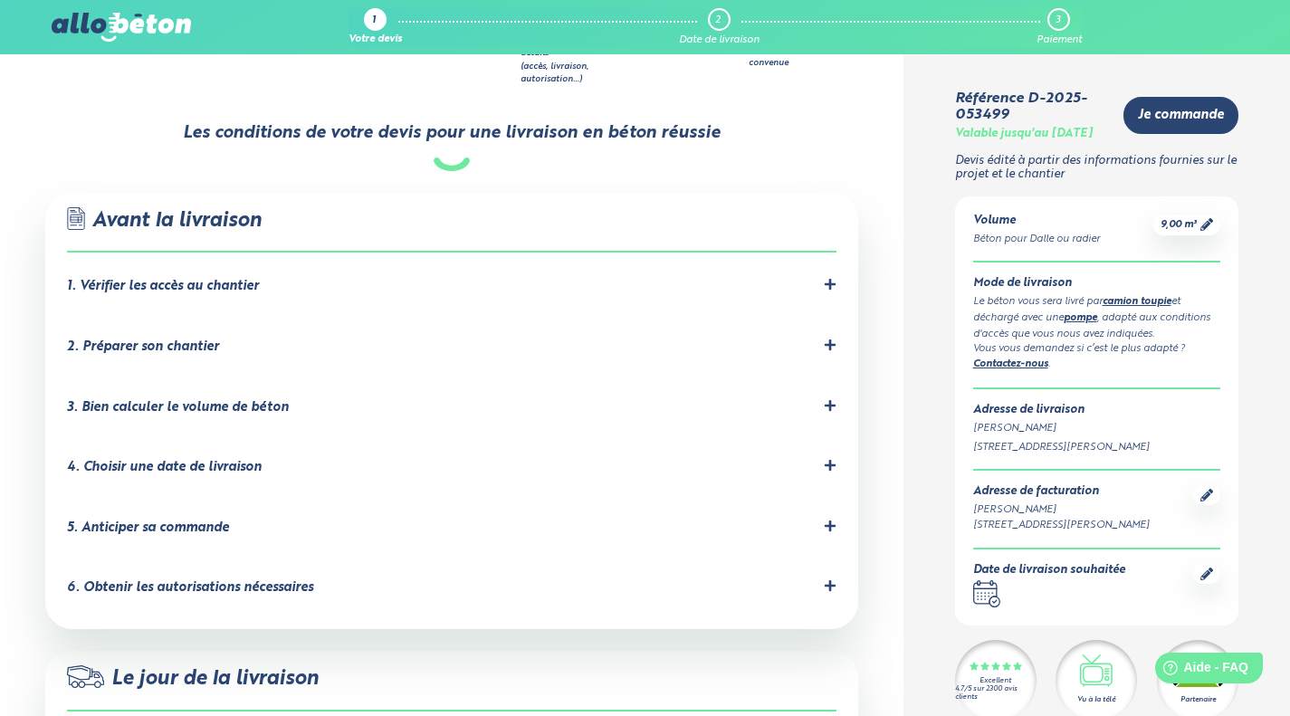
scroll to position [1166, 0]
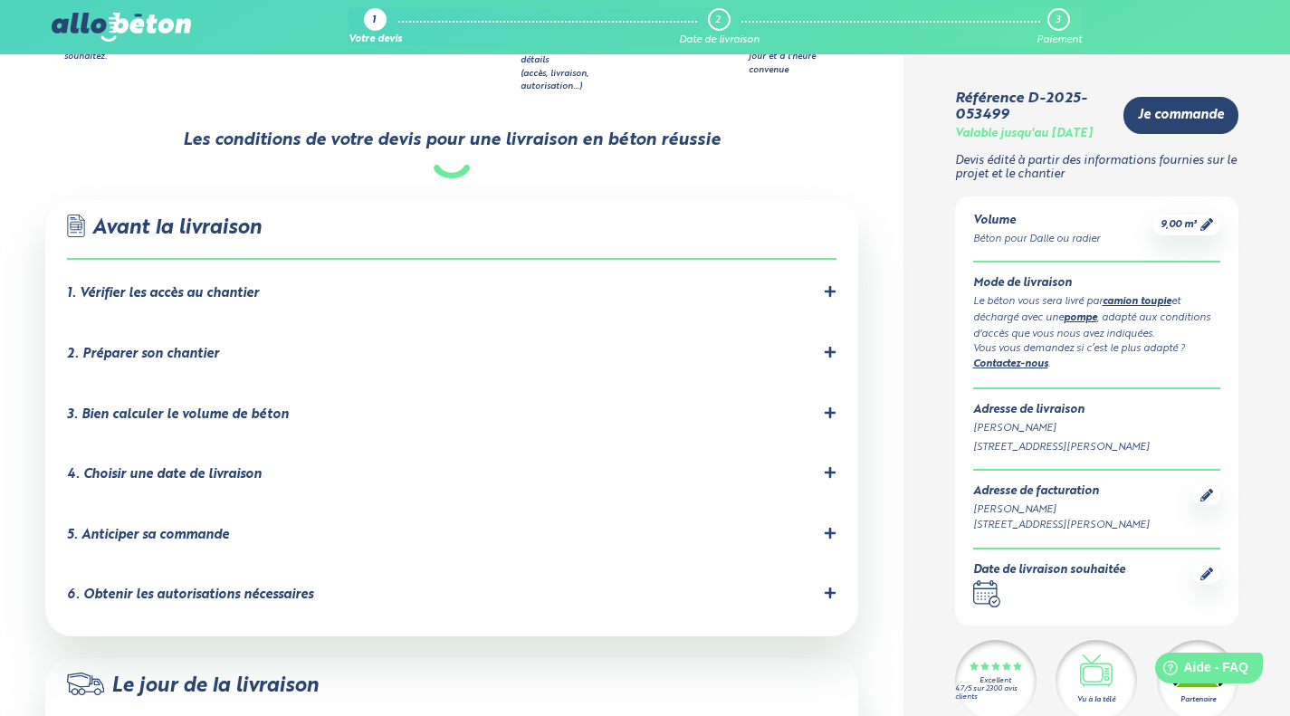
click at [89, 407] on div "3. Bien calculer le volume de béton" at bounding box center [178, 414] width 222 height 15
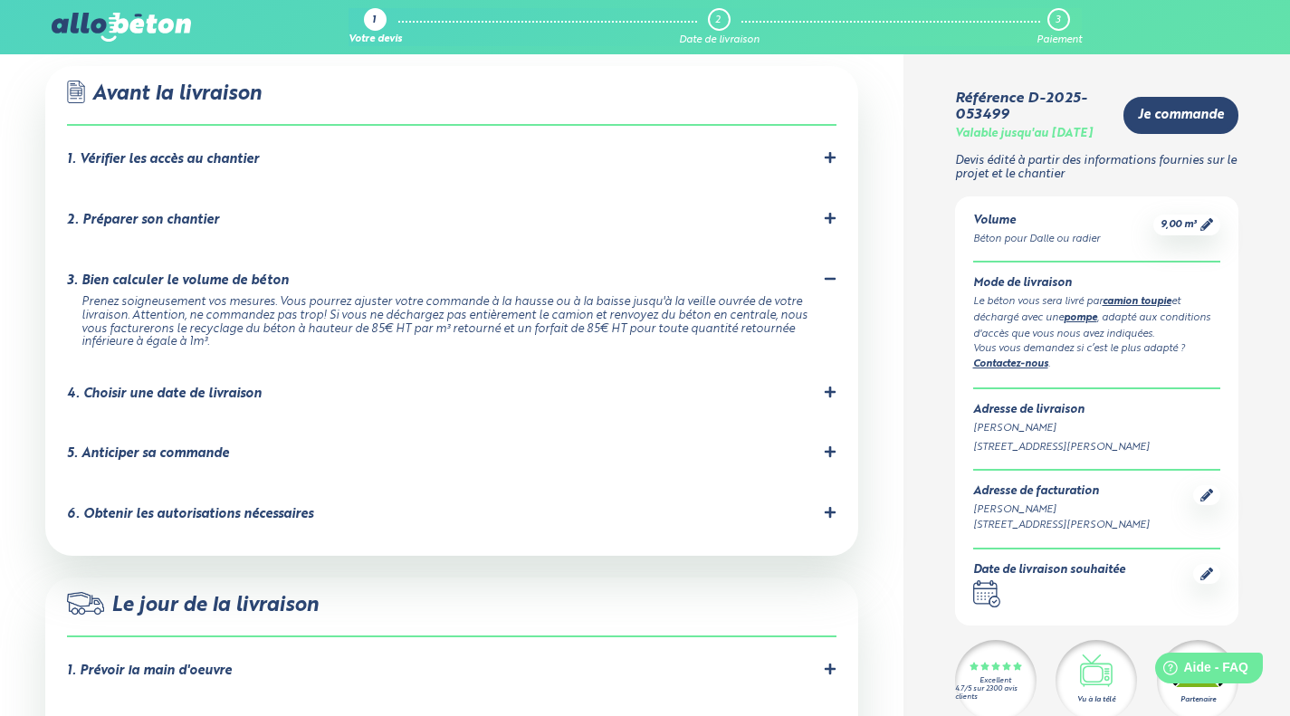
scroll to position [1302, 0]
click at [115, 443] on div "5. Anticiper sa commande Le nombre de créneaux de [GEOGRAPHIC_DATA] est limité.…" at bounding box center [451, 455] width 769 height 24
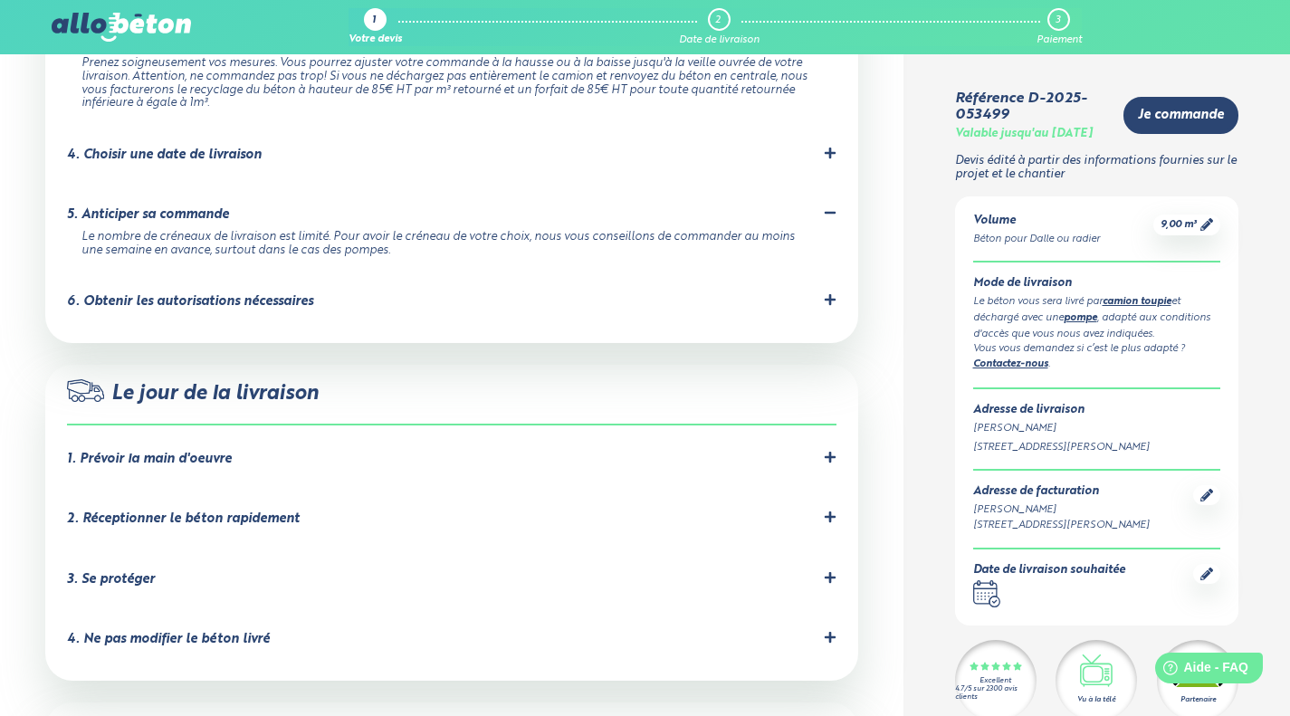
scroll to position [1543, 0]
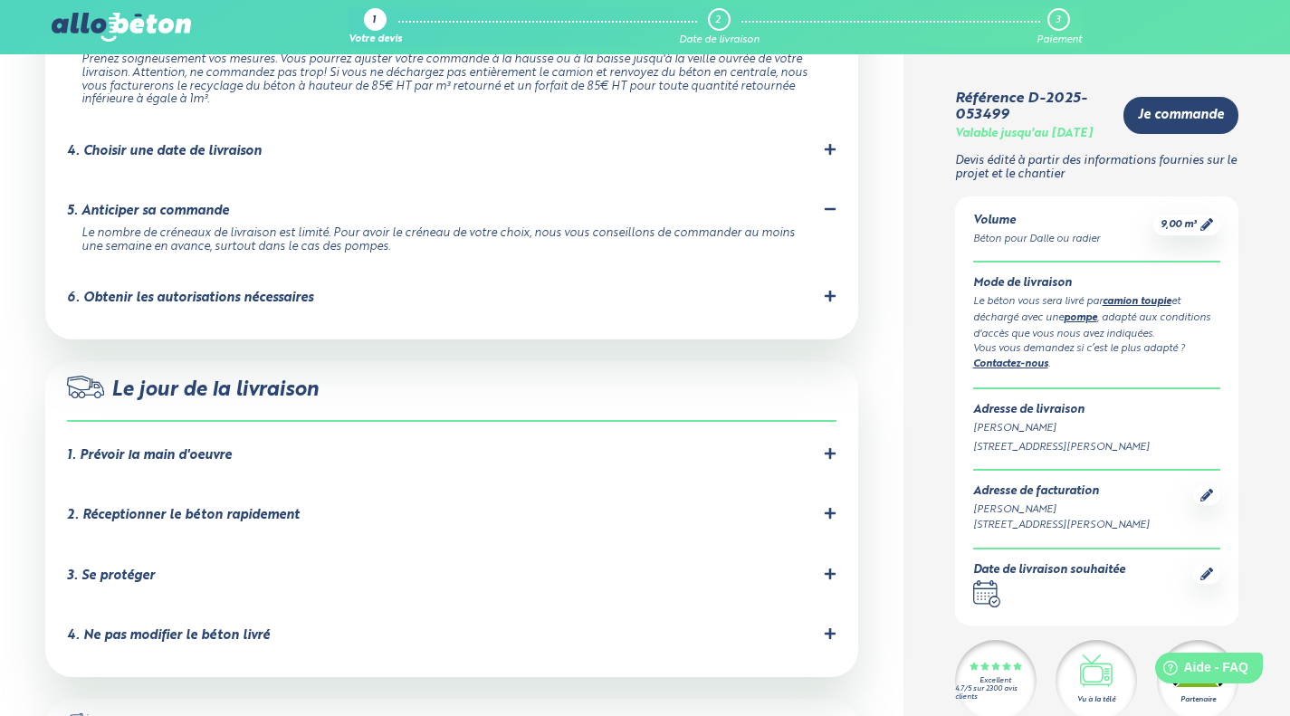
click at [84, 448] on div "1. Prévoir la main d'oeuvre" at bounding box center [149, 455] width 165 height 15
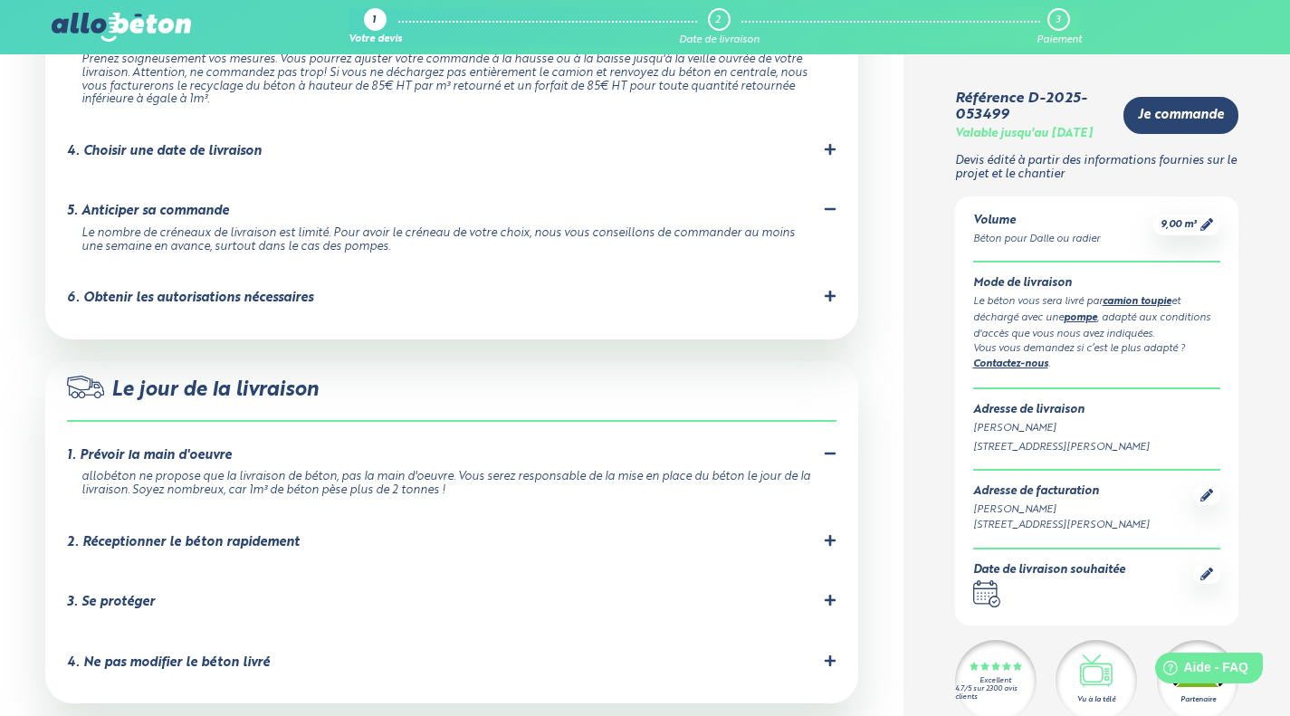
click at [132, 535] on div "2. Réceptionner le béton rapidement" at bounding box center [183, 542] width 233 height 15
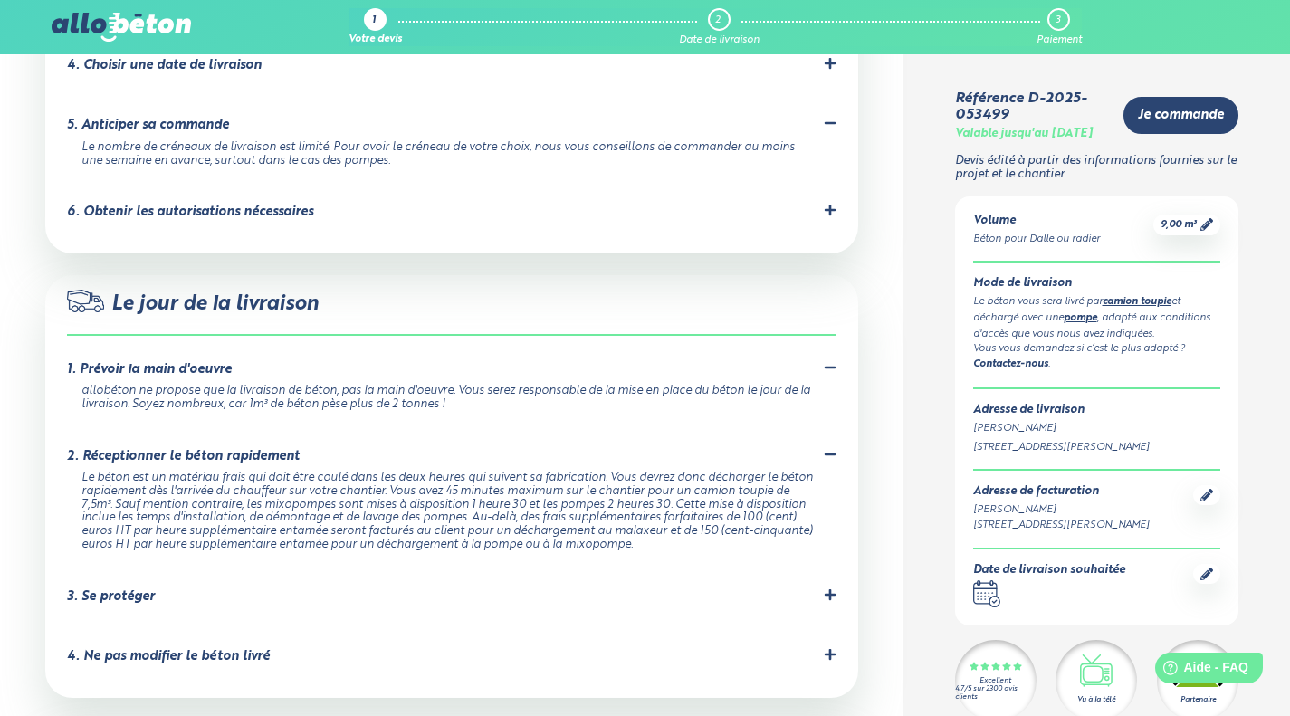
scroll to position [1640, 0]
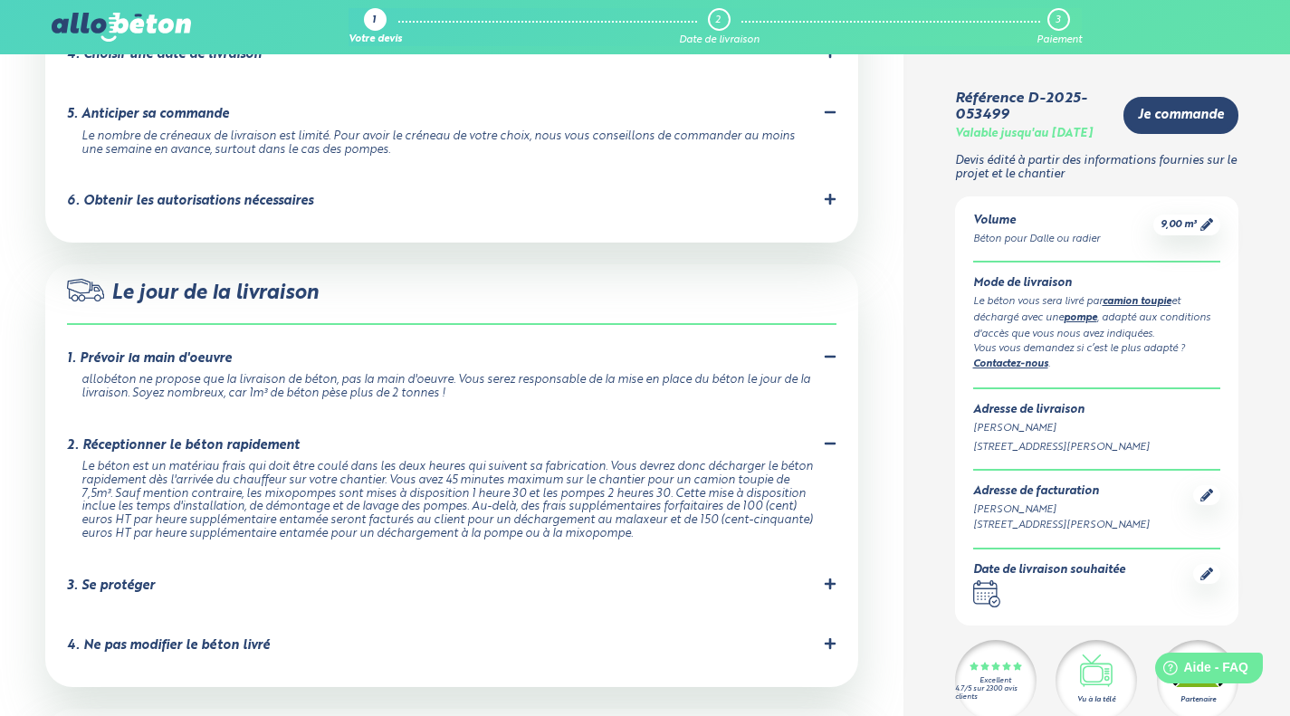
click at [105, 578] on div "3. Se protéger" at bounding box center [111, 585] width 88 height 15
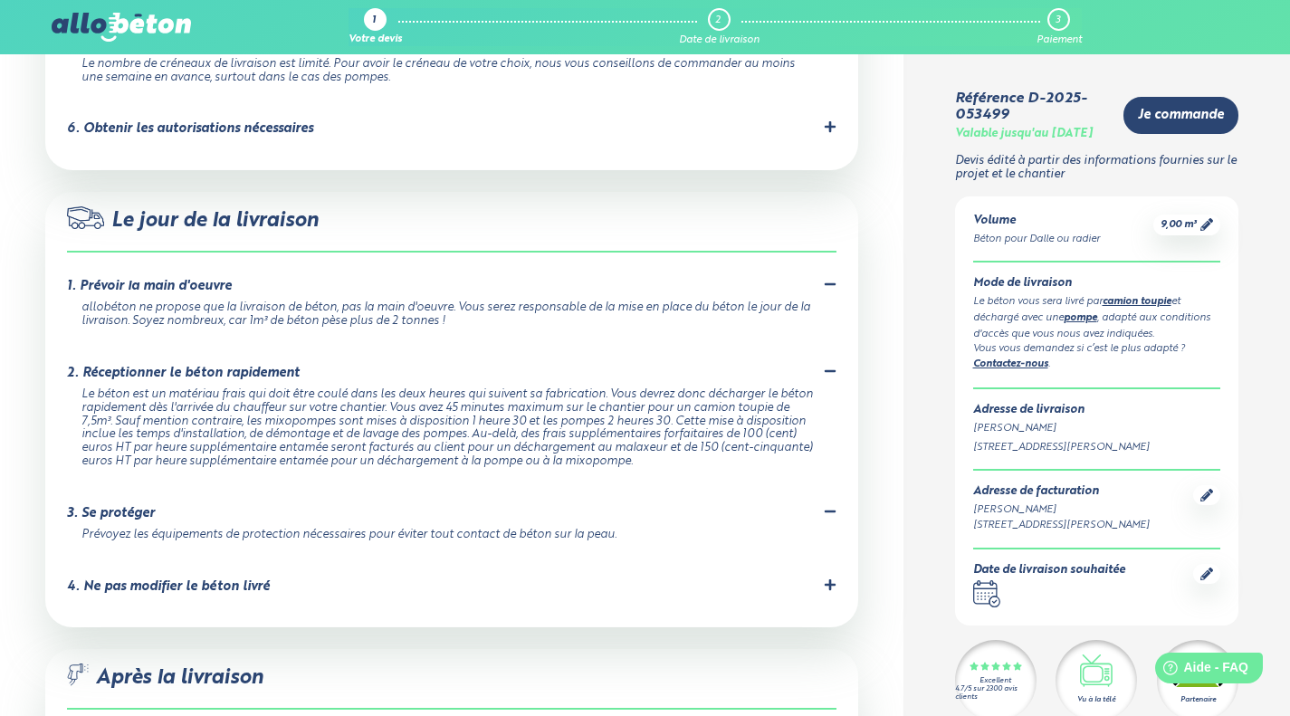
scroll to position [1722, 0]
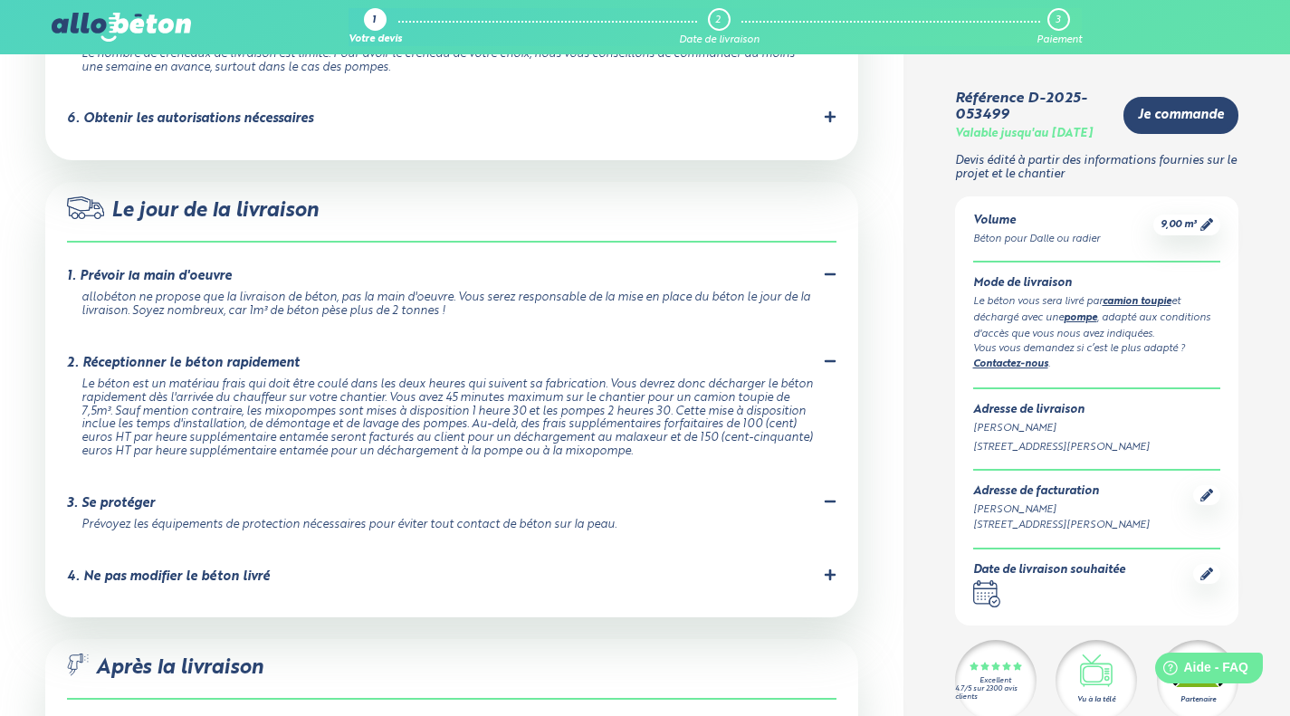
click at [109, 569] on div "4. Ne pas modifier le béton livré" at bounding box center [168, 576] width 203 height 15
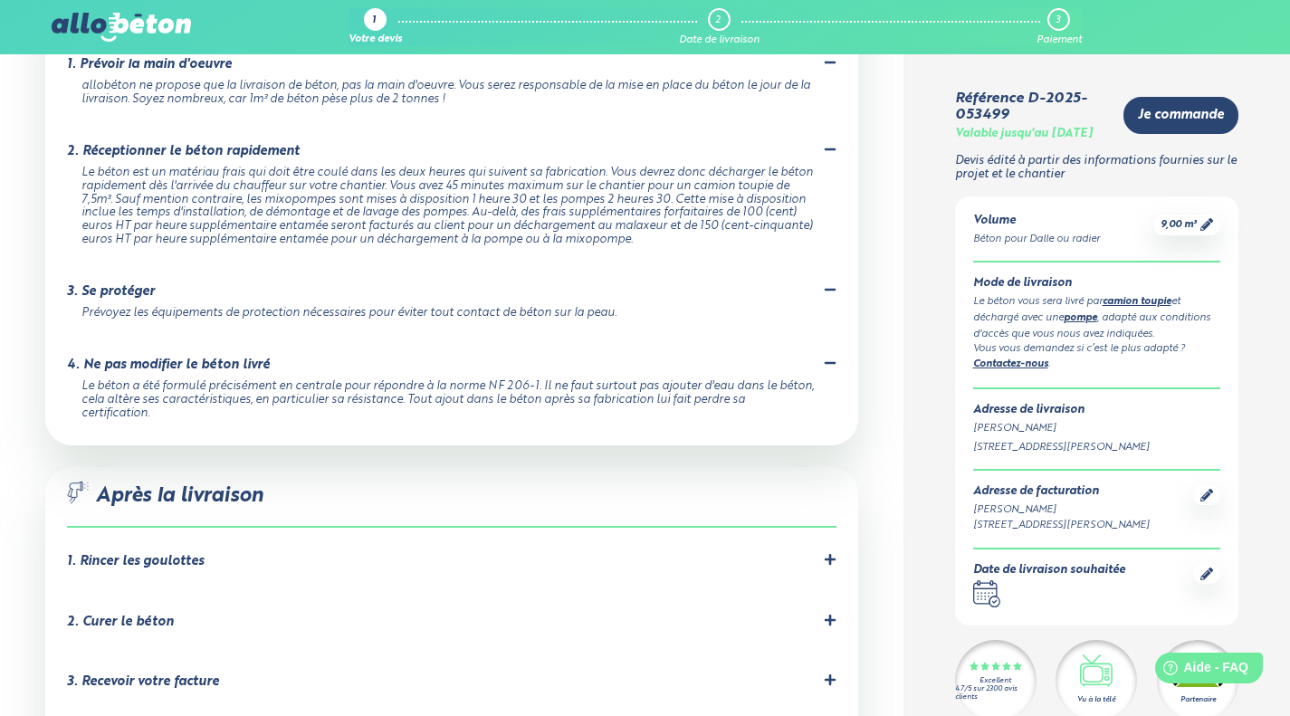
scroll to position [1935, 0]
click at [96, 552] on div "1. Rincer les goulottes Le chauffeur devra rincer les goulottes obligatoirement…" at bounding box center [451, 564] width 769 height 24
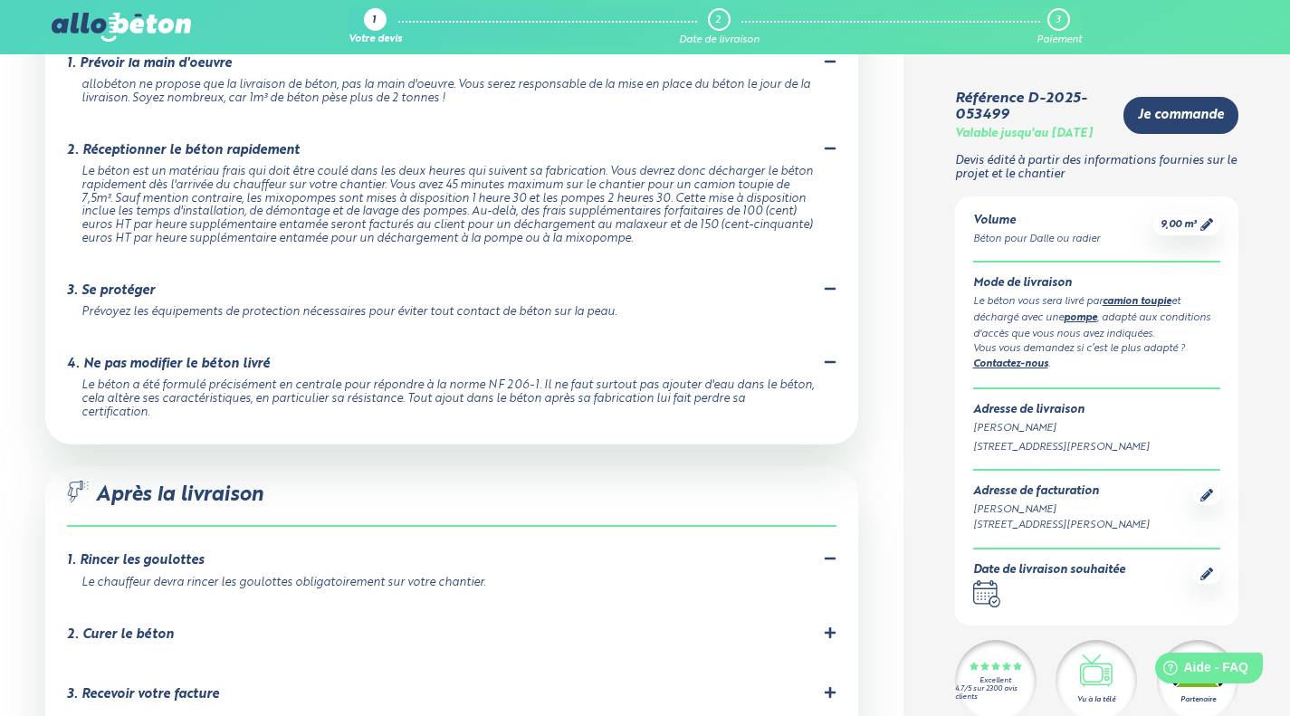
click at [120, 626] on div "2. Curer le béton C'est important pour éviter les fissures dues à un séchage tr…" at bounding box center [451, 638] width 769 height 24
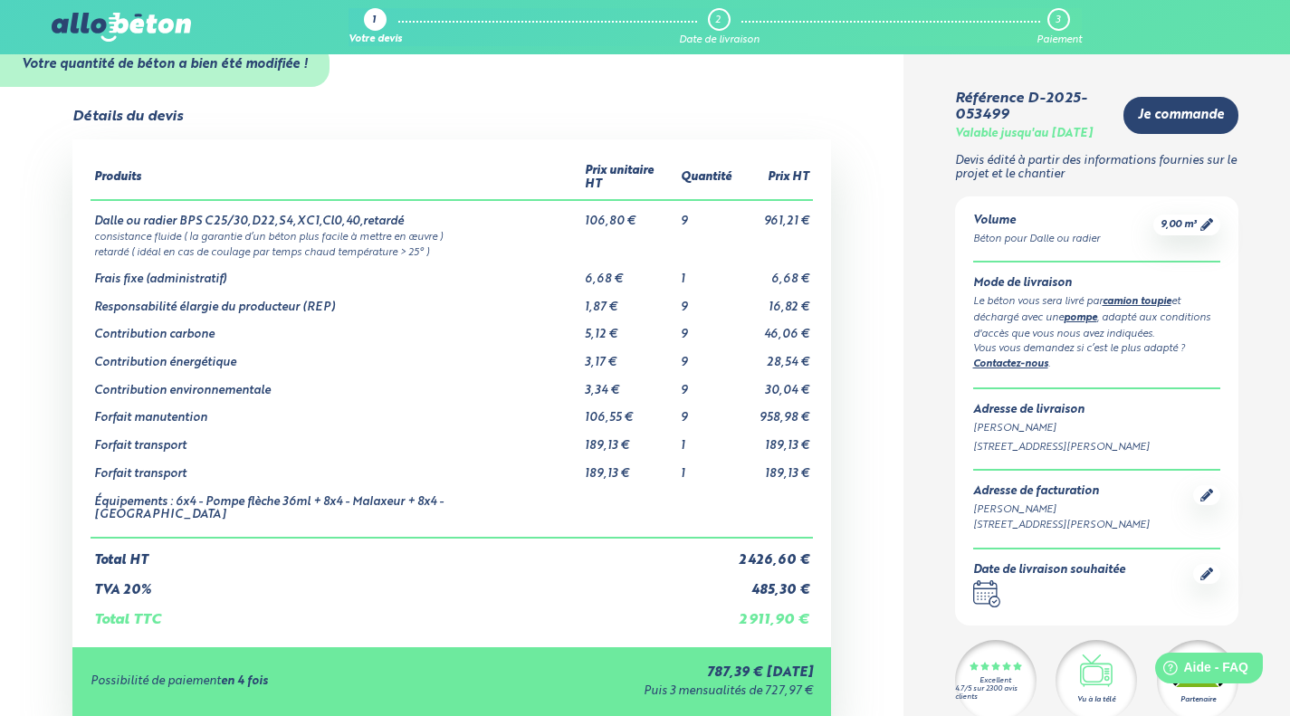
scroll to position [0, 0]
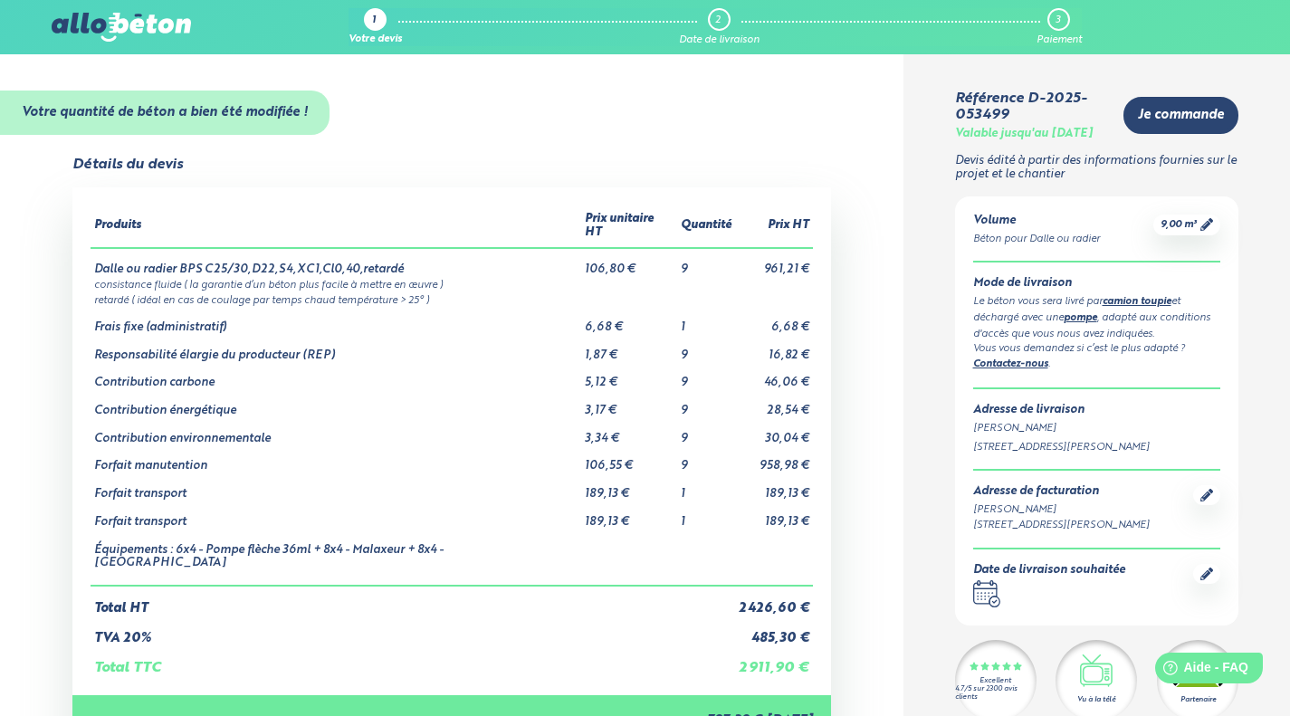
click at [378, 24] on div "1" at bounding box center [375, 19] width 23 height 23
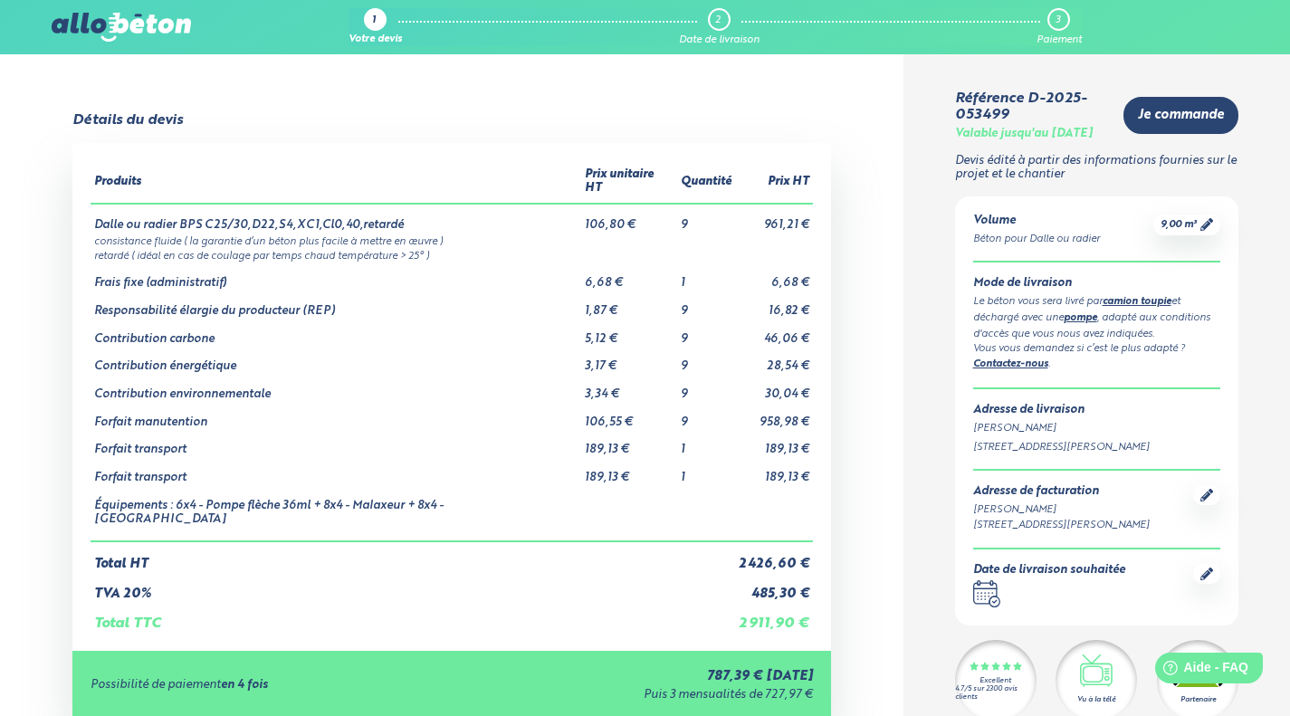
click at [1196, 232] on link "9,00 m³" at bounding box center [1186, 225] width 52 height 14
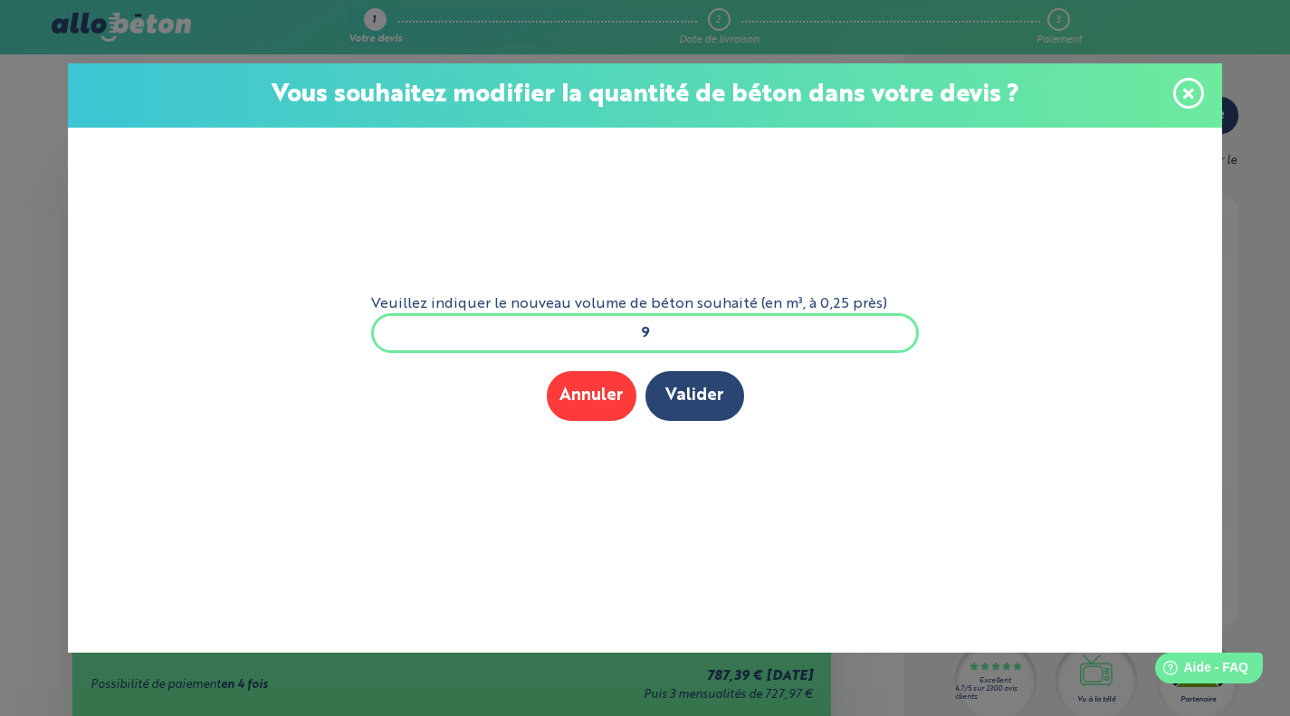
click at [605, 347] on input "9" at bounding box center [645, 333] width 548 height 40
type input "15"
click at [707, 393] on button "Valider" at bounding box center [694, 396] width 99 height 50
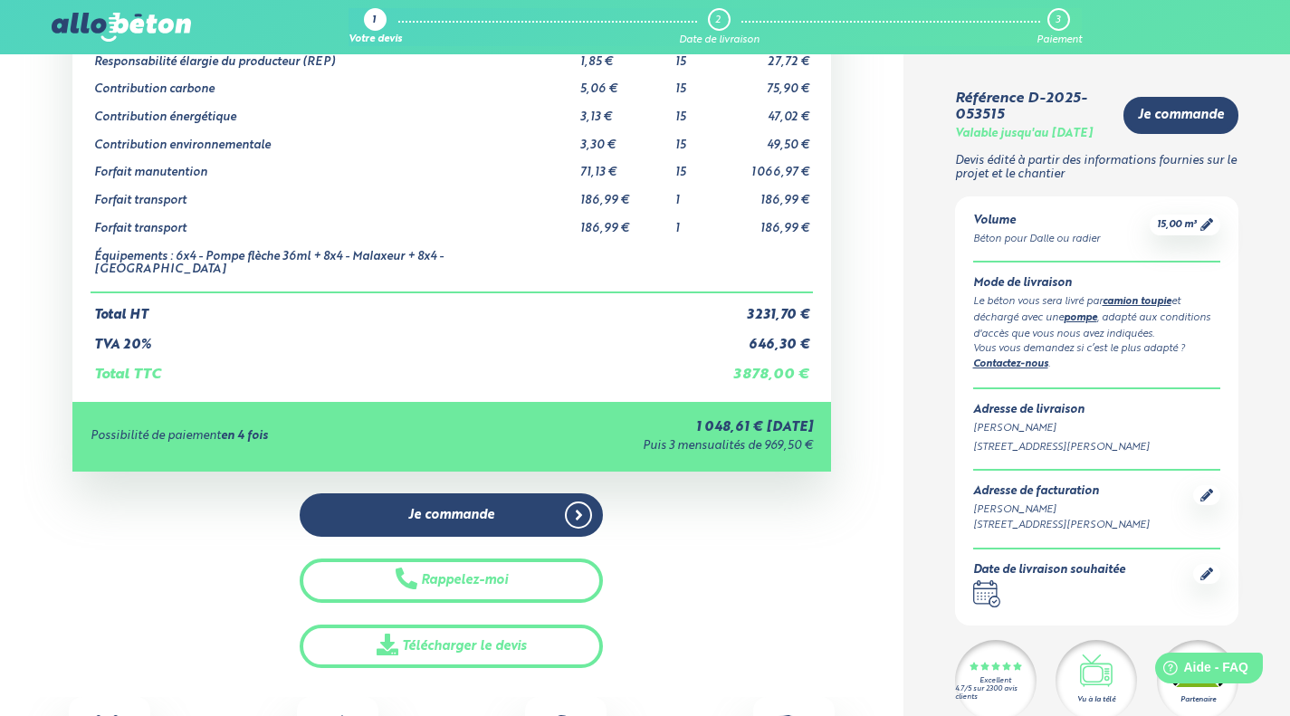
scroll to position [294, 0]
click at [546, 633] on link "Télécharger le devis" at bounding box center [451, 645] width 303 height 44
click at [77, 21] on img at bounding box center [121, 27] width 139 height 29
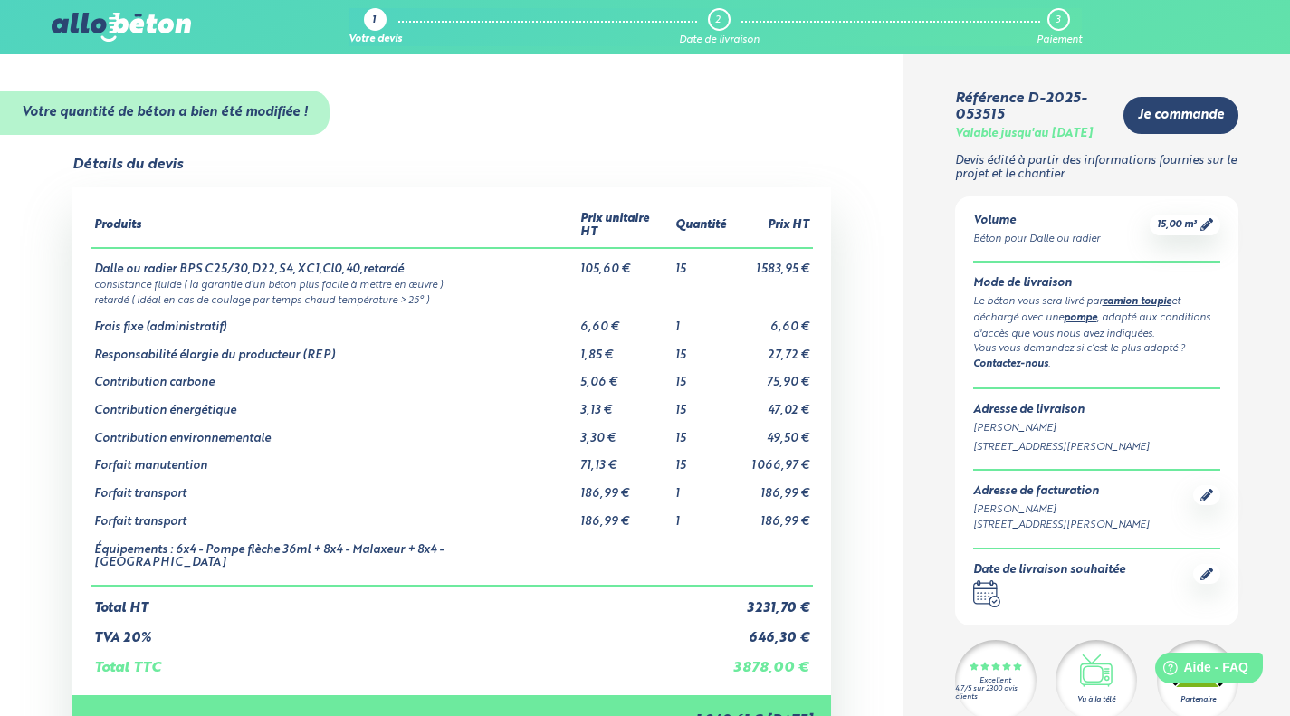
click at [376, 26] on div "1" at bounding box center [375, 19] width 23 height 23
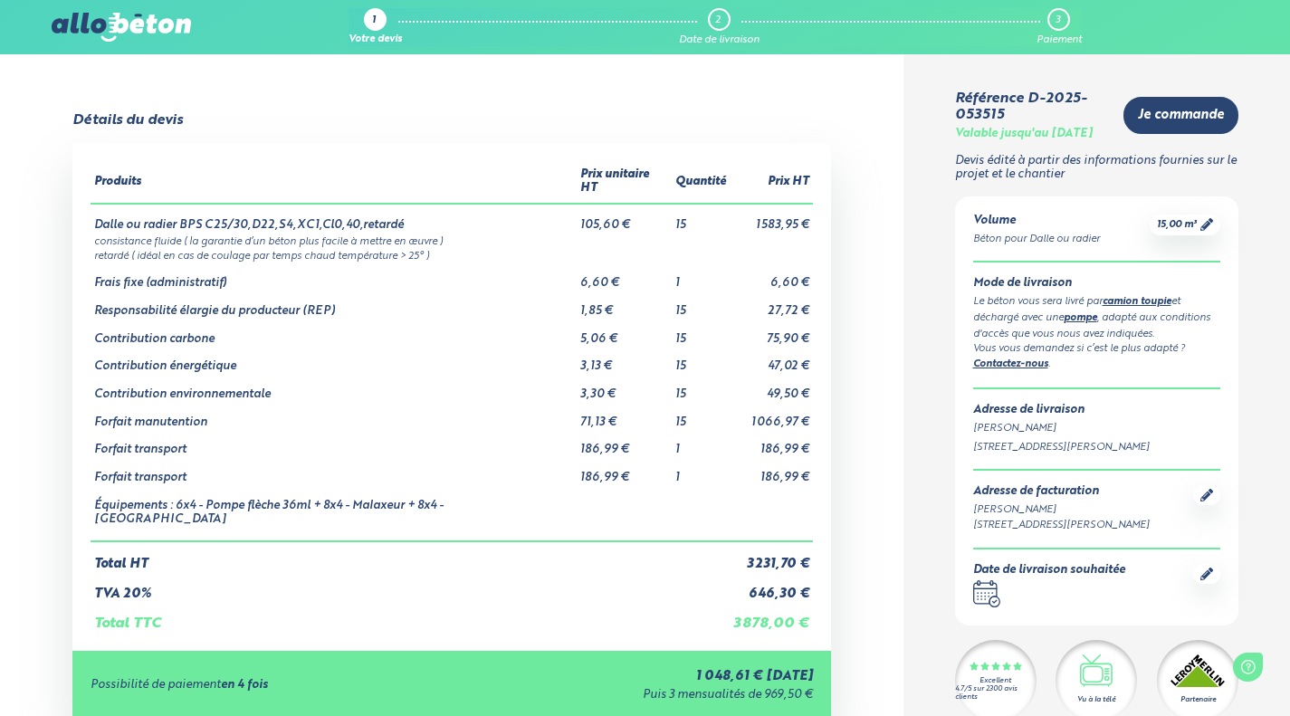
click at [376, 26] on div "1" at bounding box center [375, 19] width 23 height 23
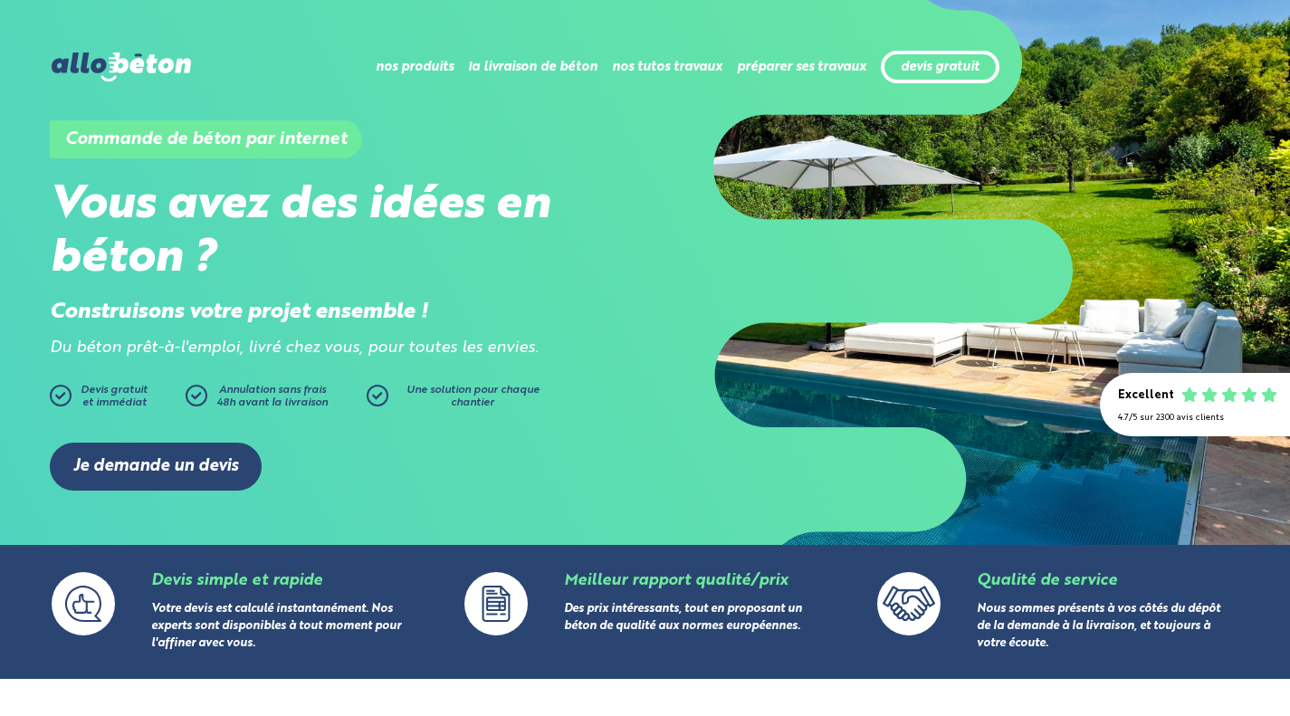
click at [190, 467] on link "Je demande un devis" at bounding box center [156, 467] width 212 height 48
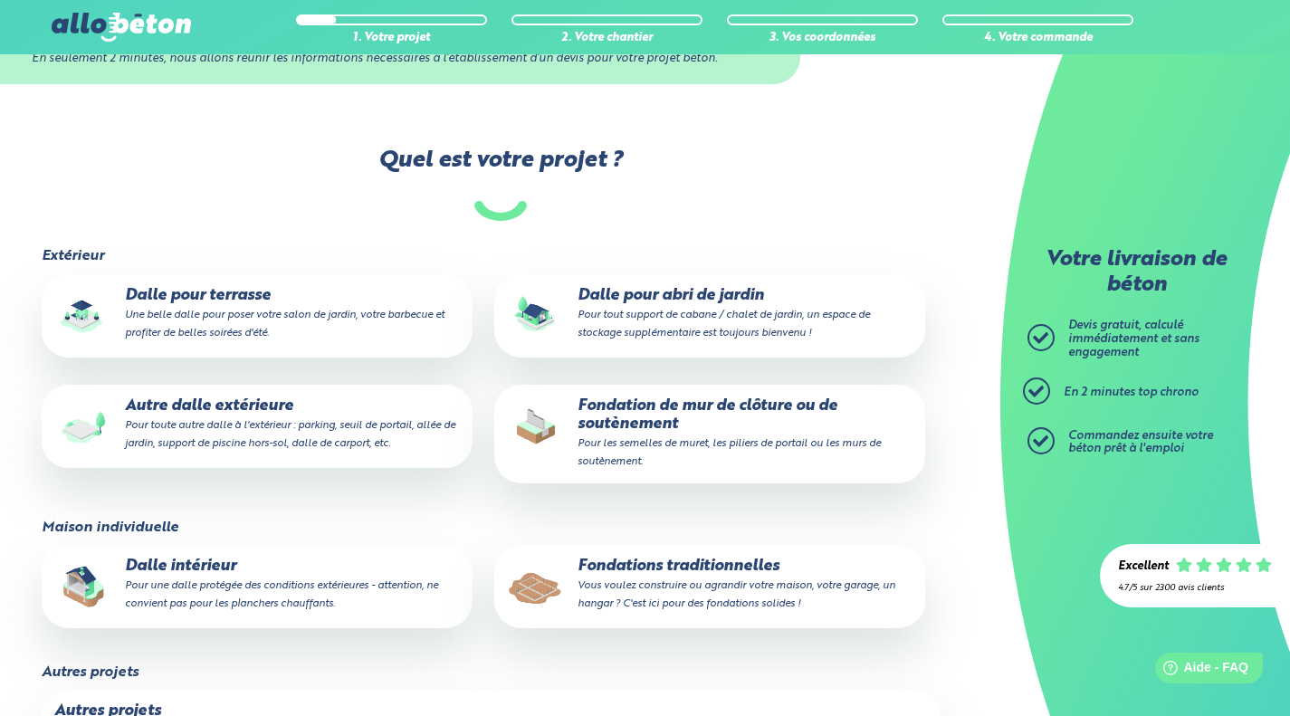
scroll to position [90, 0]
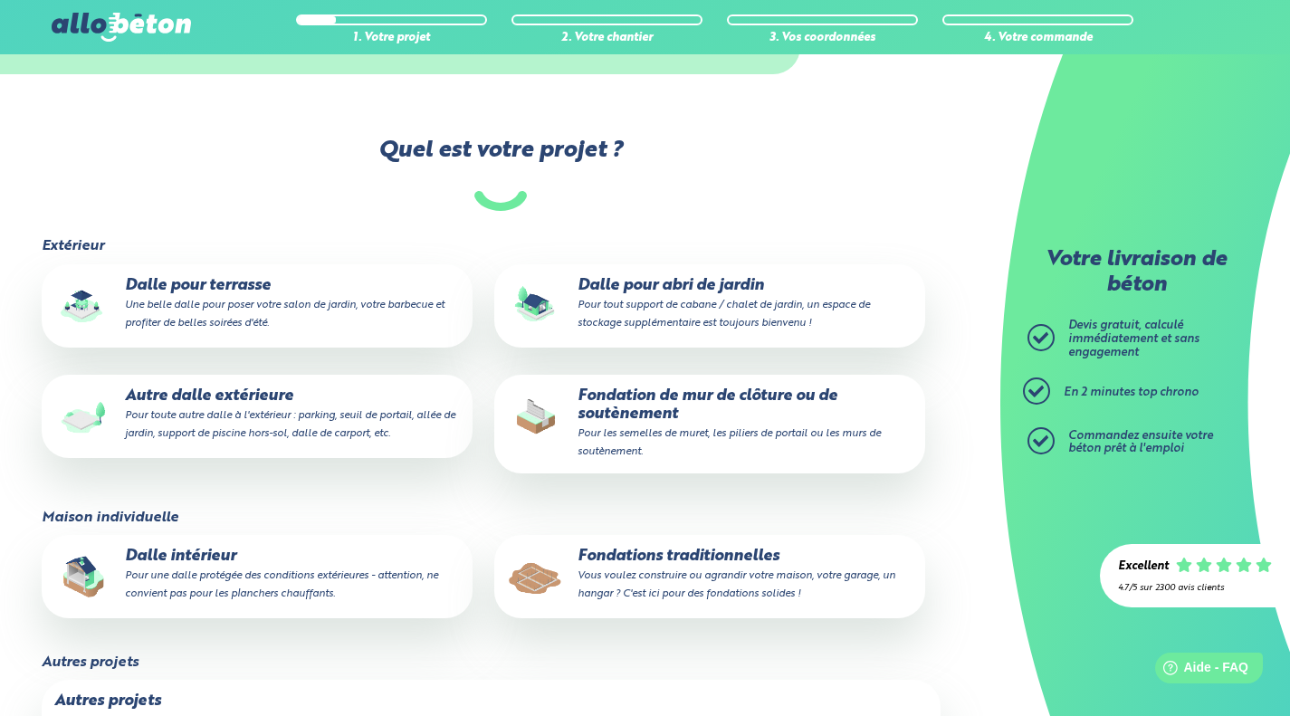
click at [759, 429] on small "Pour les semelles de muret, les piliers de portail ou les murs de soutènement." at bounding box center [728, 442] width 303 height 29
click at [0, 0] on input "Fondation de mur de clôture ou de soutènement Pour les semelles de muret, les p…" at bounding box center [0, 0] width 0 height 0
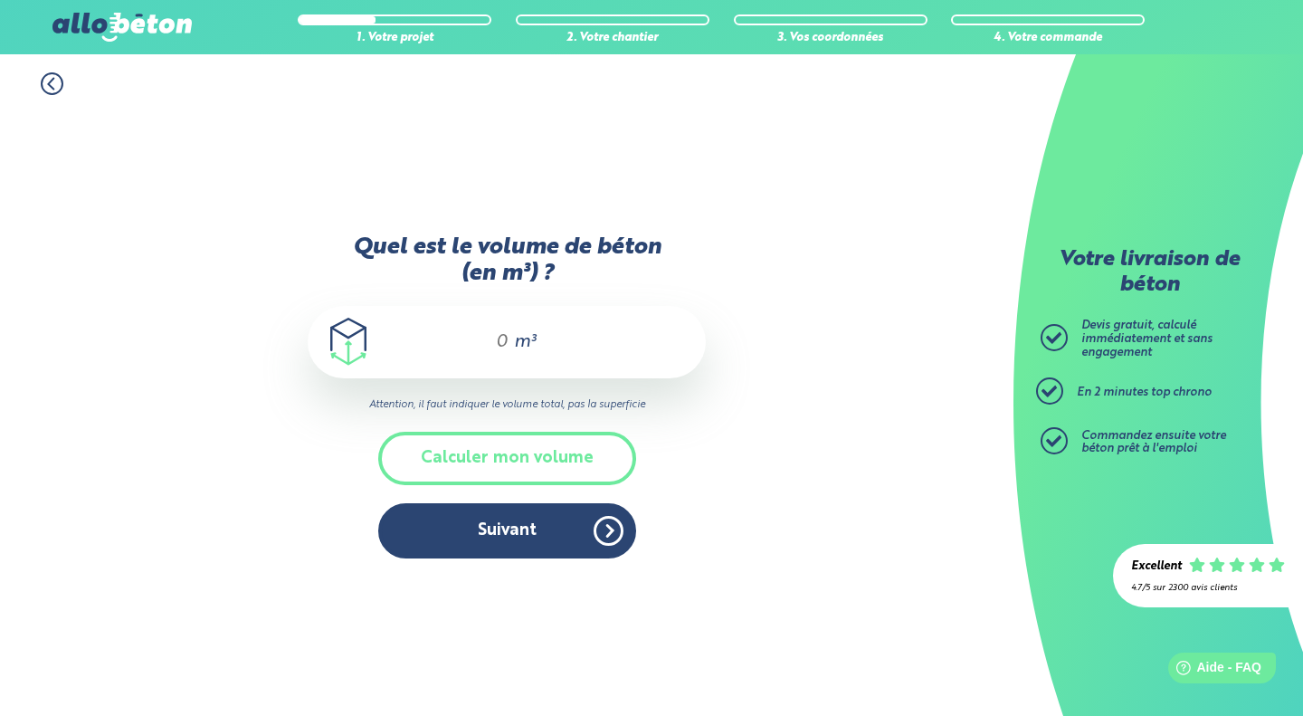
click at [561, 531] on button "Suivant" at bounding box center [507, 530] width 258 height 55
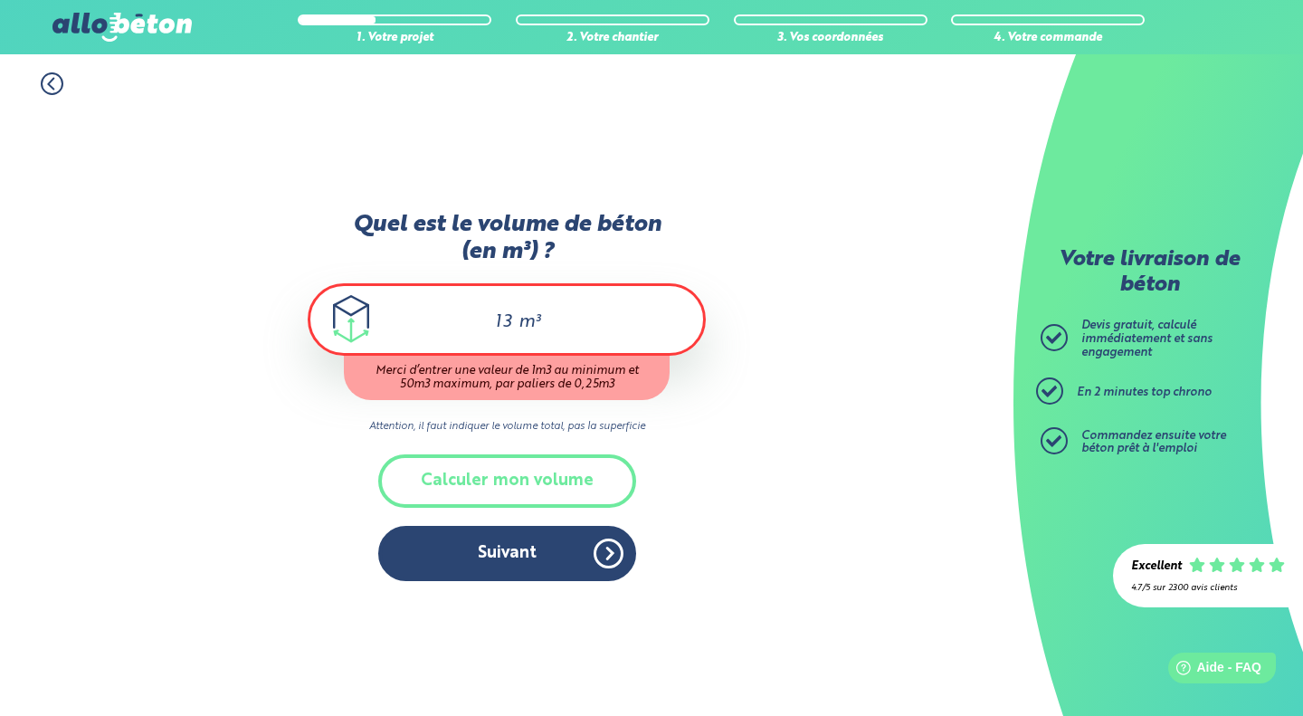
type input "13"
click at [534, 572] on div "Quel est le volume de béton (en m³) ? 13 m³ Merci d’entrer une valeur de 1m3 au…" at bounding box center [507, 405] width 398 height 387
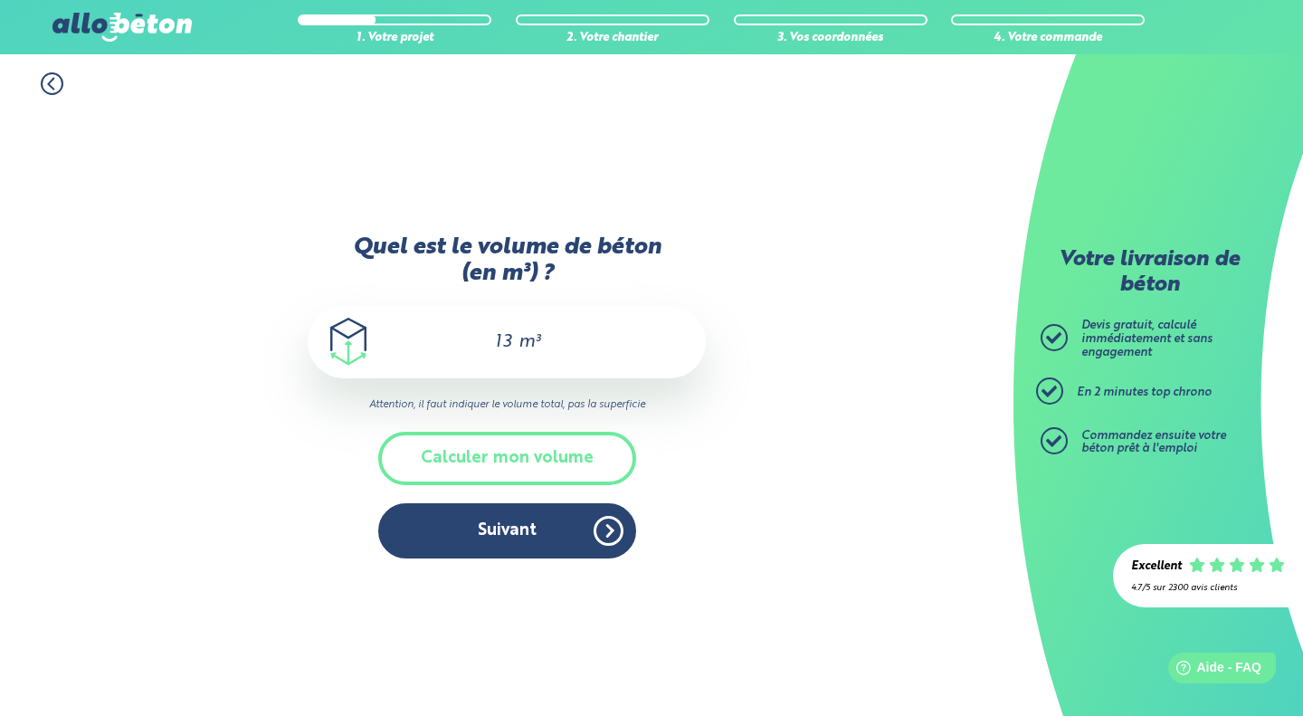
click at [574, 542] on button "Suivant" at bounding box center [507, 530] width 258 height 55
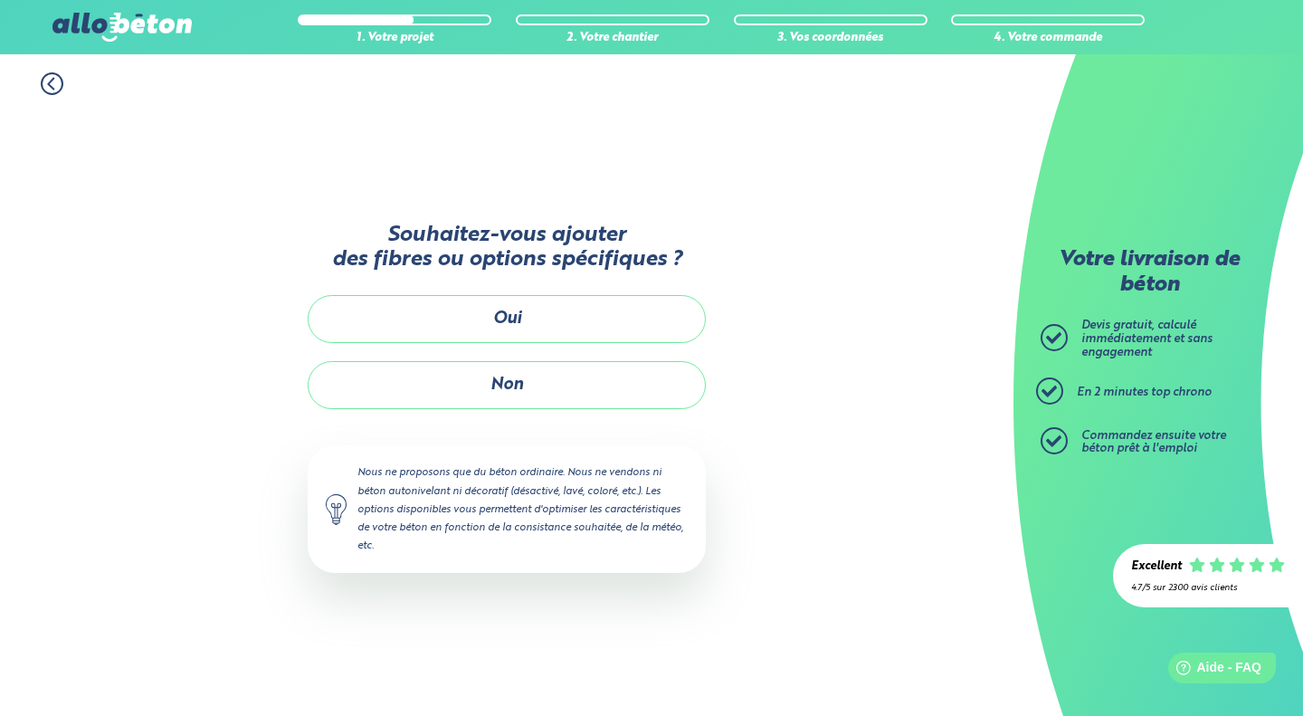
click at [652, 323] on button "Oui" at bounding box center [507, 319] width 398 height 48
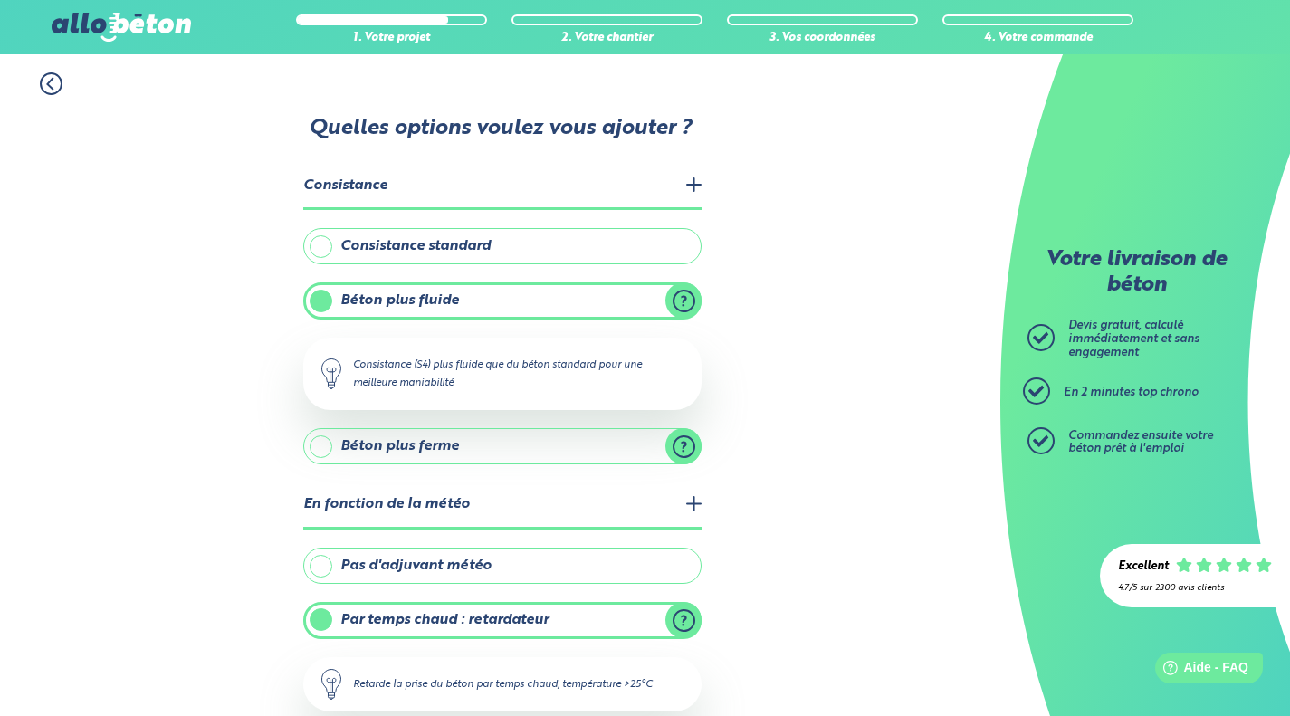
click at [585, 254] on label "Consistance standard" at bounding box center [502, 246] width 398 height 36
click at [0, 0] on input "Consistance standard" at bounding box center [0, 0] width 0 height 0
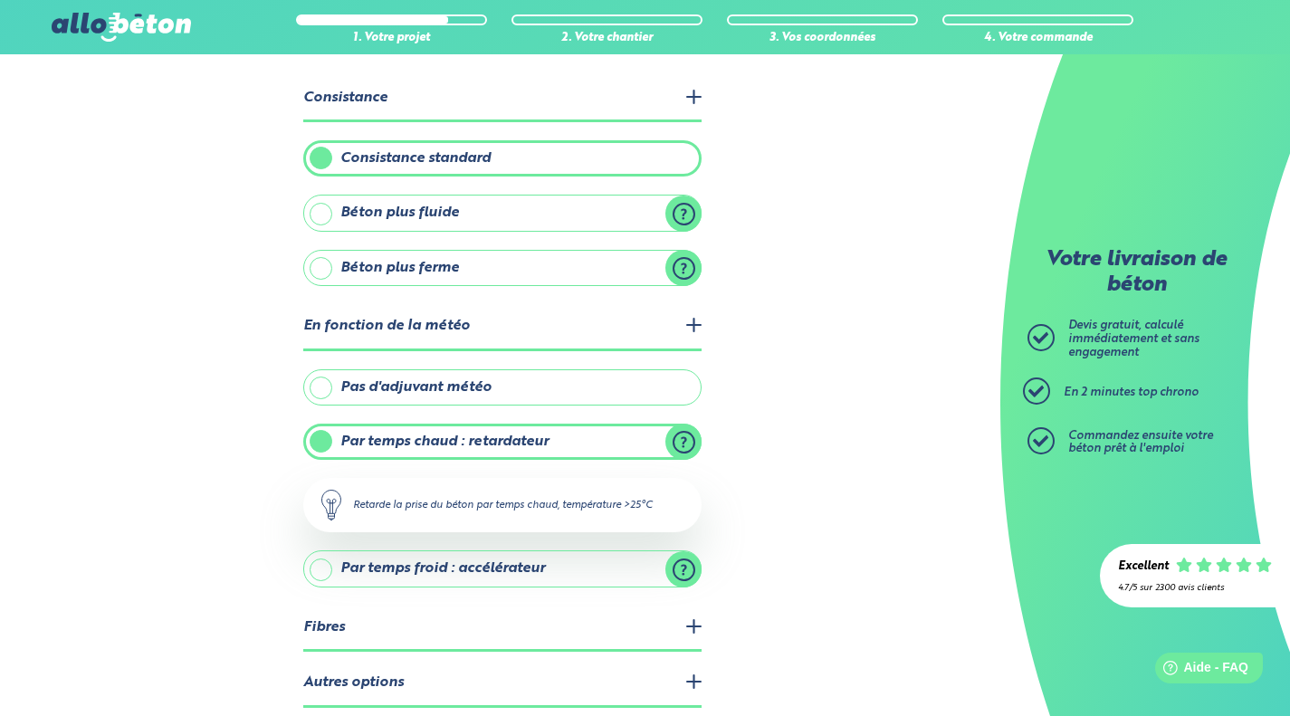
scroll to position [87, 0]
click at [629, 387] on label "Pas d'adjuvant météo" at bounding box center [502, 388] width 398 height 36
click at [0, 0] on input "Pas d'adjuvant météo" at bounding box center [0, 0] width 0 height 0
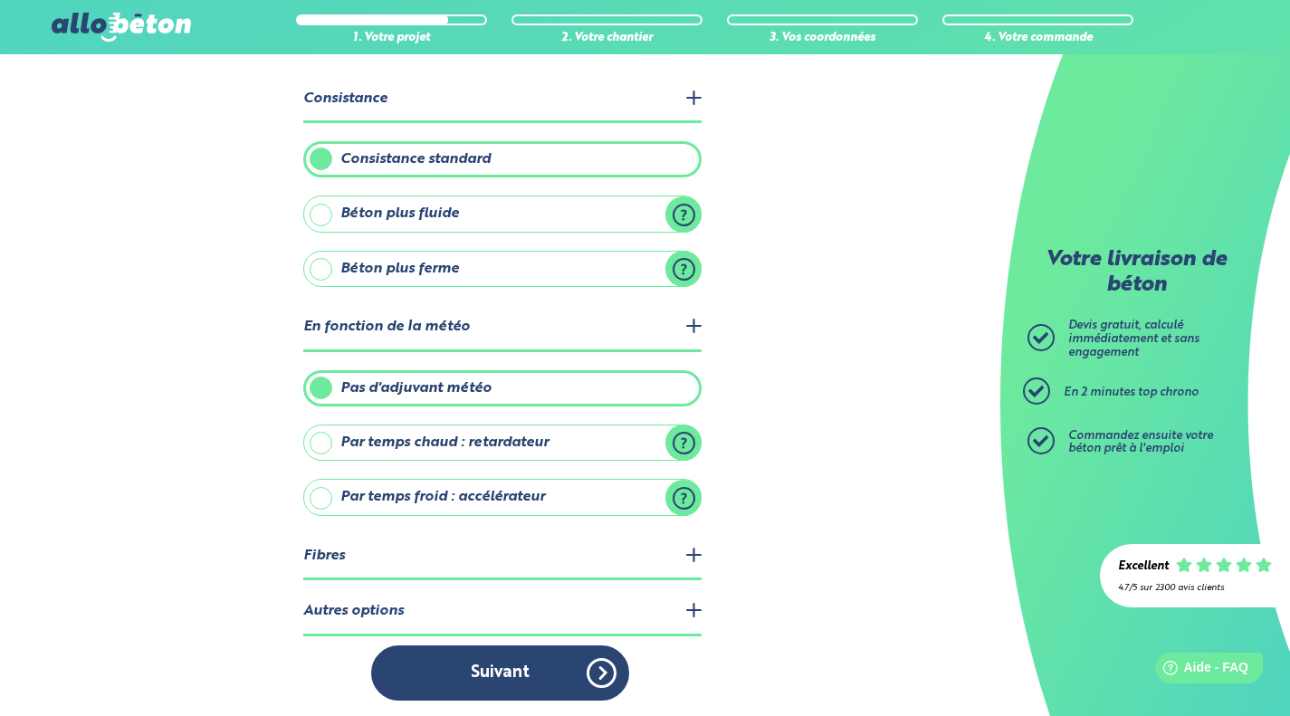
scroll to position [89, 0]
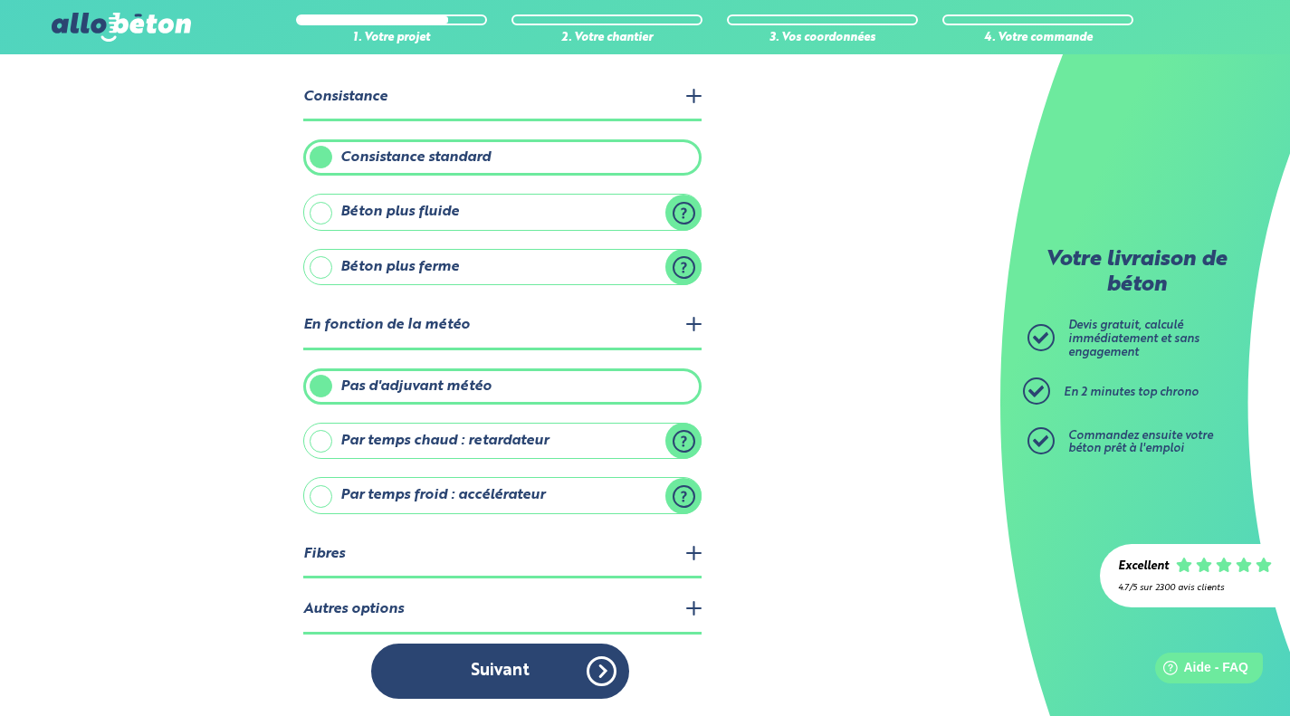
click at [649, 540] on legend "Fibres" at bounding box center [502, 555] width 398 height 46
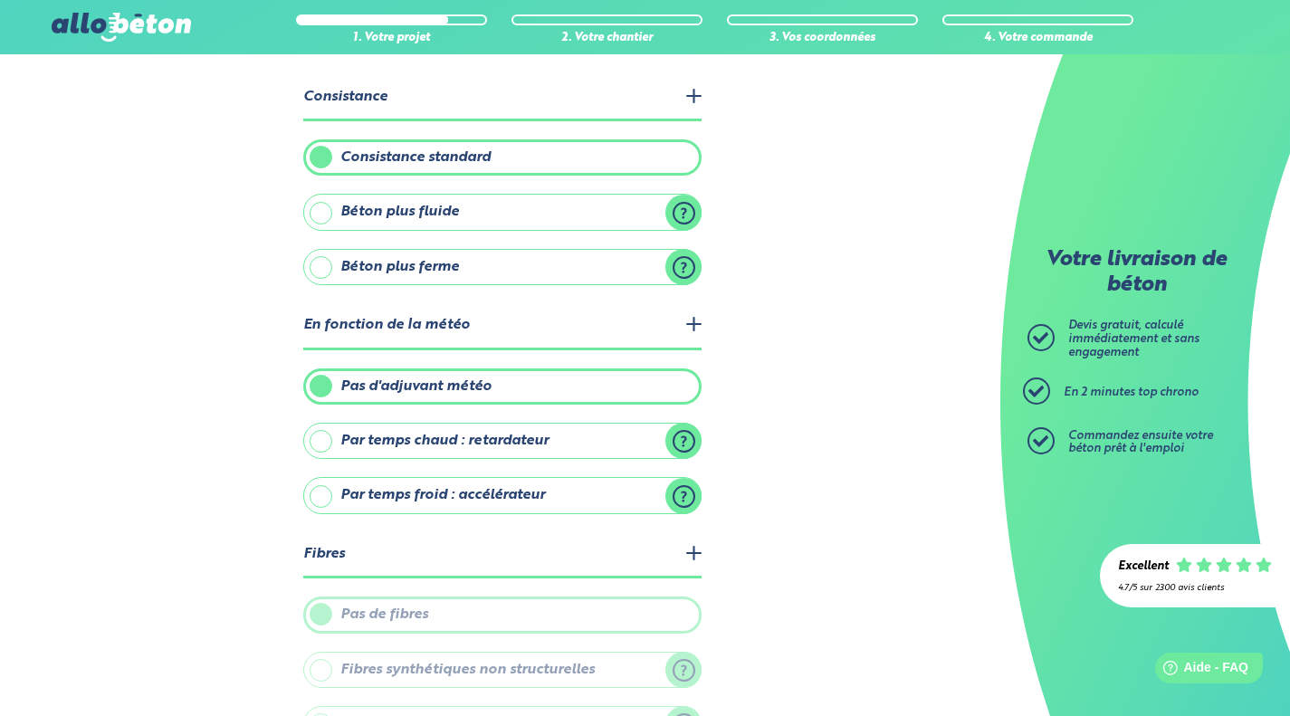
click at [653, 556] on legend "Fibres" at bounding box center [502, 555] width 398 height 46
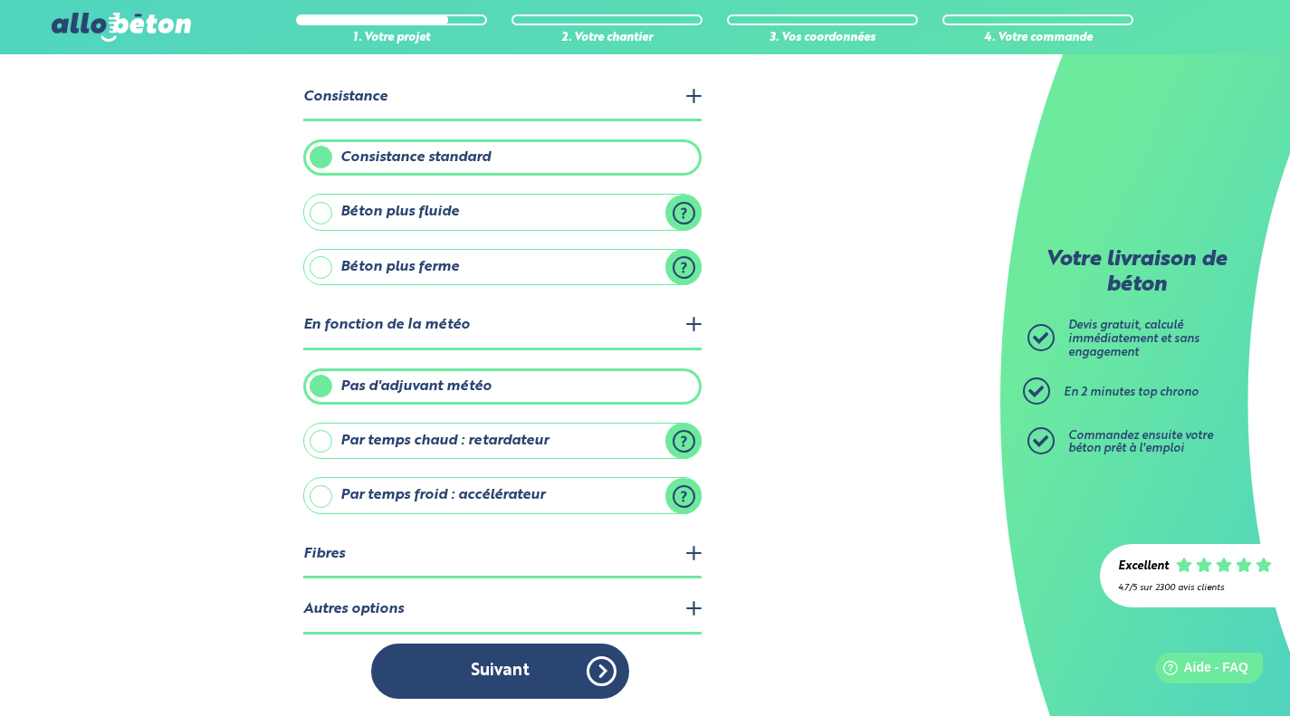
click at [664, 605] on legend "Autres options" at bounding box center [502, 610] width 398 height 46
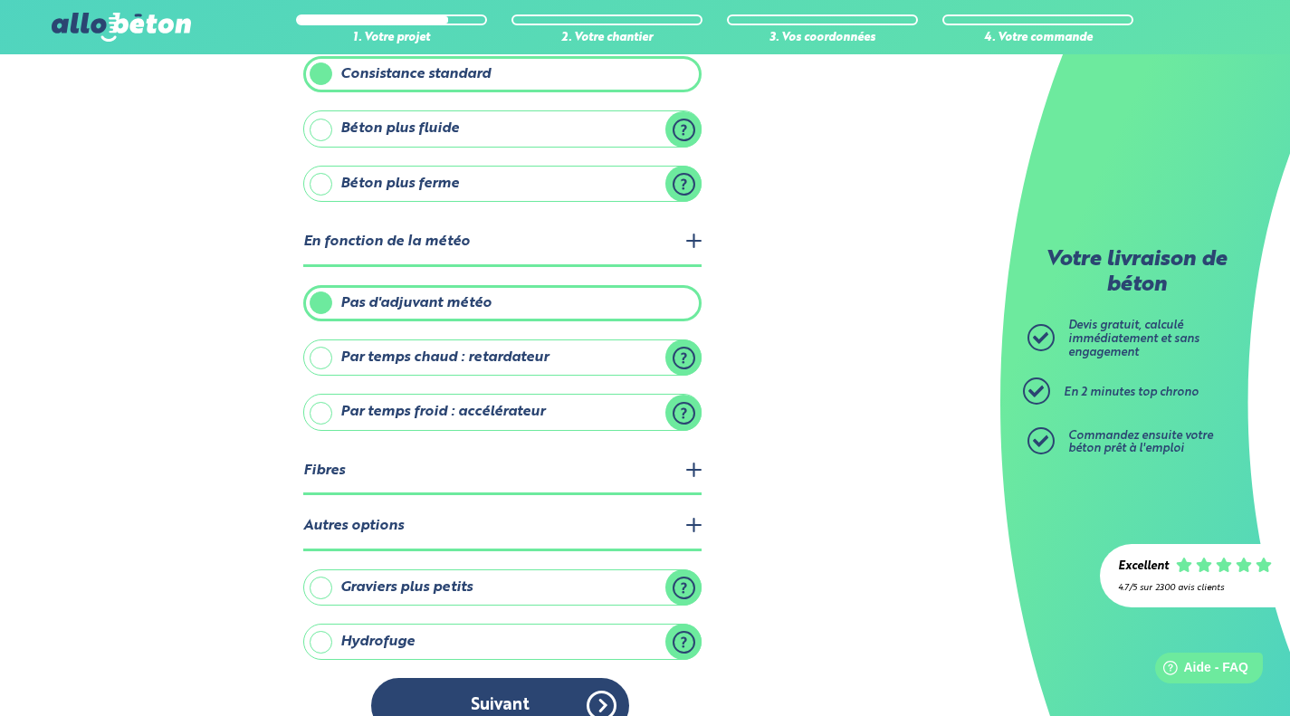
scroll to position [207, 0]
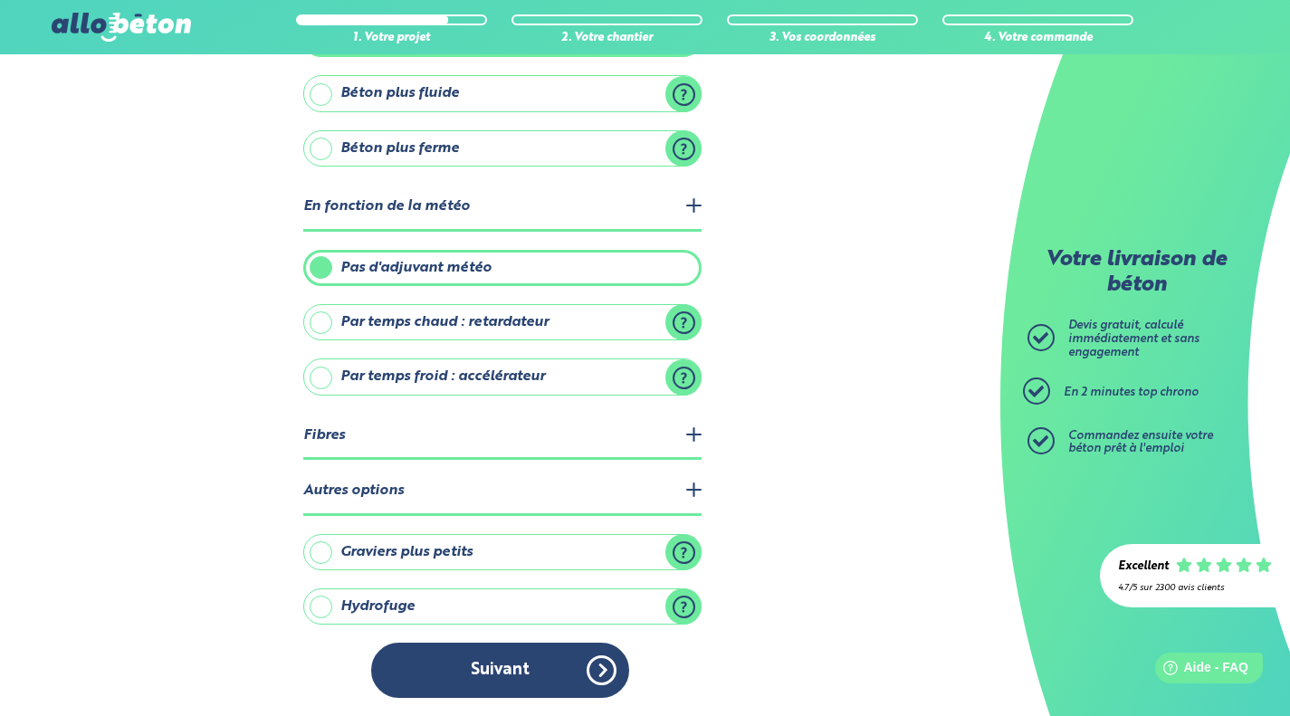
click at [555, 669] on button "Suivant" at bounding box center [500, 669] width 258 height 55
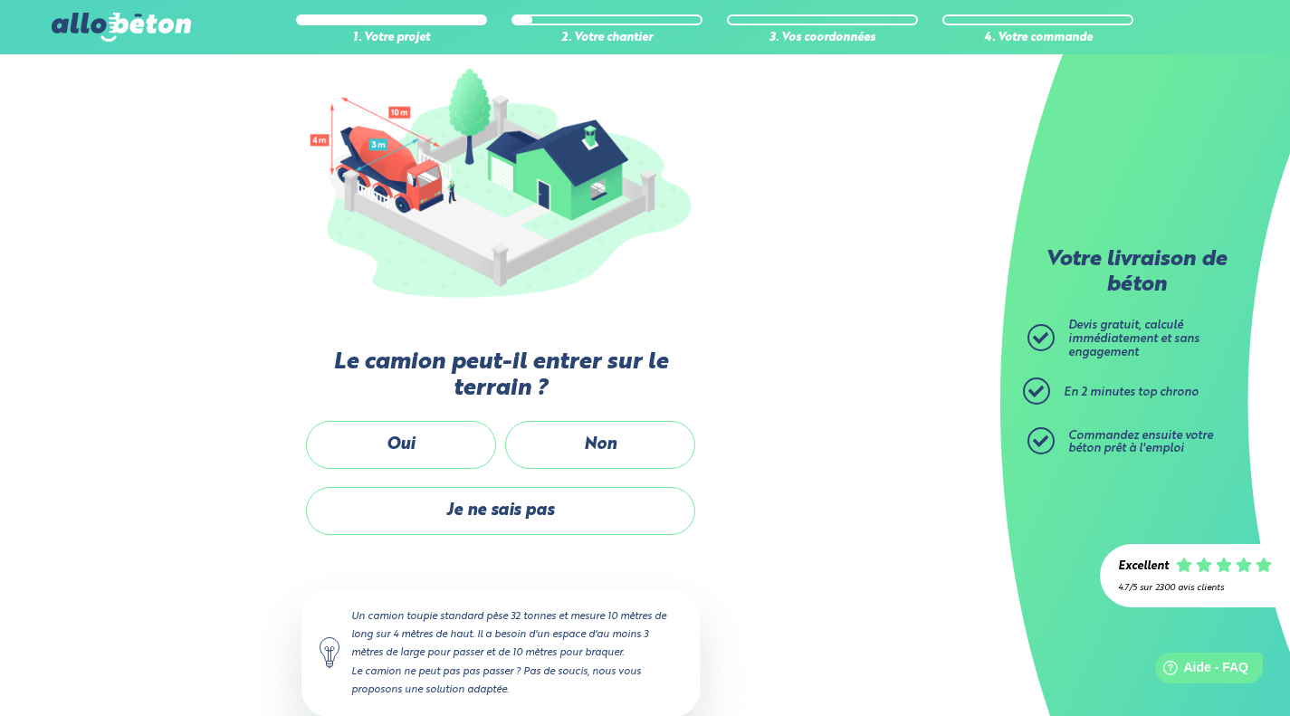
click at [445, 423] on label "Oui" at bounding box center [401, 445] width 190 height 48
click at [0, 0] on input "Oui" at bounding box center [0, 0] width 0 height 0
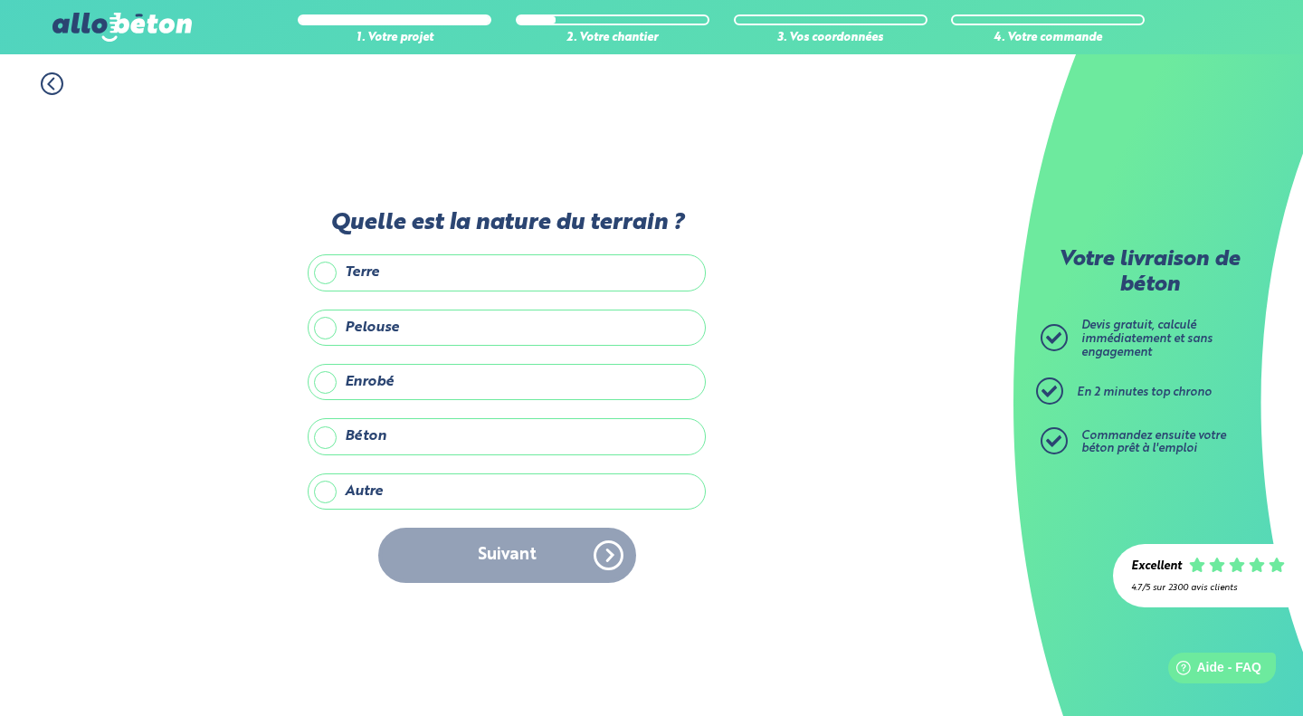
click at [577, 477] on label "Autre" at bounding box center [507, 491] width 398 height 36
click at [0, 0] on input "Autre" at bounding box center [0, 0] width 0 height 0
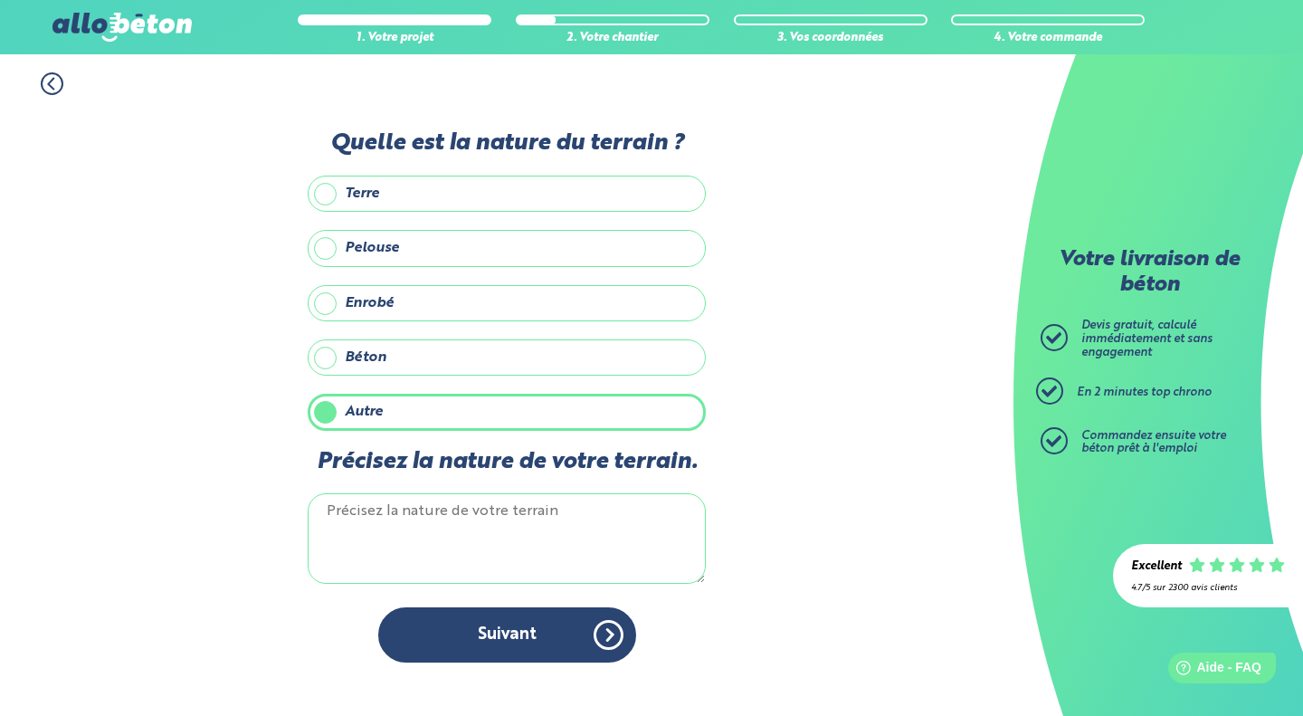
click at [564, 538] on textarea "Précisez la nature de votre terrain." at bounding box center [507, 538] width 398 height 90
type textarea "g"
type textarea "Gravier"
click at [537, 647] on button "Suivant" at bounding box center [507, 634] width 258 height 55
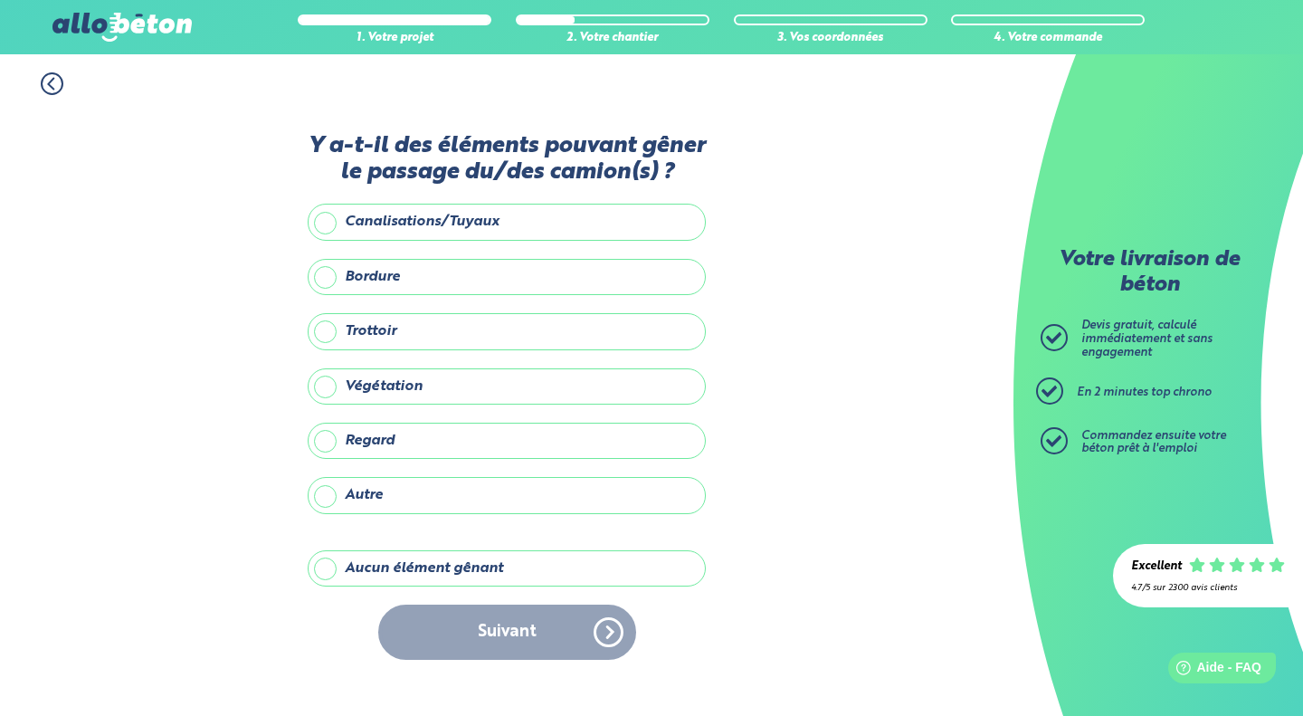
click at [550, 577] on label "Aucun élément gênant" at bounding box center [507, 568] width 398 height 36
click at [0, 0] on input "Aucun élément gênant" at bounding box center [0, 0] width 0 height 0
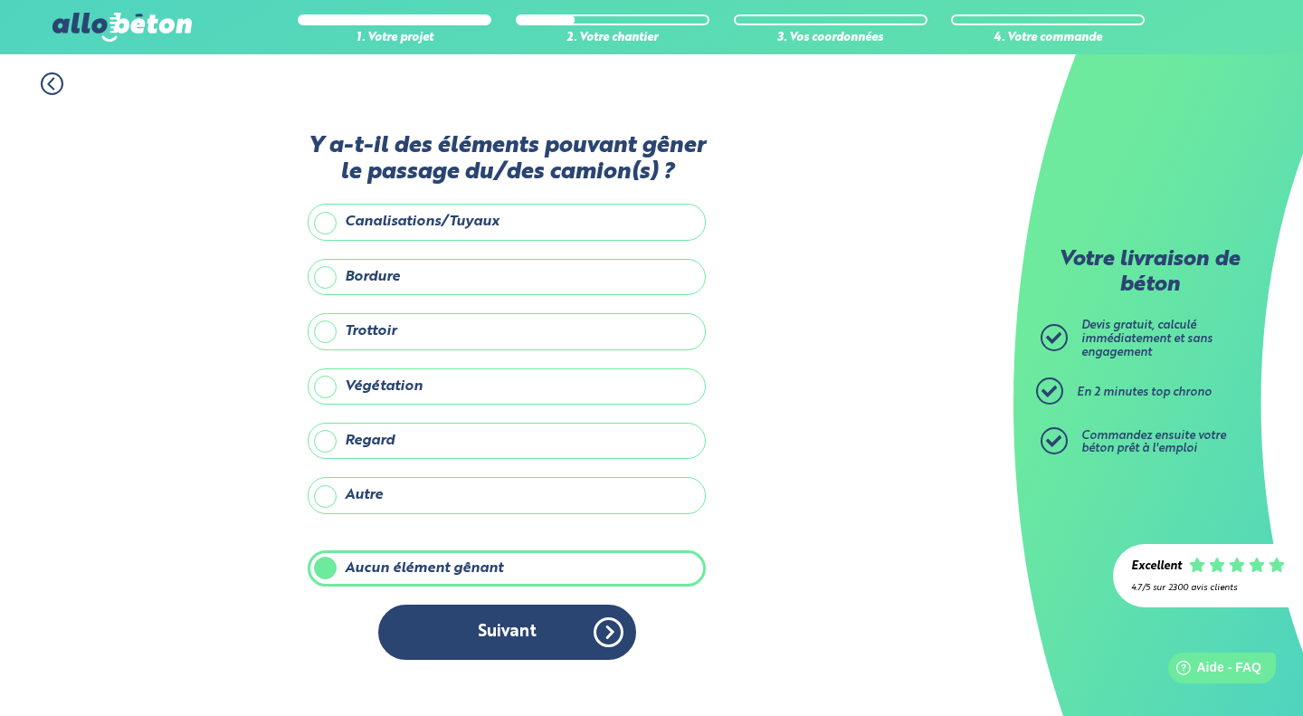
click at [576, 633] on button "Suivant" at bounding box center [507, 631] width 258 height 55
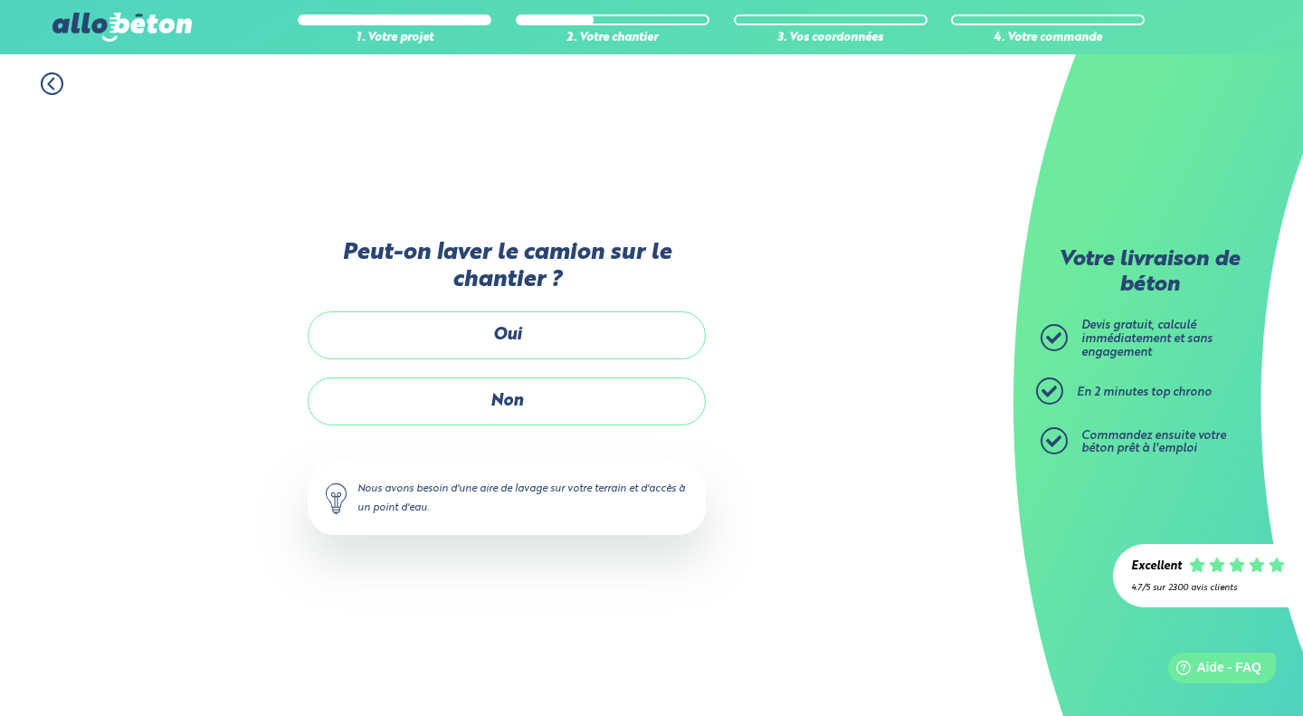
click at [625, 349] on label "Oui" at bounding box center [507, 335] width 398 height 48
click at [0, 0] on input "Oui" at bounding box center [0, 0] width 0 height 0
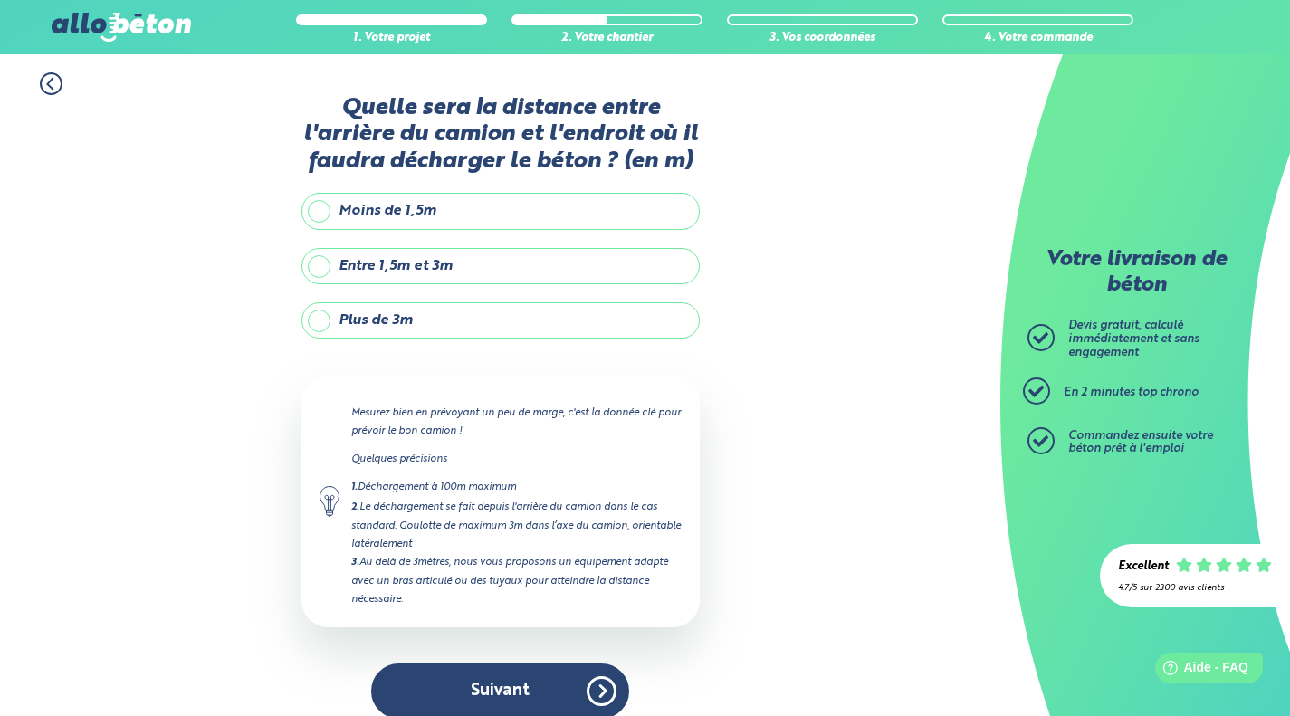
click at [596, 337] on label "Plus de 3m" at bounding box center [500, 320] width 398 height 36
click at [0, 0] on input "Plus de 3m" at bounding box center [0, 0] width 0 height 0
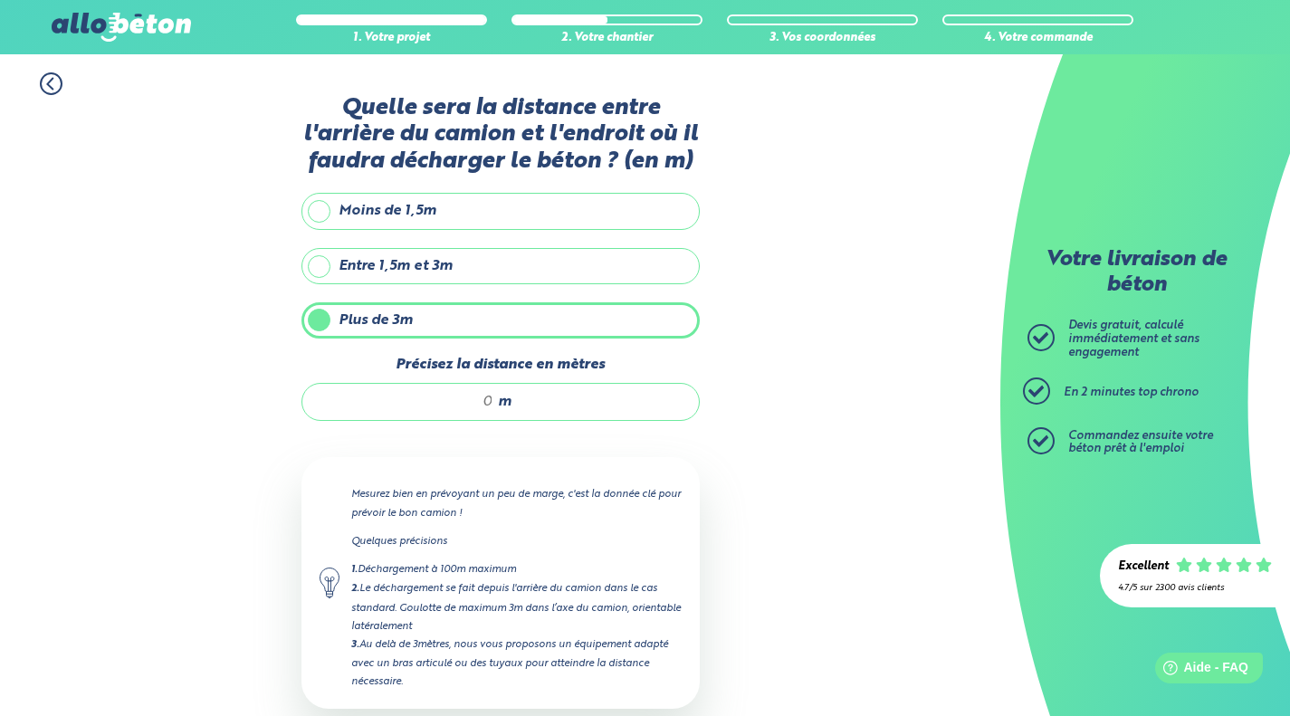
click at [588, 401] on div "m" at bounding box center [500, 402] width 398 height 38
type input "é"
type input "28"
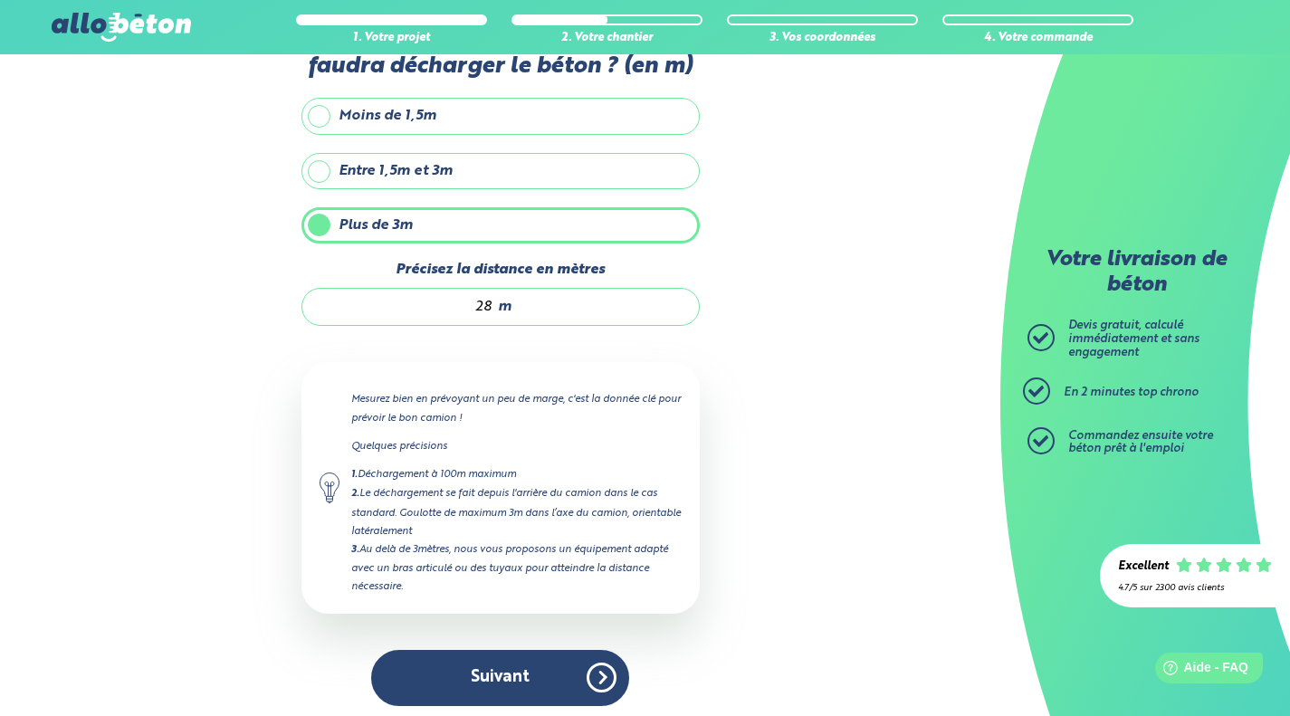
scroll to position [100, 0]
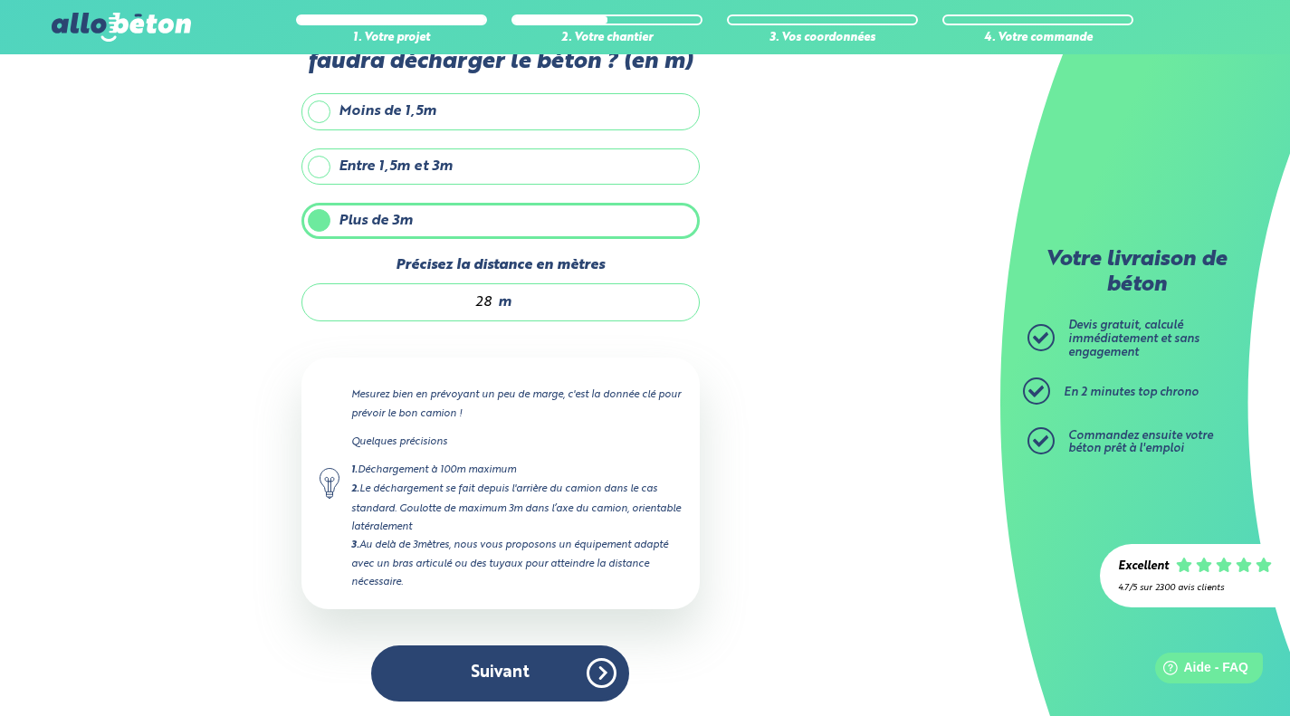
click at [568, 677] on button "Suivant" at bounding box center [500, 672] width 258 height 55
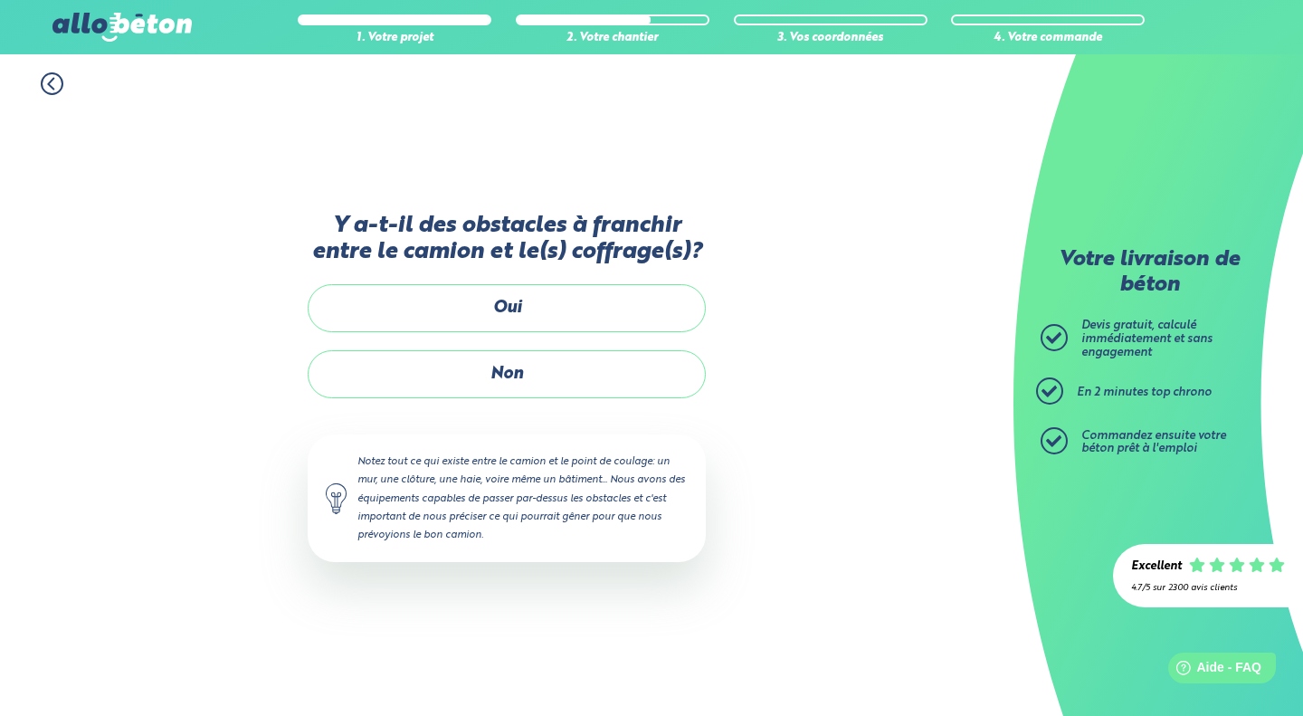
click at [615, 391] on label "Non" at bounding box center [507, 374] width 398 height 48
click at [0, 0] on input "Non" at bounding box center [0, 0] width 0 height 0
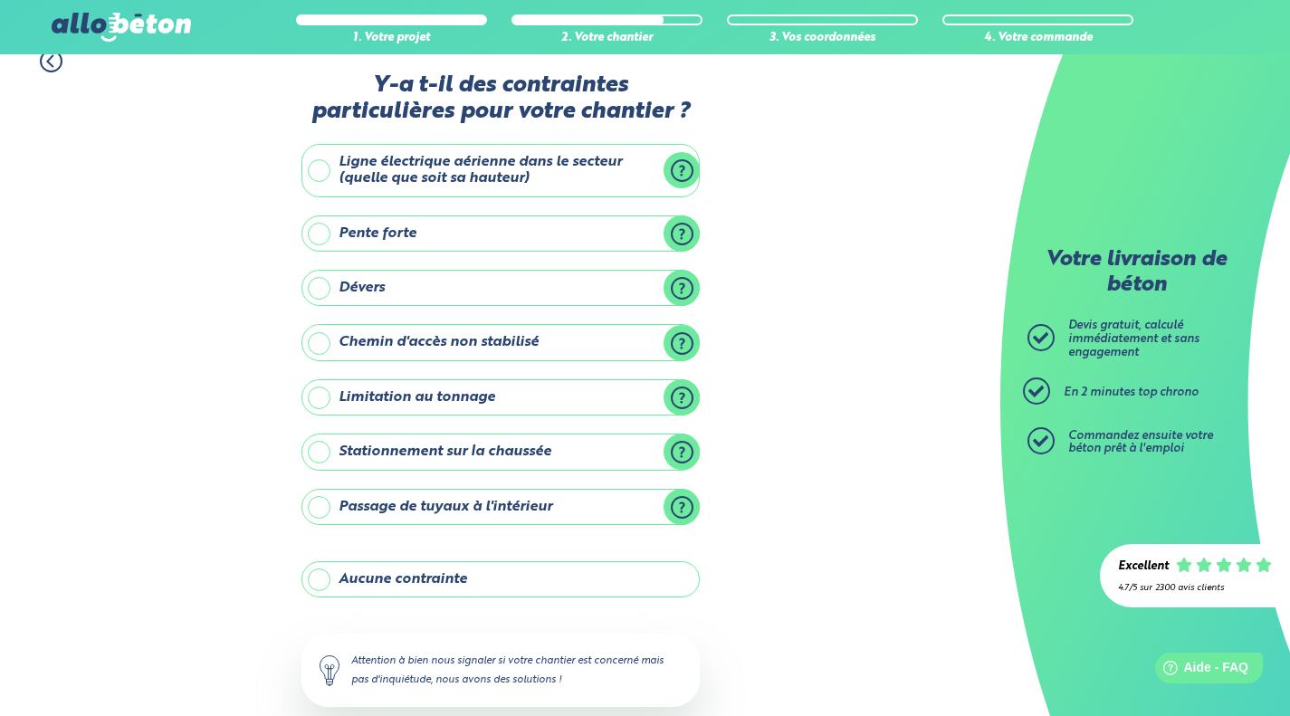
scroll to position [26, 0]
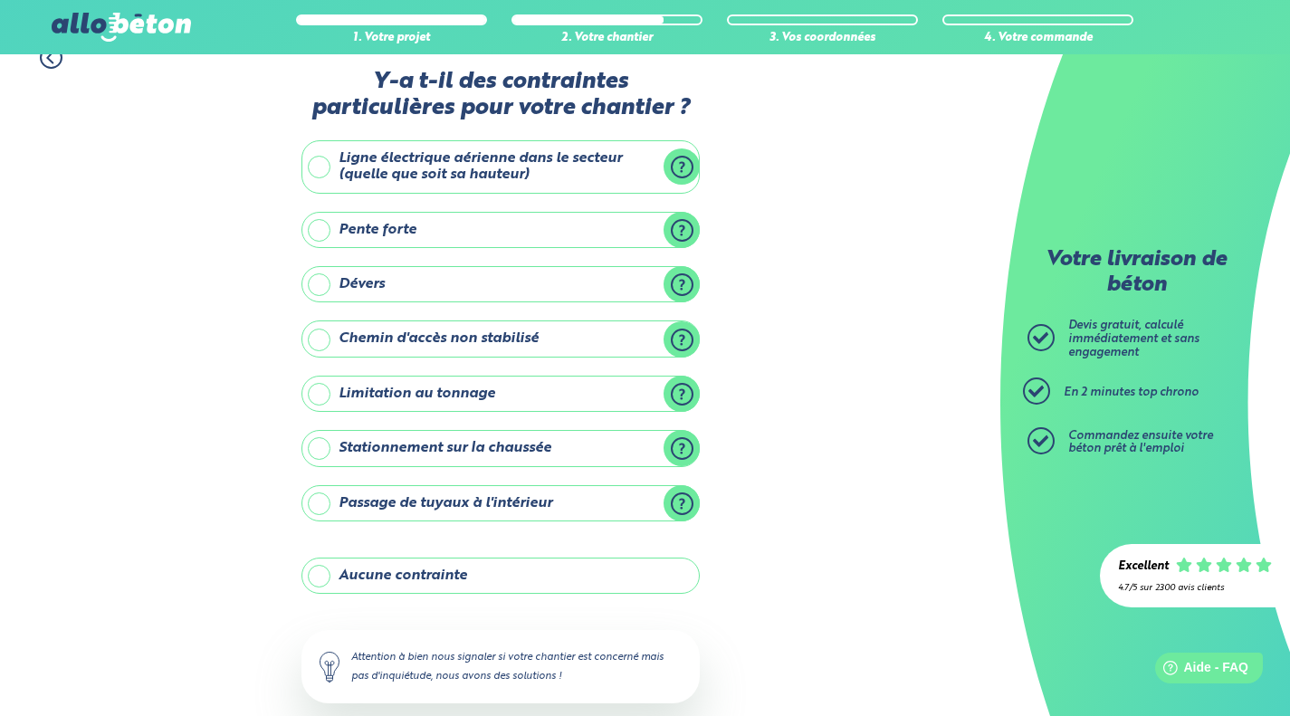
click at [565, 578] on label "Aucune contrainte" at bounding box center [500, 575] width 398 height 36
click at [0, 0] on input "Aucune contrainte" at bounding box center [0, 0] width 0 height 0
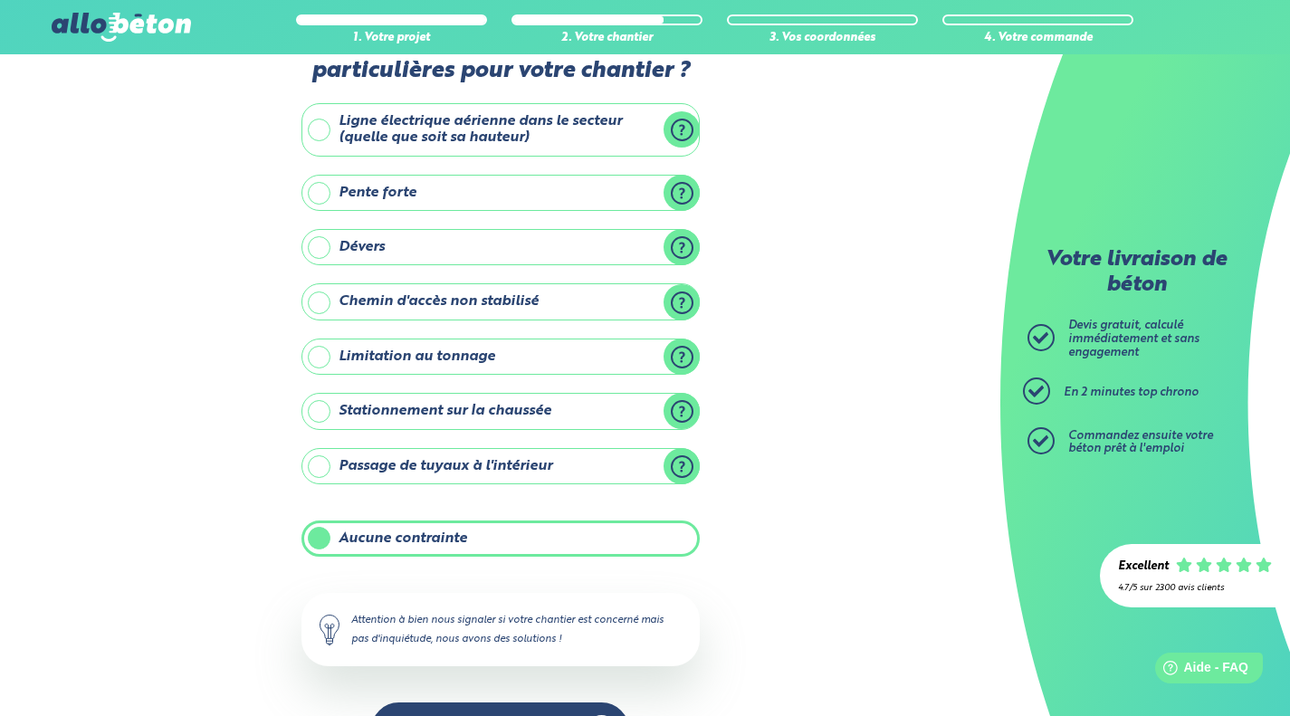
scroll to position [123, 0]
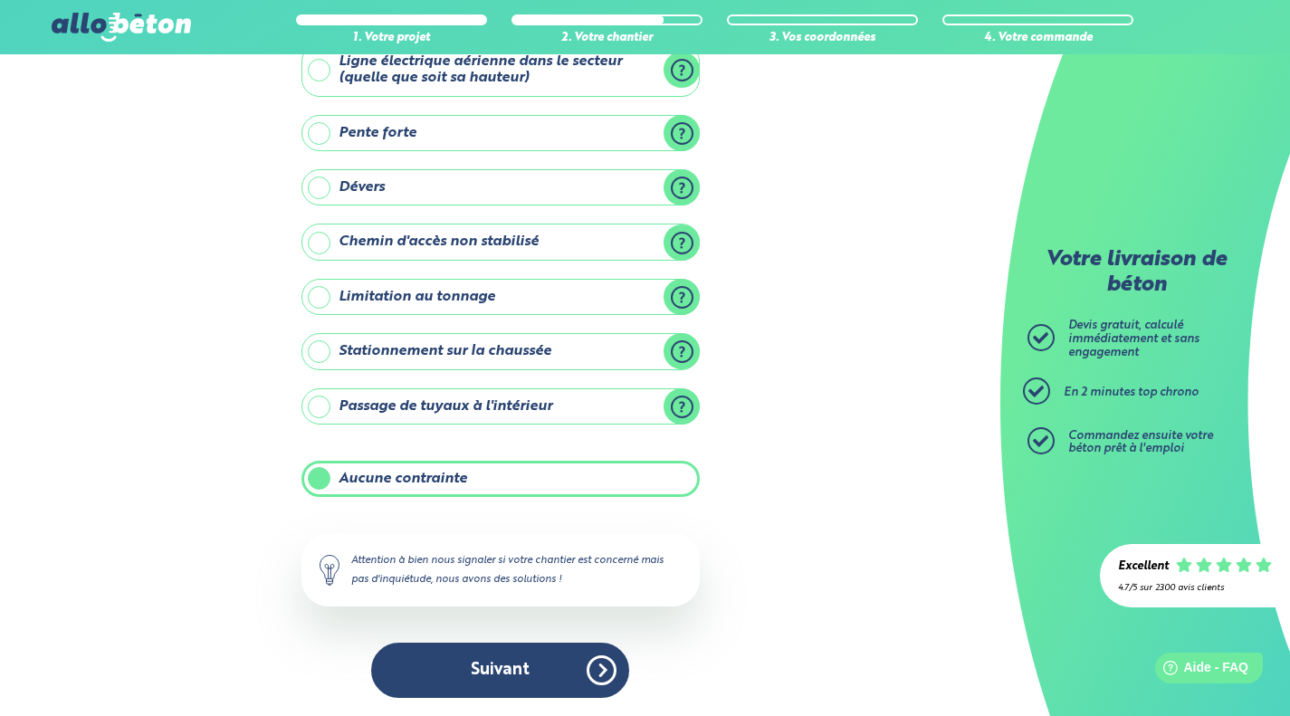
click at [544, 666] on button "Suivant" at bounding box center [500, 669] width 258 height 55
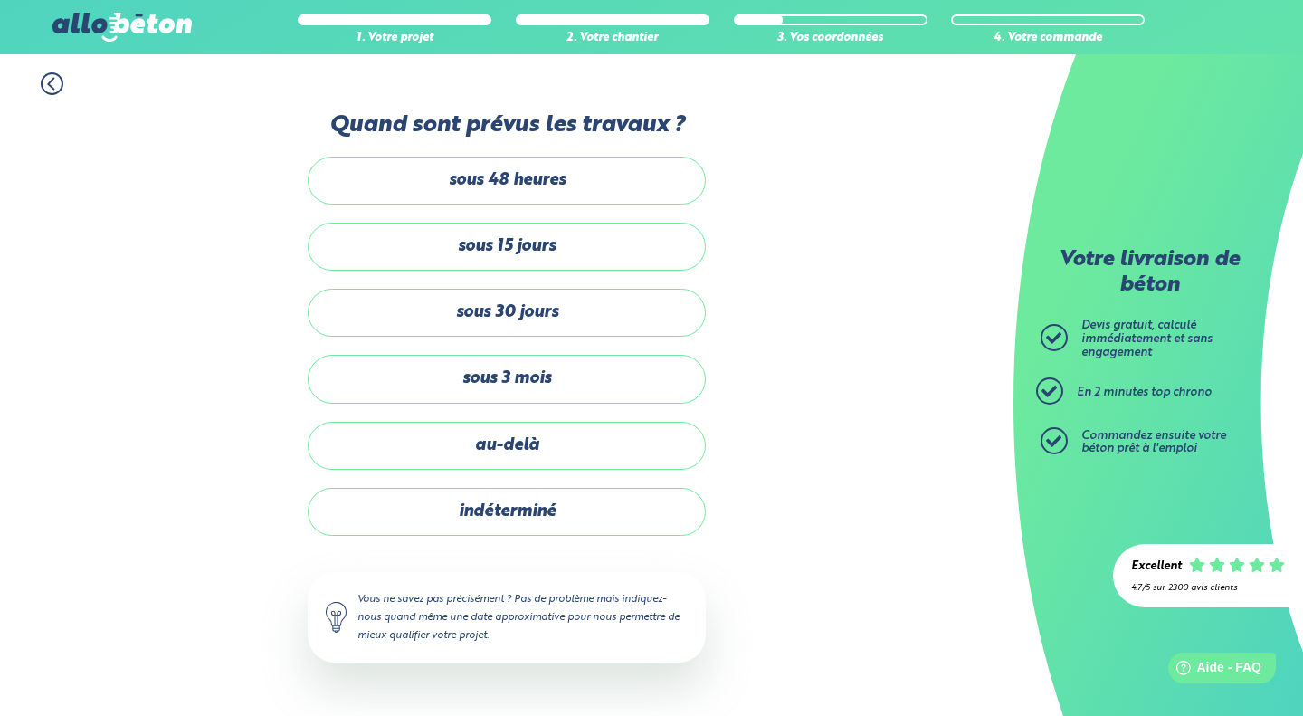
click at [647, 327] on label "sous 30 jours" at bounding box center [507, 313] width 398 height 48
click at [0, 0] on input "sous 30 jours" at bounding box center [0, 0] width 0 height 0
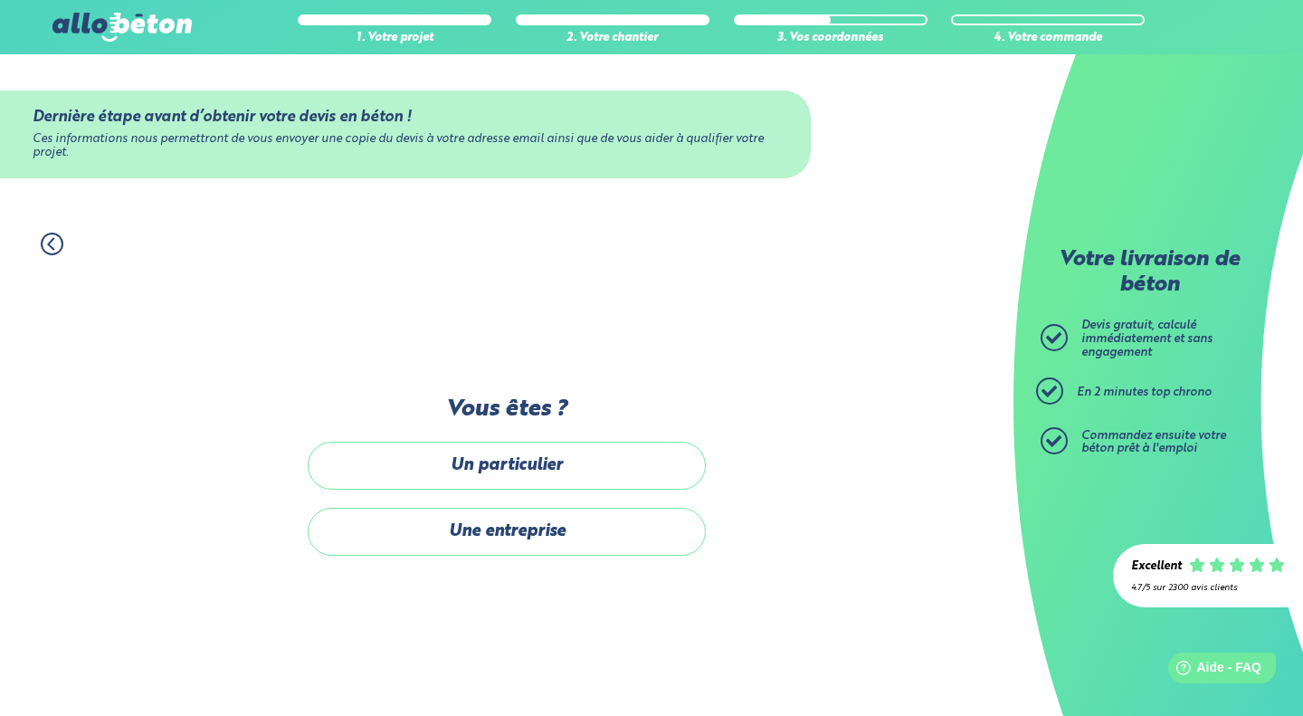
click at [619, 472] on label "Un particulier" at bounding box center [507, 466] width 398 height 48
click at [0, 0] on input "Un particulier" at bounding box center [0, 0] width 0 height 0
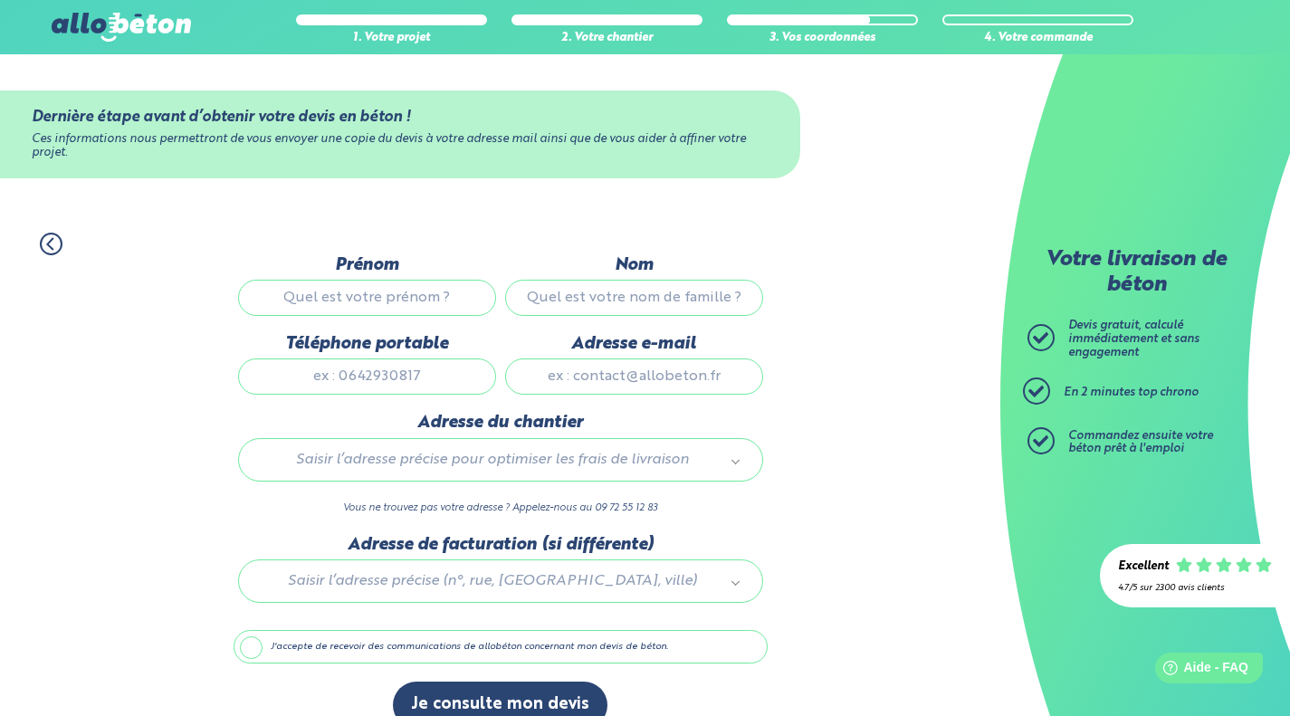
click at [437, 296] on input "Prénom" at bounding box center [367, 298] width 258 height 36
type input "GUILLAUME"
type input "GRANDJEAN"
type input "guillaumegrandjean@yahoo.fr"
type input "7 All. Bernard Dondon"
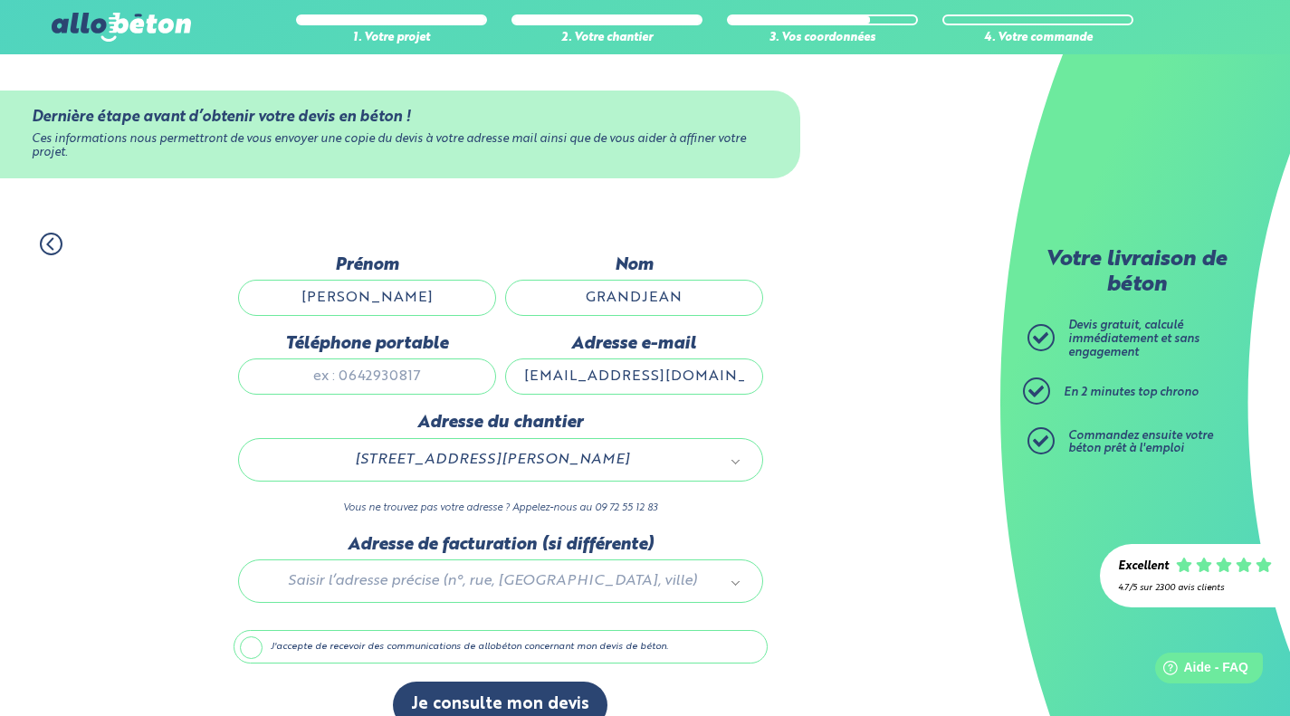
click at [433, 380] on input "Téléphone portable" at bounding box center [367, 376] width 258 height 36
type input "0645266397"
type input "7 allée Bernard Dondon"
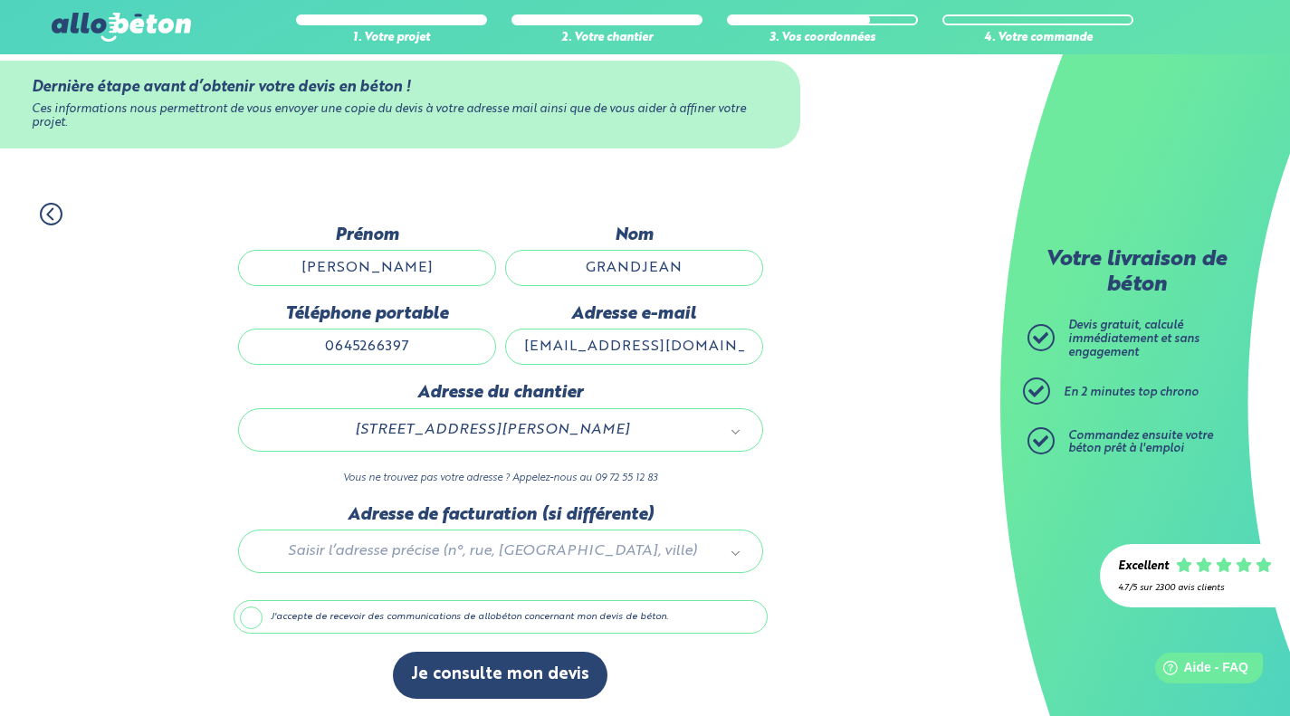
scroll to position [28, 0]
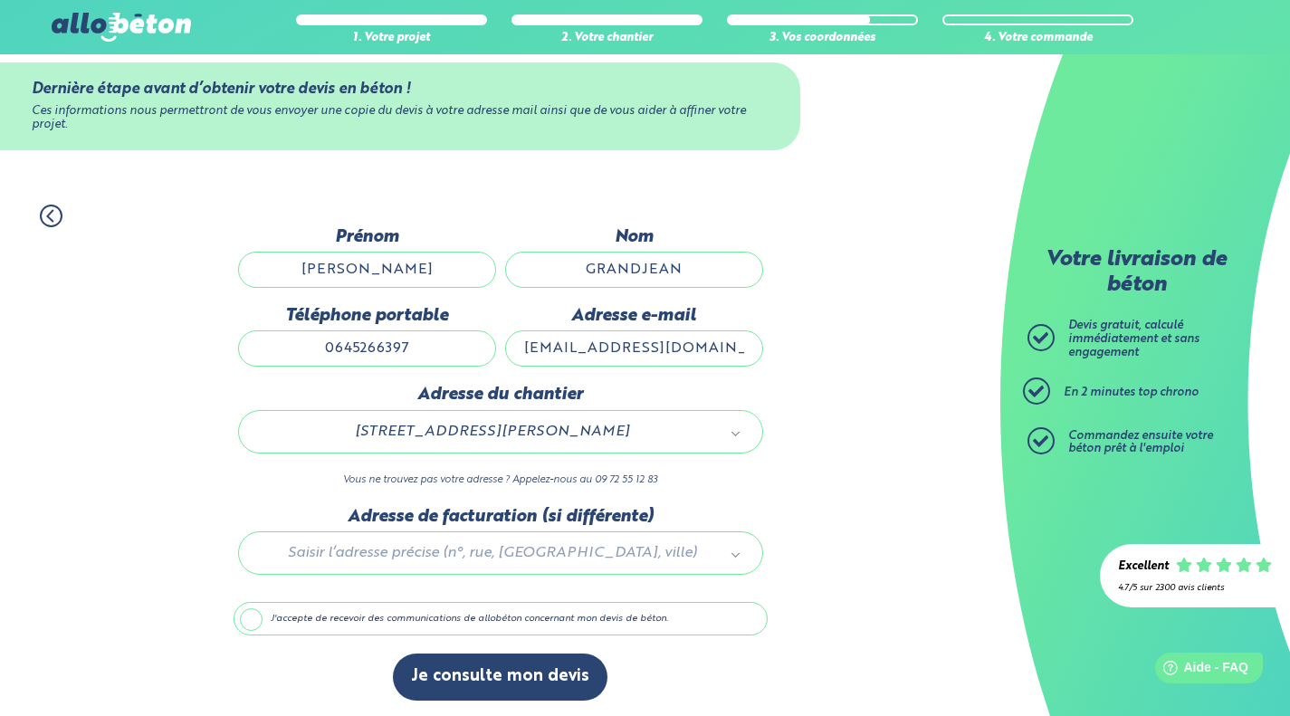
click at [489, 619] on label "J'accepte de recevoir des communications de allobéton concernant mon devis de b…" at bounding box center [500, 619] width 534 height 34
click at [0, 0] on input "J'accepte de recevoir des communications de allobéton concernant mon devis de b…" at bounding box center [0, 0] width 0 height 0
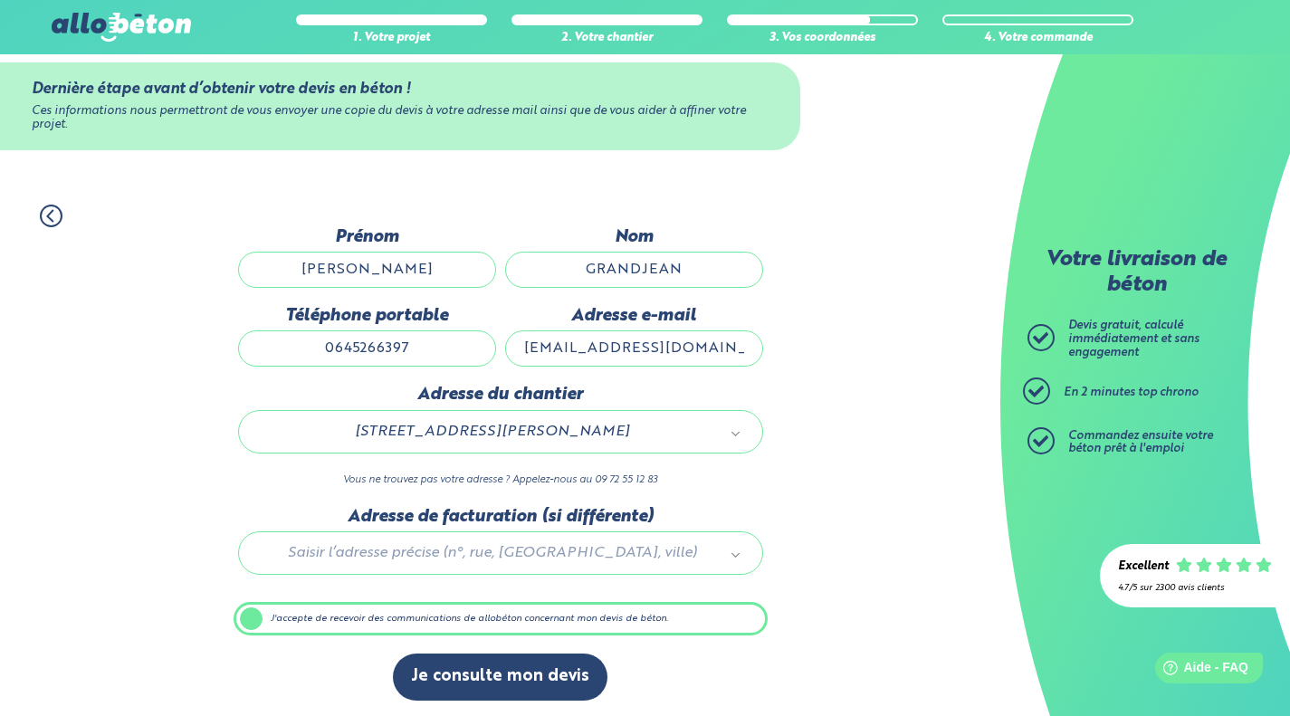
click at [501, 683] on button "Je consulte mon devis" at bounding box center [500, 676] width 214 height 46
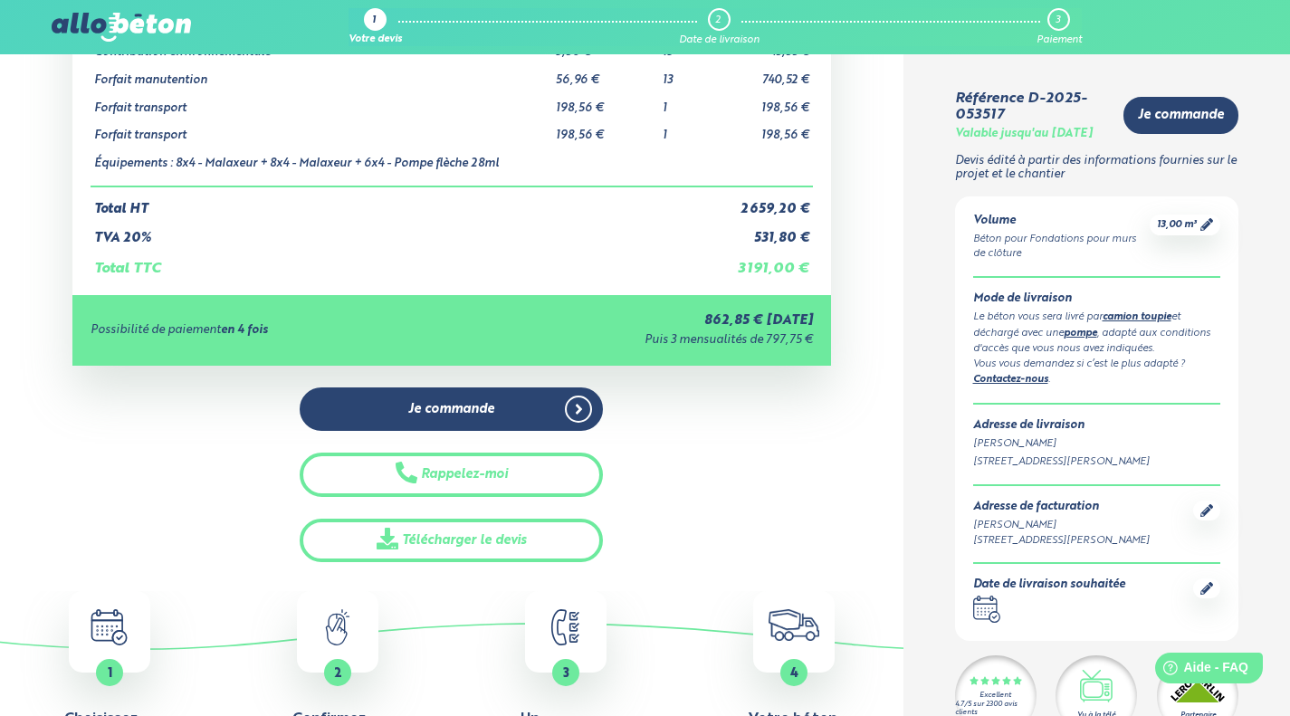
scroll to position [328, 0]
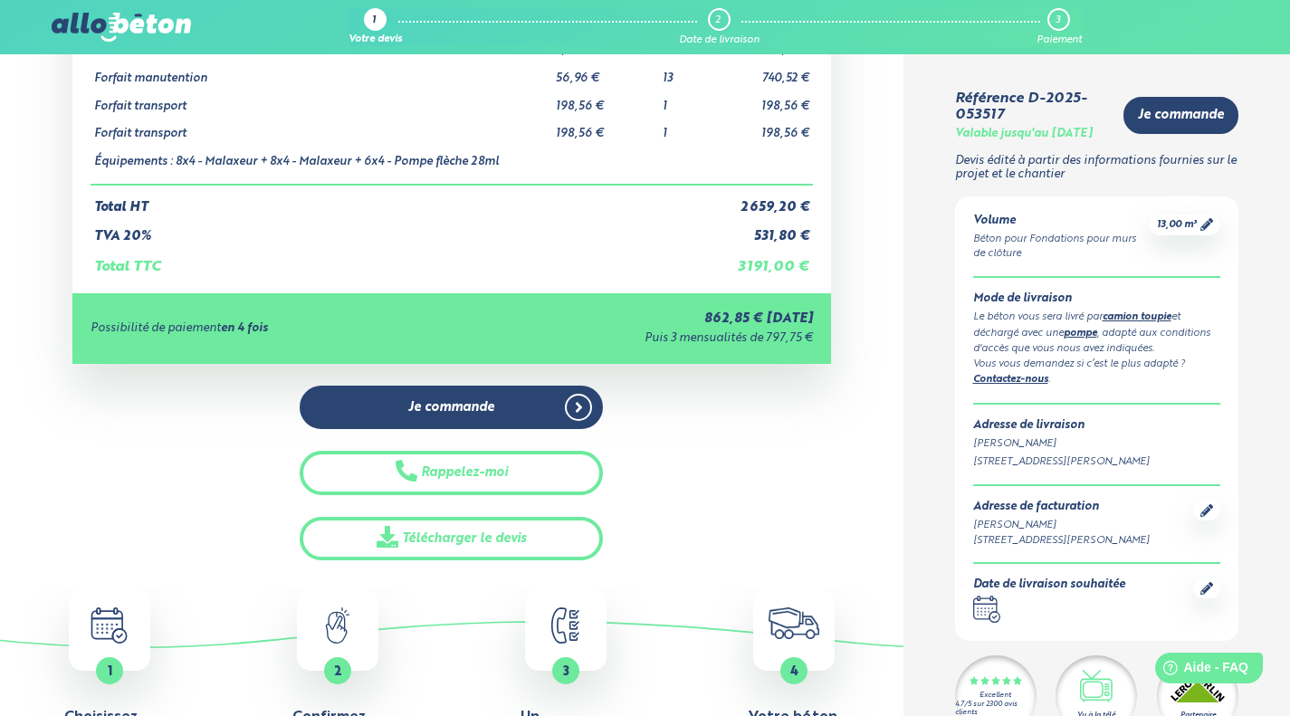
click at [517, 538] on link "Télécharger le devis" at bounding box center [451, 539] width 303 height 44
click at [848, 459] on div "Détails du devis Produits Prix unitaire HT Quantité Prix HT Fondations pour mur…" at bounding box center [451, 173] width 903 height 776
click at [1185, 232] on span "13,00 m³" at bounding box center [1176, 225] width 40 height 14
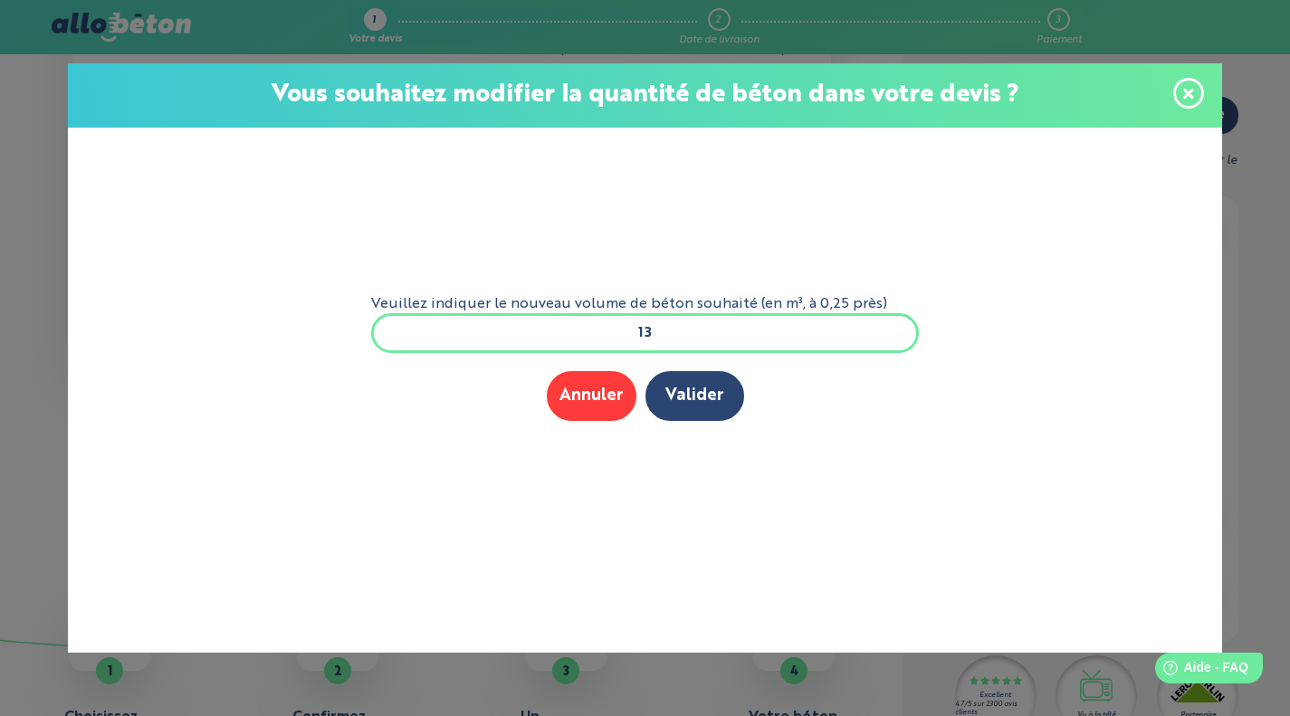
click at [831, 332] on input "13" at bounding box center [645, 333] width 548 height 40
click at [835, 336] on input "13" at bounding box center [645, 333] width 548 height 40
type input "1"
type input "7"
click at [696, 385] on button "Valider" at bounding box center [694, 396] width 99 height 50
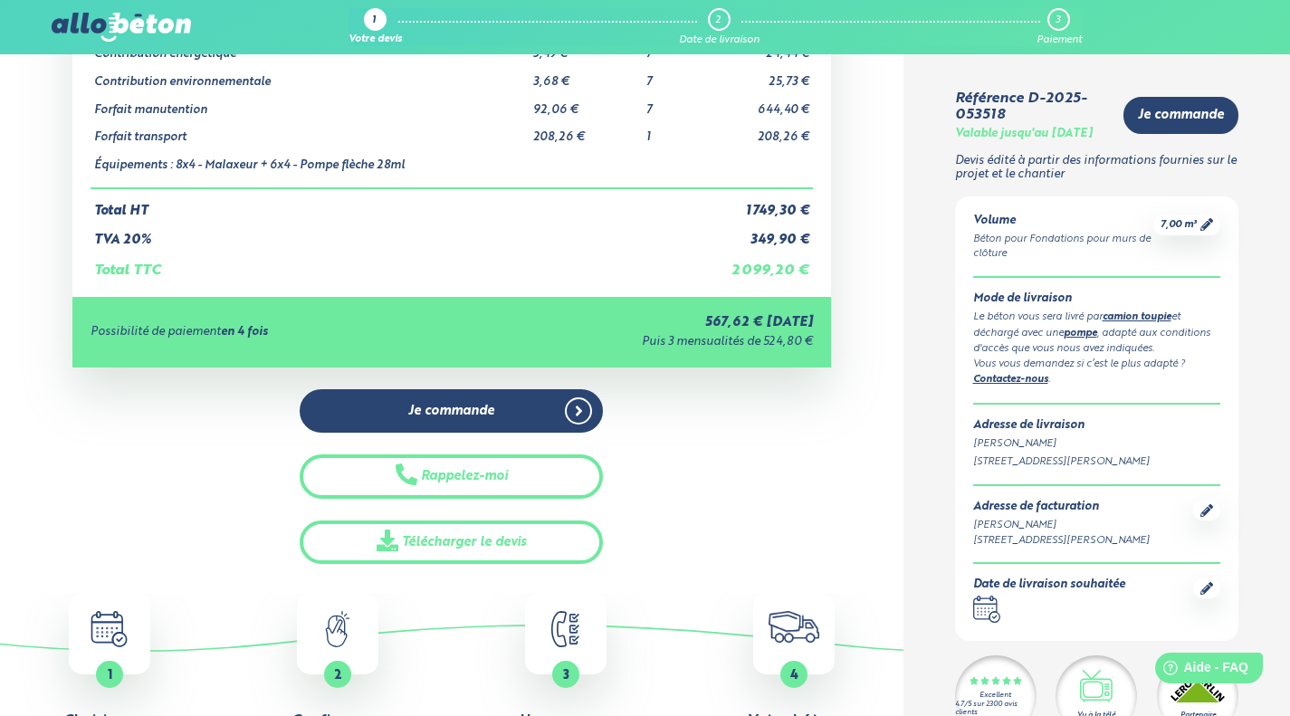
scroll to position [338, 0]
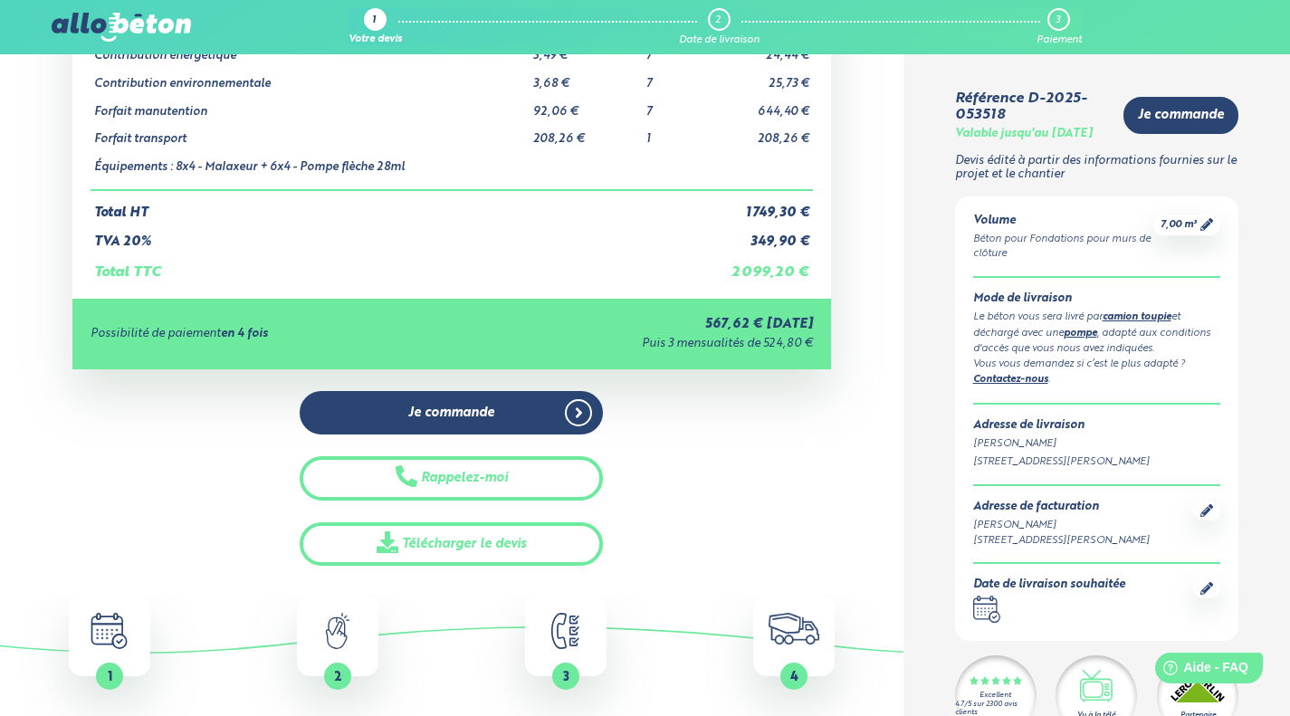
click at [451, 541] on link "Télécharger le devis" at bounding box center [451, 544] width 303 height 44
